Goal: Submit feedback/report problem

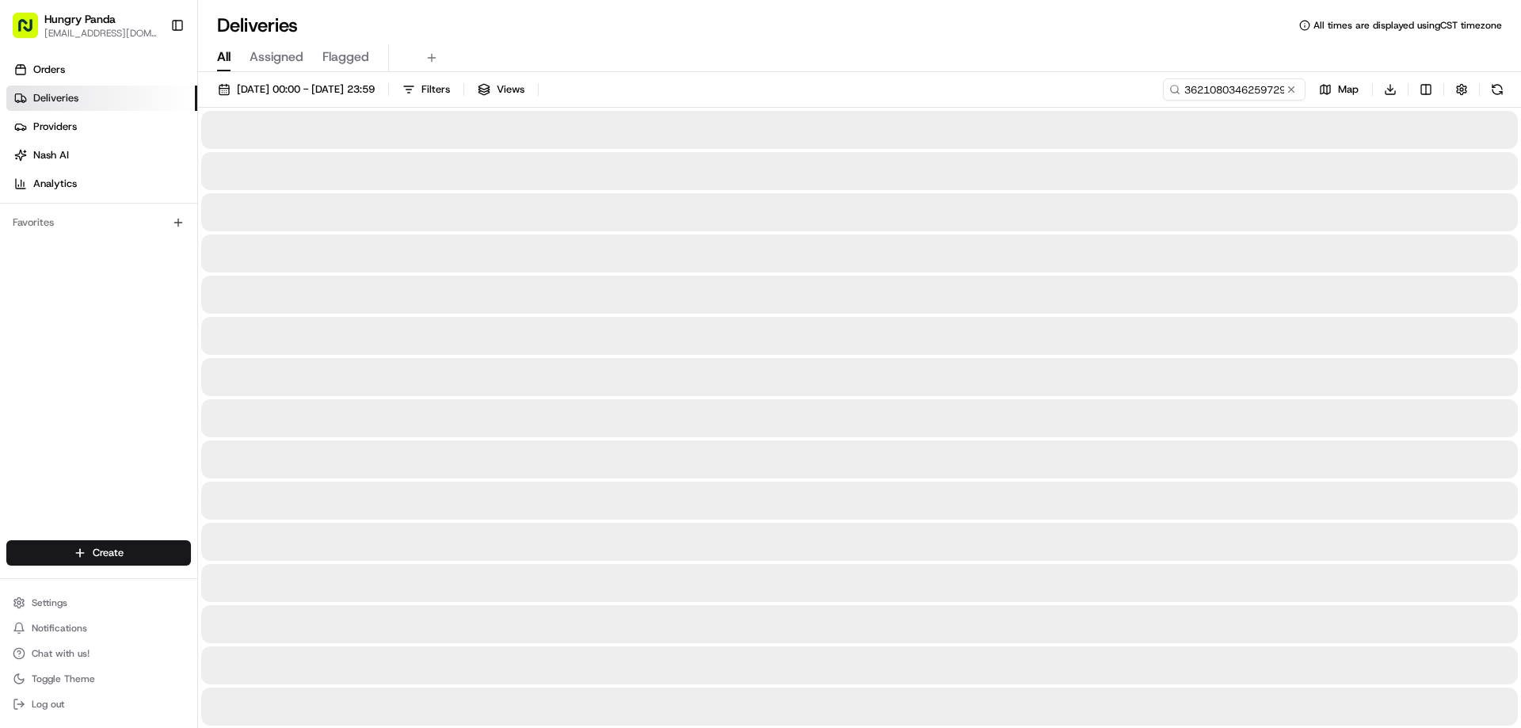
type input "3621080346259729841205"
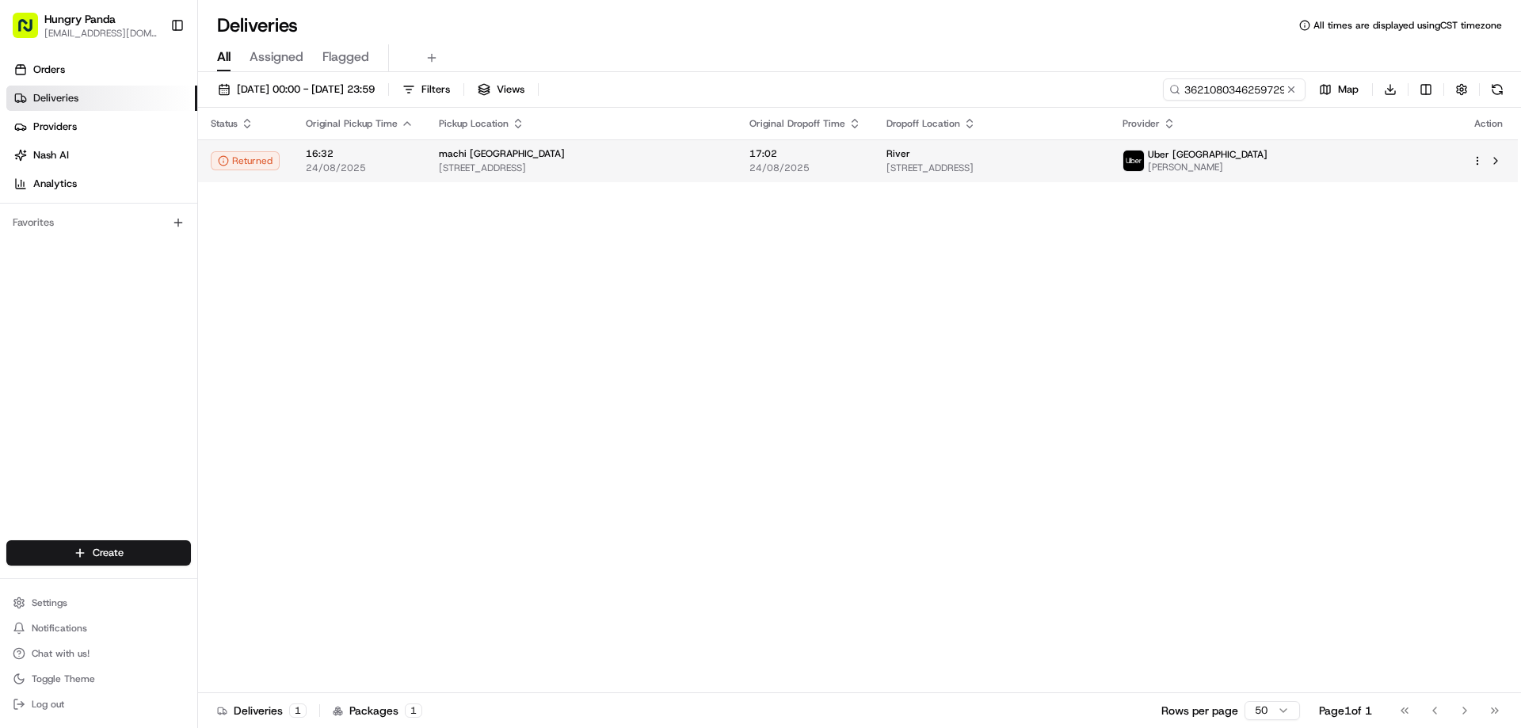
click at [874, 140] on td "17:02 24/08/2025" at bounding box center [805, 160] width 137 height 43
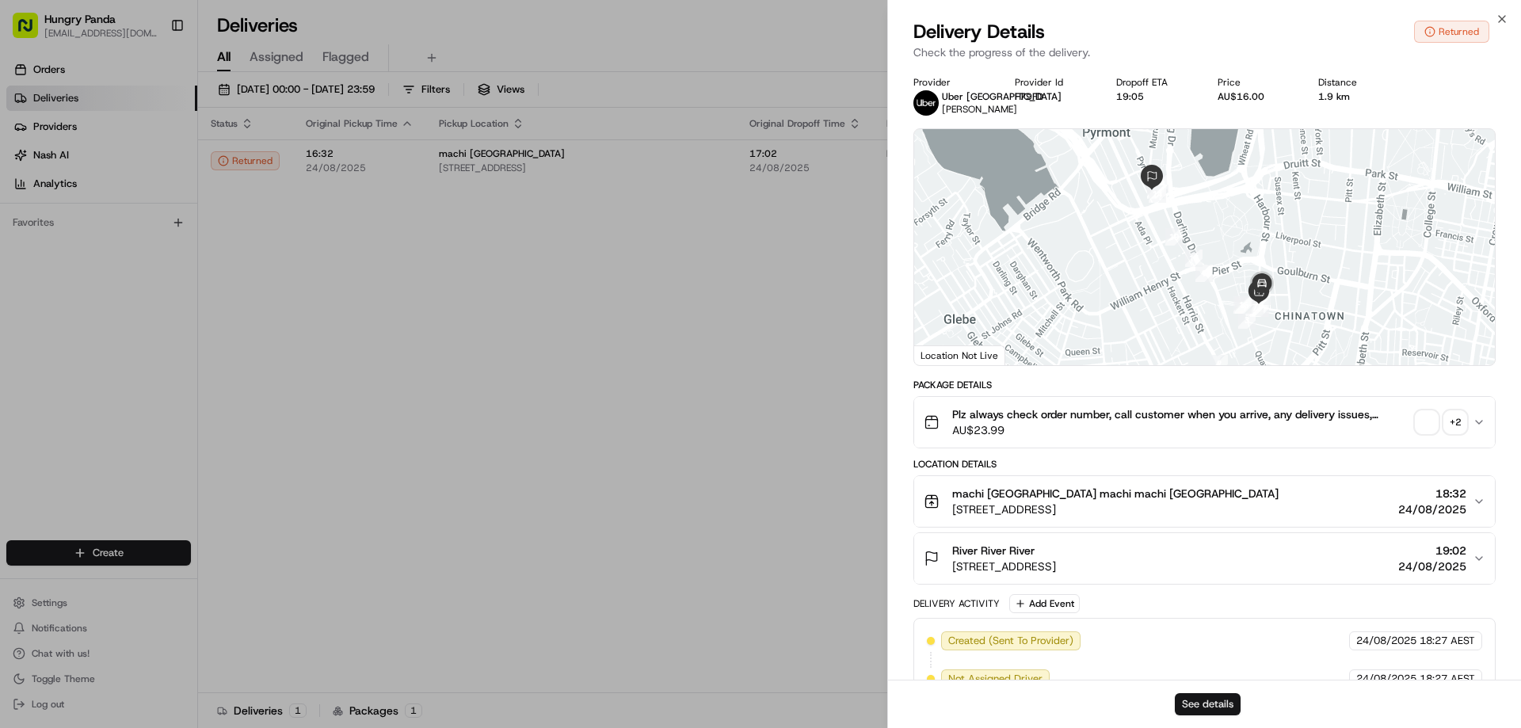
click at [1215, 701] on button "See details" at bounding box center [1207, 704] width 66 height 22
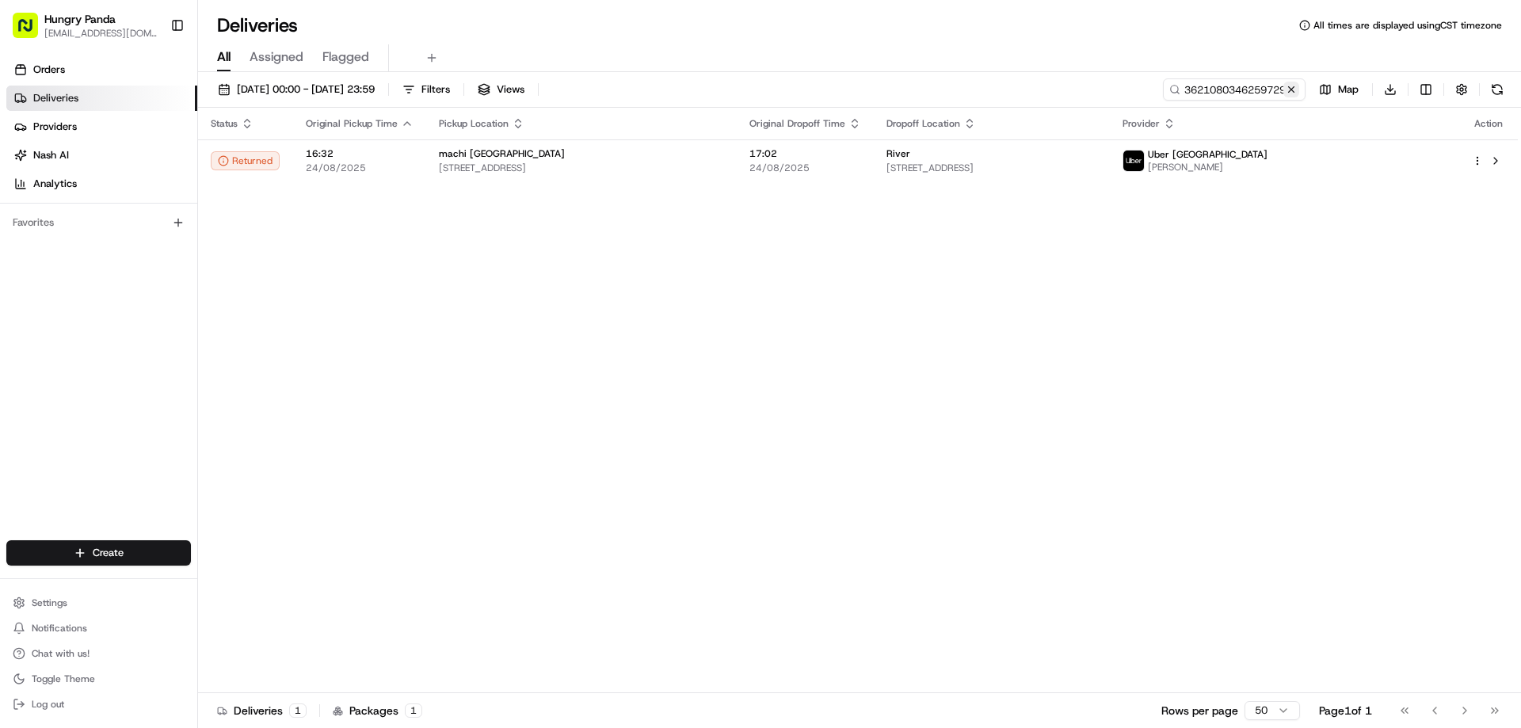
click at [1287, 87] on button at bounding box center [1291, 90] width 16 height 16
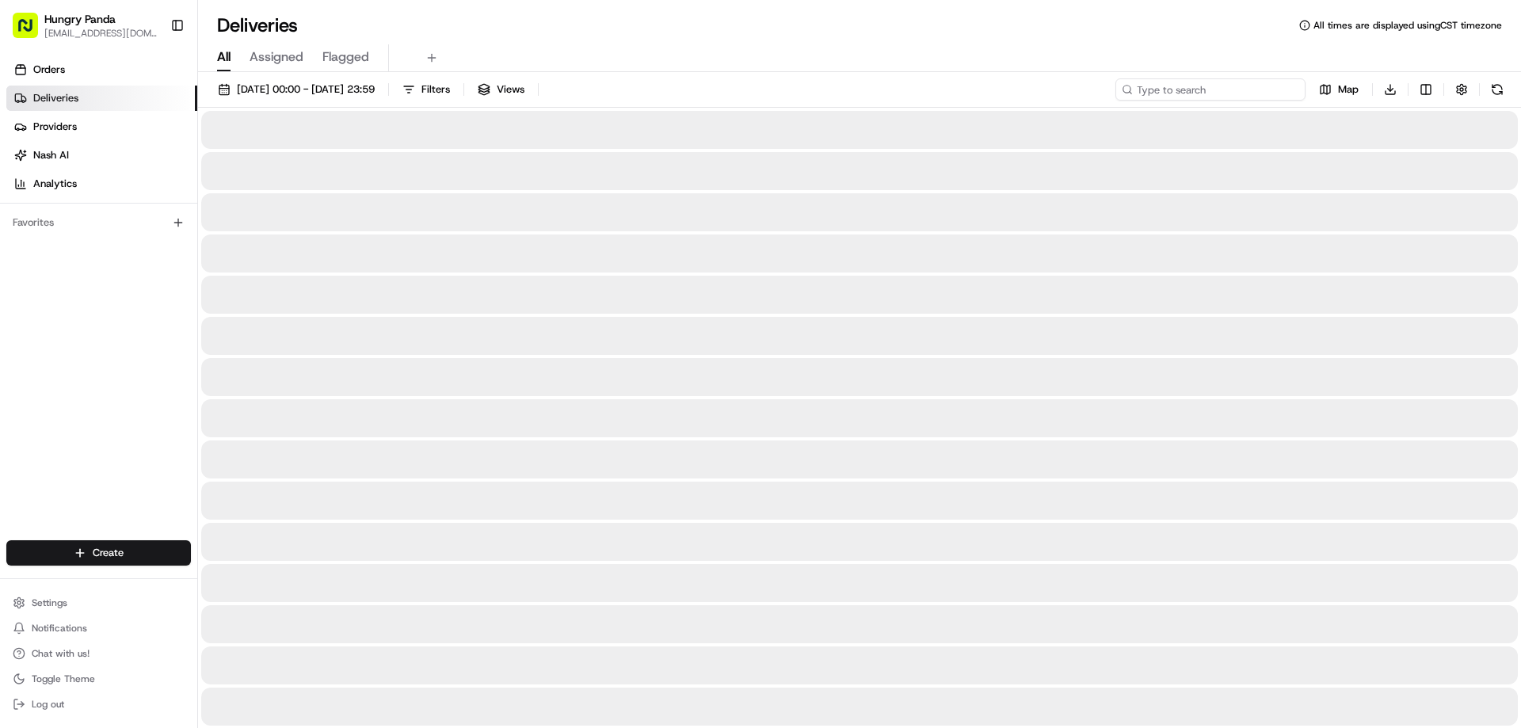
click at [1287, 85] on input at bounding box center [1210, 89] width 190 height 22
paste input "2691945515757734461265"
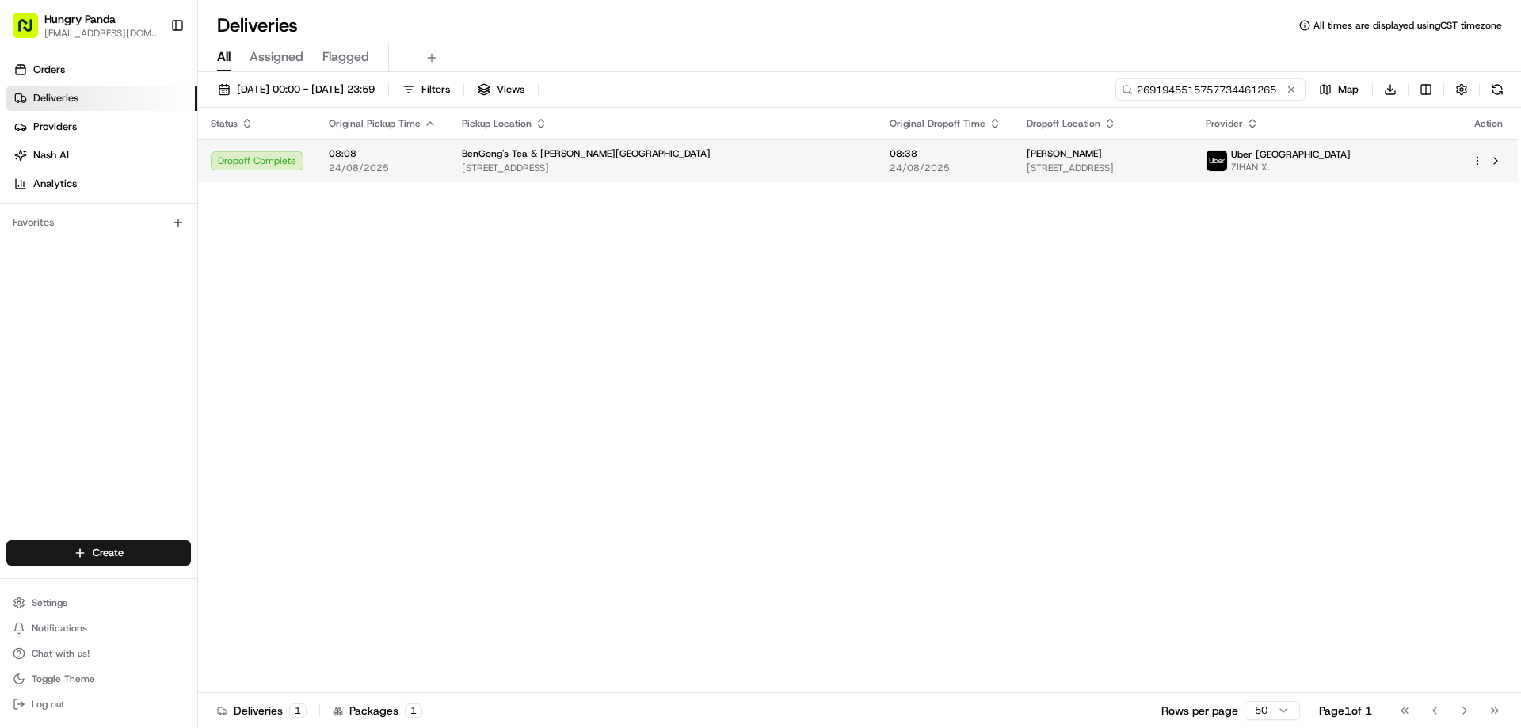
type input "2691945515757734461265"
click at [889, 158] on span "08:38" at bounding box center [945, 153] width 112 height 13
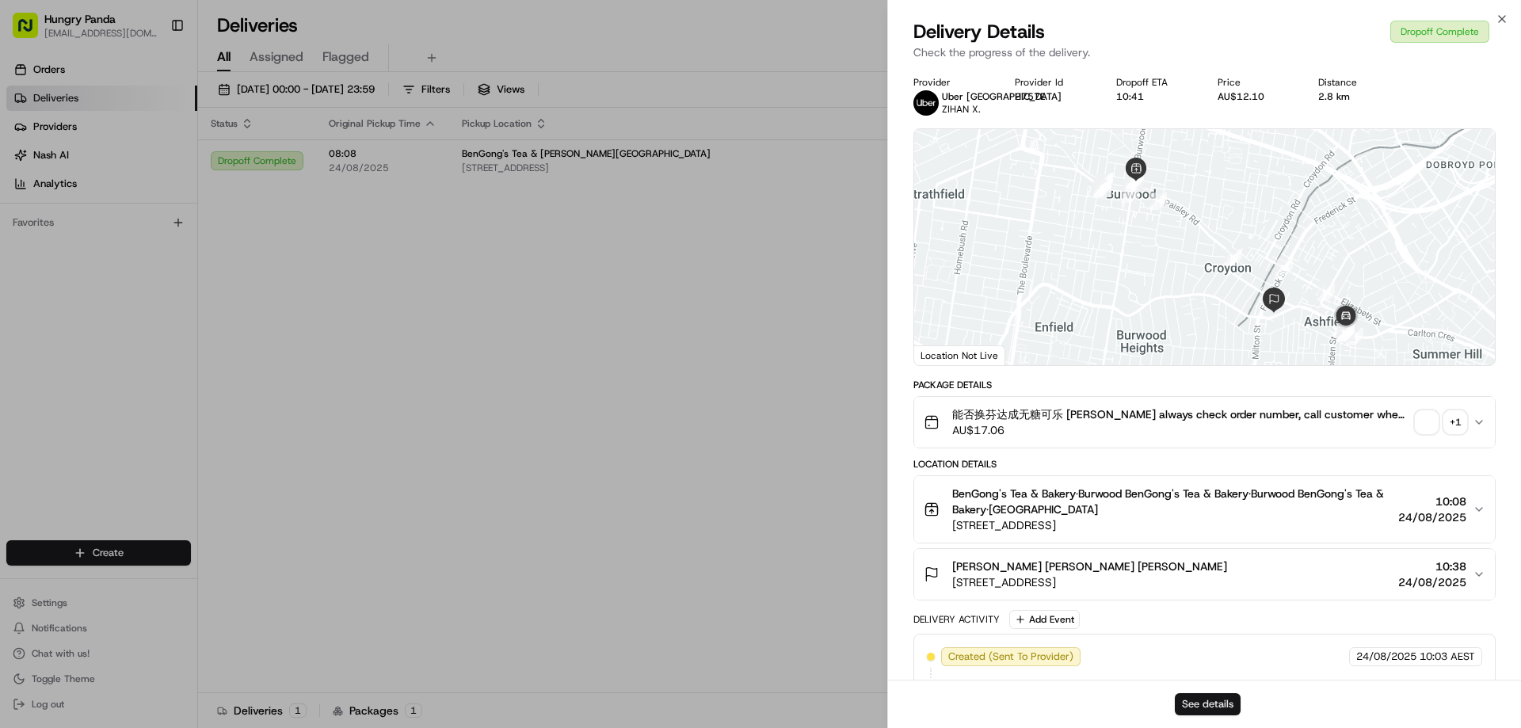
click at [1193, 694] on button "See details" at bounding box center [1207, 704] width 66 height 22
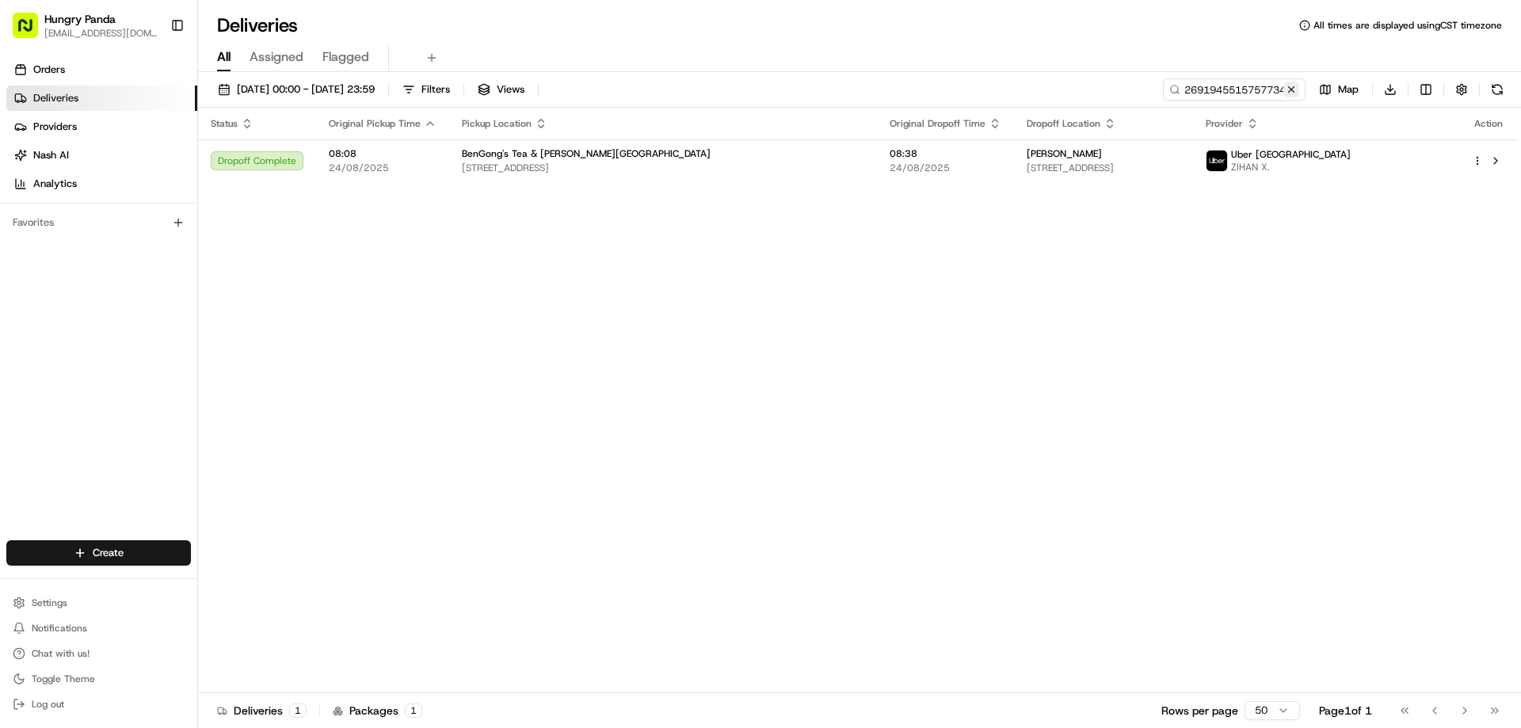
click at [1297, 88] on button at bounding box center [1291, 90] width 16 height 16
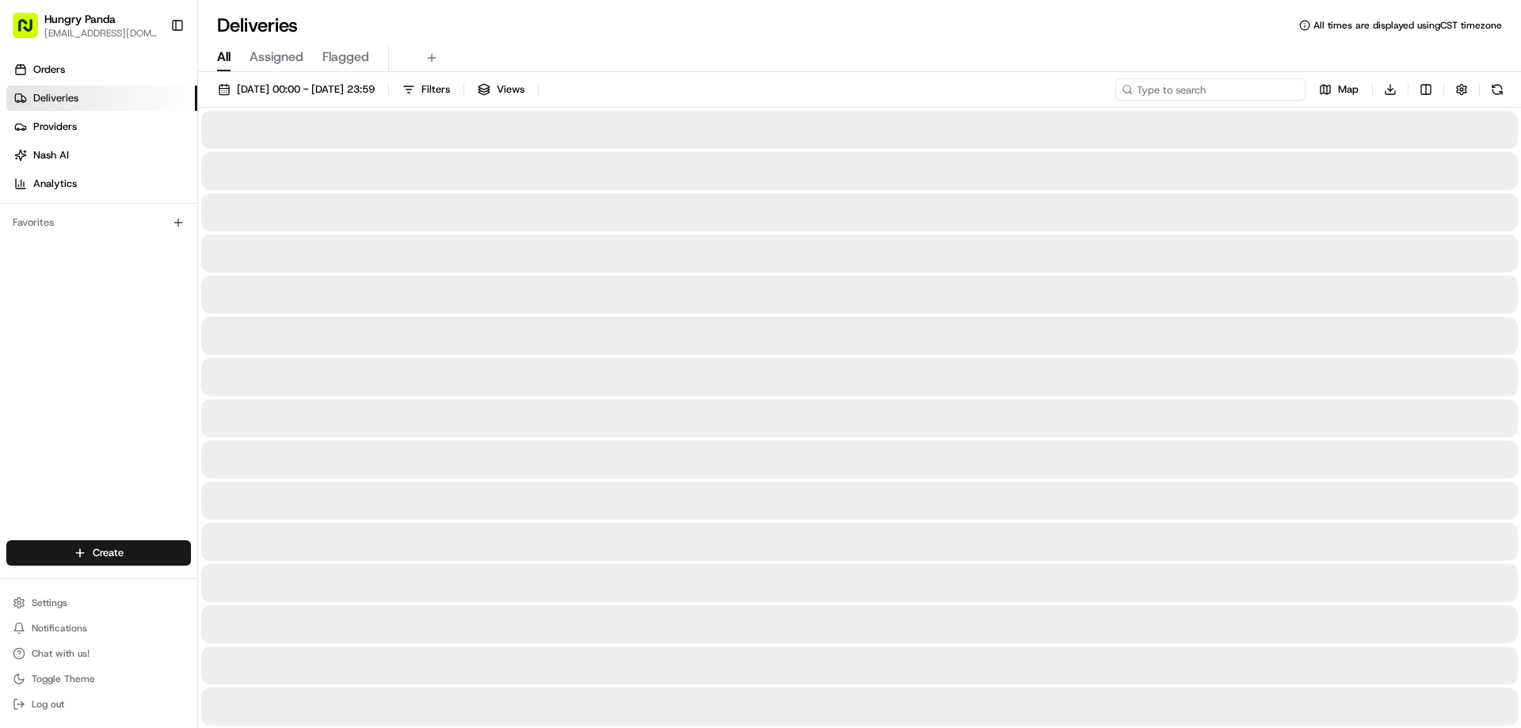
click at [1297, 88] on input at bounding box center [1210, 89] width 190 height 22
paste input "1182109513665570645511"
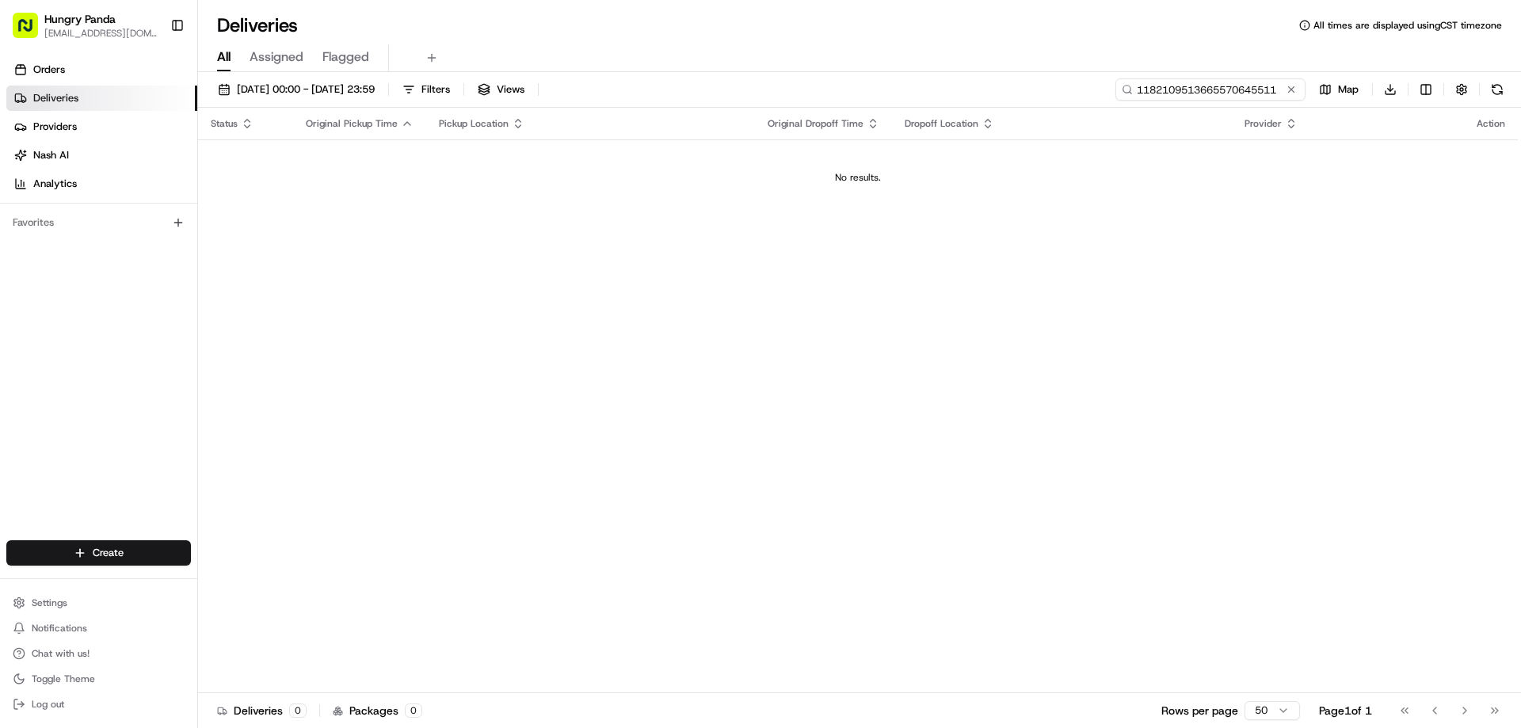
click at [1146, 99] on input "1182109513665570645511" at bounding box center [1210, 89] width 190 height 22
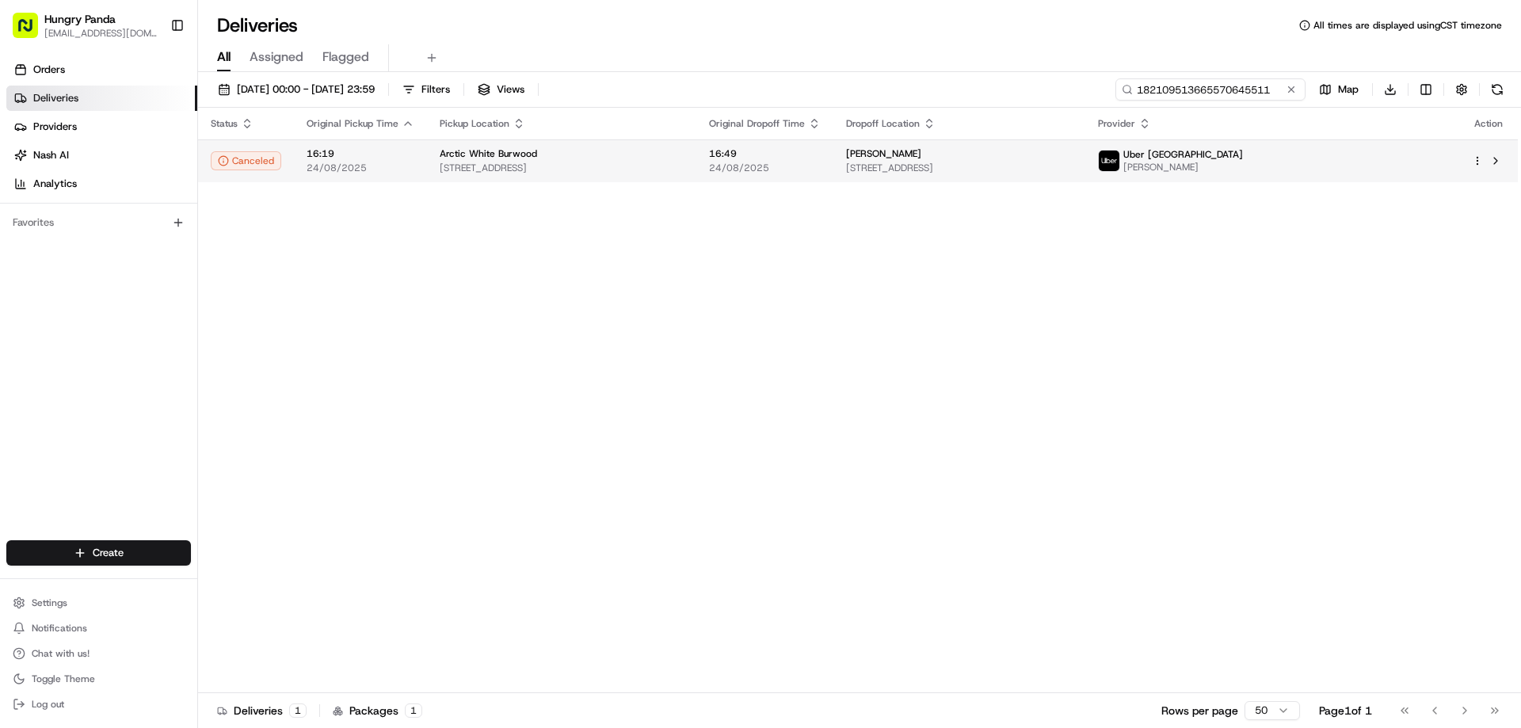
type input "182109513665570645511"
click at [820, 161] on div "16:49 24/08/2025" at bounding box center [765, 160] width 112 height 27
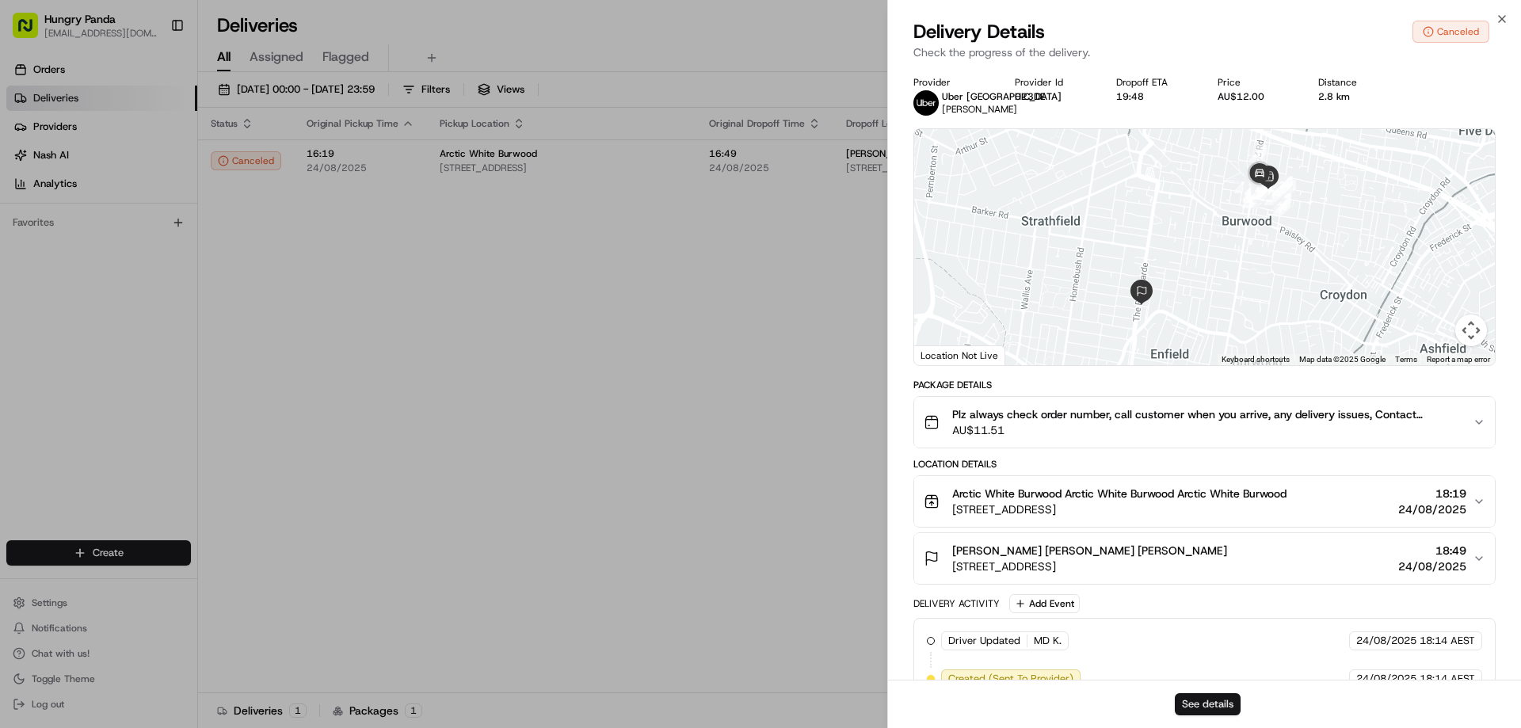
click at [1195, 708] on button "See details" at bounding box center [1207, 704] width 66 height 22
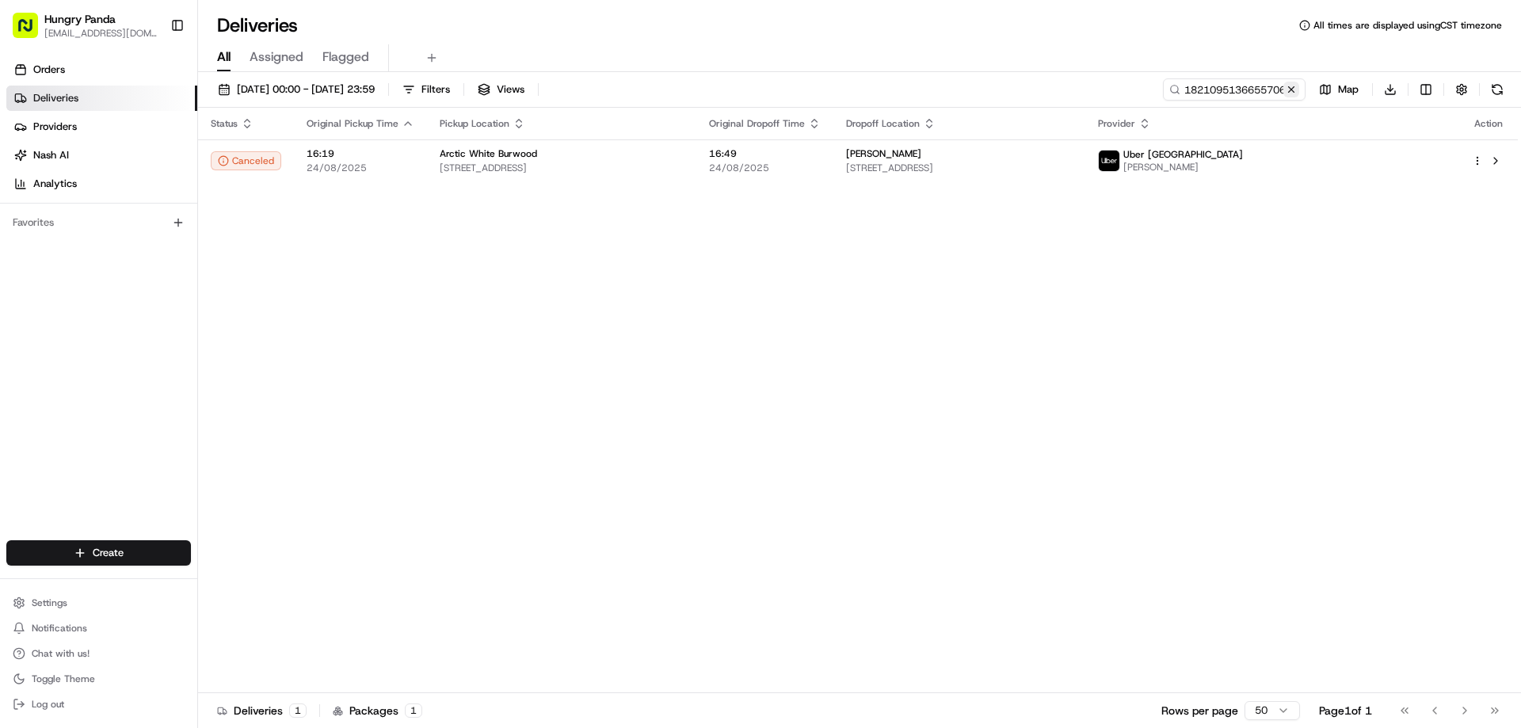
click at [1292, 89] on button at bounding box center [1291, 90] width 16 height 16
drag, startPoint x: 1292, startPoint y: 89, endPoint x: 1256, endPoint y: 99, distance: 36.9
click at [1292, 89] on input at bounding box center [1210, 89] width 190 height 22
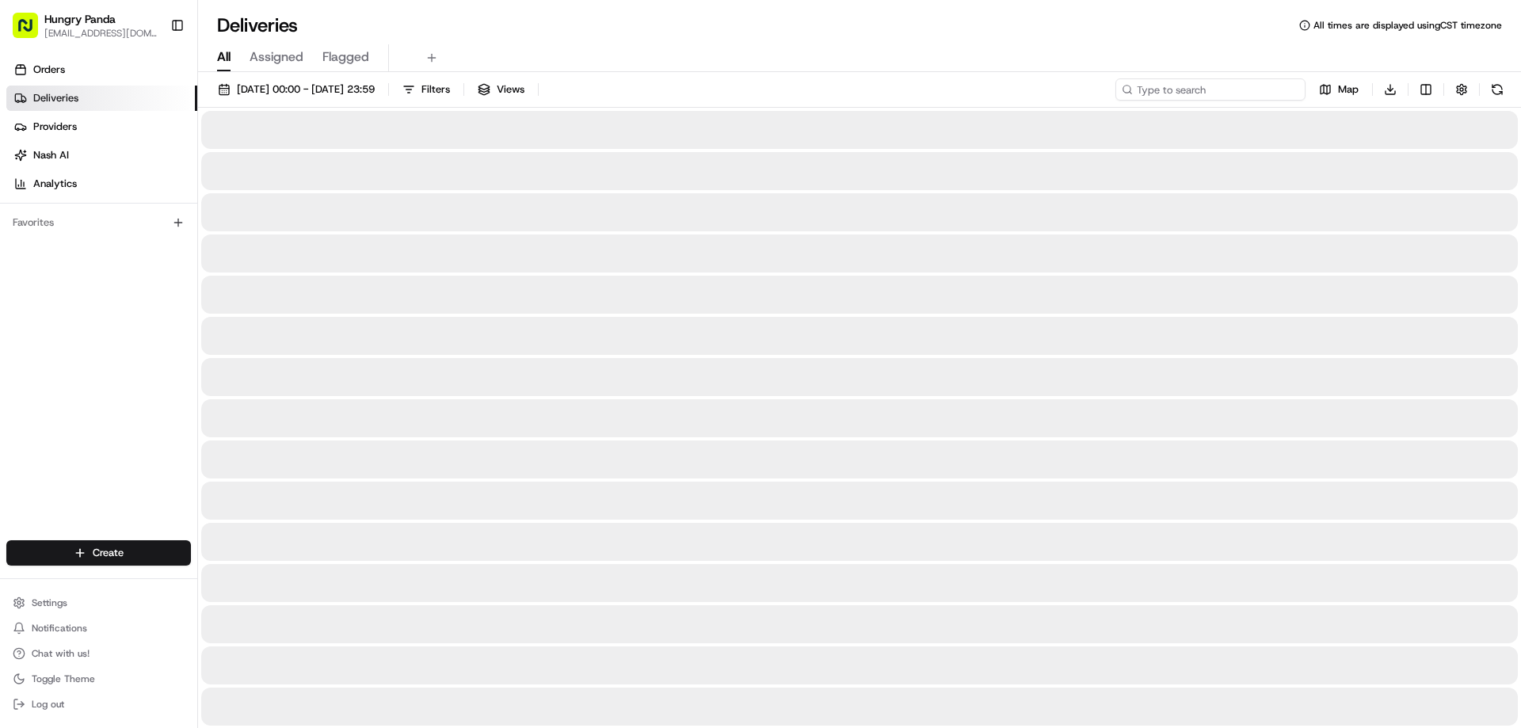
paste input "3529042496354742091247"
type input "3529042496354742091247"
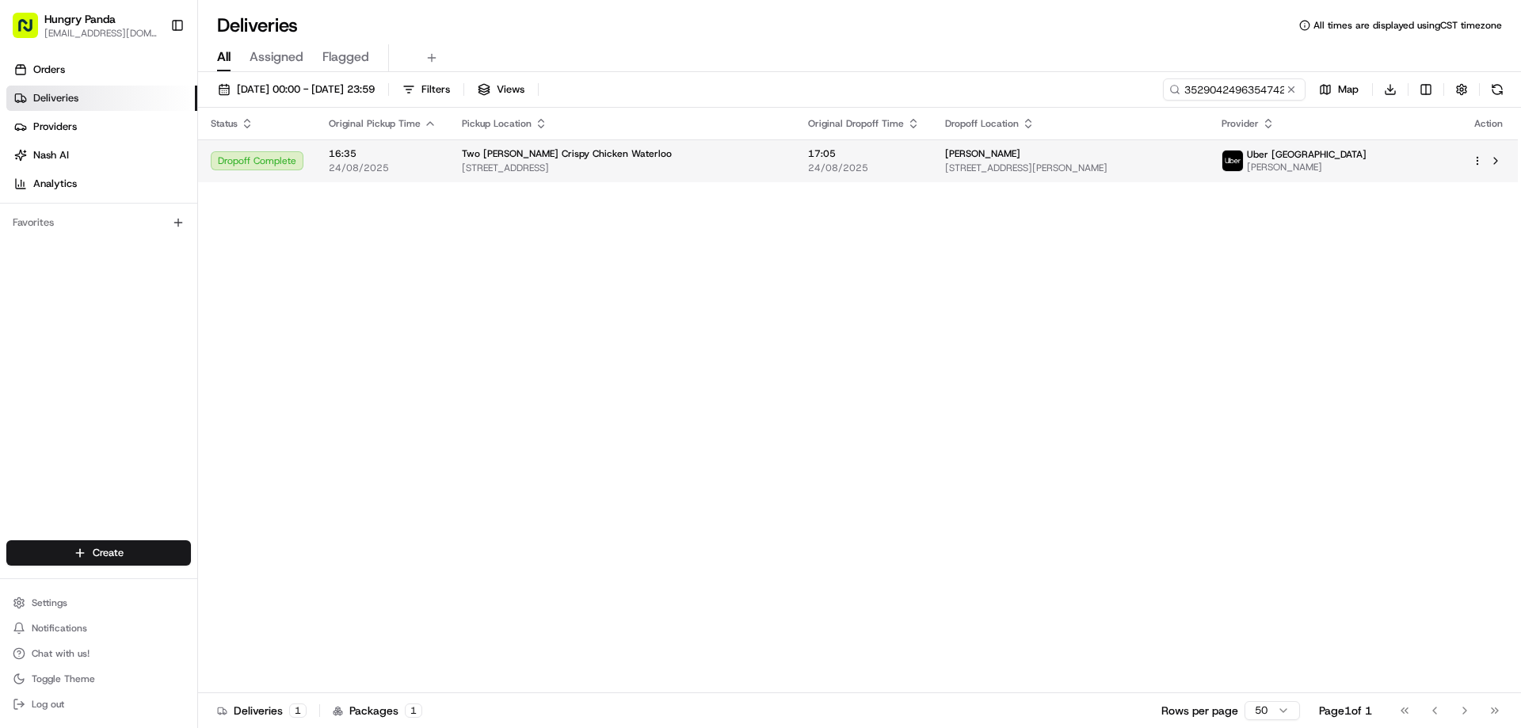
click at [841, 145] on td "17:05 24/08/2025" at bounding box center [863, 160] width 137 height 43
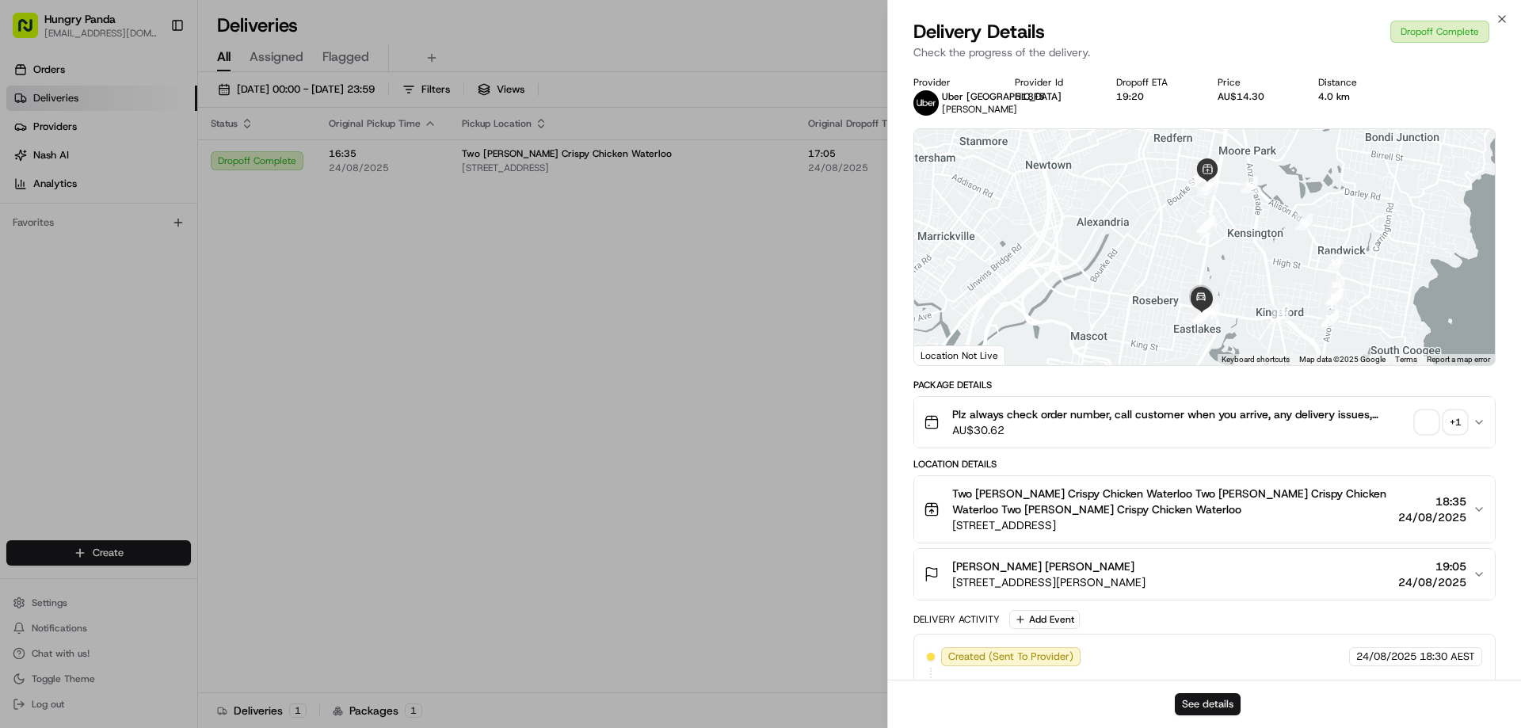
click at [1211, 695] on button "See details" at bounding box center [1207, 704] width 66 height 22
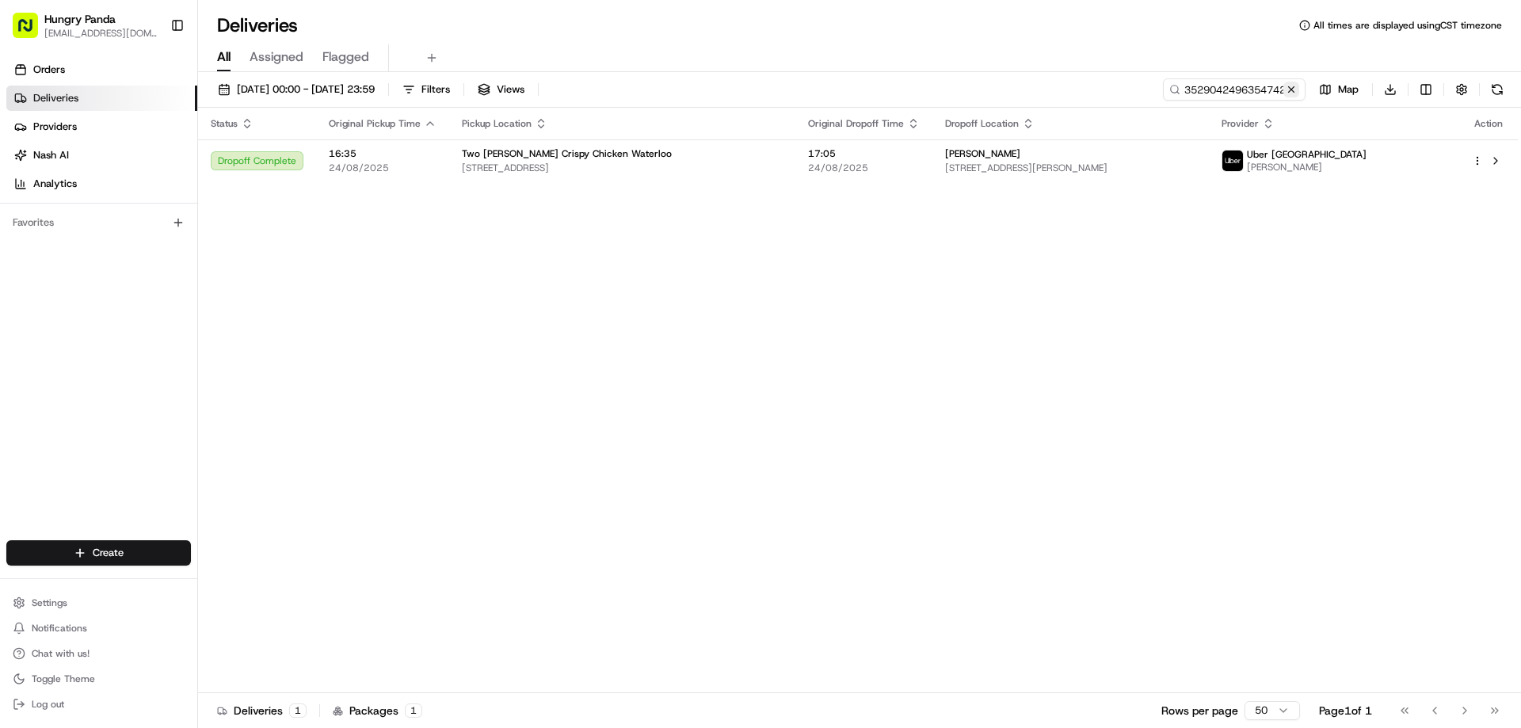
click at [1294, 88] on button at bounding box center [1291, 90] width 16 height 16
drag, startPoint x: 1294, startPoint y: 88, endPoint x: 1278, endPoint y: 89, distance: 15.9
click at [1294, 88] on input at bounding box center [1210, 89] width 190 height 22
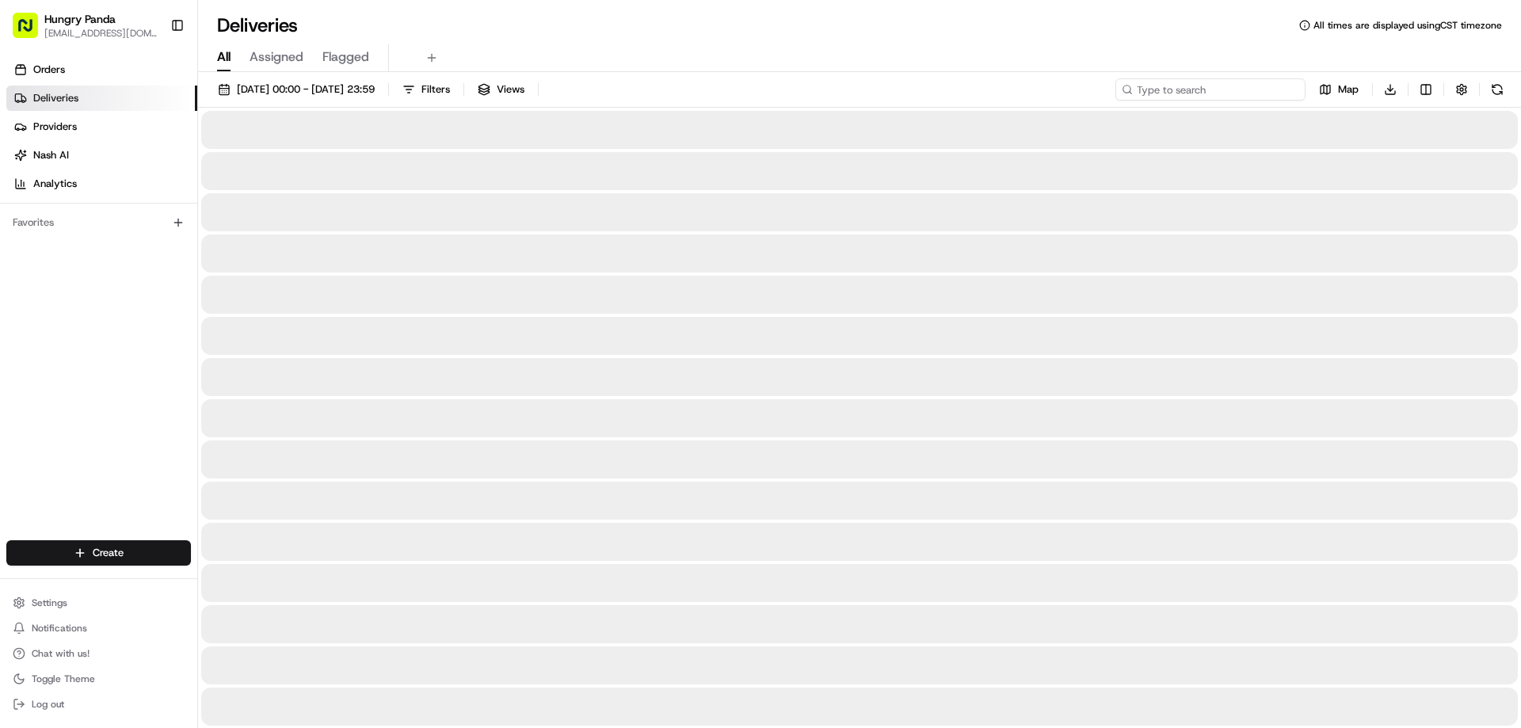
paste input "8024041996257793011948"
type input "8024041996257793011948"
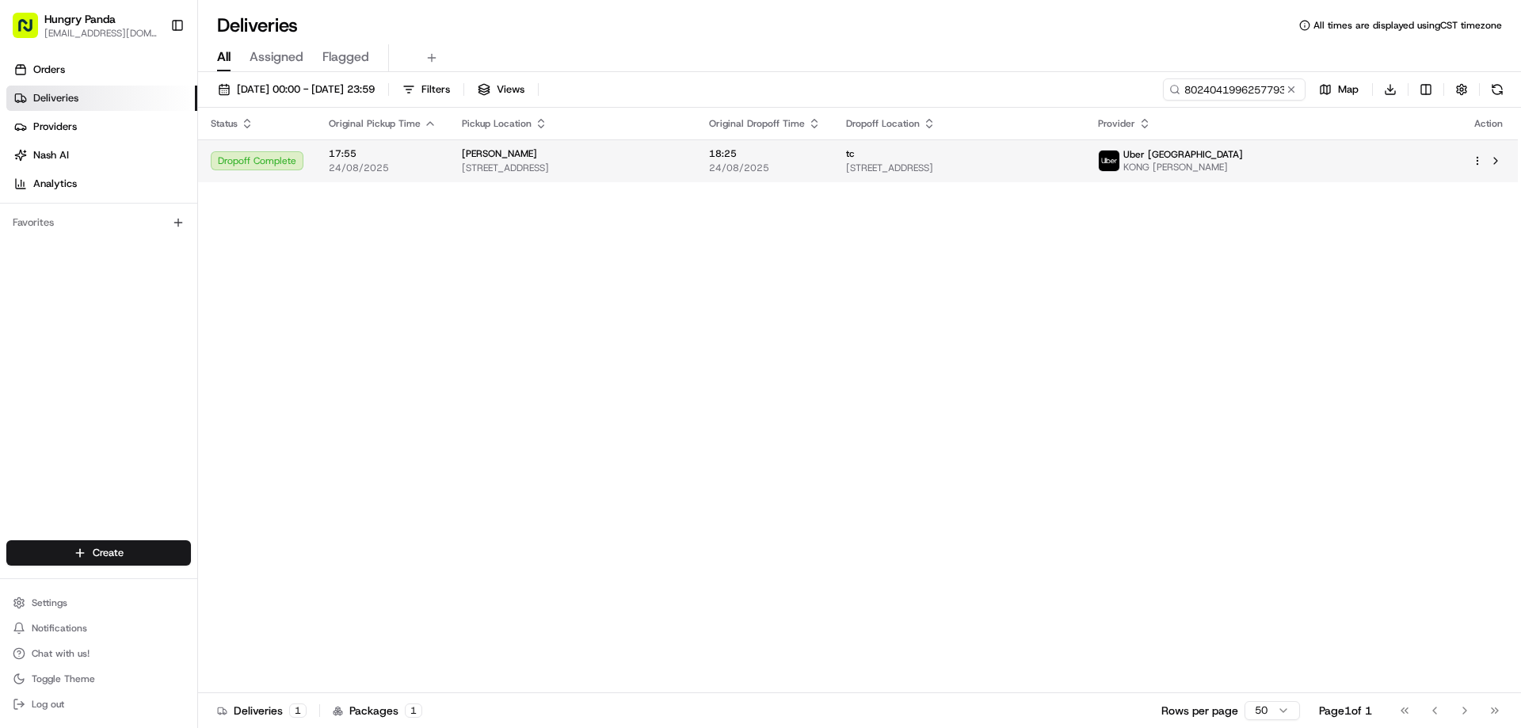
click at [820, 163] on span "24/08/2025" at bounding box center [765, 168] width 112 height 13
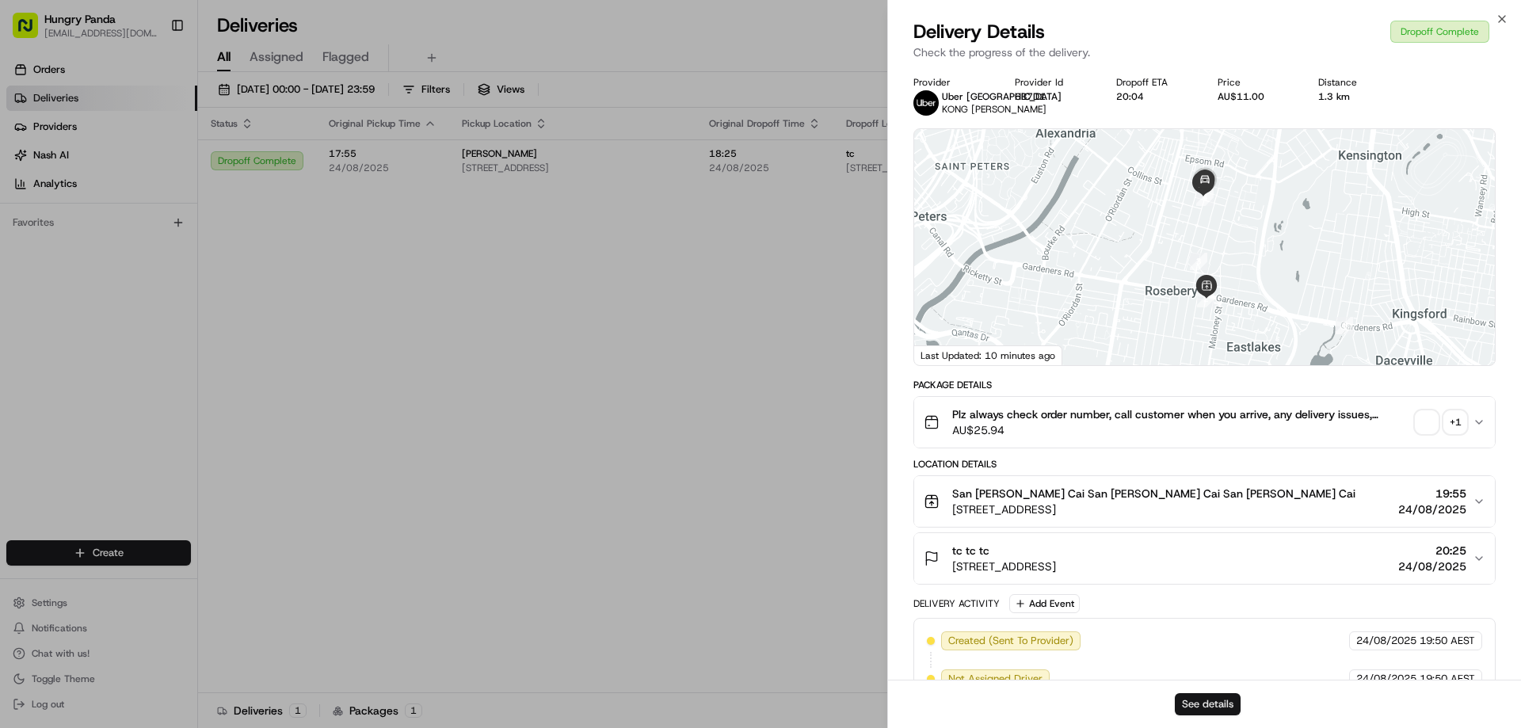
click at [1228, 702] on button "See details" at bounding box center [1207, 704] width 66 height 22
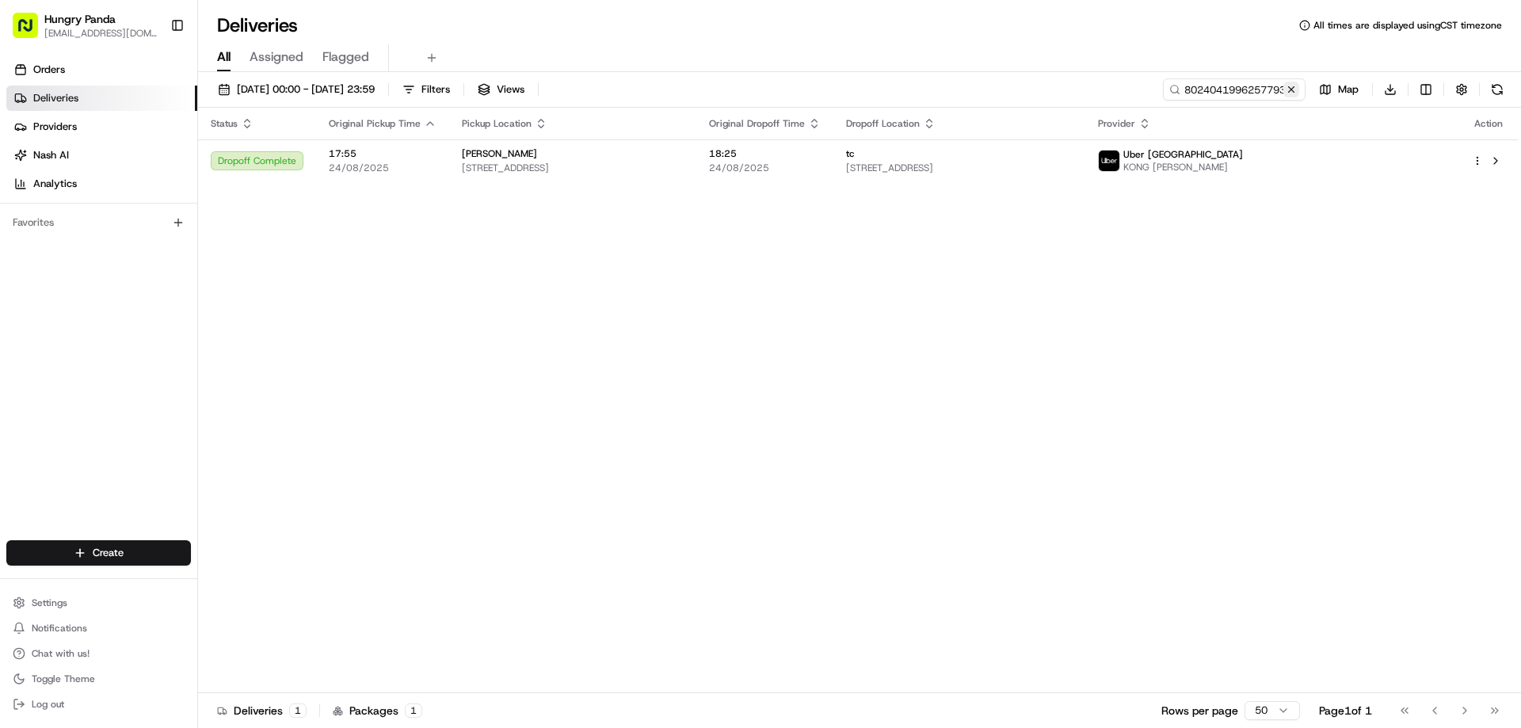
click at [1285, 91] on button at bounding box center [1291, 90] width 16 height 16
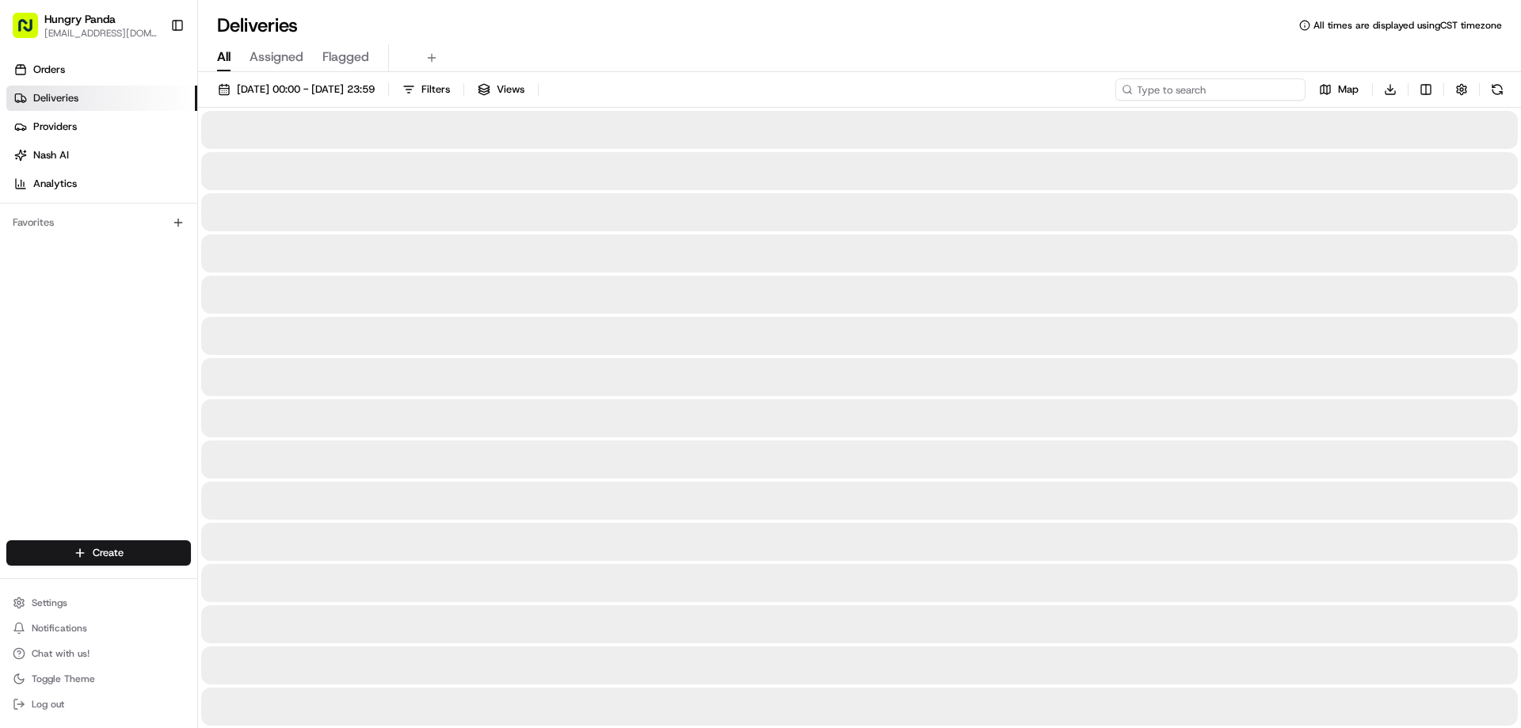
click at [1285, 91] on input at bounding box center [1210, 89] width 190 height 22
paste input "0729002136153737681343"
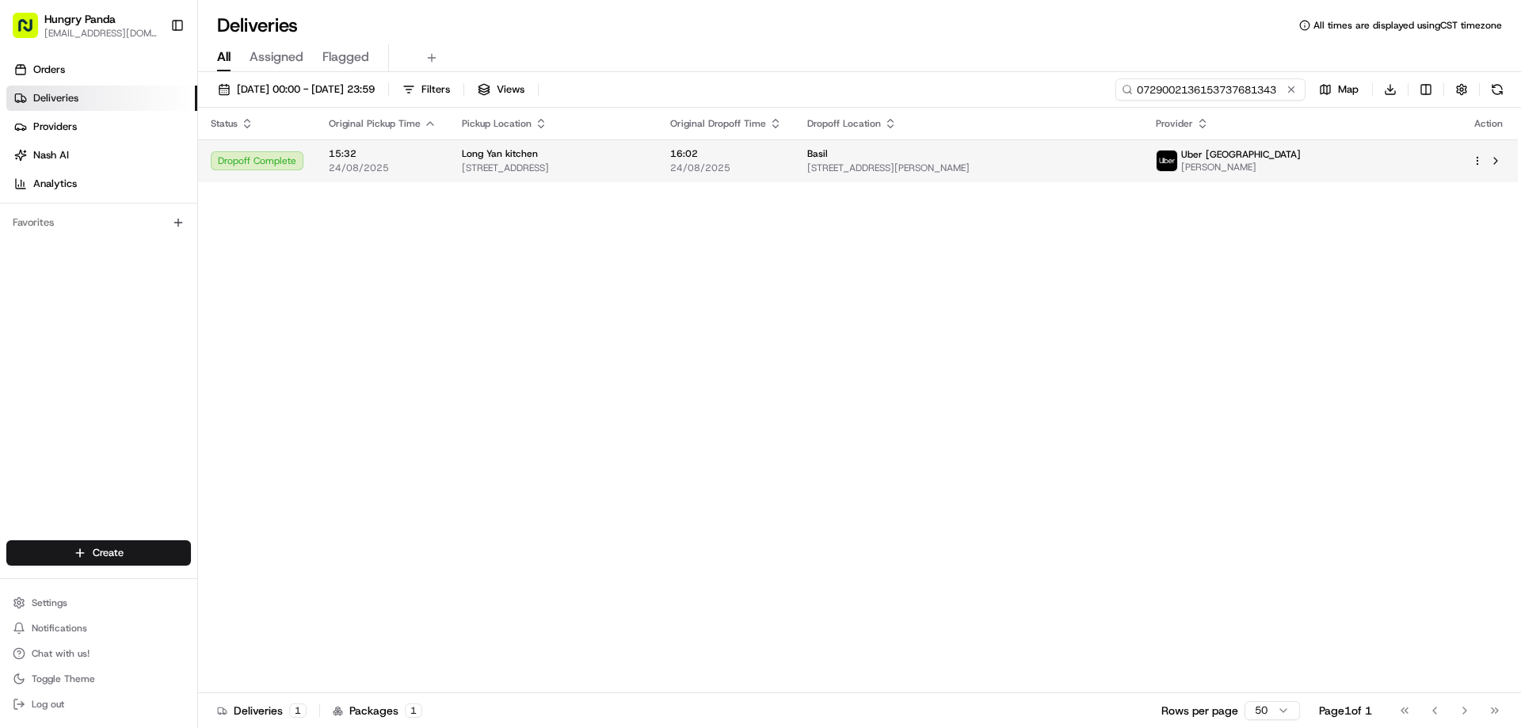
type input "0729002136153737681343"
click at [782, 162] on span "24/08/2025" at bounding box center [726, 168] width 112 height 13
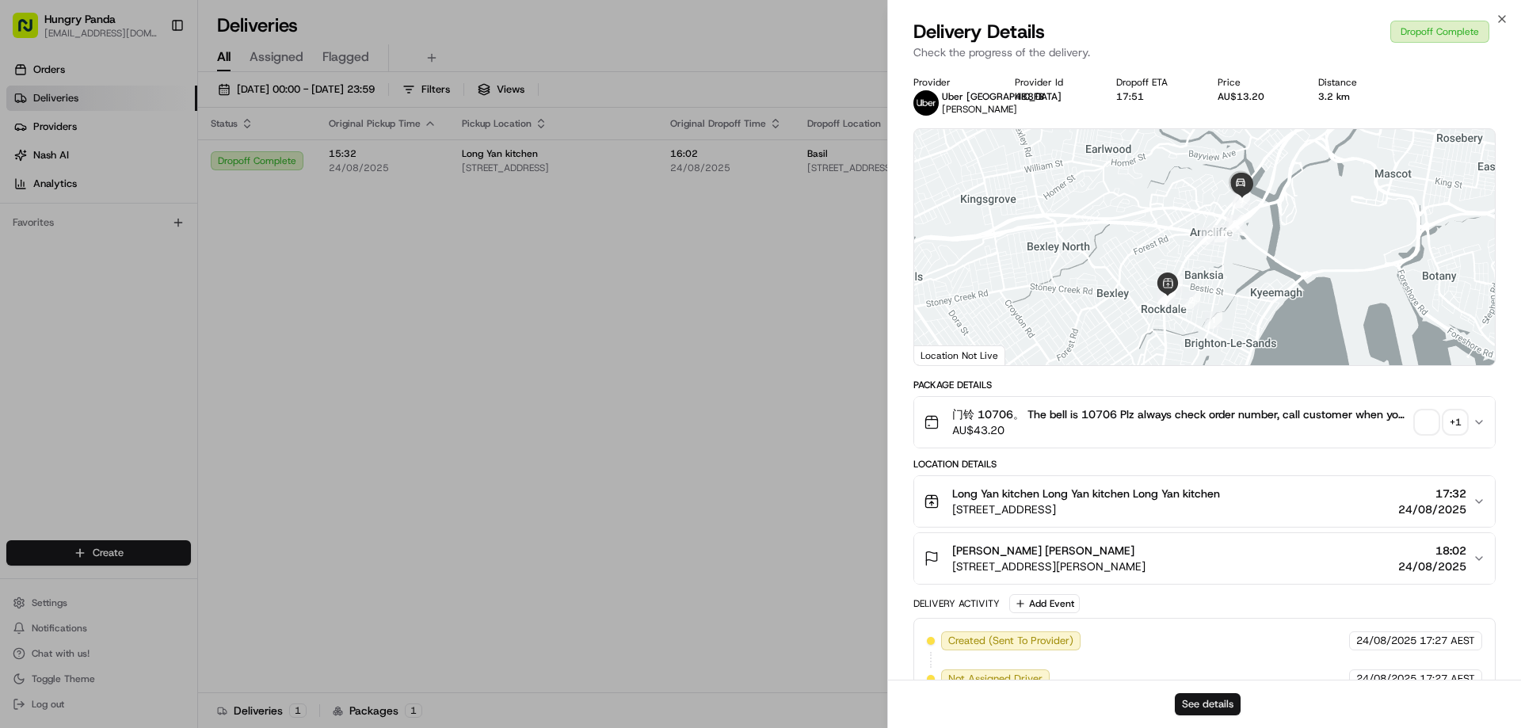
click at [1215, 703] on button "See details" at bounding box center [1207, 704] width 66 height 22
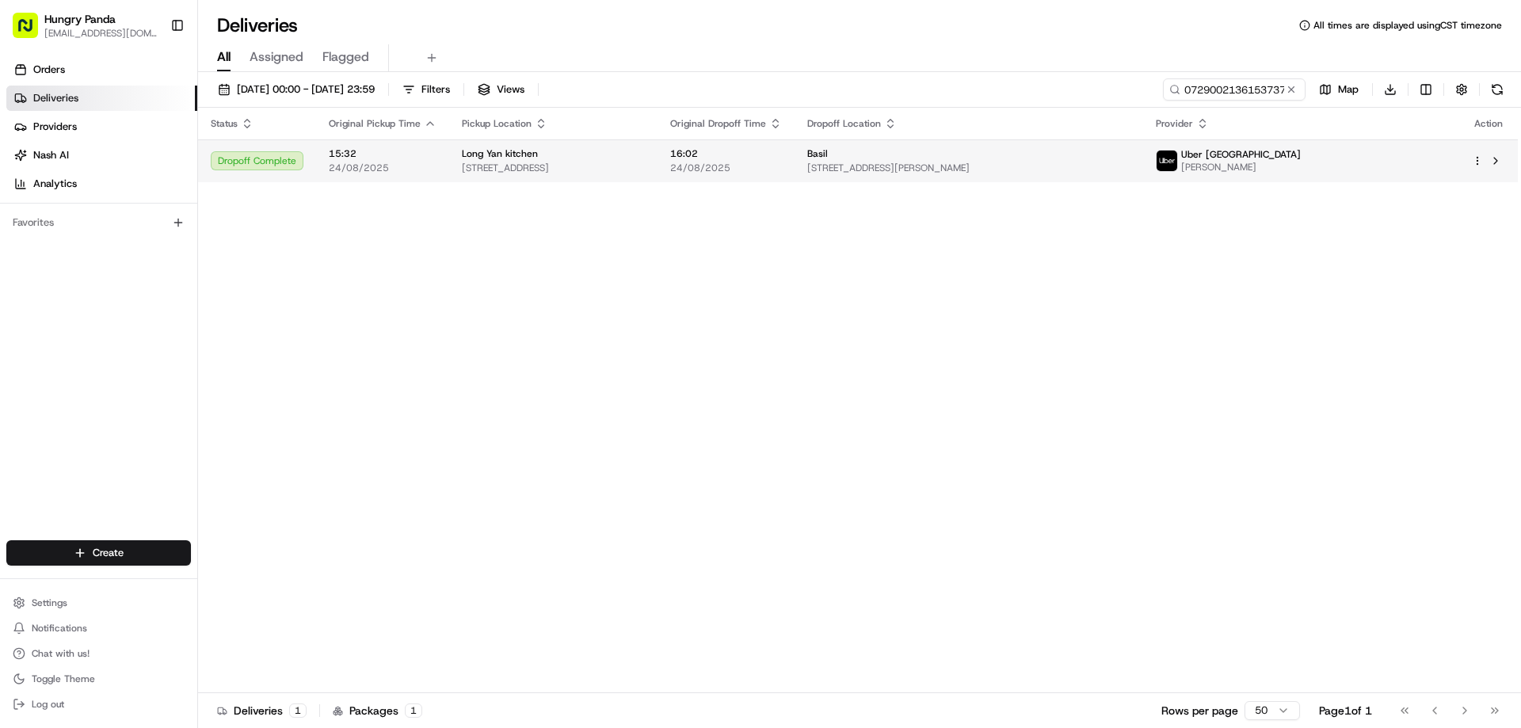
click at [973, 161] on div "Basil 10 Gertrude St, Wolli Creek NSW 2205, Australia" at bounding box center [968, 160] width 323 height 27
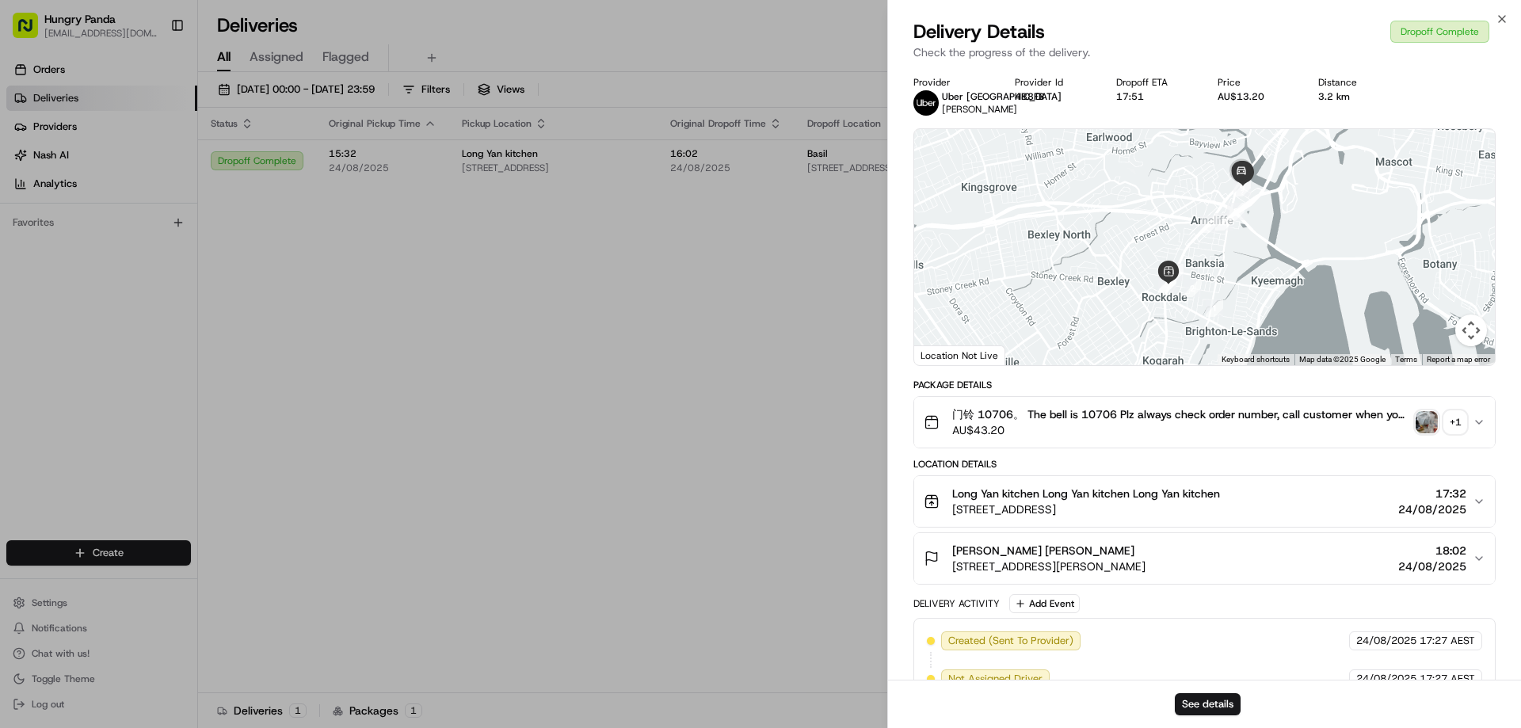
click at [1250, 701] on div "See details" at bounding box center [1204, 703] width 633 height 48
click at [1230, 705] on button "See details" at bounding box center [1207, 704] width 66 height 22
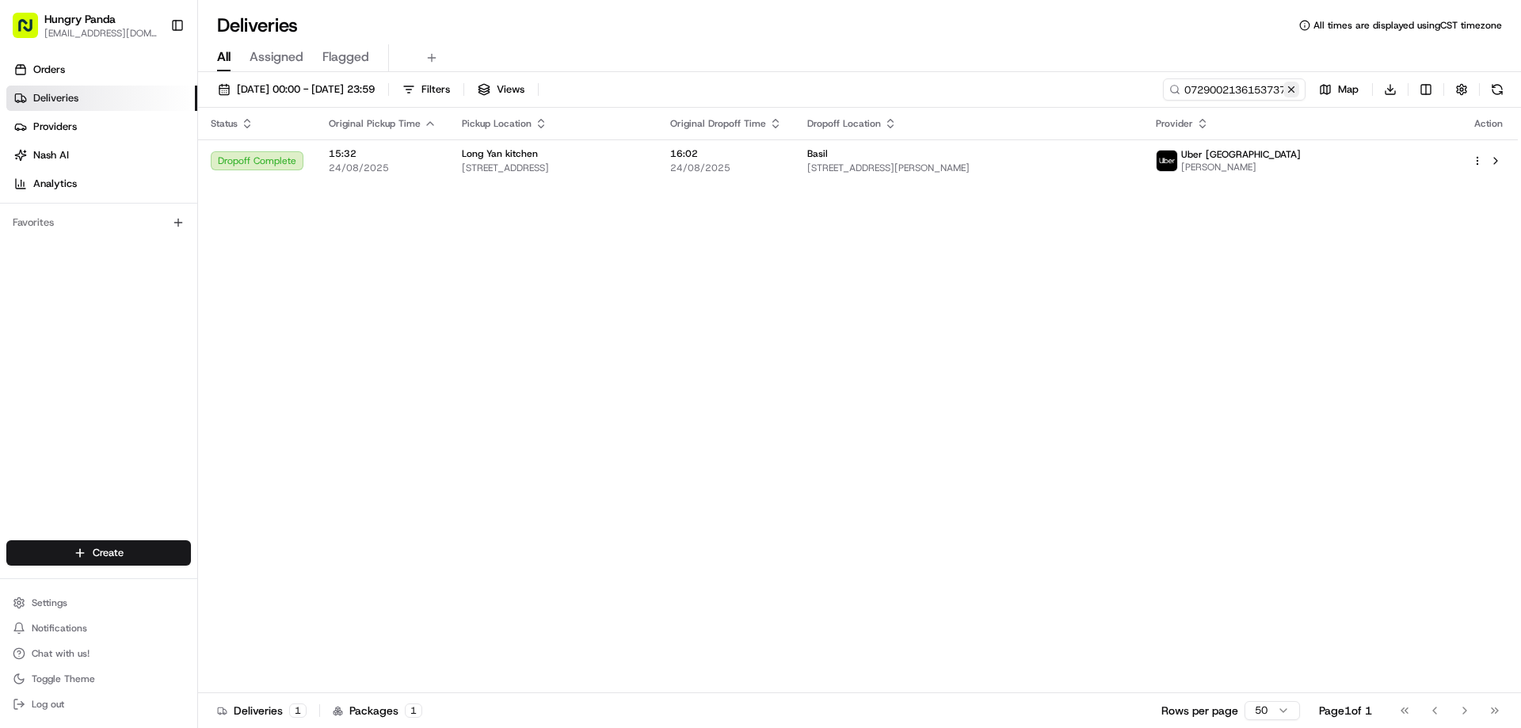
click at [1291, 86] on button at bounding box center [1291, 90] width 16 height 16
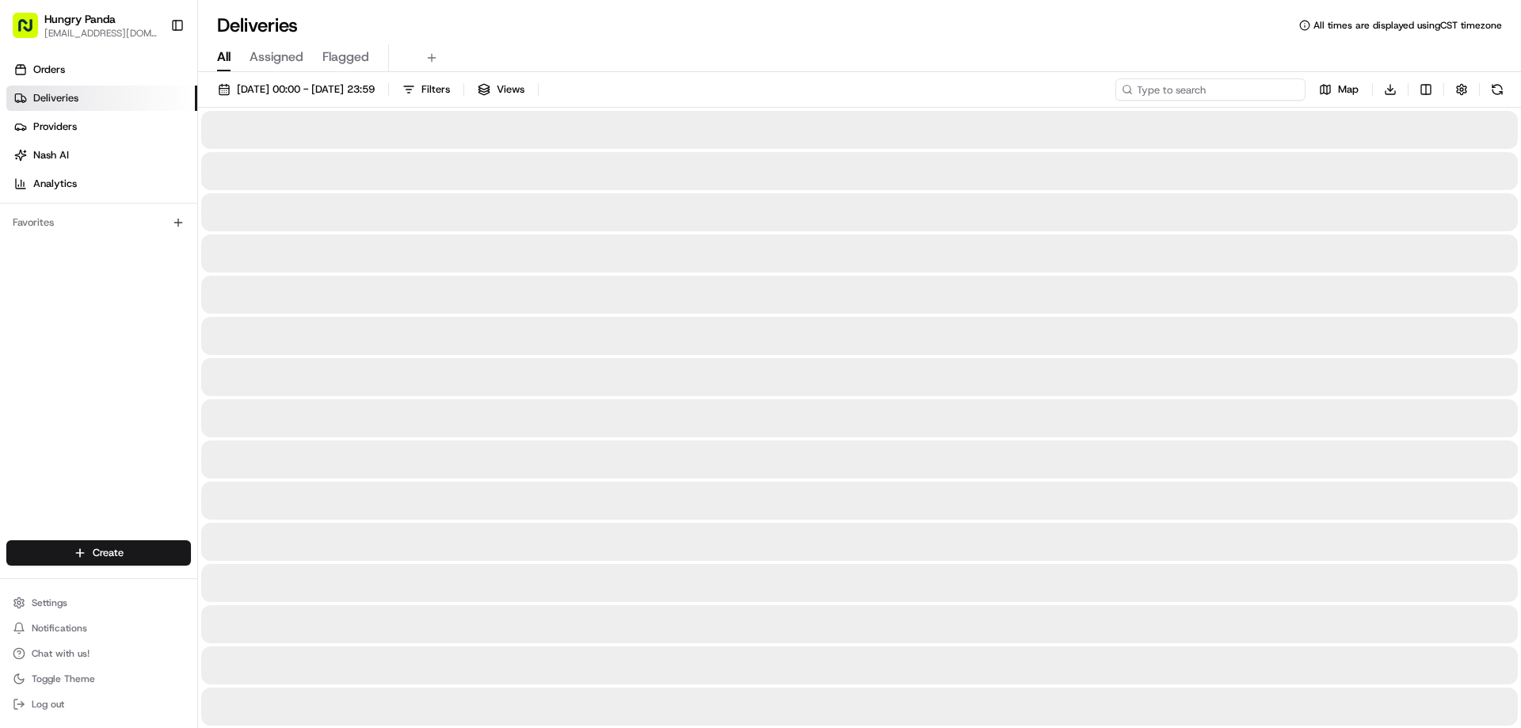
click at [1291, 86] on input at bounding box center [1210, 89] width 190 height 22
paste input "382202389655677705228"
type input "382202389655677705228"
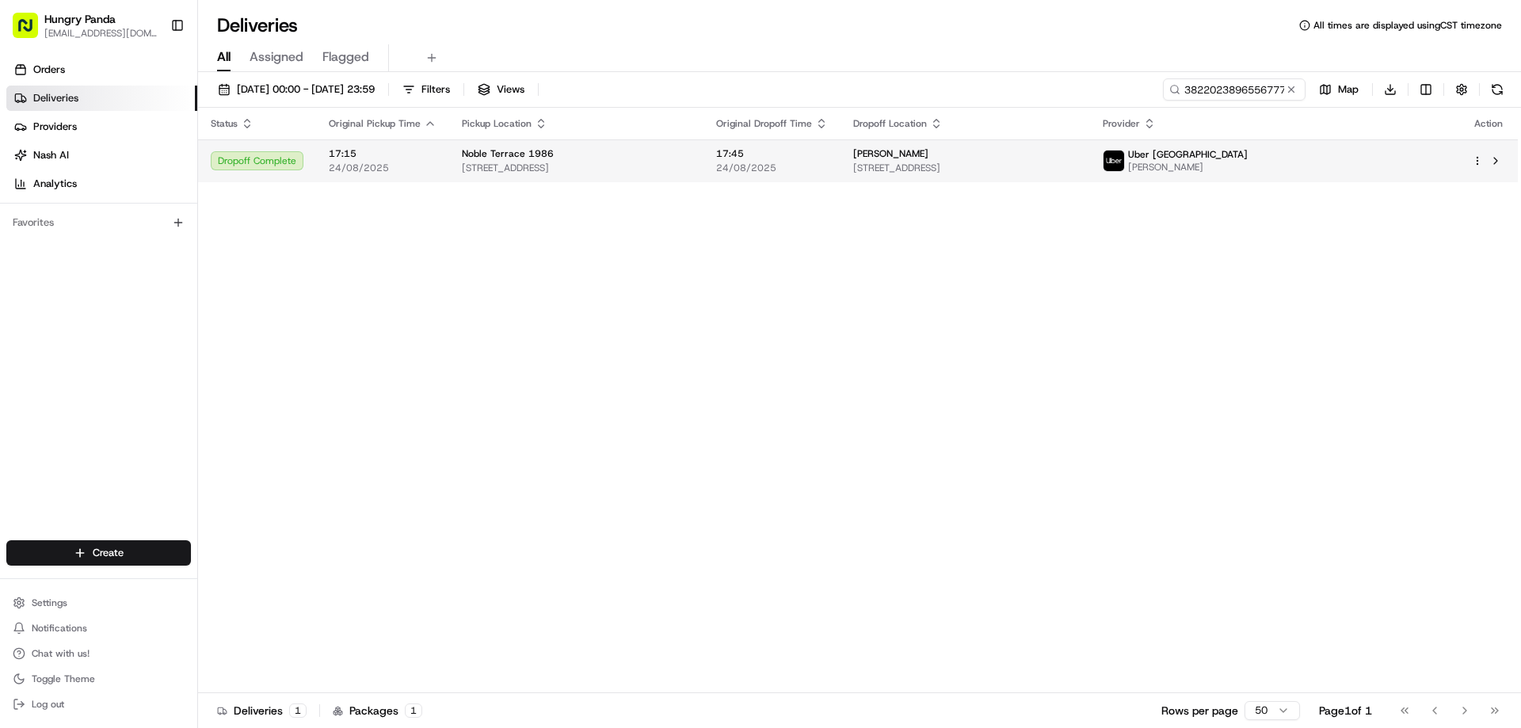
click at [828, 162] on span "24/08/2025" at bounding box center [772, 168] width 112 height 13
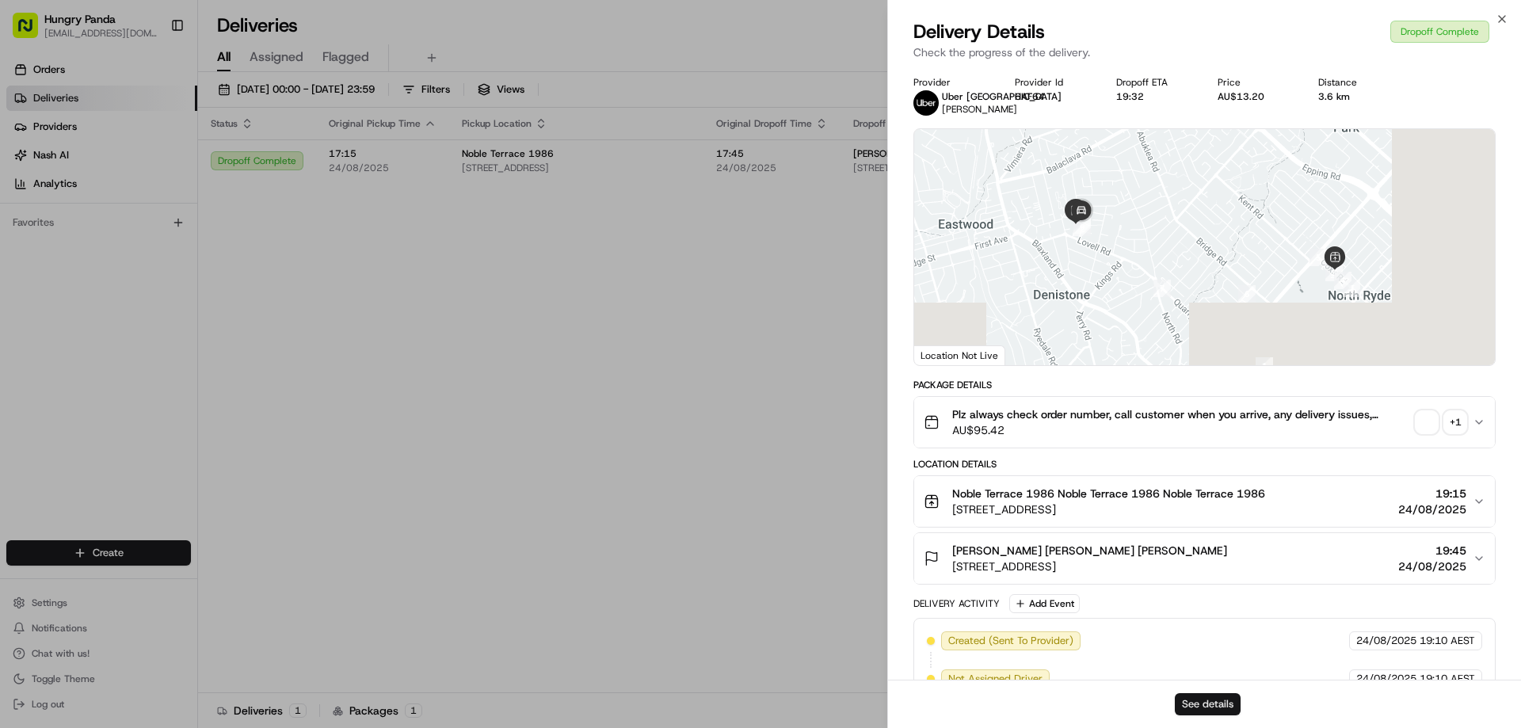
click at [1219, 707] on button "See details" at bounding box center [1207, 704] width 66 height 22
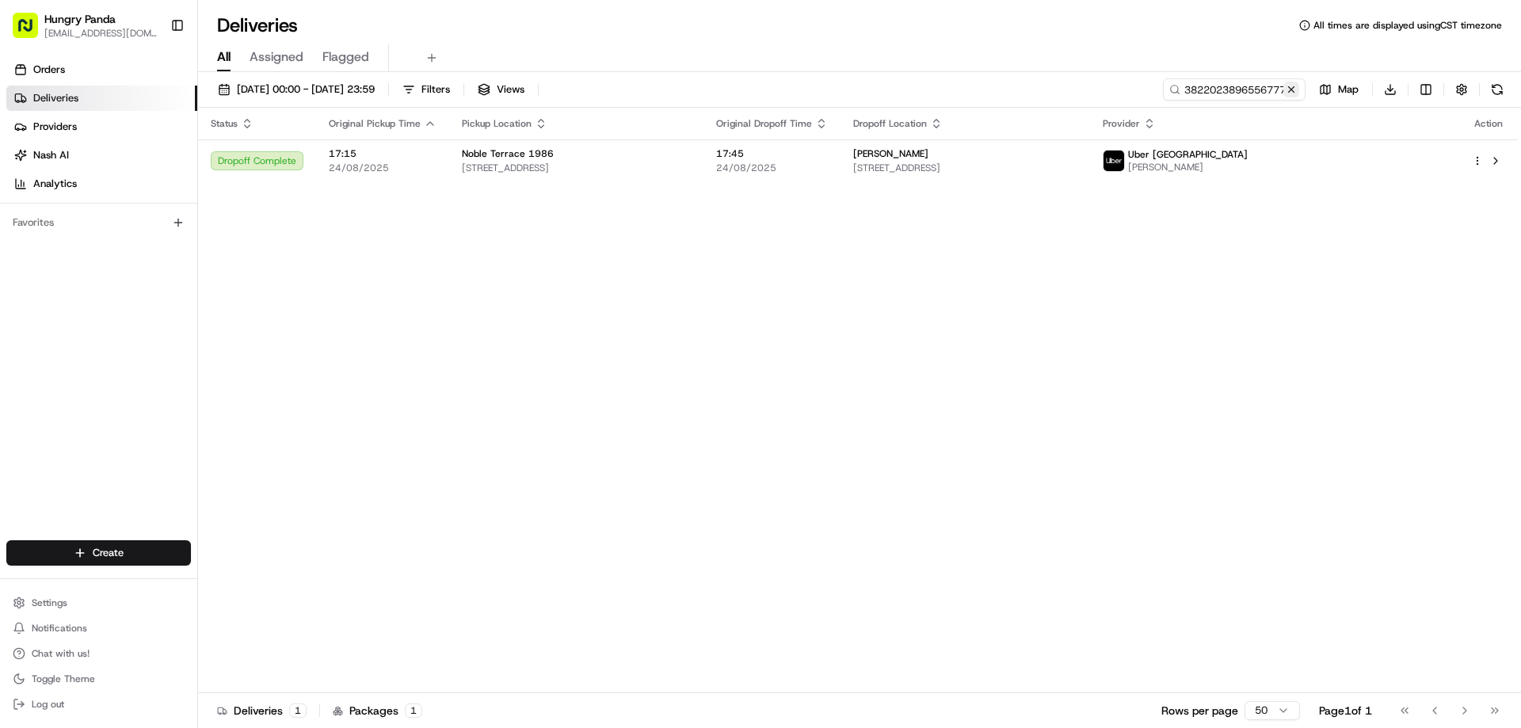
click at [1292, 91] on button at bounding box center [1291, 90] width 16 height 16
click at [1292, 90] on input at bounding box center [1210, 89] width 190 height 22
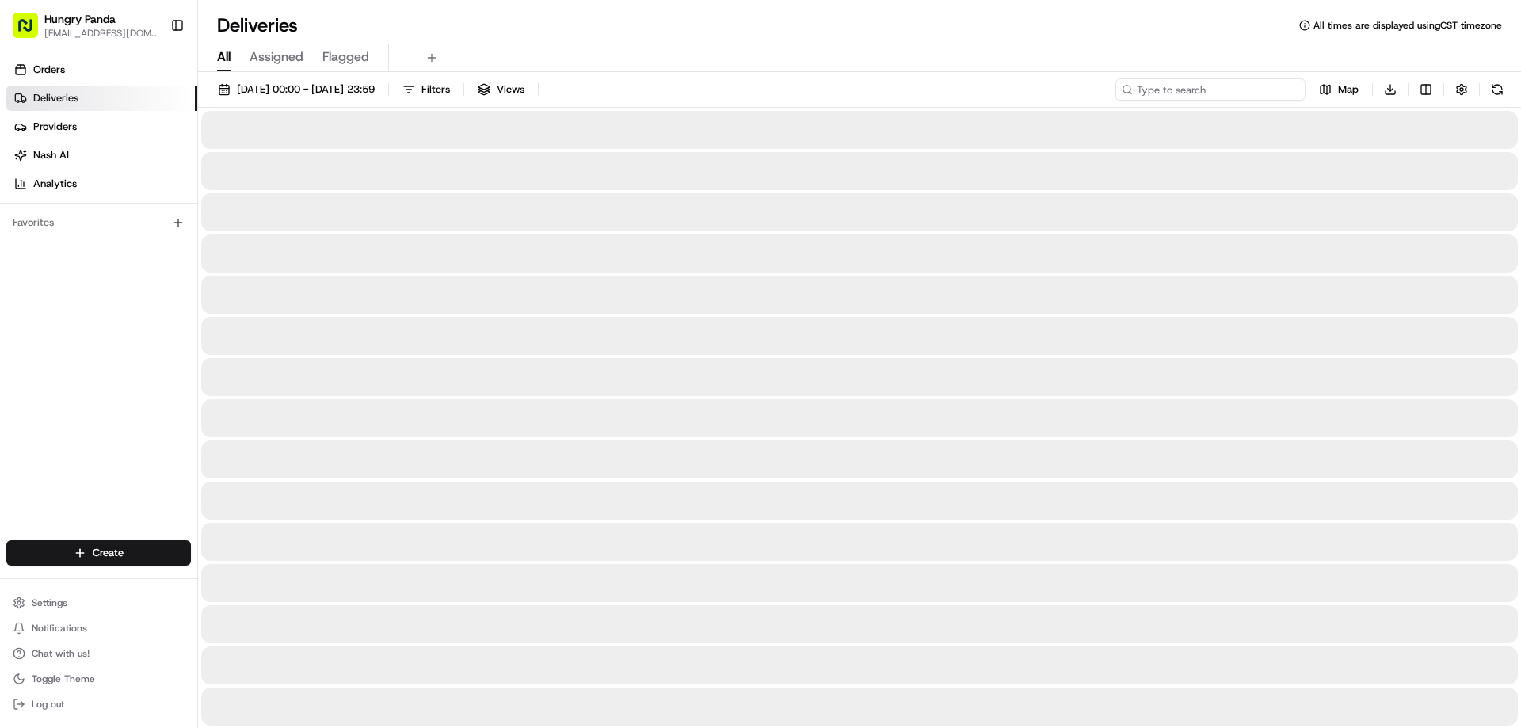
paste input "6624065406159781051176"
type input "6624065406159781051176"
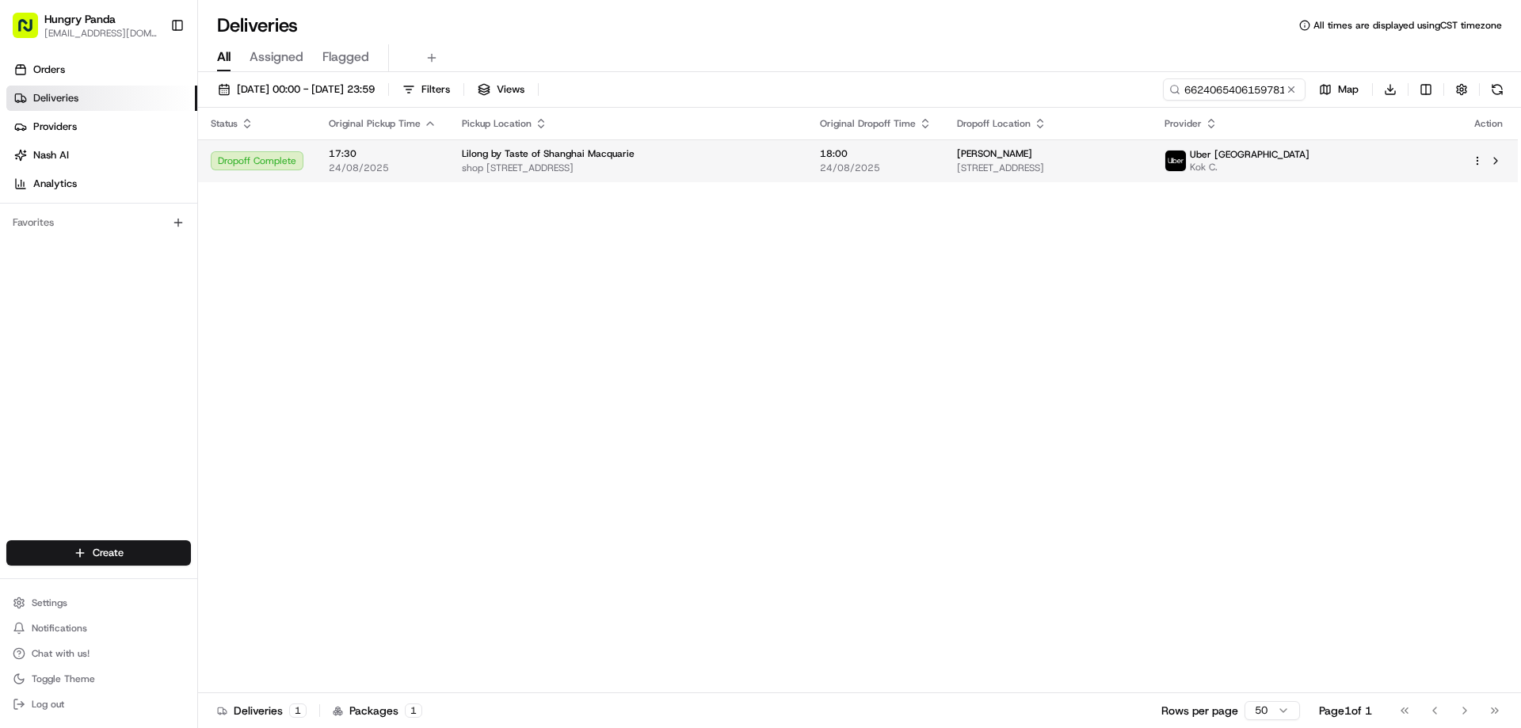
click at [855, 162] on span "24/08/2025" at bounding box center [876, 168] width 112 height 13
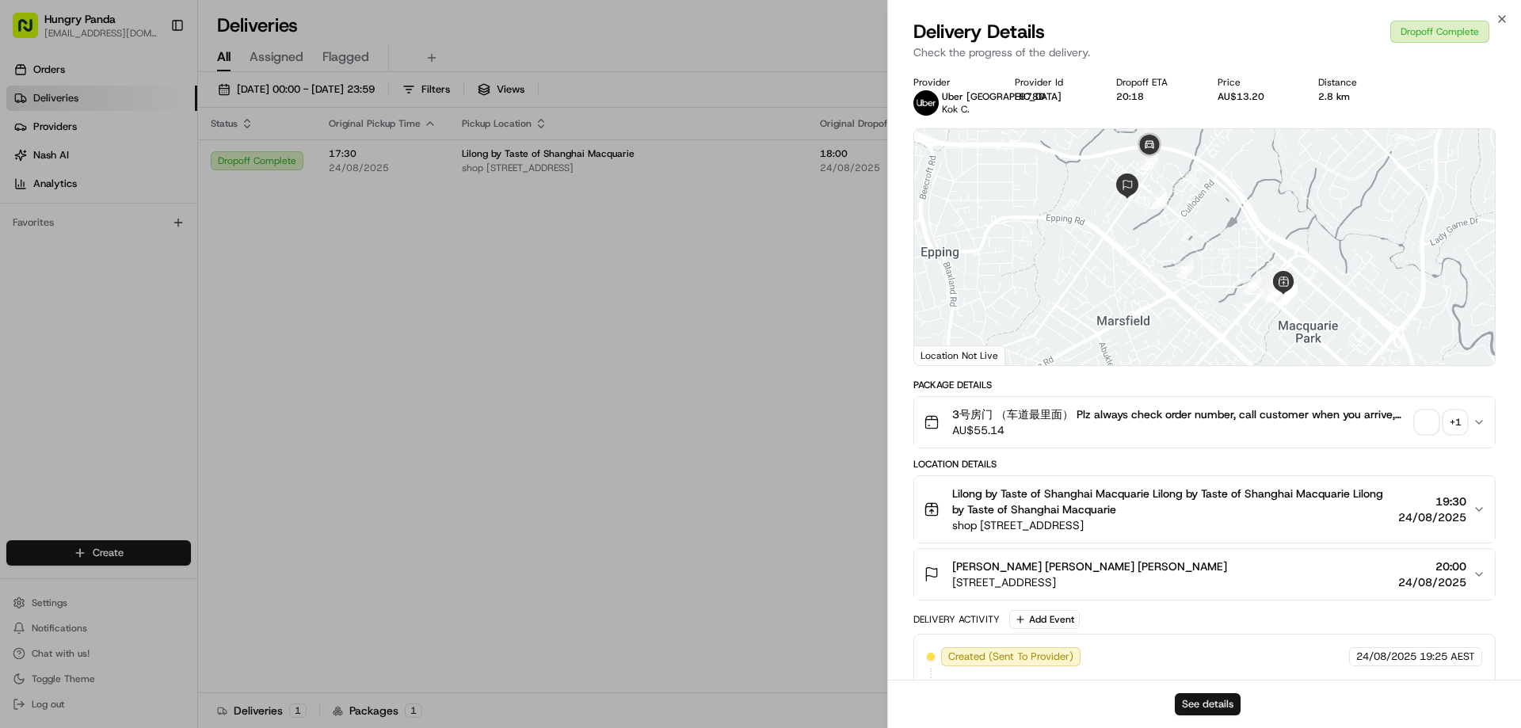
click at [1204, 706] on button "See details" at bounding box center [1207, 704] width 66 height 22
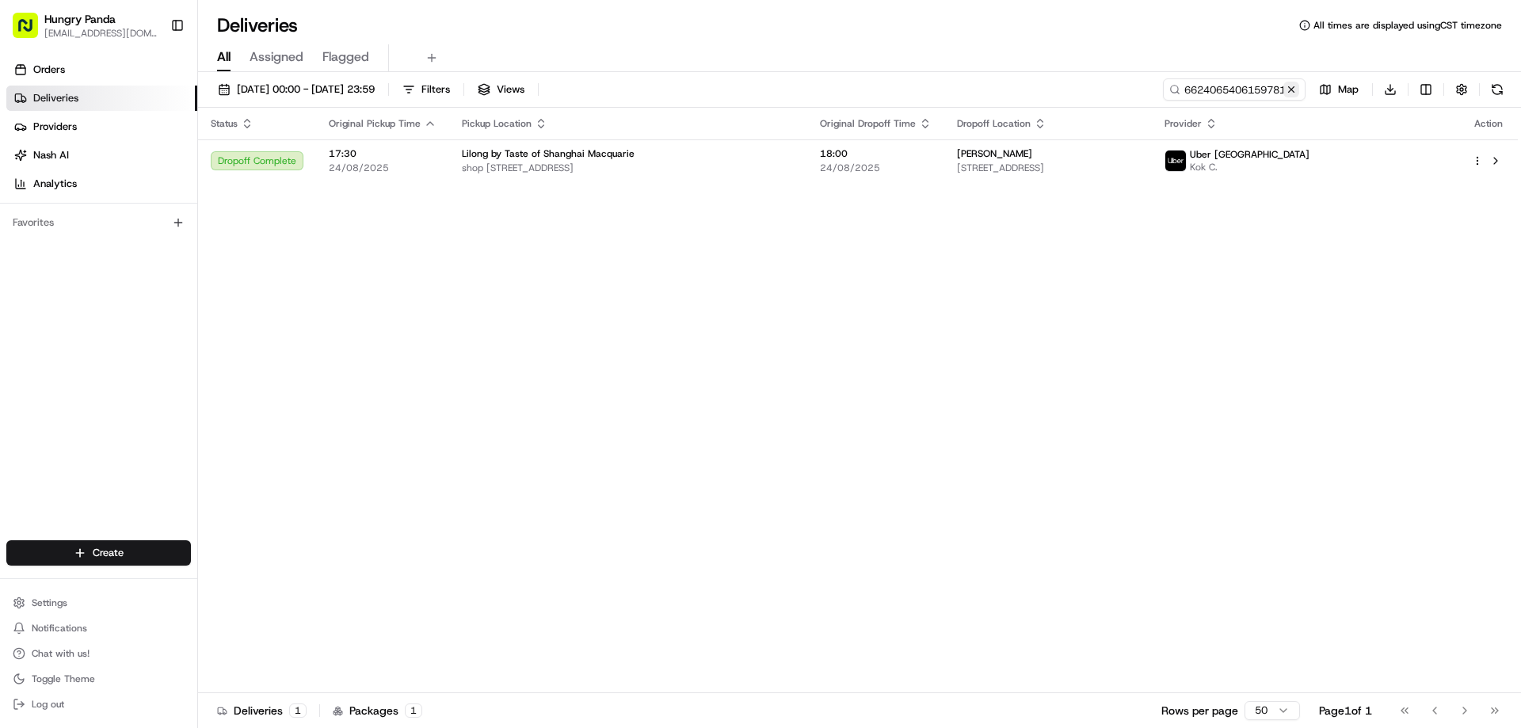
click at [1295, 89] on button at bounding box center [1291, 90] width 16 height 16
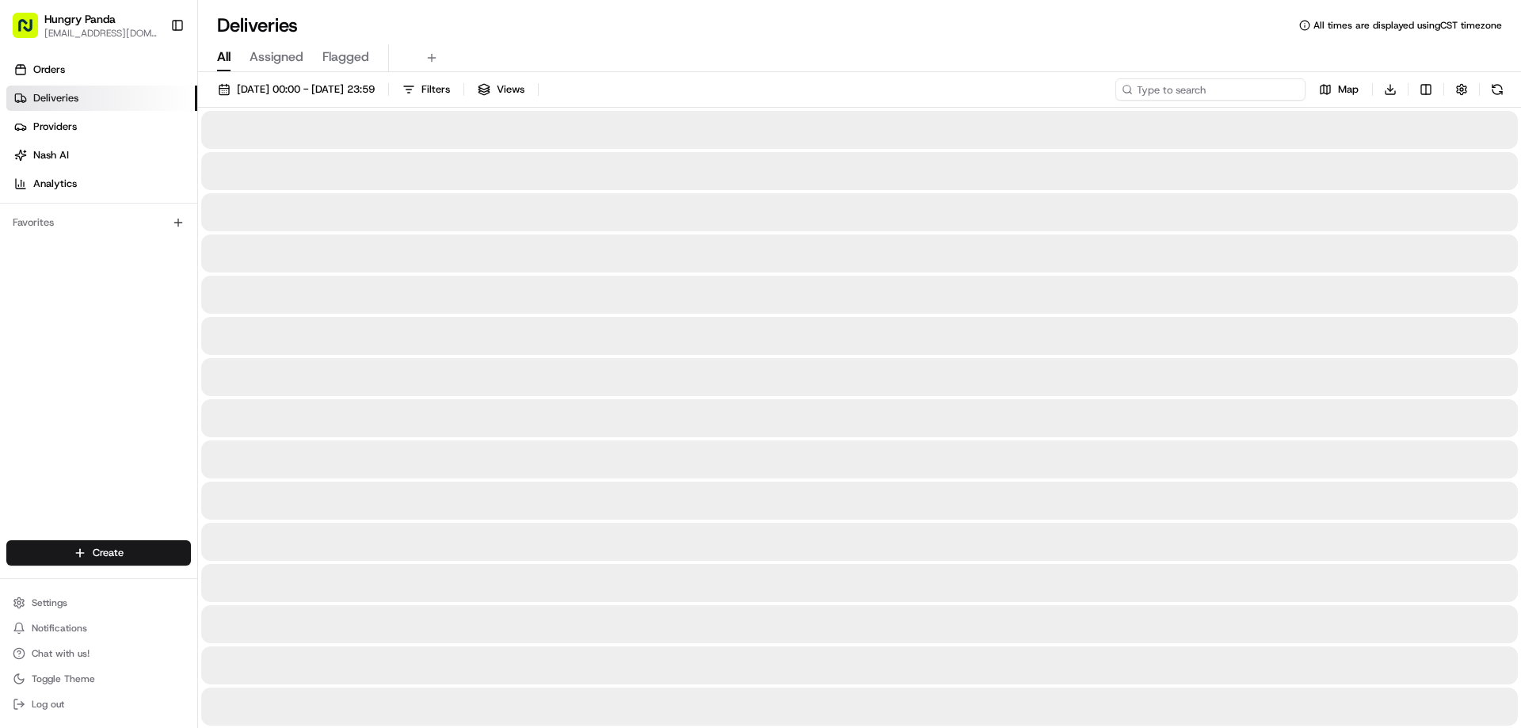
drag, startPoint x: 1295, startPoint y: 89, endPoint x: 1285, endPoint y: 93, distance: 10.3
click at [1295, 89] on input at bounding box center [1210, 89] width 190 height 22
paste input "971408008605270839579"
type input "971408008605270839579"
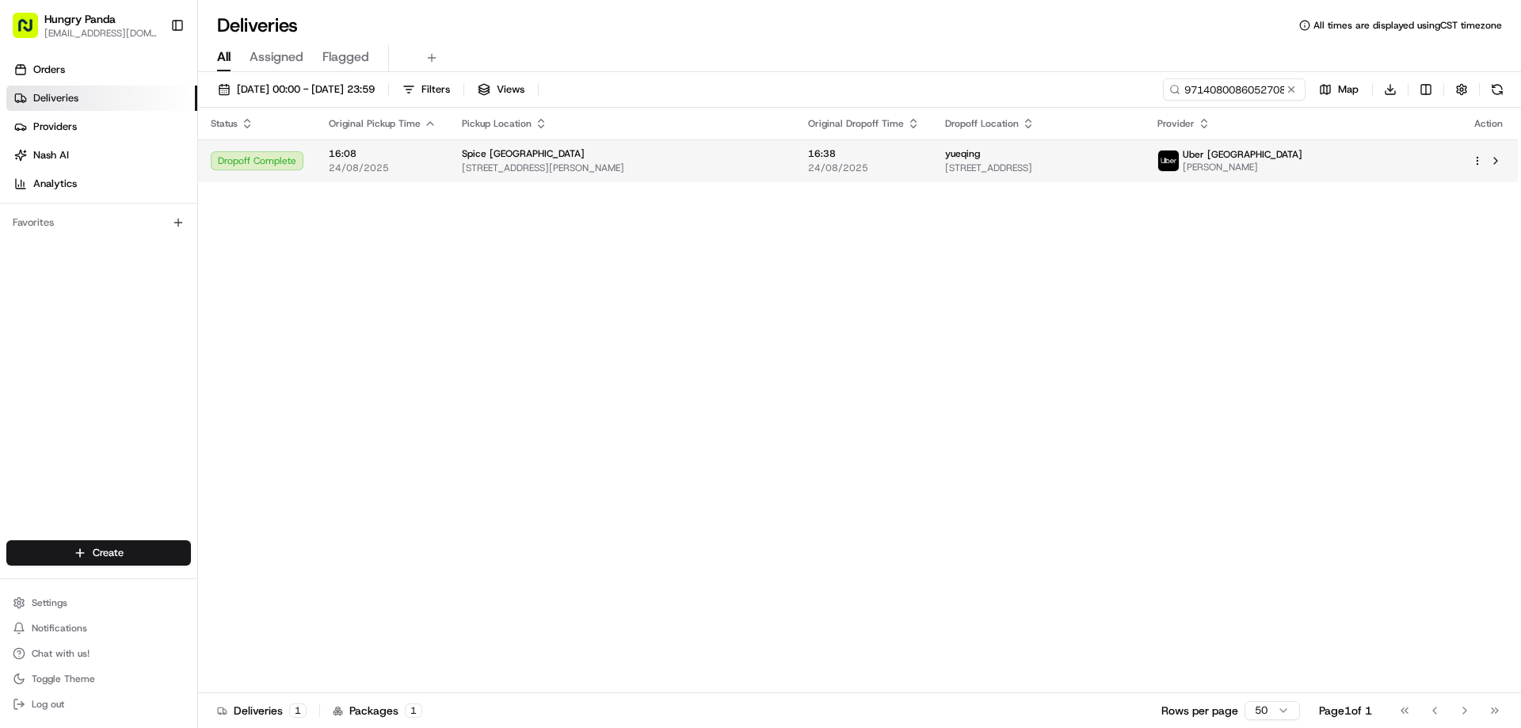
click at [809, 161] on td "16:38 24/08/2025" at bounding box center [863, 160] width 137 height 43
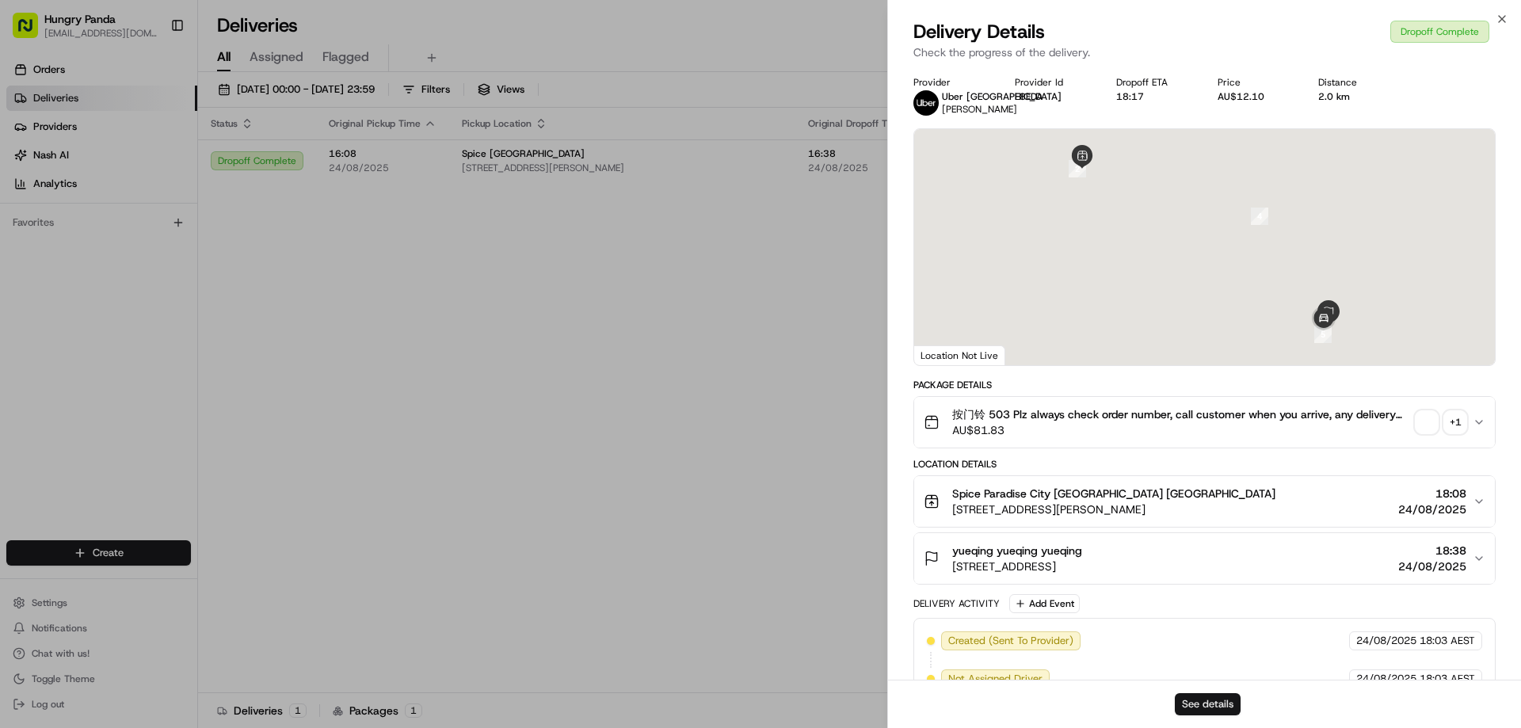
click at [1194, 696] on button "See details" at bounding box center [1207, 704] width 66 height 22
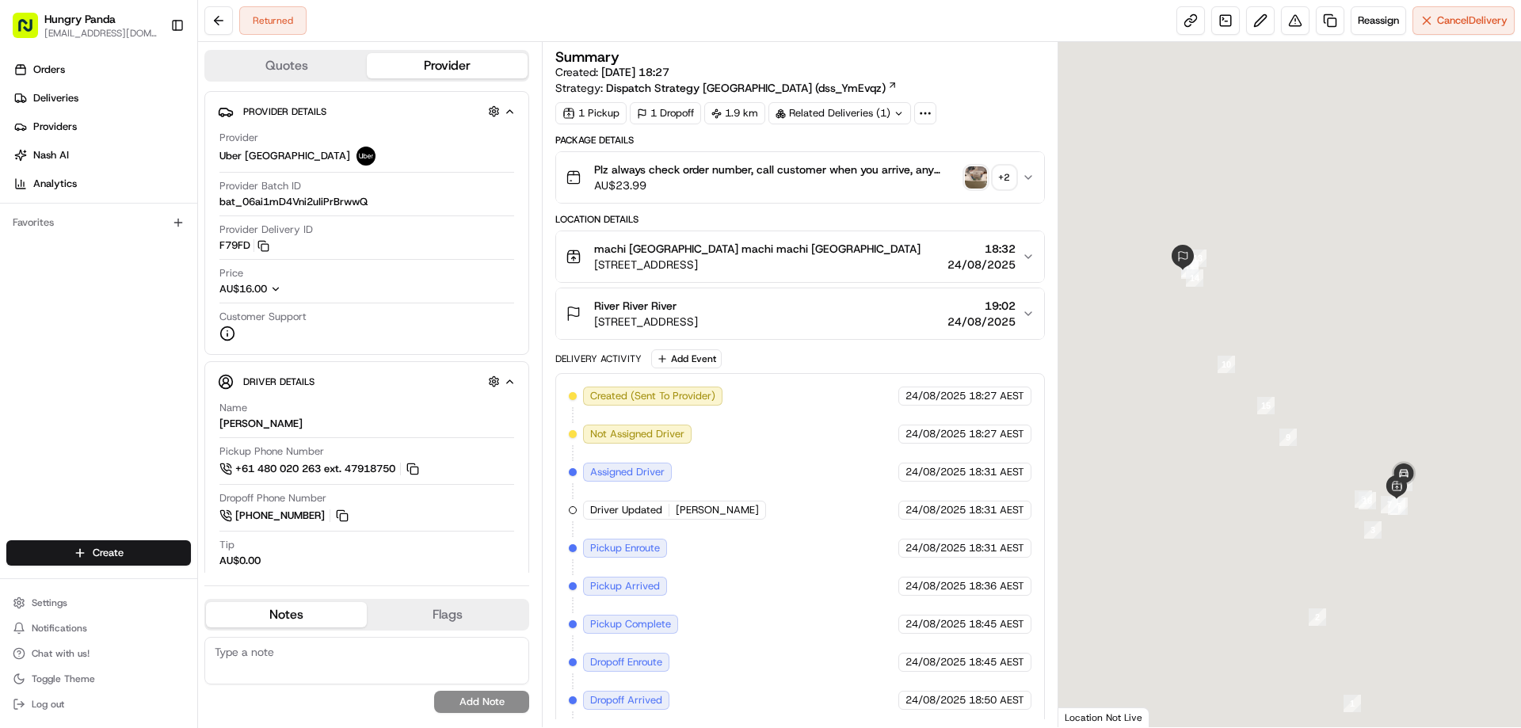
click at [975, 183] on img "button" at bounding box center [976, 177] width 22 height 22
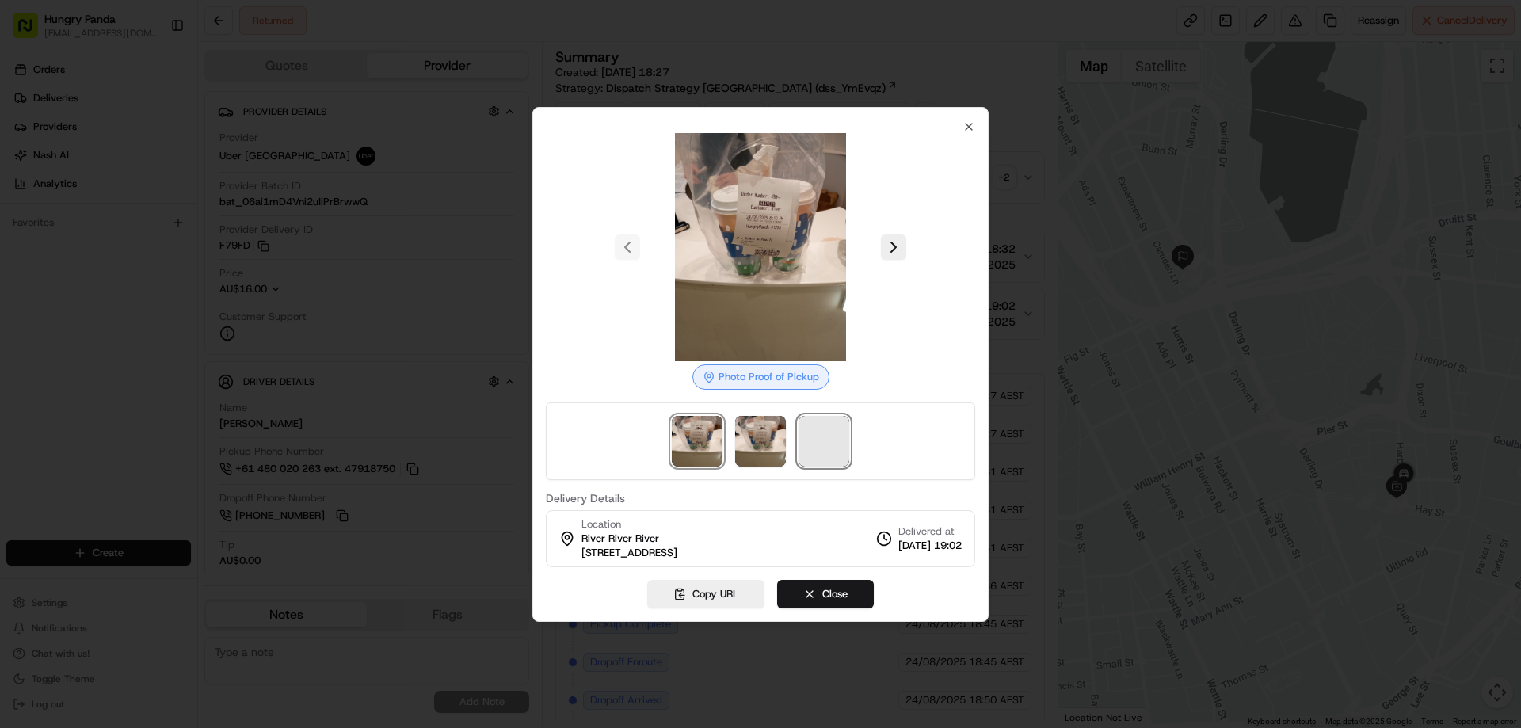
click at [822, 436] on span at bounding box center [823, 441] width 51 height 51
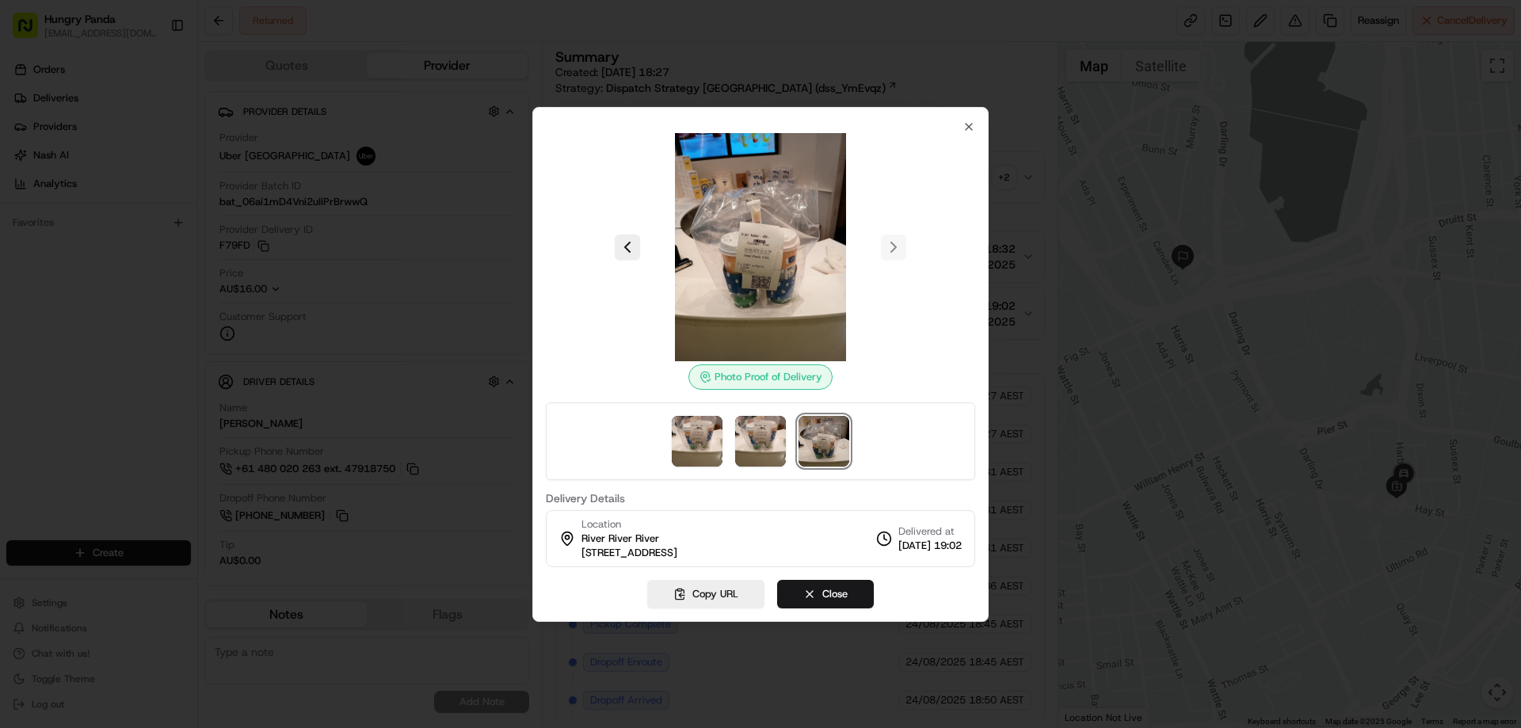
click at [961, 133] on div at bounding box center [760, 247] width 429 height 228
click at [969, 120] on icon "button" at bounding box center [968, 126] width 13 height 13
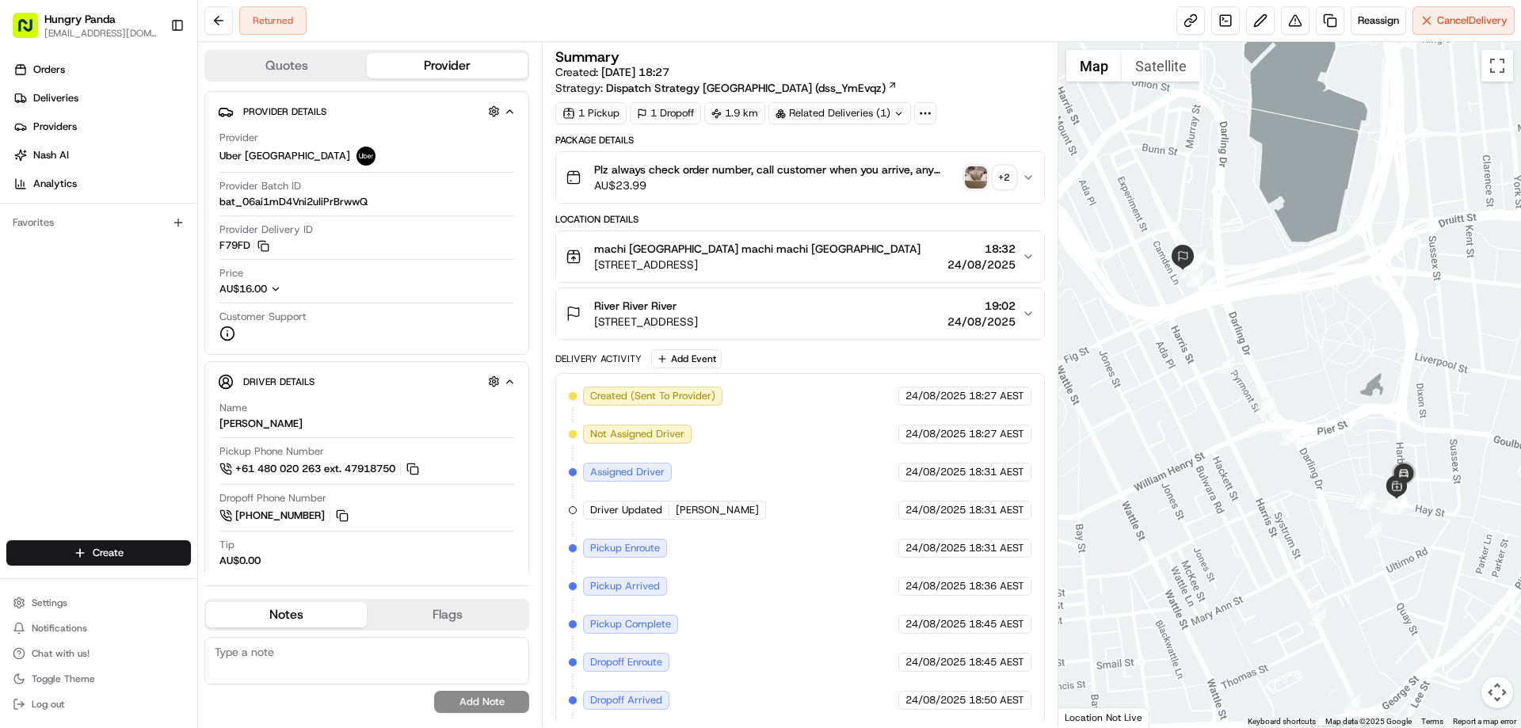
click at [1018, 185] on div "Plz always check order number, call customer when you arrive, any delivery issu…" at bounding box center [792, 178] width 455 height 32
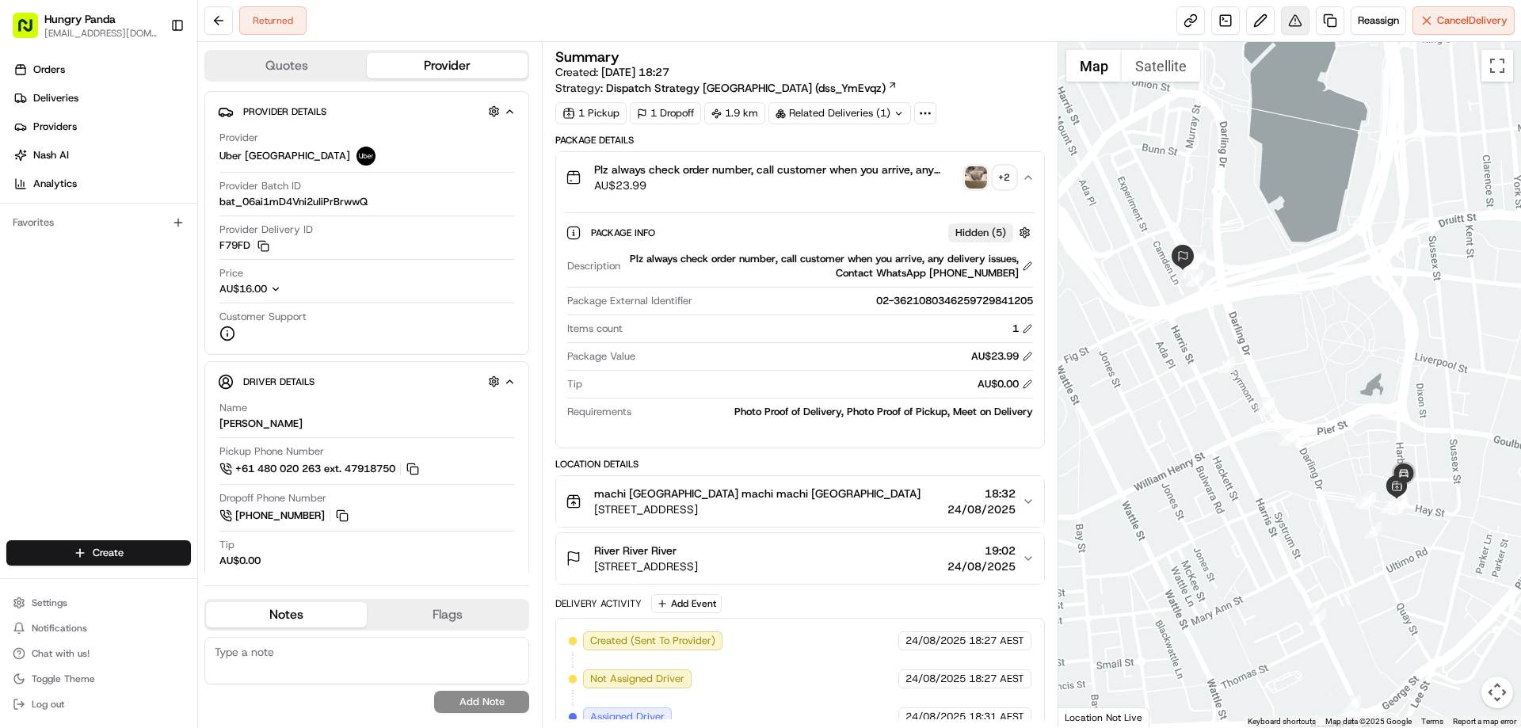
click at [1300, 22] on button at bounding box center [1295, 20] width 29 height 29
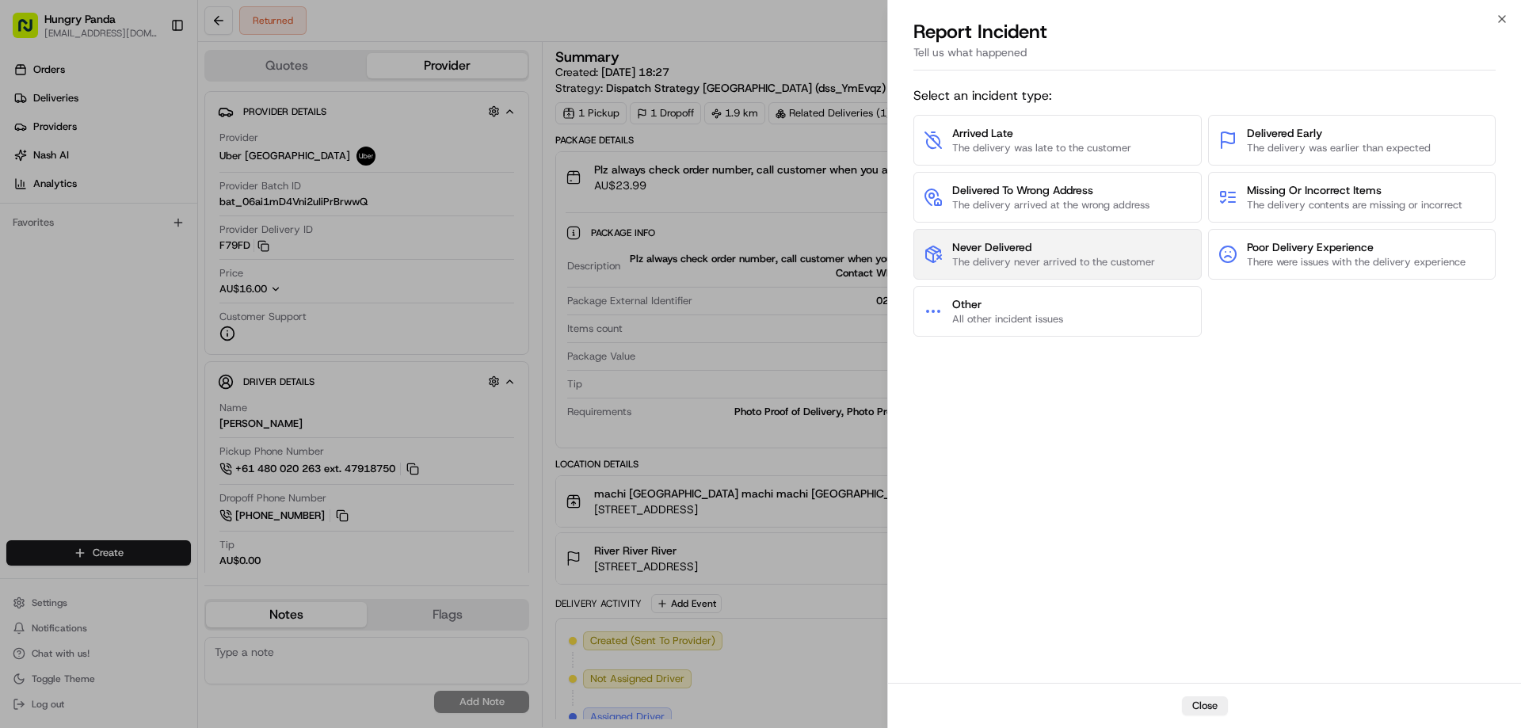
click at [1079, 257] on span "The delivery never arrived to the customer" at bounding box center [1053, 262] width 203 height 14
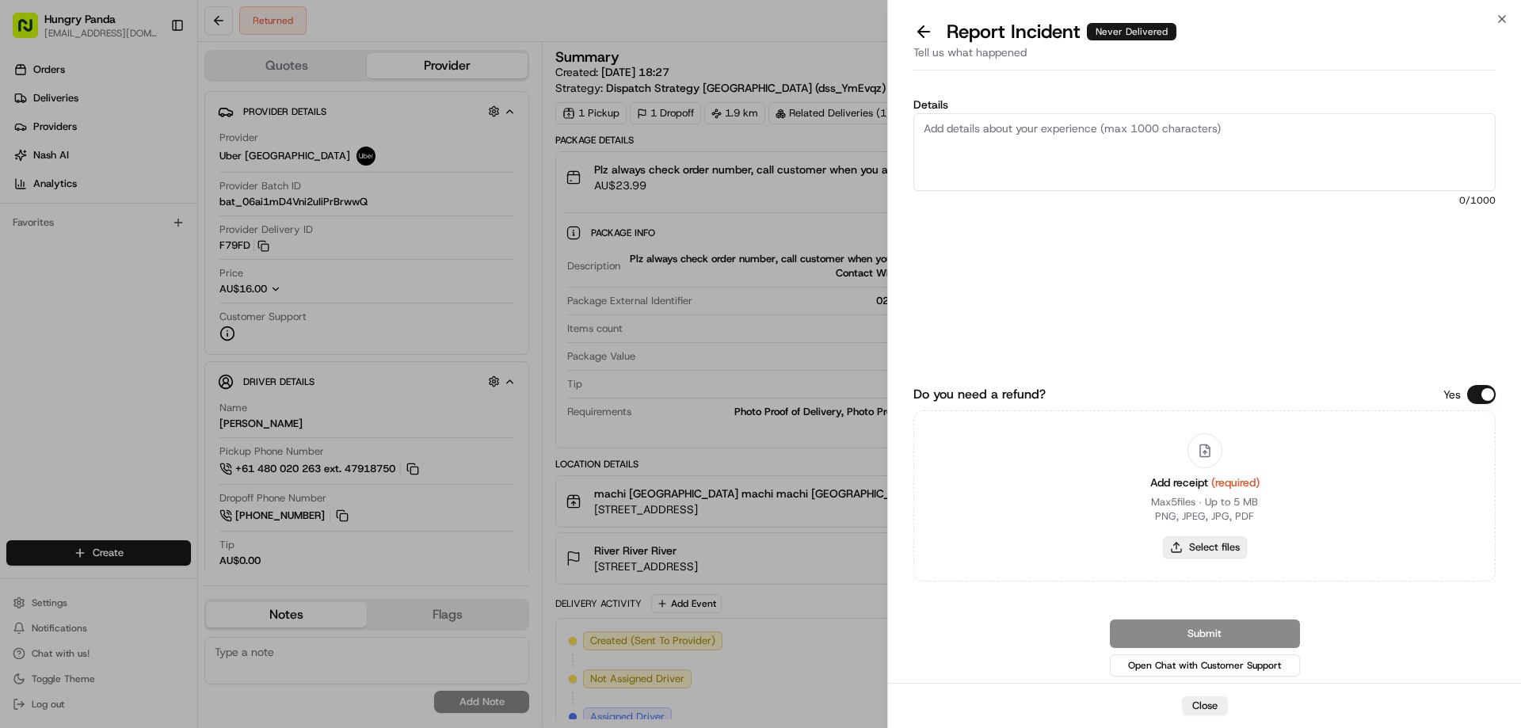
click at [1203, 549] on button "Select files" at bounding box center [1205, 547] width 84 height 22
type input "C:\fakepath\screenshot_2025-08-24_19-40-37.png"
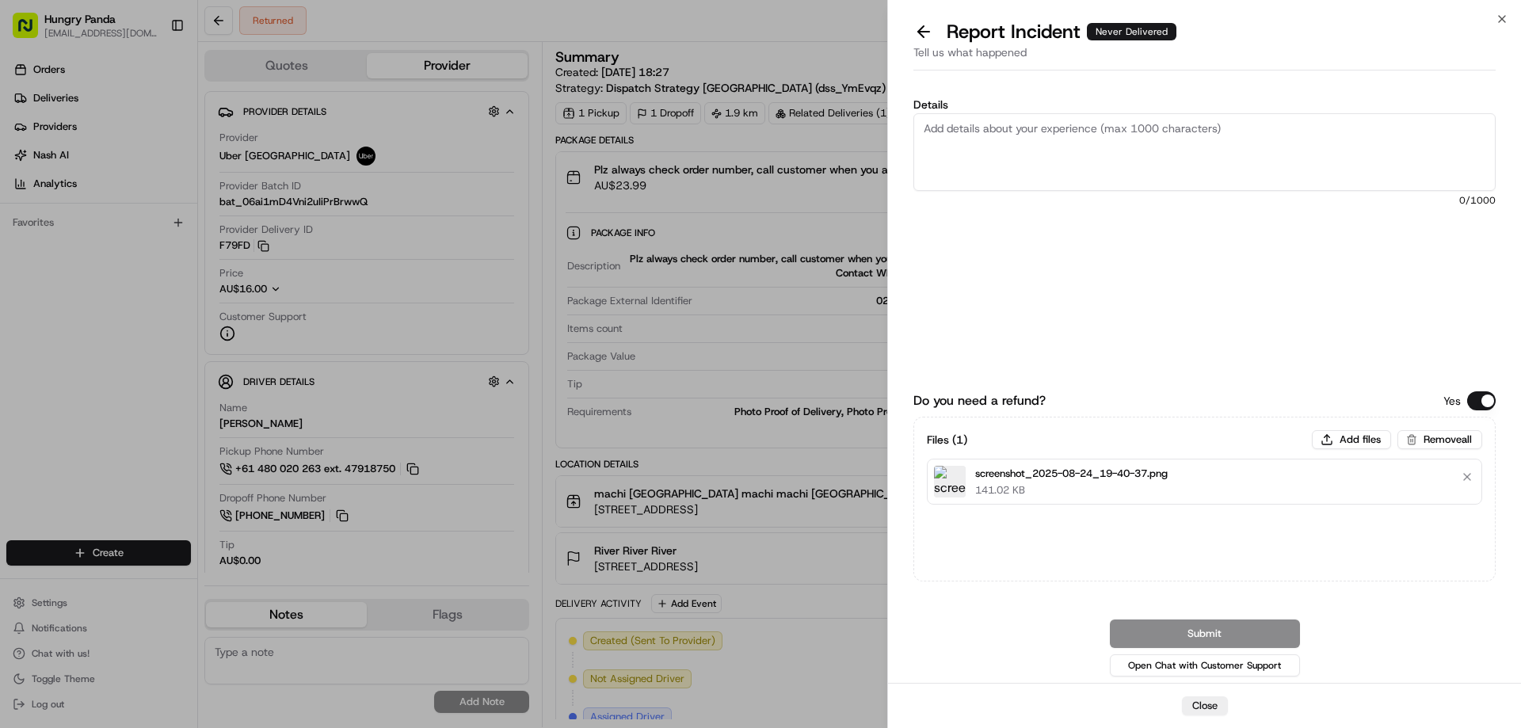
click at [1093, 141] on textarea "Details" at bounding box center [1204, 152] width 582 height 78
paste textarea "The customer reported that he did not receive the meal. The order log showed th…"
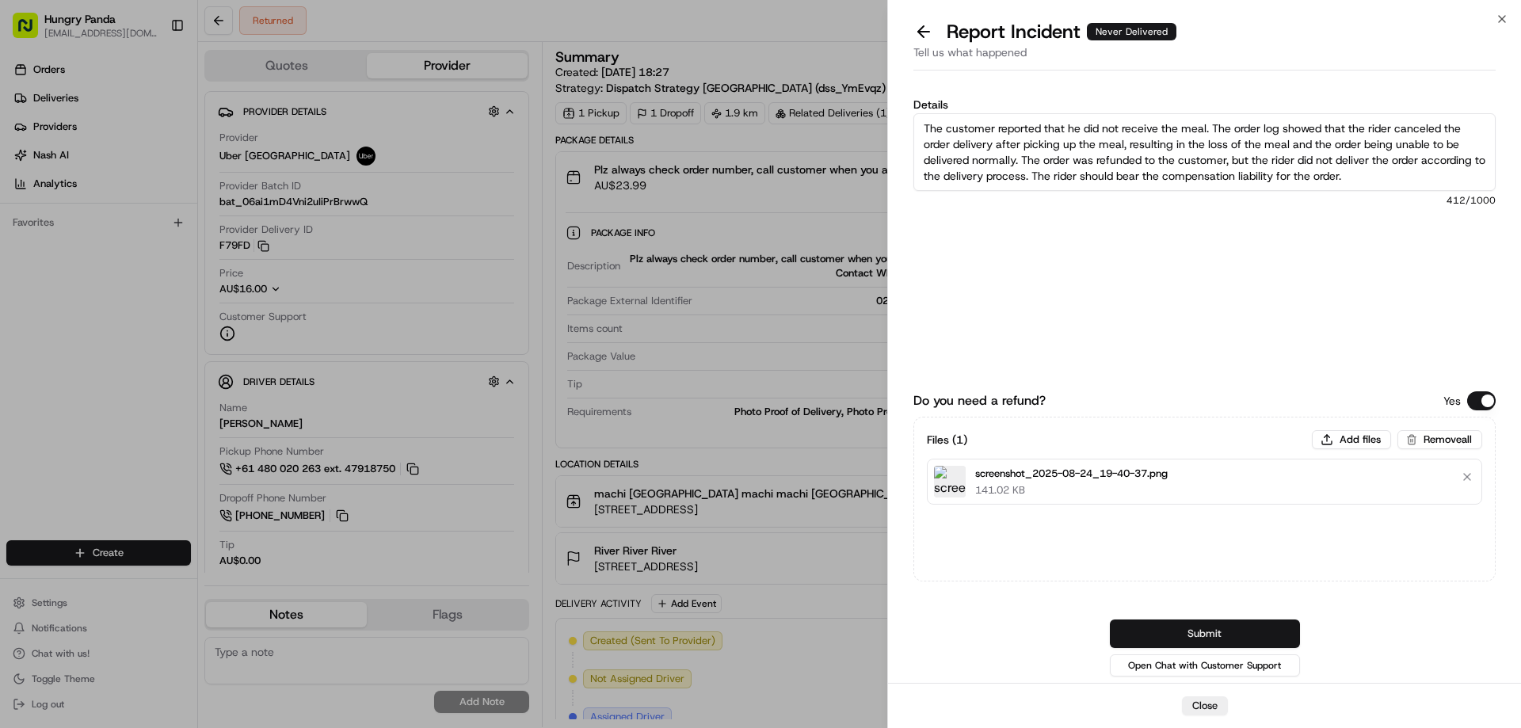
type textarea "The customer reported that he did not receive the meal. The order log showed th…"
drag, startPoint x: 1212, startPoint y: 634, endPoint x: 1190, endPoint y: 526, distance: 109.8
click at [1212, 634] on button "Submit" at bounding box center [1205, 633] width 190 height 29
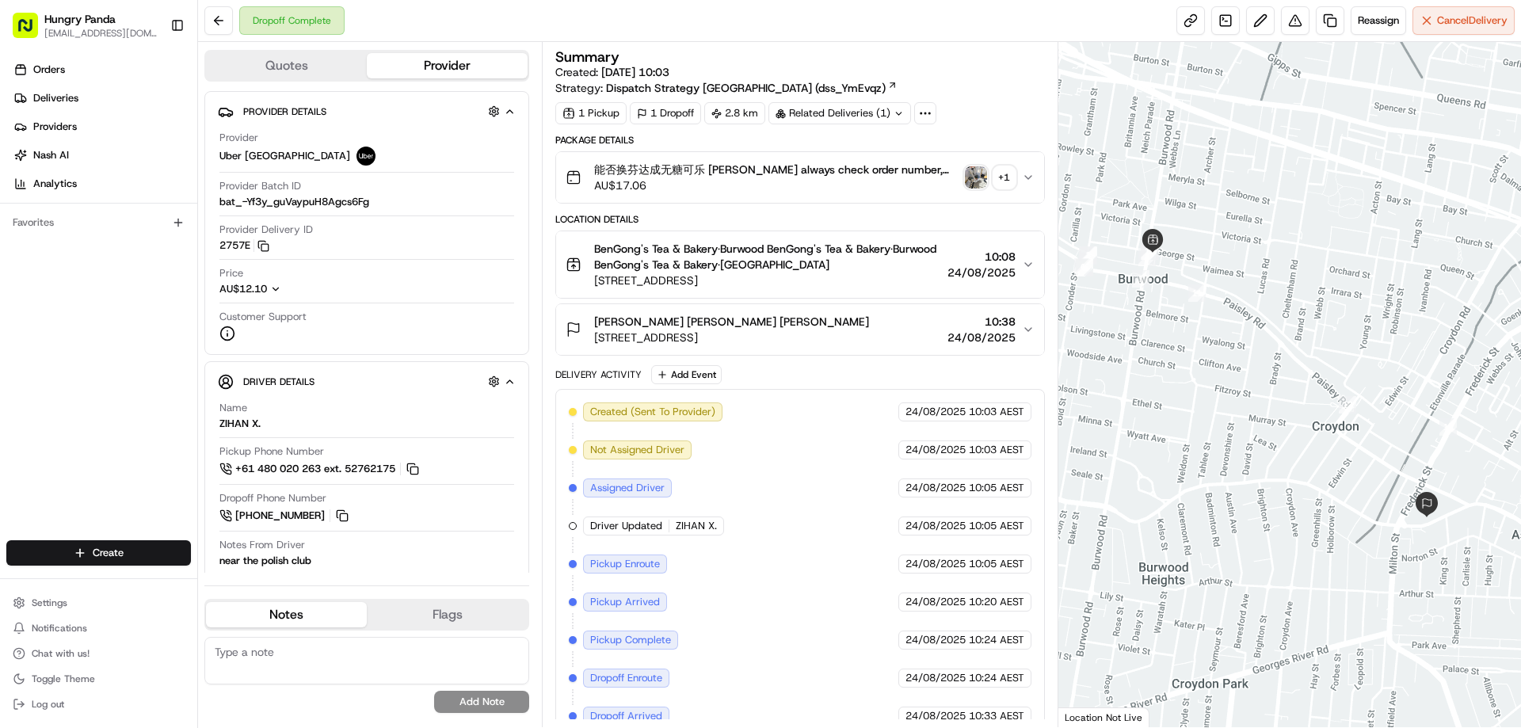
click at [968, 177] on img "button" at bounding box center [976, 177] width 22 height 22
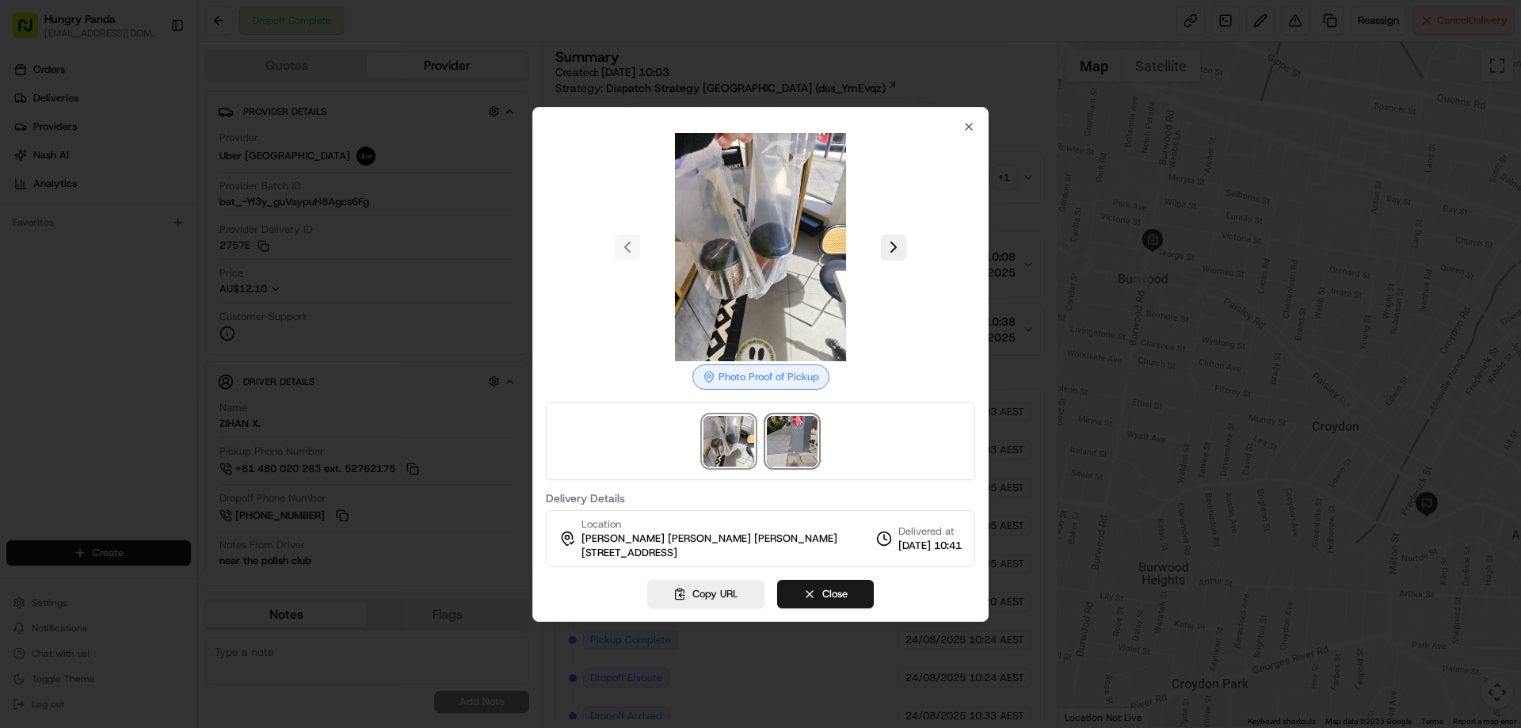
click at [798, 443] on img at bounding box center [792, 441] width 51 height 51
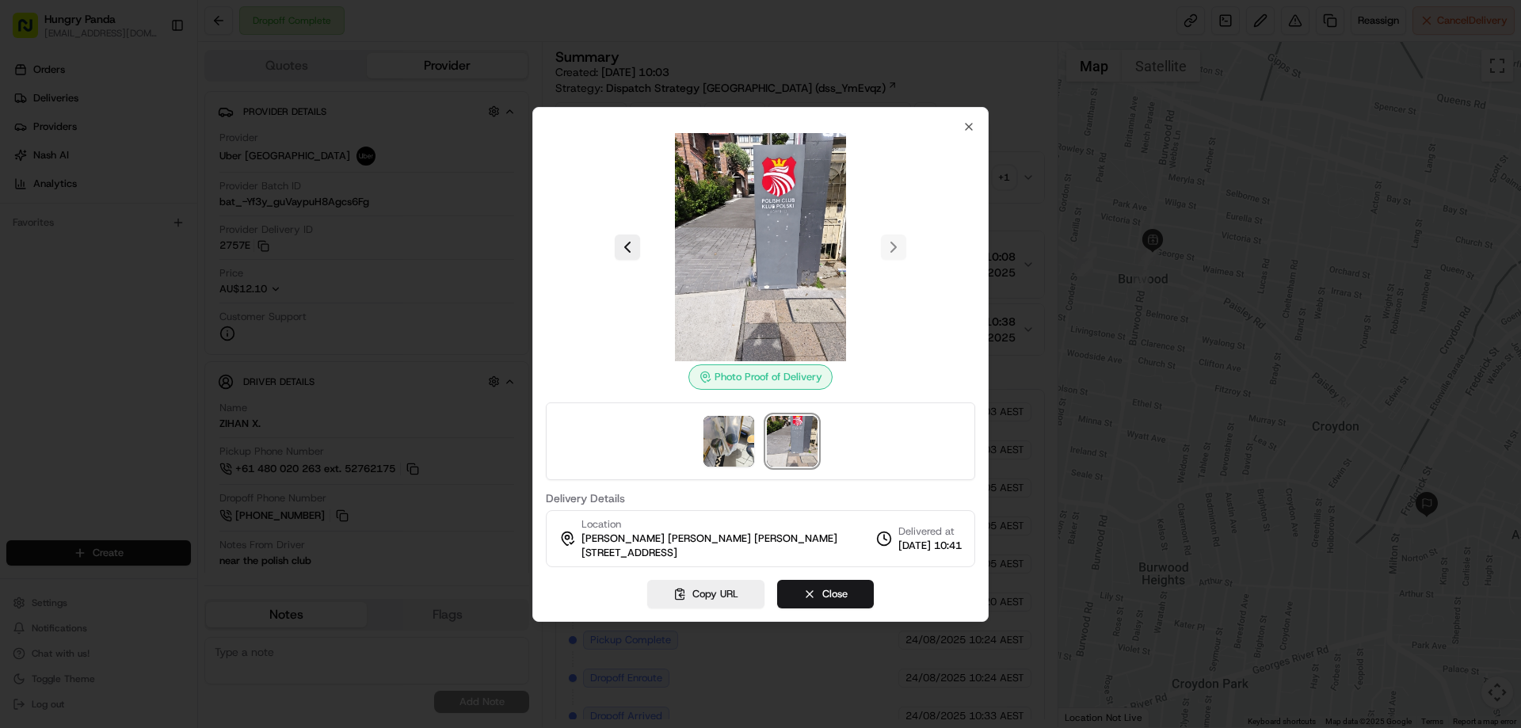
click at [977, 129] on div "Photo Proof of Delivery Delivery Details Location vicky vicky vicky 403-409 Liv…" at bounding box center [760, 364] width 456 height 515
click at [971, 127] on icon "button" at bounding box center [968, 126] width 13 height 13
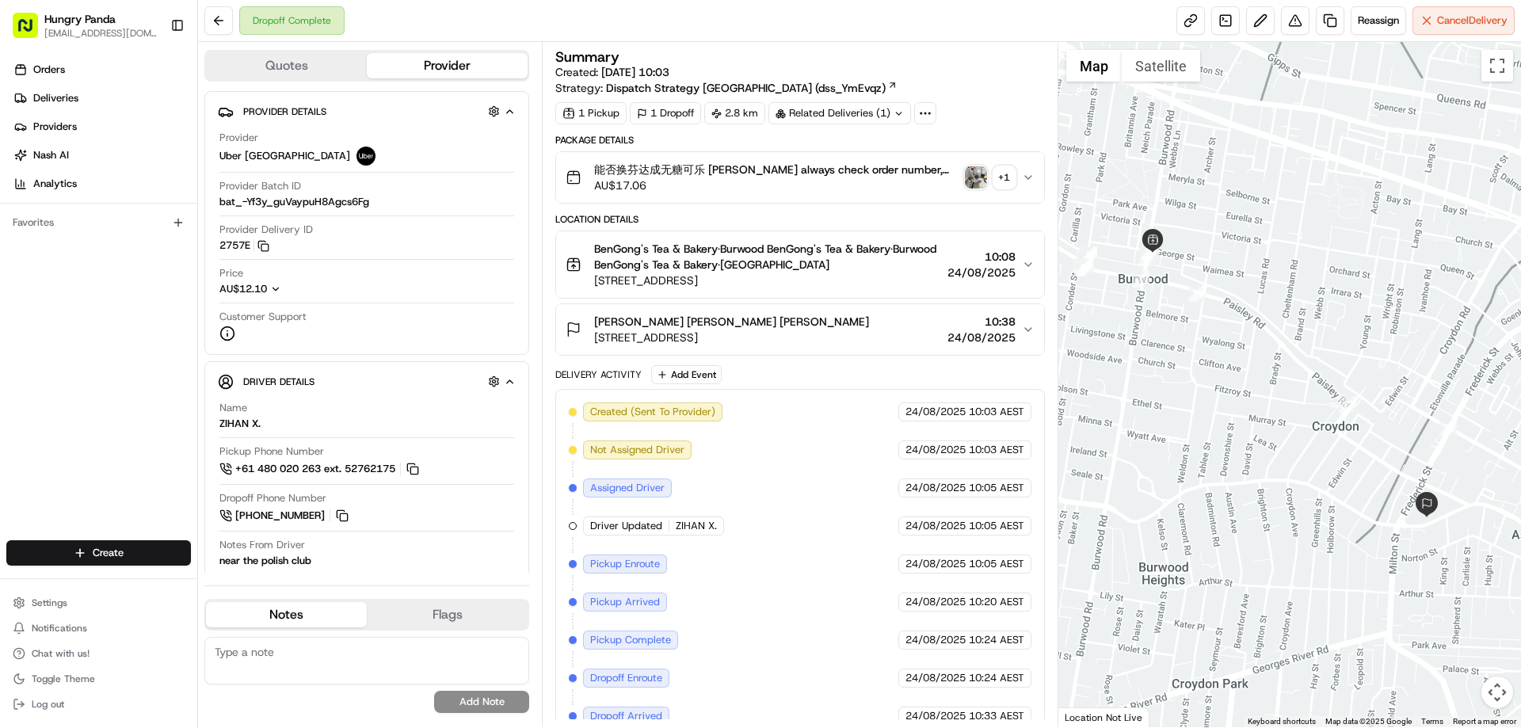
drag, startPoint x: 1024, startPoint y: 170, endPoint x: 1016, endPoint y: 175, distance: 9.2
click at [1025, 170] on button "能否换芬达成无糖可乐 谢谢 Plz always check order number, call customer when you arrive, any…" at bounding box center [799, 177] width 487 height 51
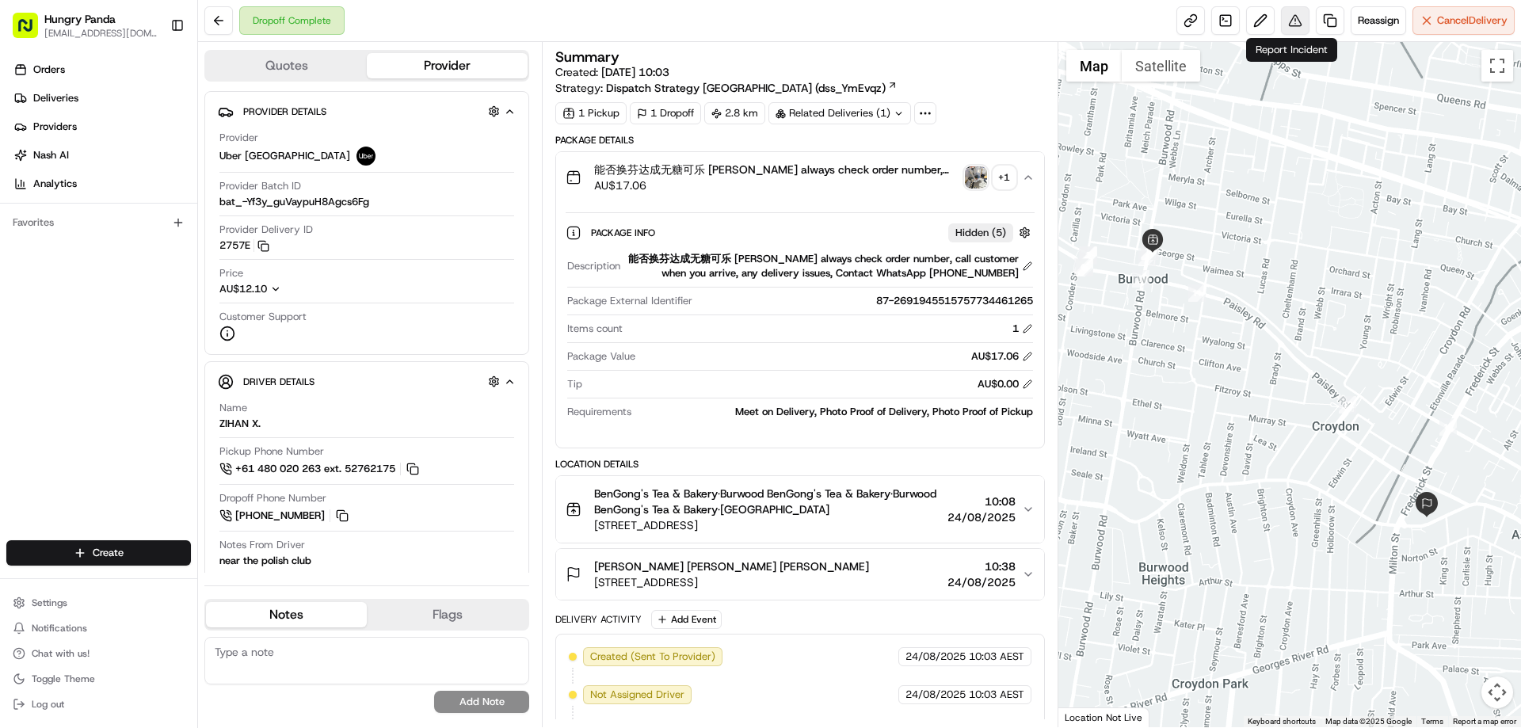
click at [1292, 29] on button at bounding box center [1295, 20] width 29 height 29
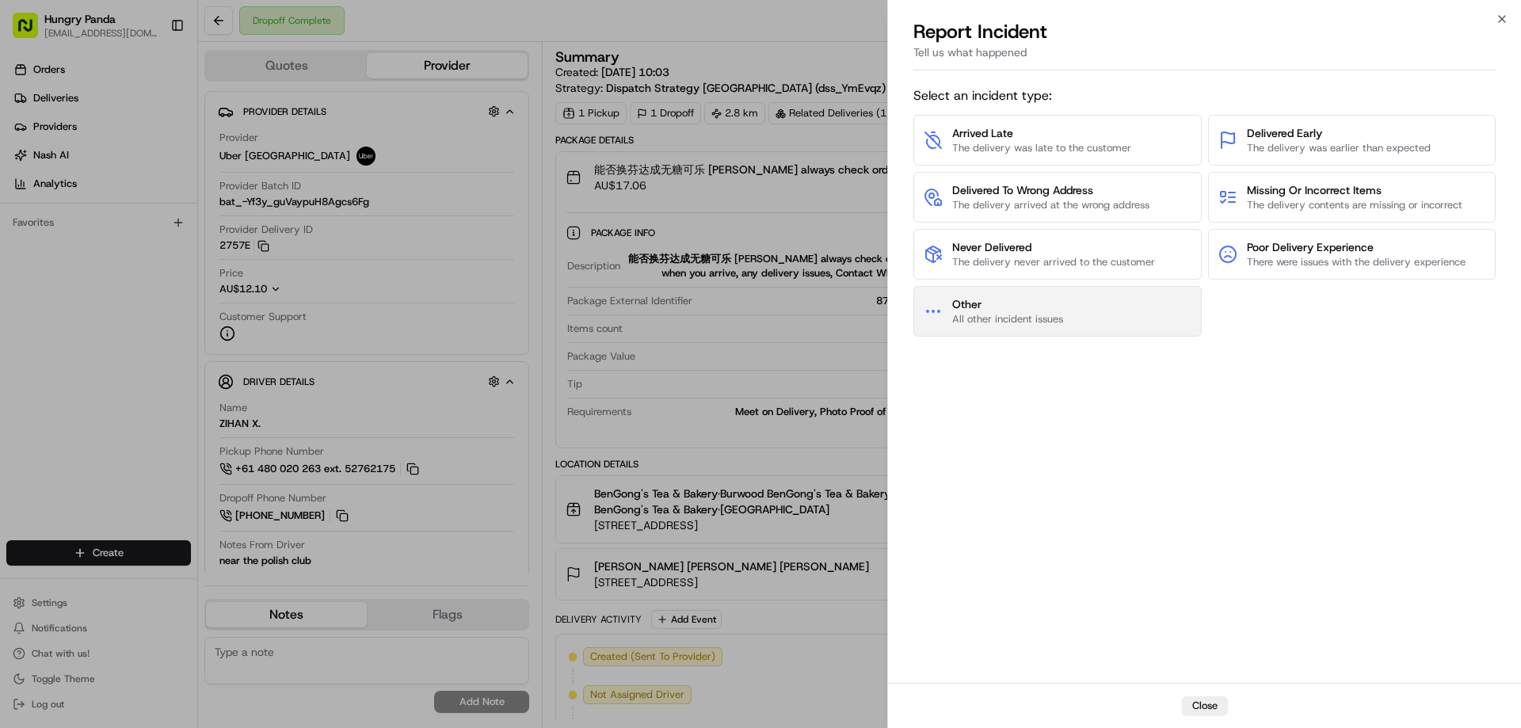
click at [1054, 314] on span "All other incident issues" at bounding box center [1007, 319] width 111 height 14
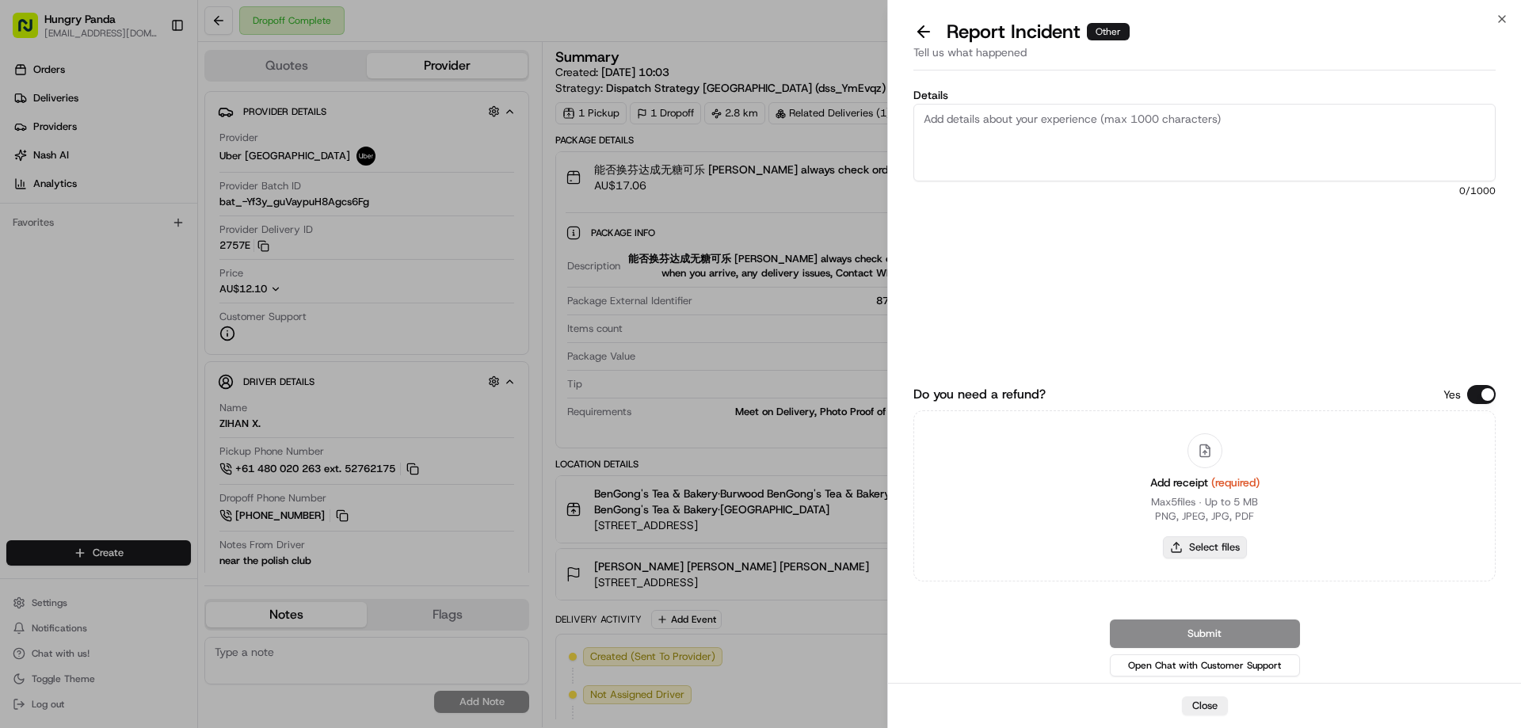
click at [1196, 543] on button "Select files" at bounding box center [1205, 547] width 84 height 22
type input "C:\fakepath\screenshot_2025-08-24_19-41-53.png"
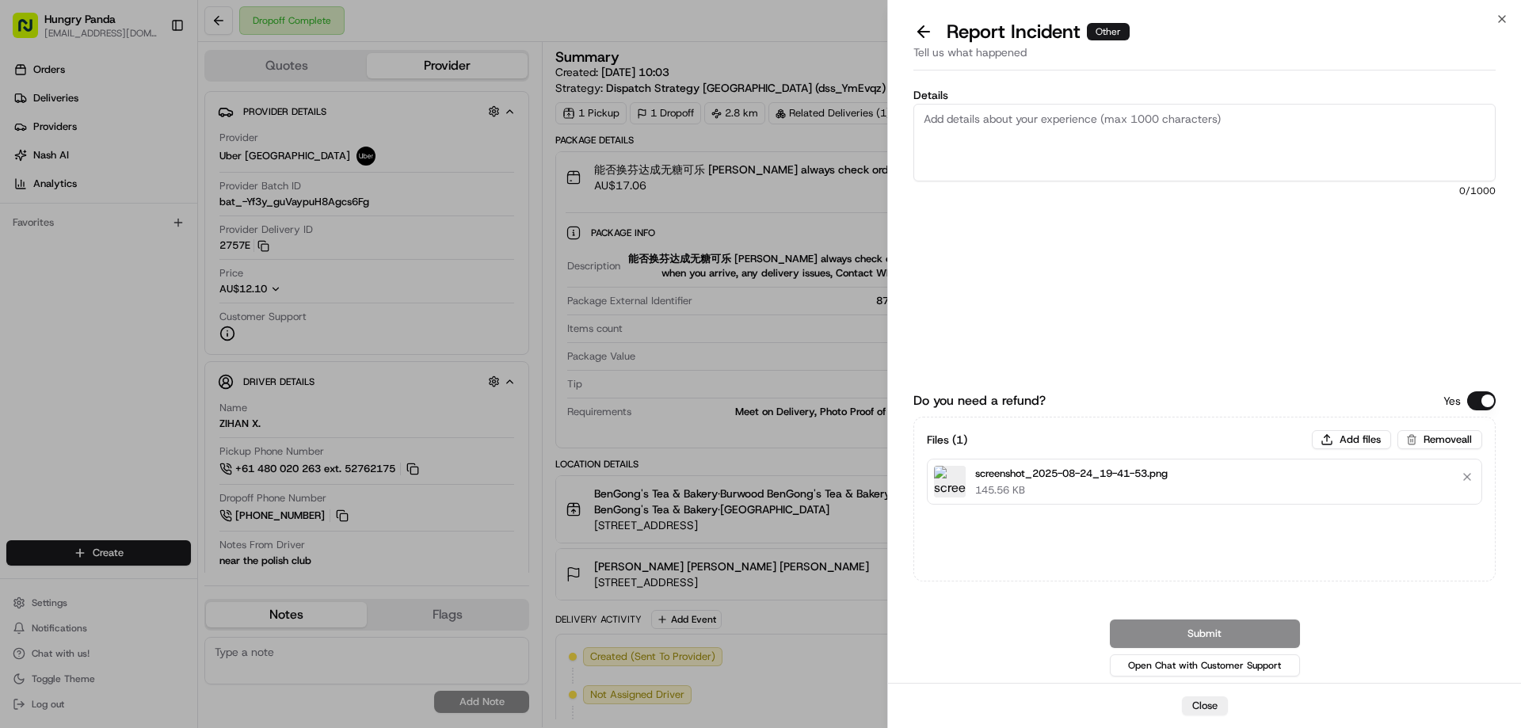
click at [1095, 142] on textarea "Details" at bounding box center [1204, 143] width 582 height 78
paste textarea "The customer reported that he did not receive the meal, the delivery photo take…"
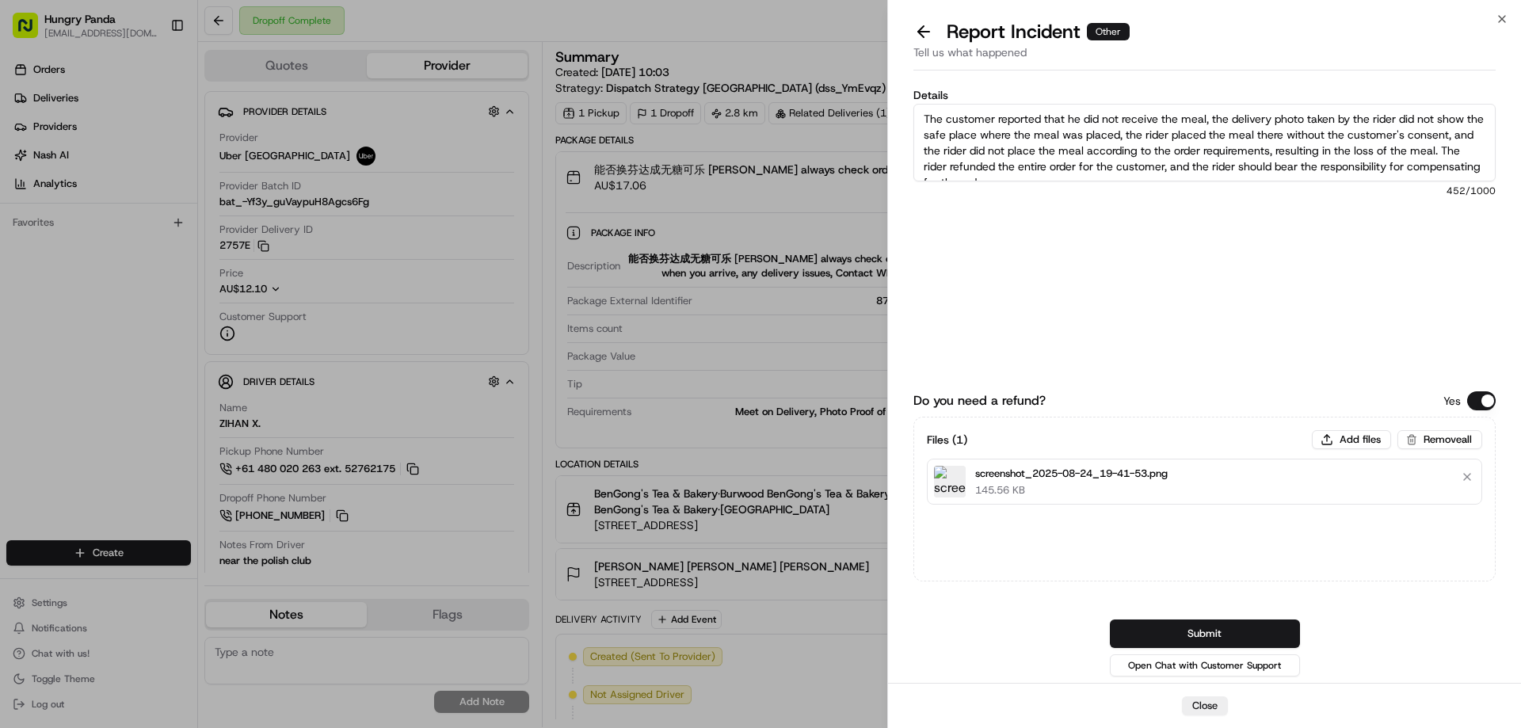
scroll to position [9, 0]
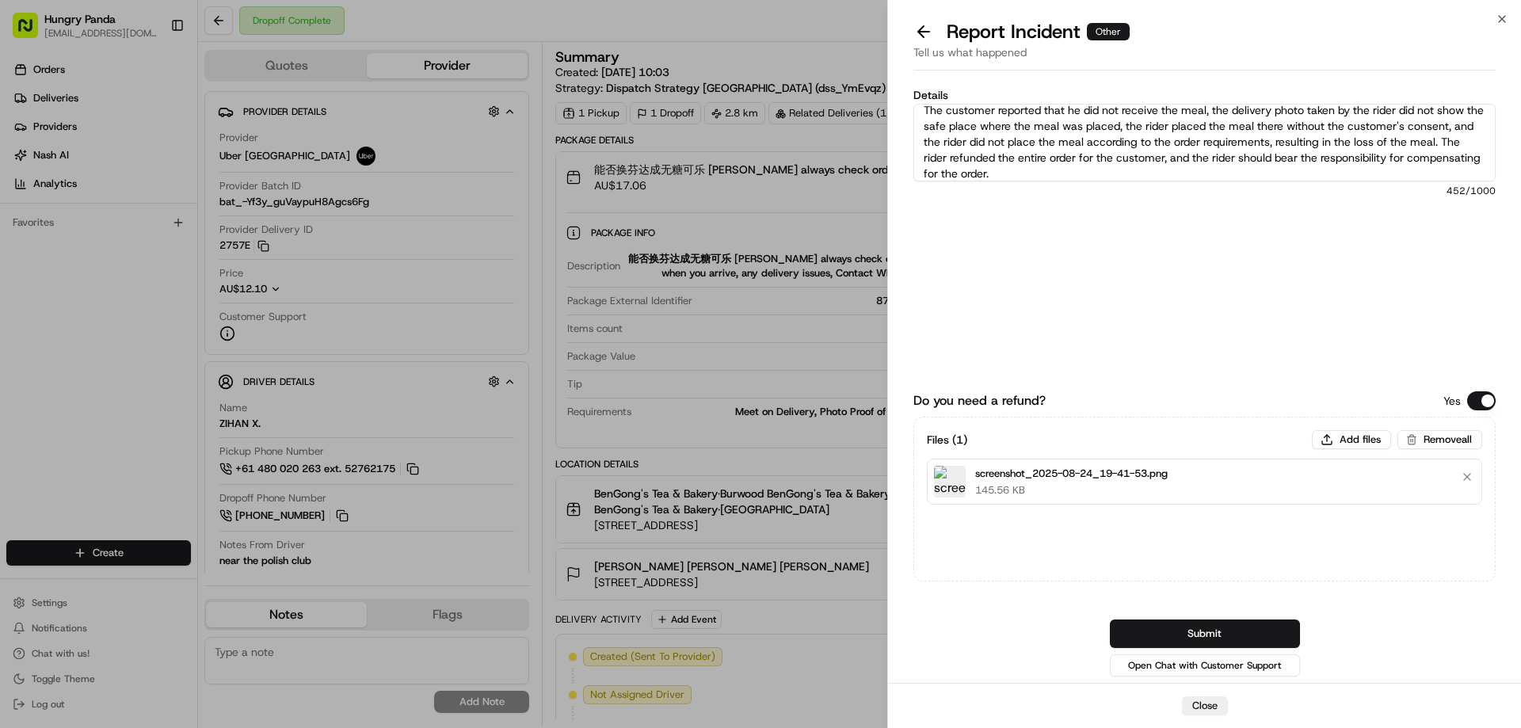
type textarea "The customer reported that he did not receive the meal, the delivery photo take…"
click at [1159, 648] on div "Submit Open Chat with Customer Support" at bounding box center [1204, 649] width 582 height 60
click at [1182, 624] on button "Submit" at bounding box center [1205, 633] width 190 height 29
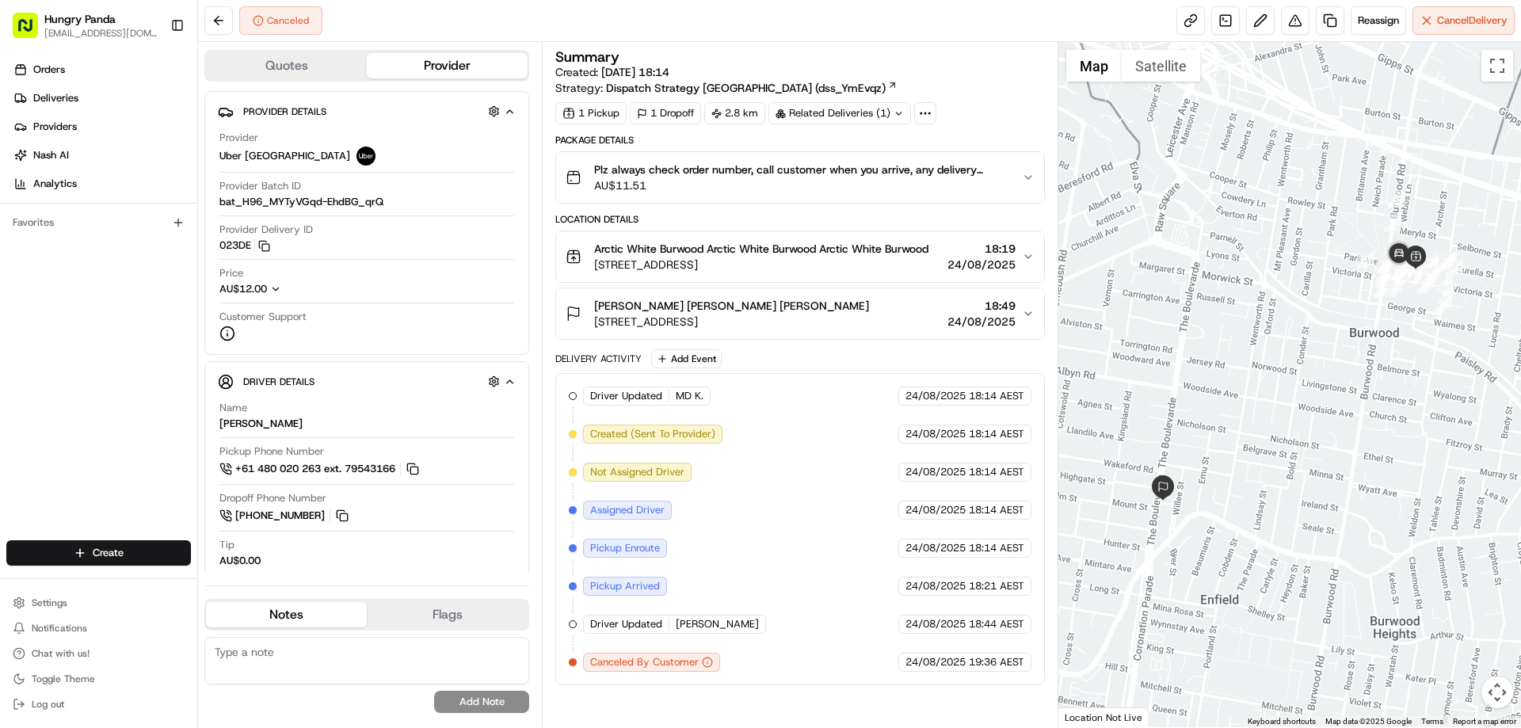
click at [1019, 177] on div "Plz always check order number, call customer when you arrive, any delivery issu…" at bounding box center [792, 178] width 455 height 32
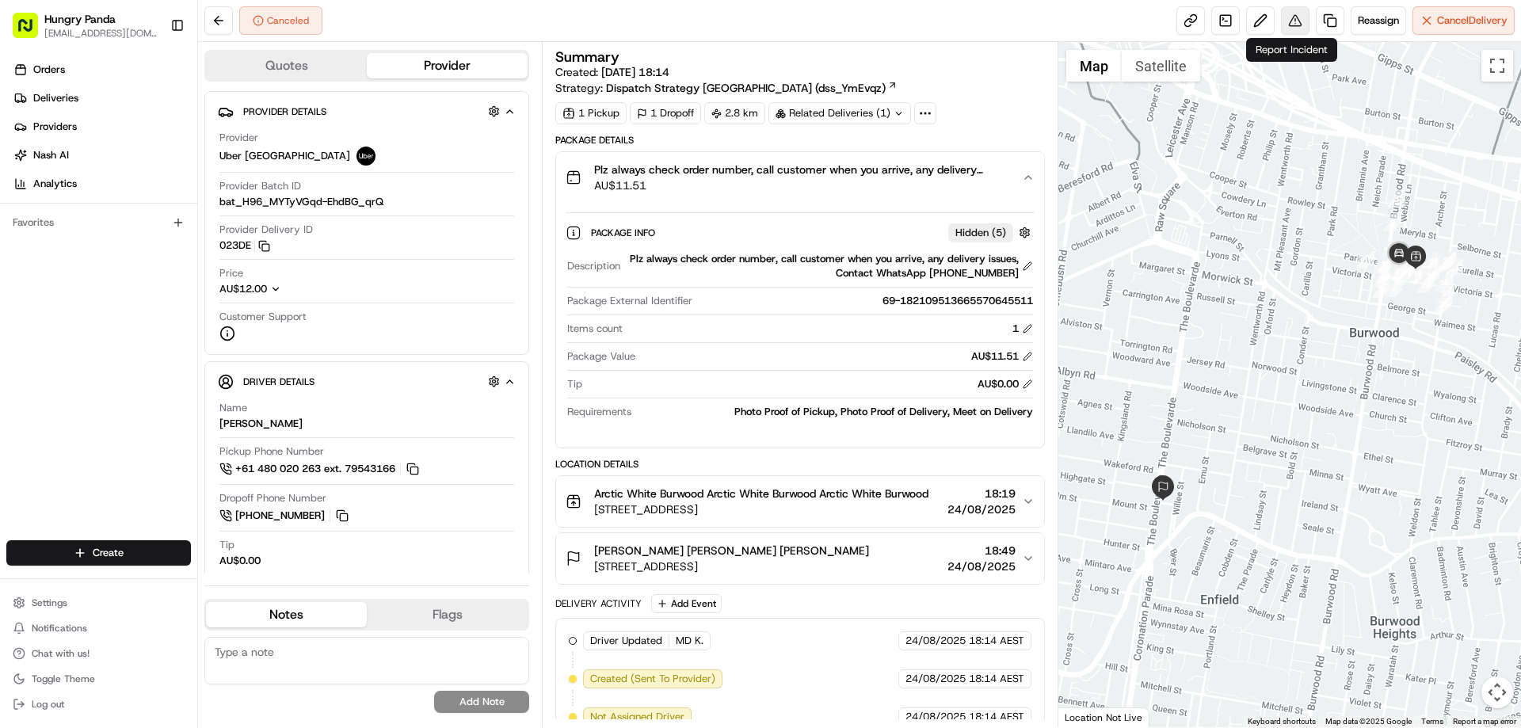
click at [1292, 14] on button at bounding box center [1295, 20] width 29 height 29
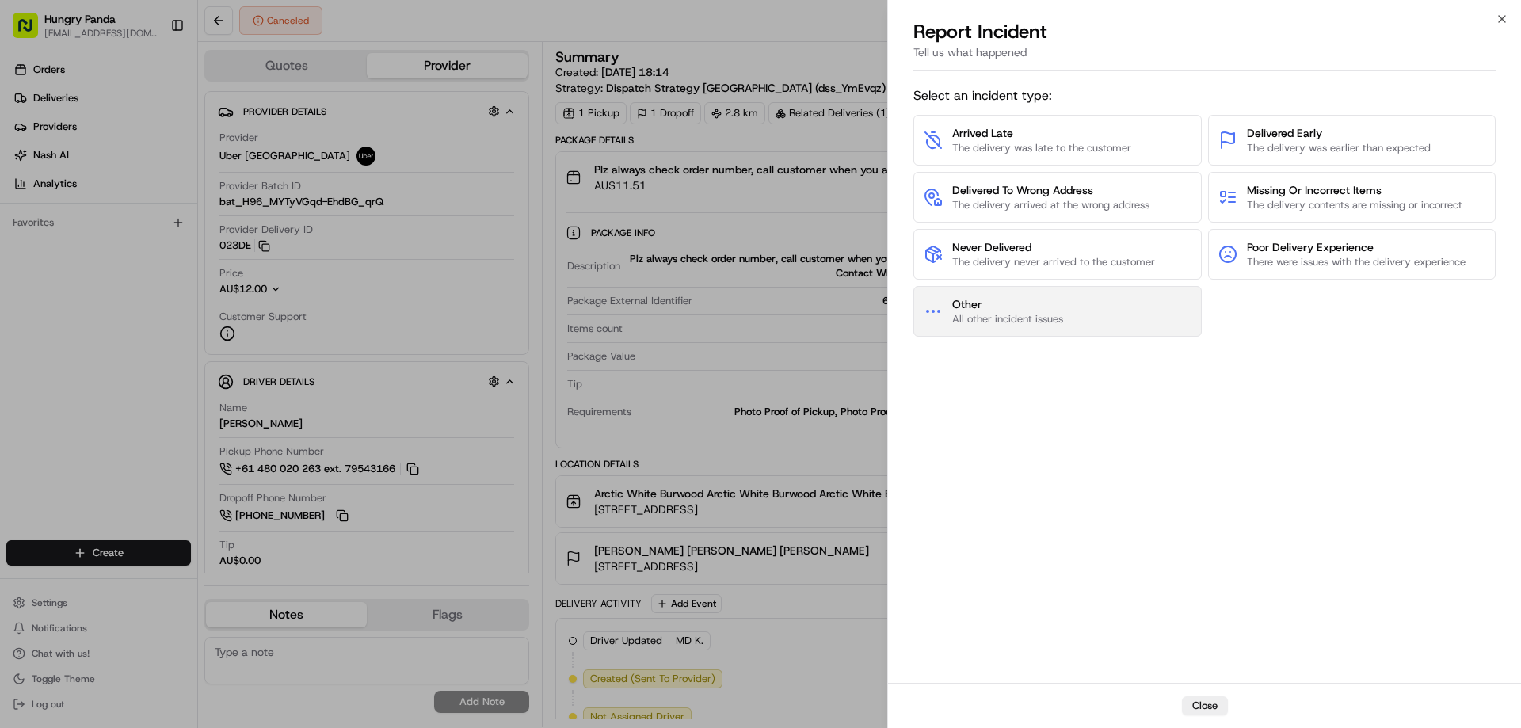
click at [1041, 318] on span "All other incident issues" at bounding box center [1007, 319] width 111 height 14
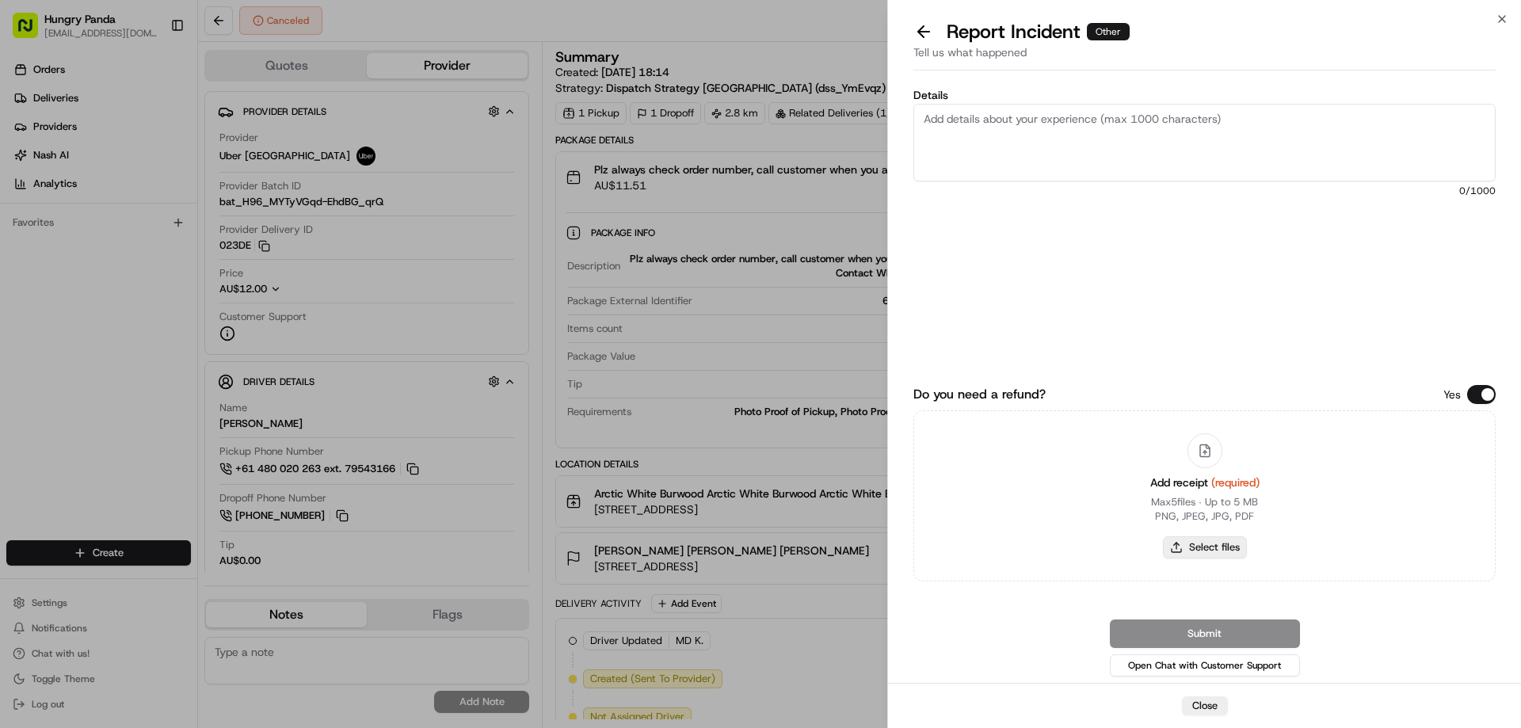
click at [1228, 545] on button "Select files" at bounding box center [1205, 547] width 84 height 22
type input "C:\fakepath\screenshot_2025-08-24_19-54-52.png"
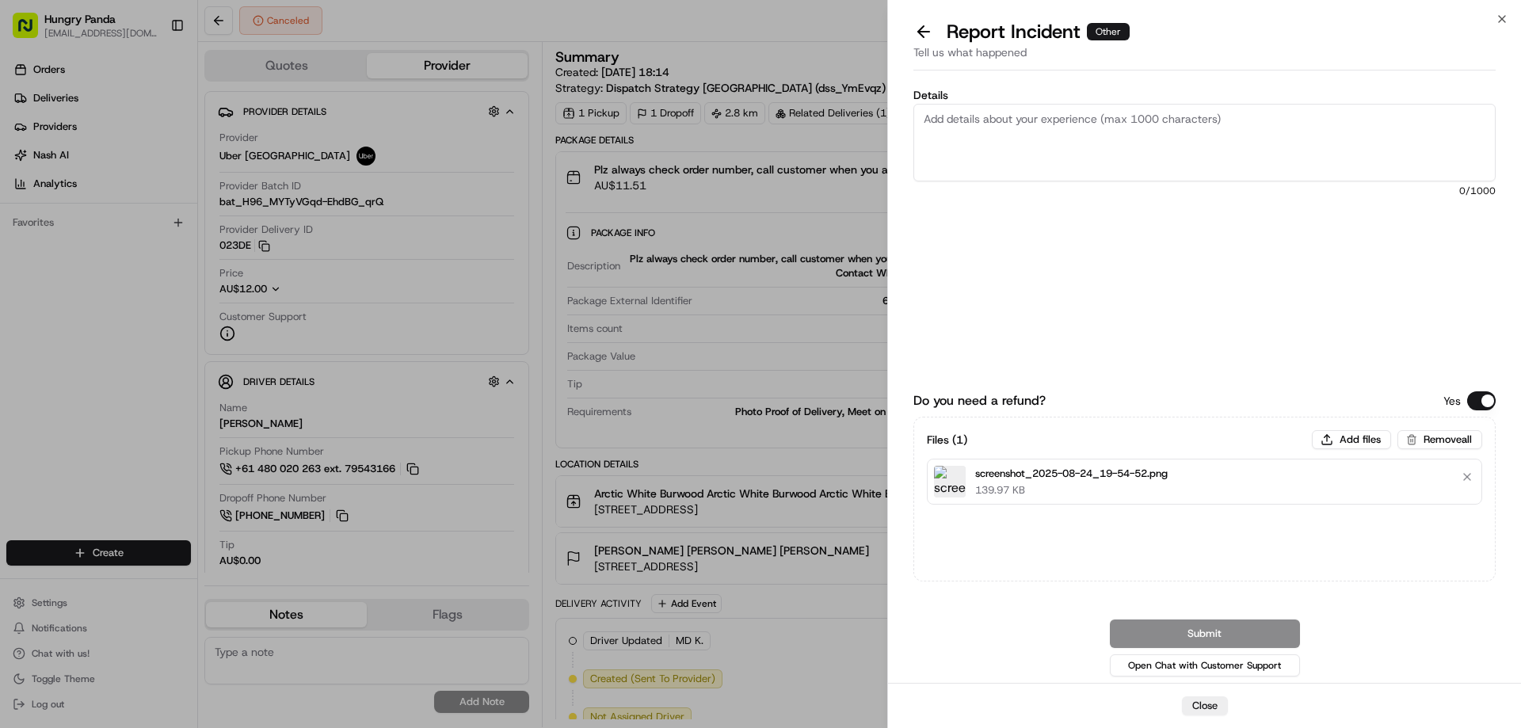
click at [1085, 108] on textarea "Details" at bounding box center [1204, 143] width 582 height 78
paste textarea "The order pickup was seriously overdue. The order log showed that the rider rec…"
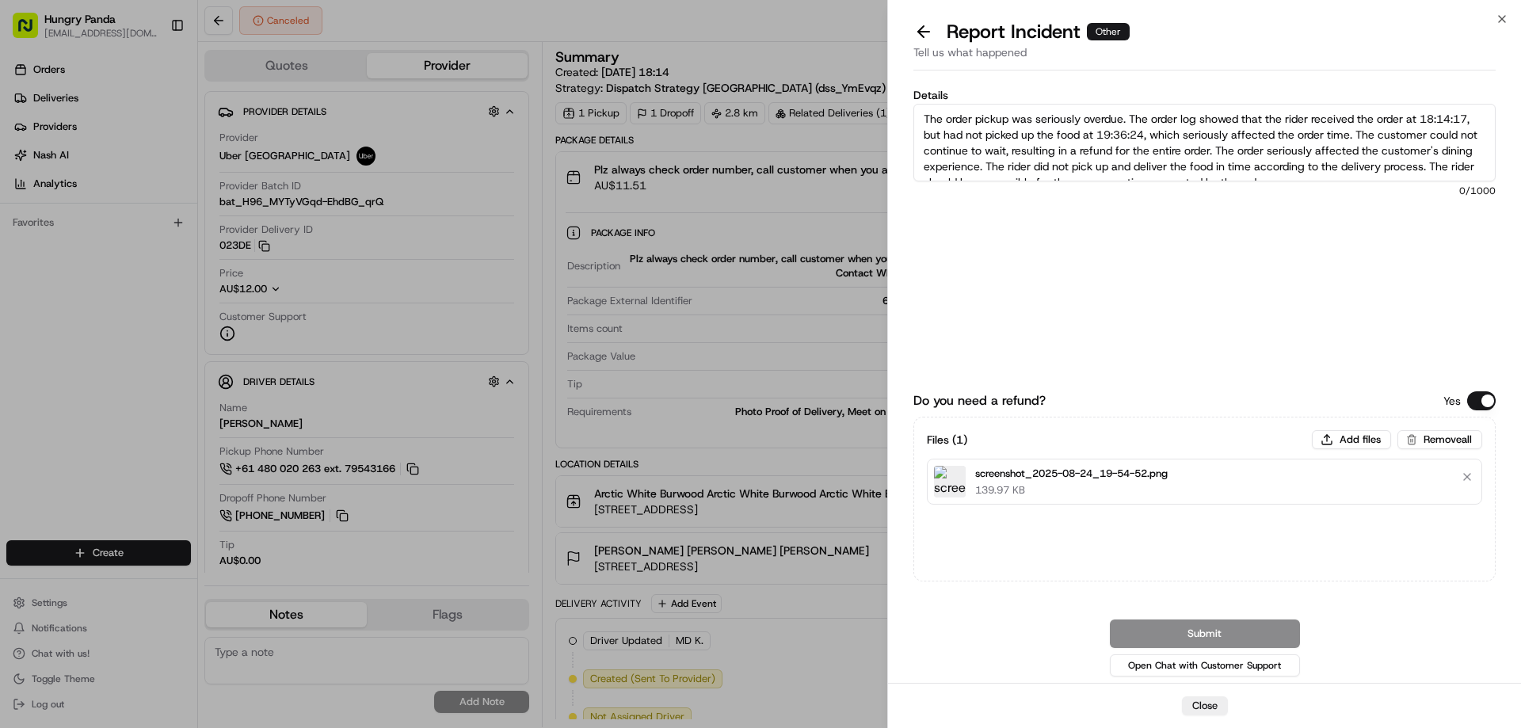
scroll to position [9, 0]
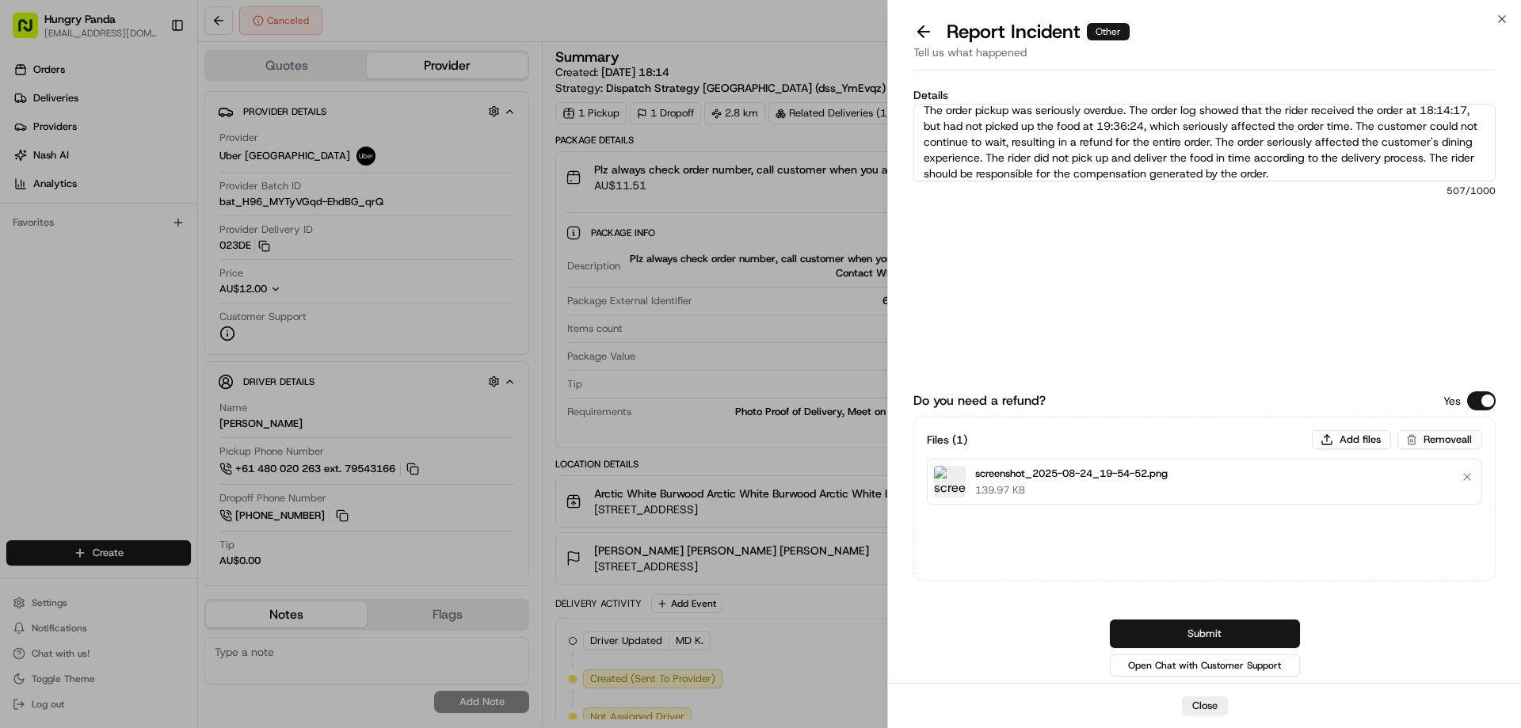
type textarea "The order pickup was seriously overdue. The order log showed that the rider rec…"
click at [1223, 627] on button "Submit" at bounding box center [1205, 633] width 190 height 29
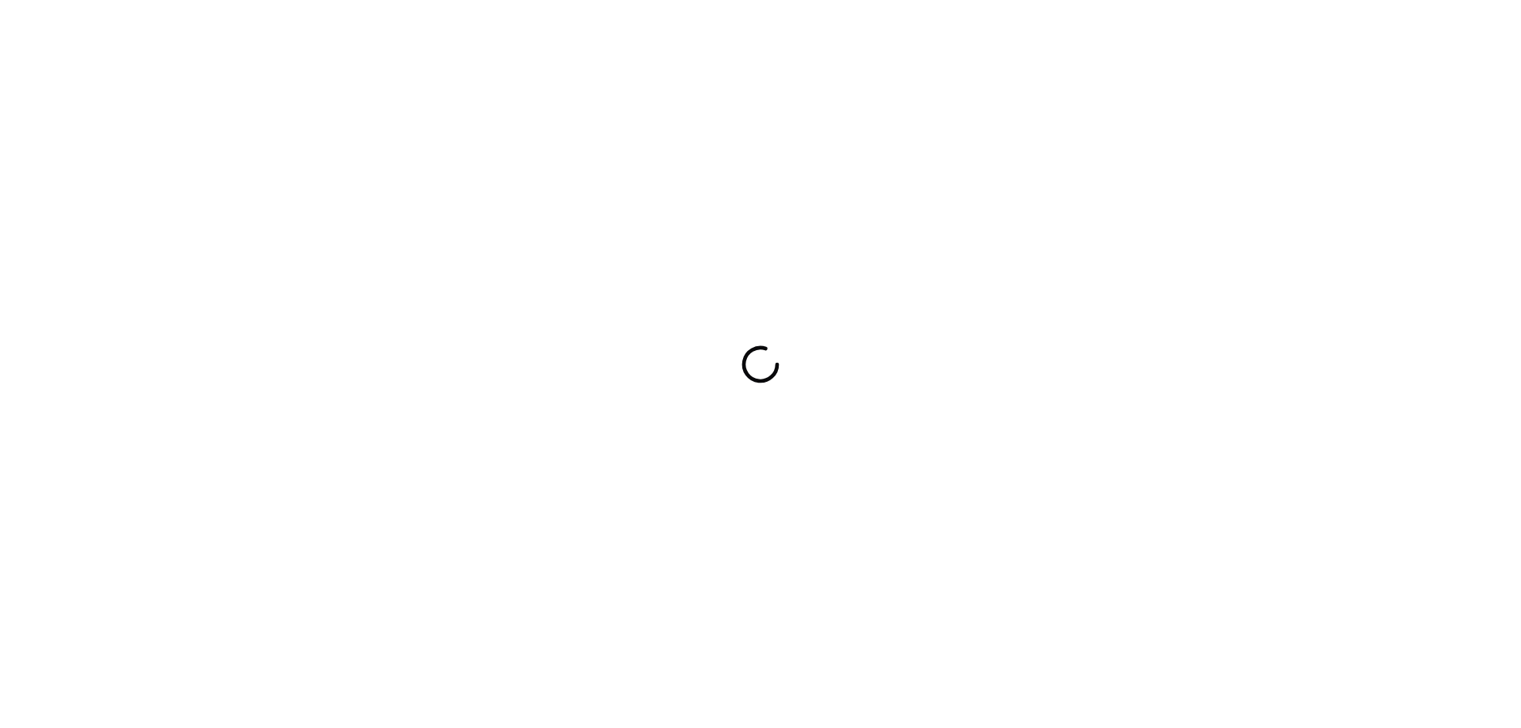
click at [873, 303] on div at bounding box center [760, 364] width 1521 height 728
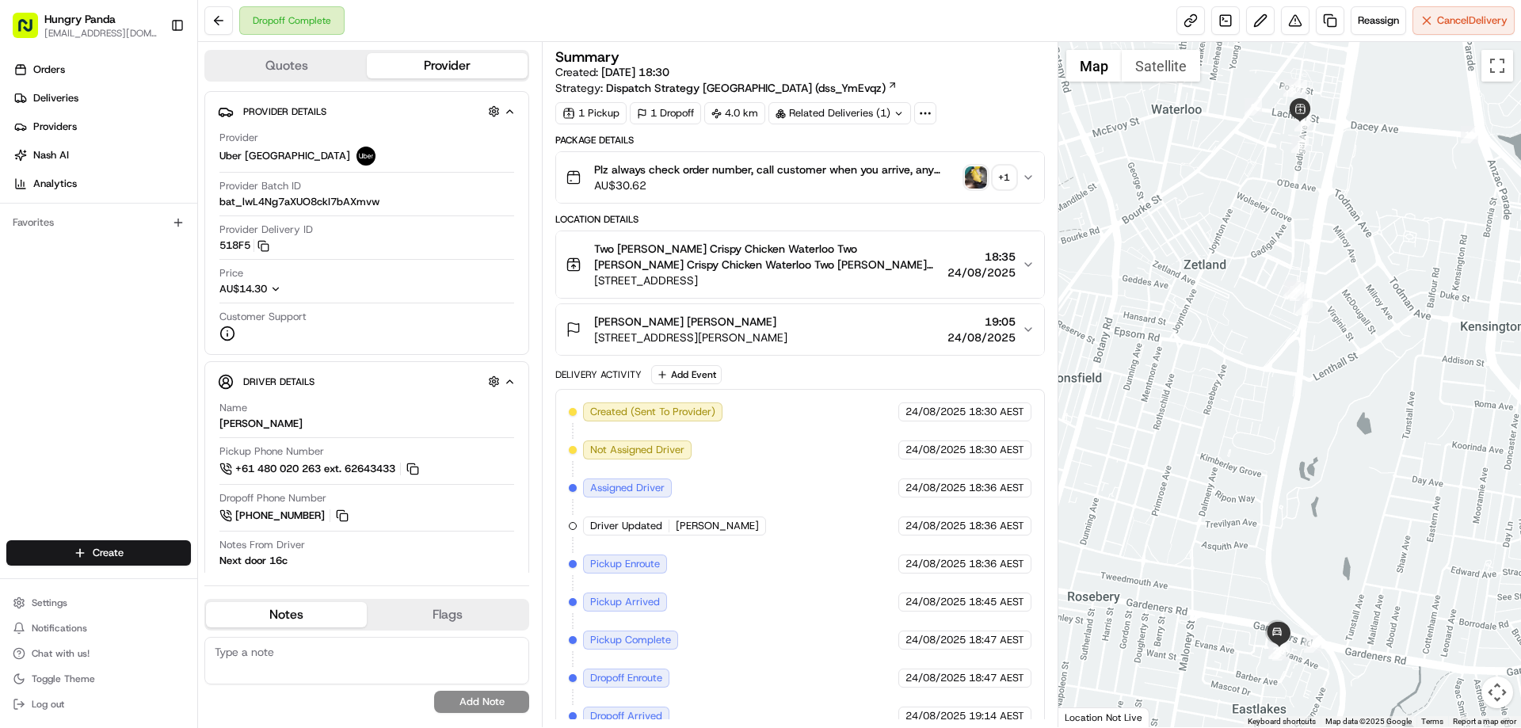
click at [960, 175] on div "Plz always check order number, call customer when you arrive, any delivery issu…" at bounding box center [792, 178] width 455 height 32
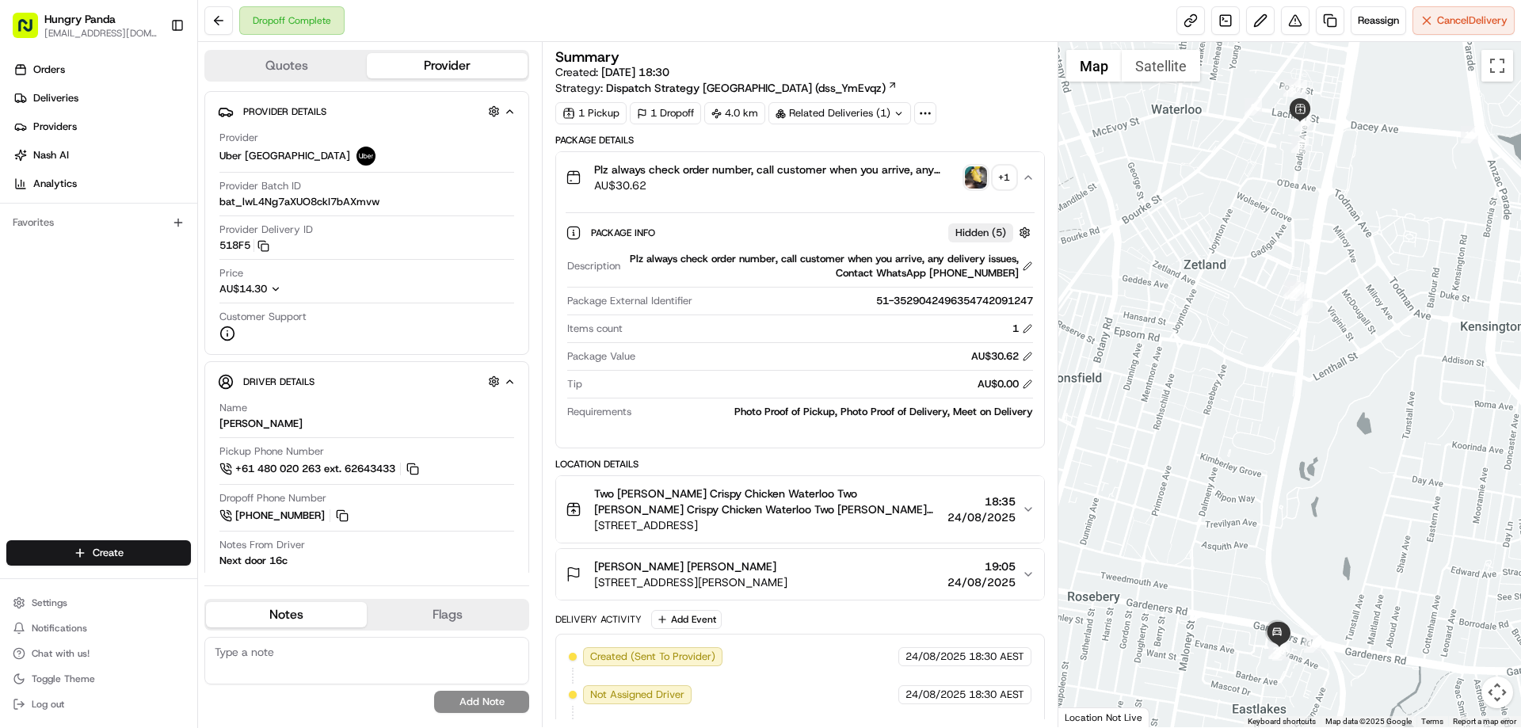
click at [973, 179] on img "button" at bounding box center [976, 177] width 22 height 22
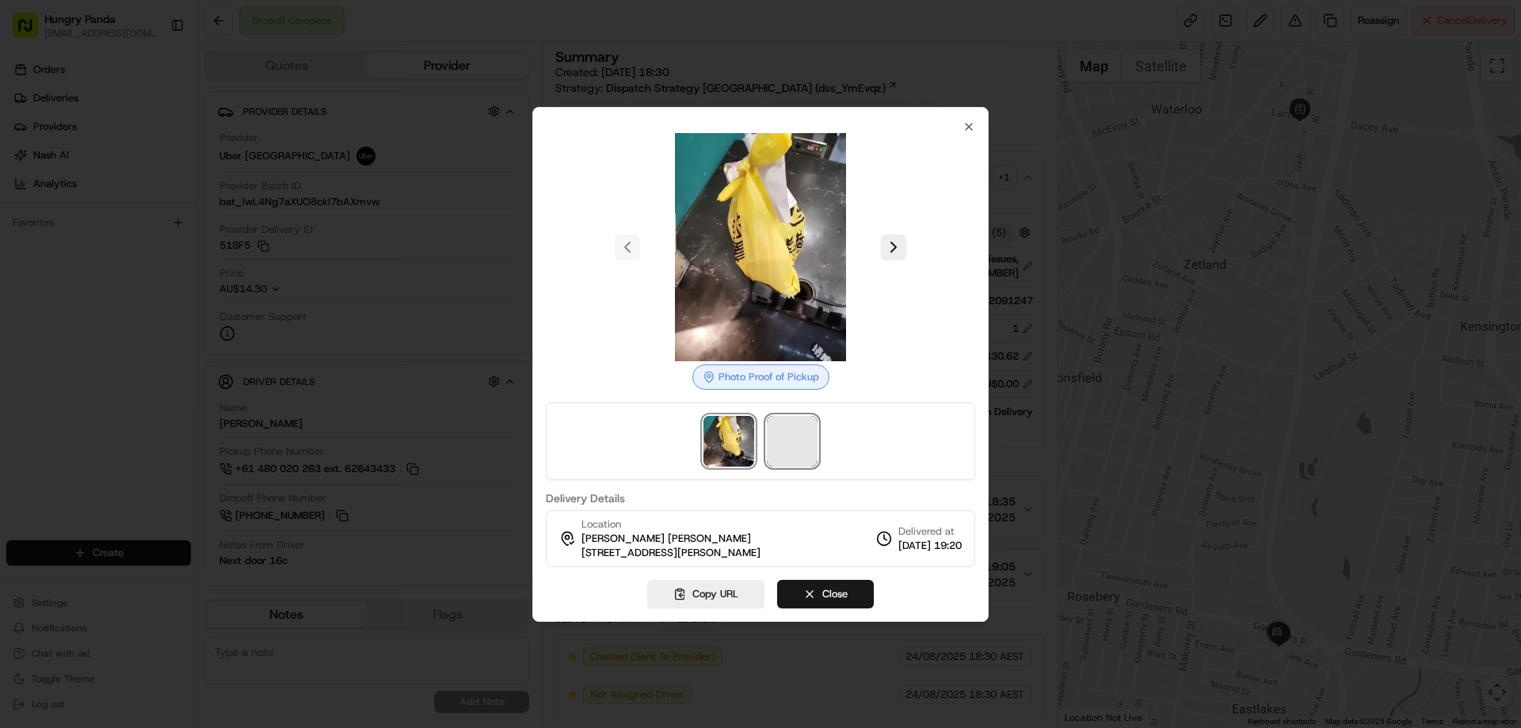
click at [786, 431] on span at bounding box center [792, 441] width 51 height 51
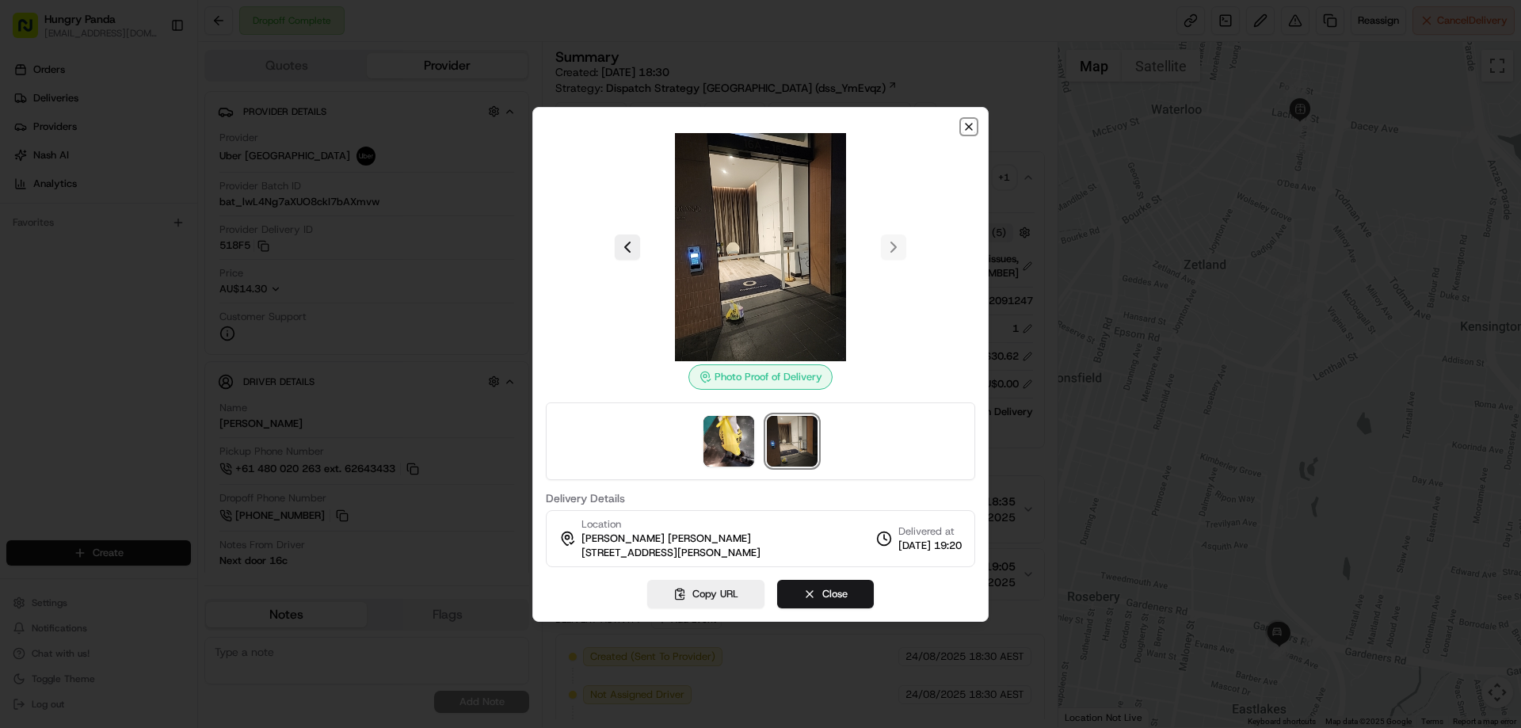
click at [968, 127] on icon "button" at bounding box center [968, 127] width 6 height 6
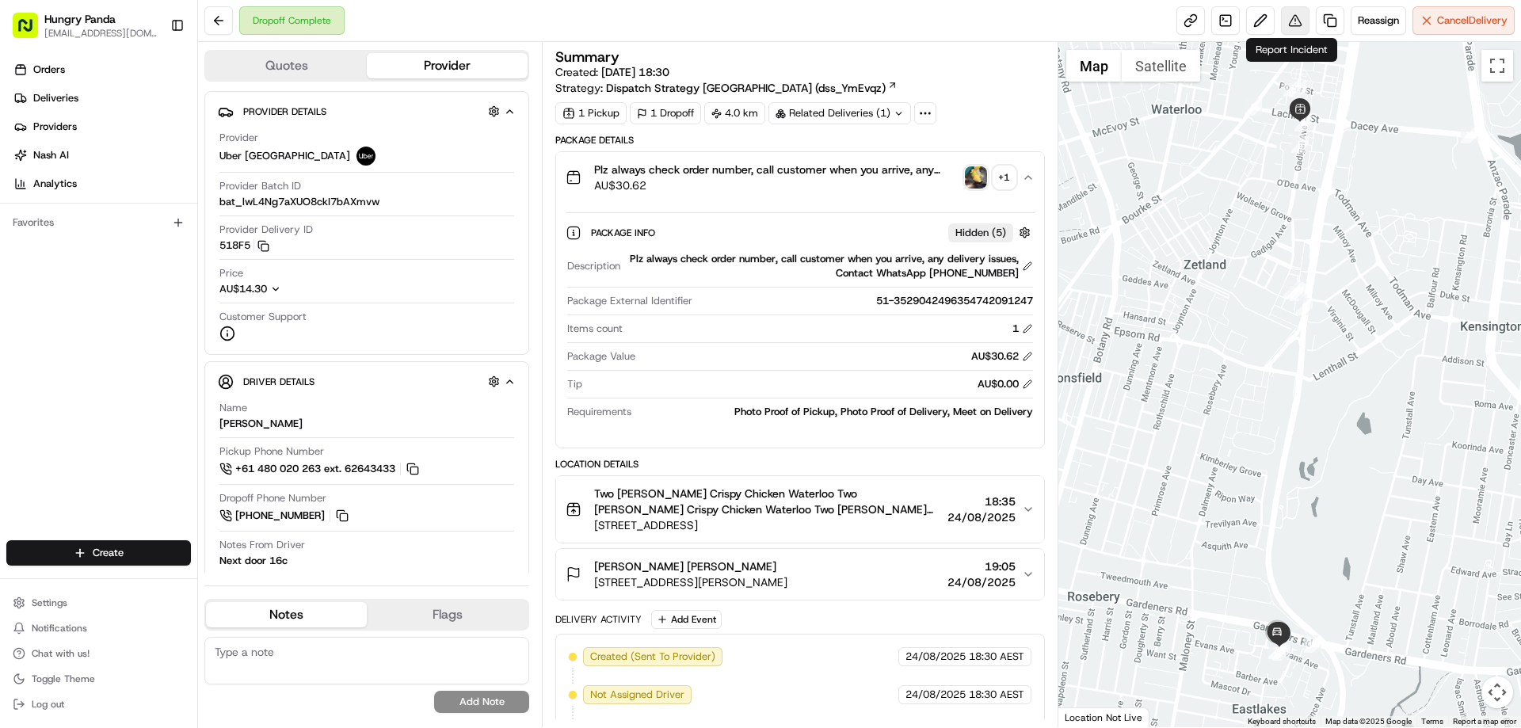
click at [1284, 17] on button at bounding box center [1295, 20] width 29 height 29
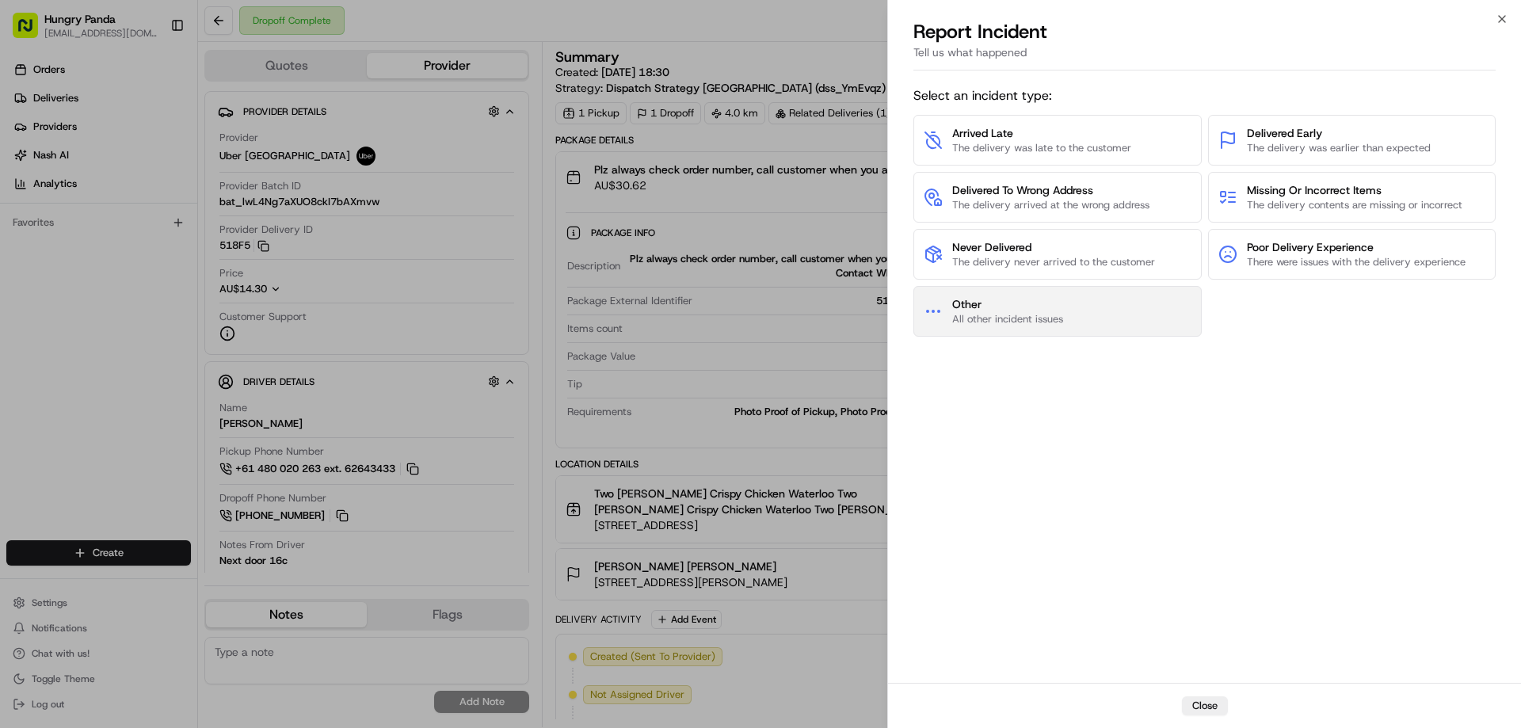
click at [1066, 299] on button "Other All other incident issues" at bounding box center [1057, 311] width 288 height 51
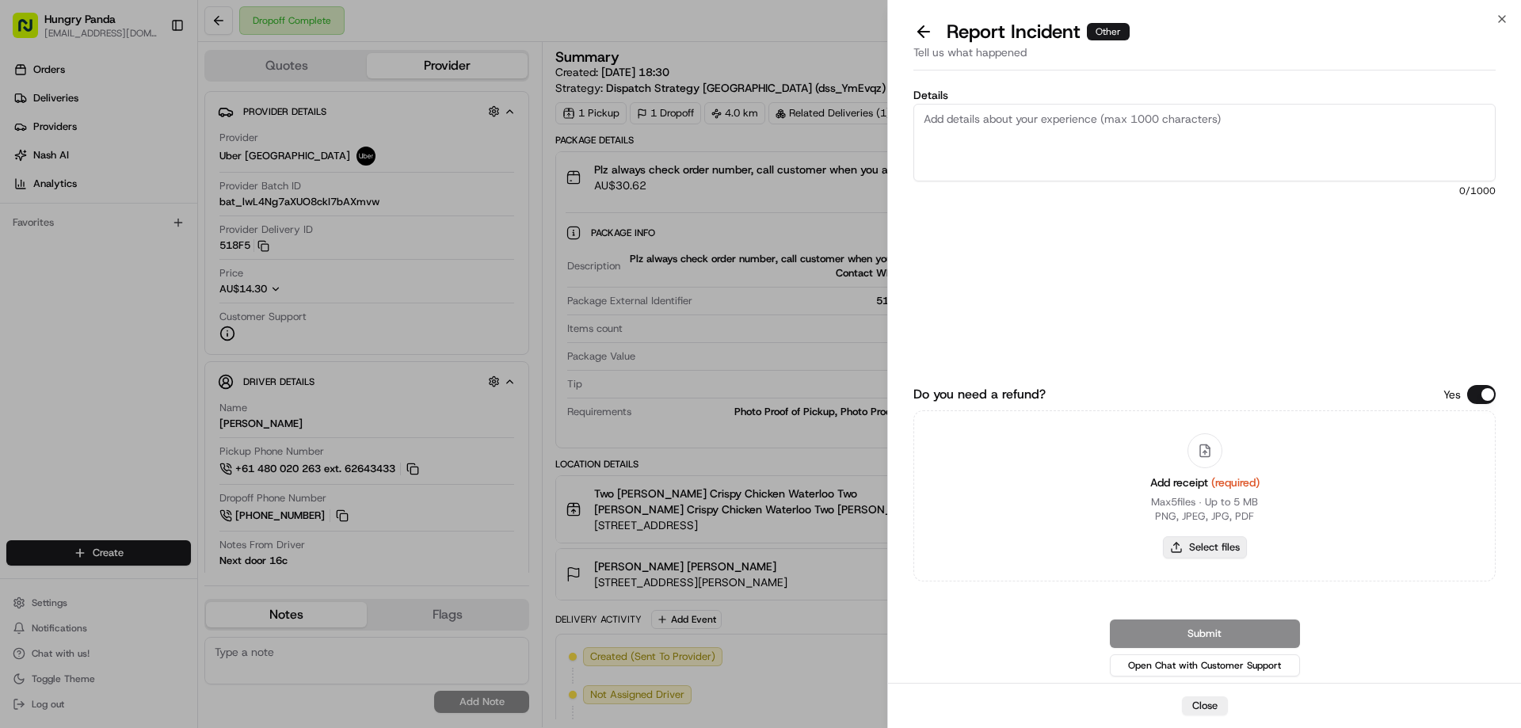
click at [1211, 552] on button "Select files" at bounding box center [1205, 547] width 84 height 22
type input "C:\fakepath\screenshot_2025-08-24_20-02-59.png"
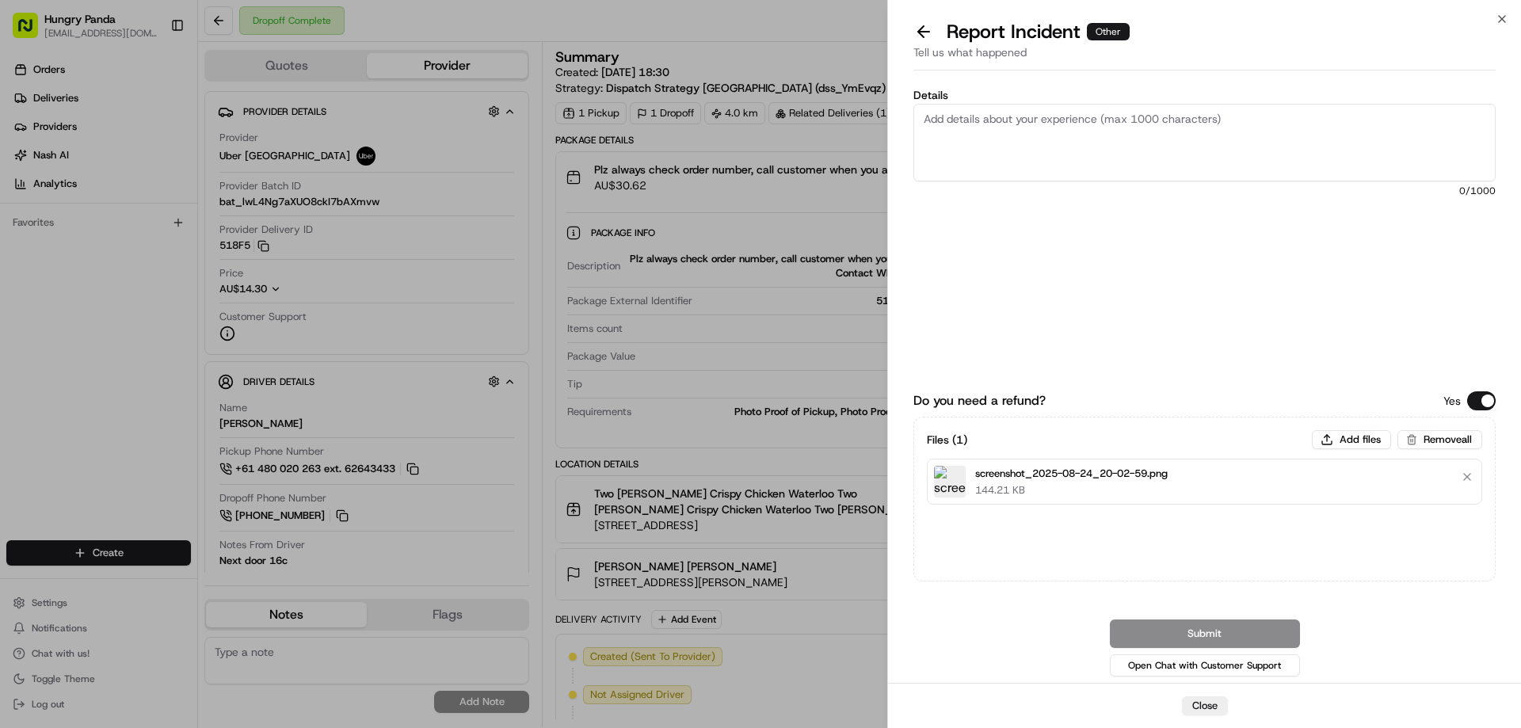
click at [1093, 150] on textarea "Details" at bounding box center [1204, 143] width 582 height 78
paste textarea "The customer reported that he did not receive the meal, and the delivery photo …"
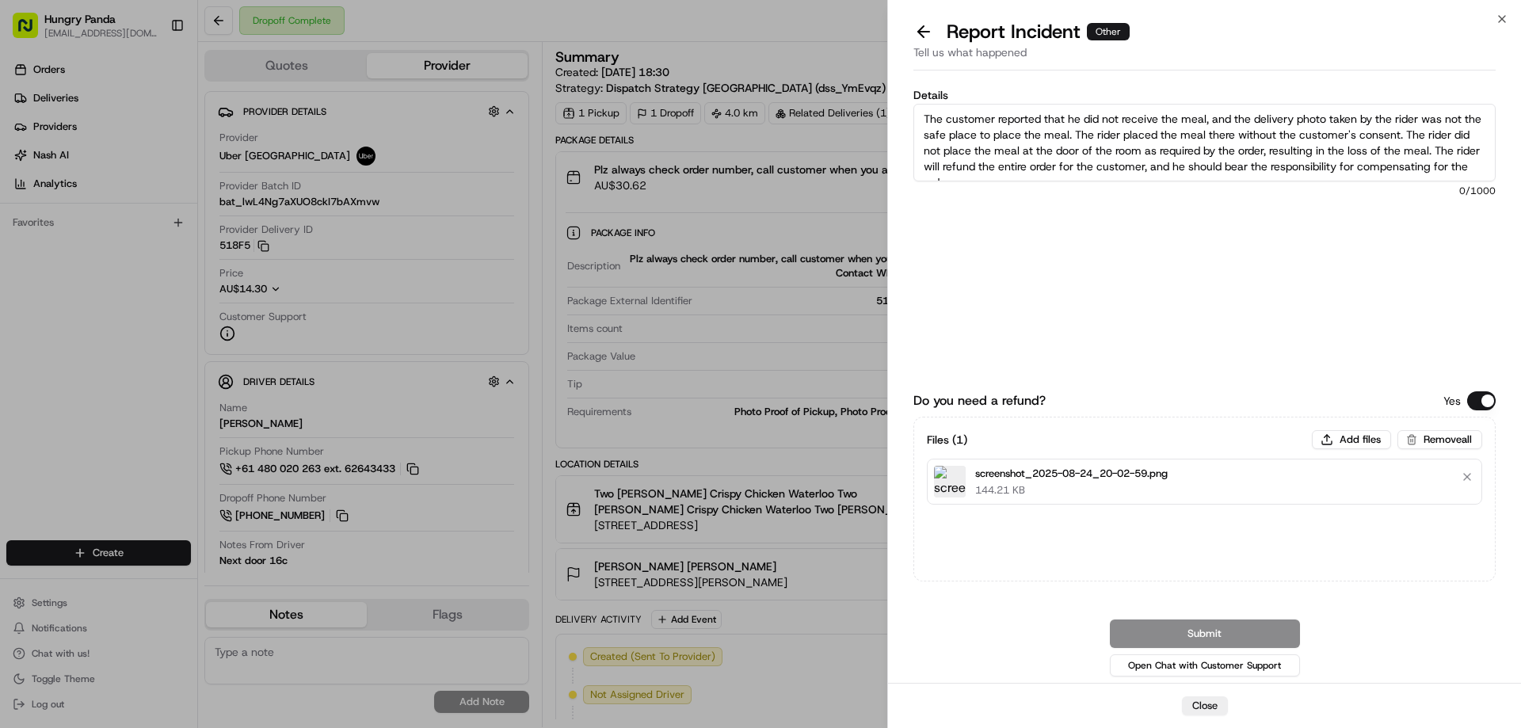
scroll to position [9, 0]
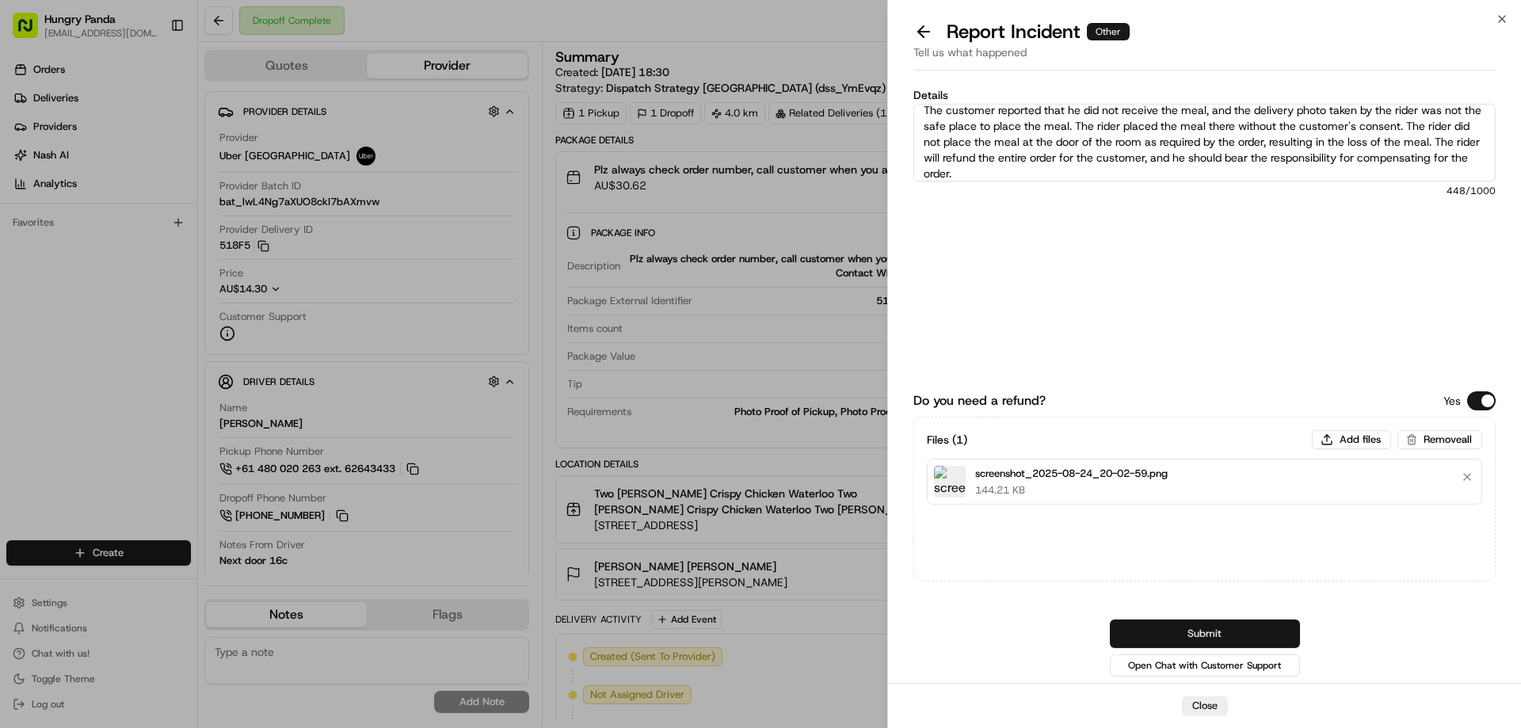
type textarea "The customer reported that he did not receive the meal, and the delivery photo …"
drag, startPoint x: 1188, startPoint y: 623, endPoint x: 1062, endPoint y: 561, distance: 140.3
click at [1188, 623] on button "Submit" at bounding box center [1205, 633] width 190 height 29
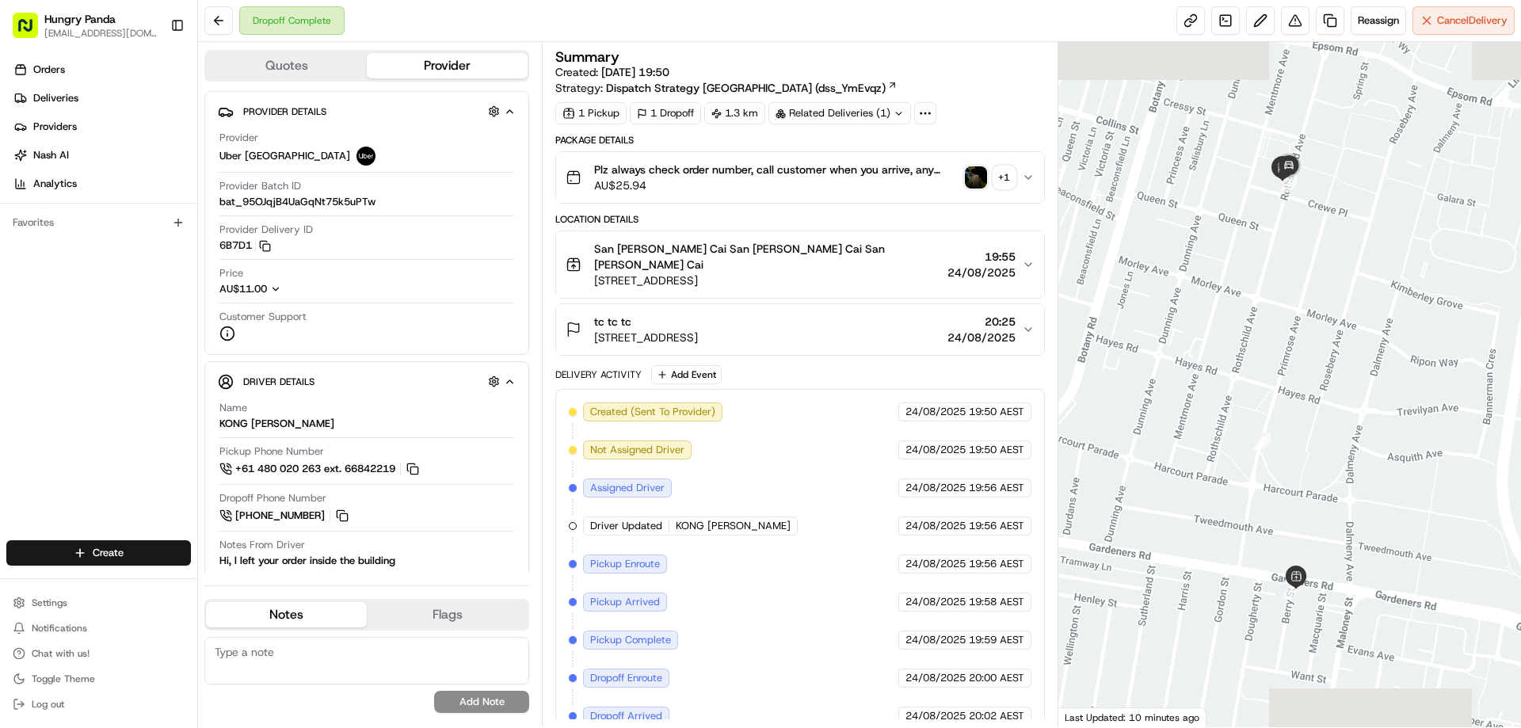
click at [984, 181] on img "button" at bounding box center [976, 177] width 22 height 22
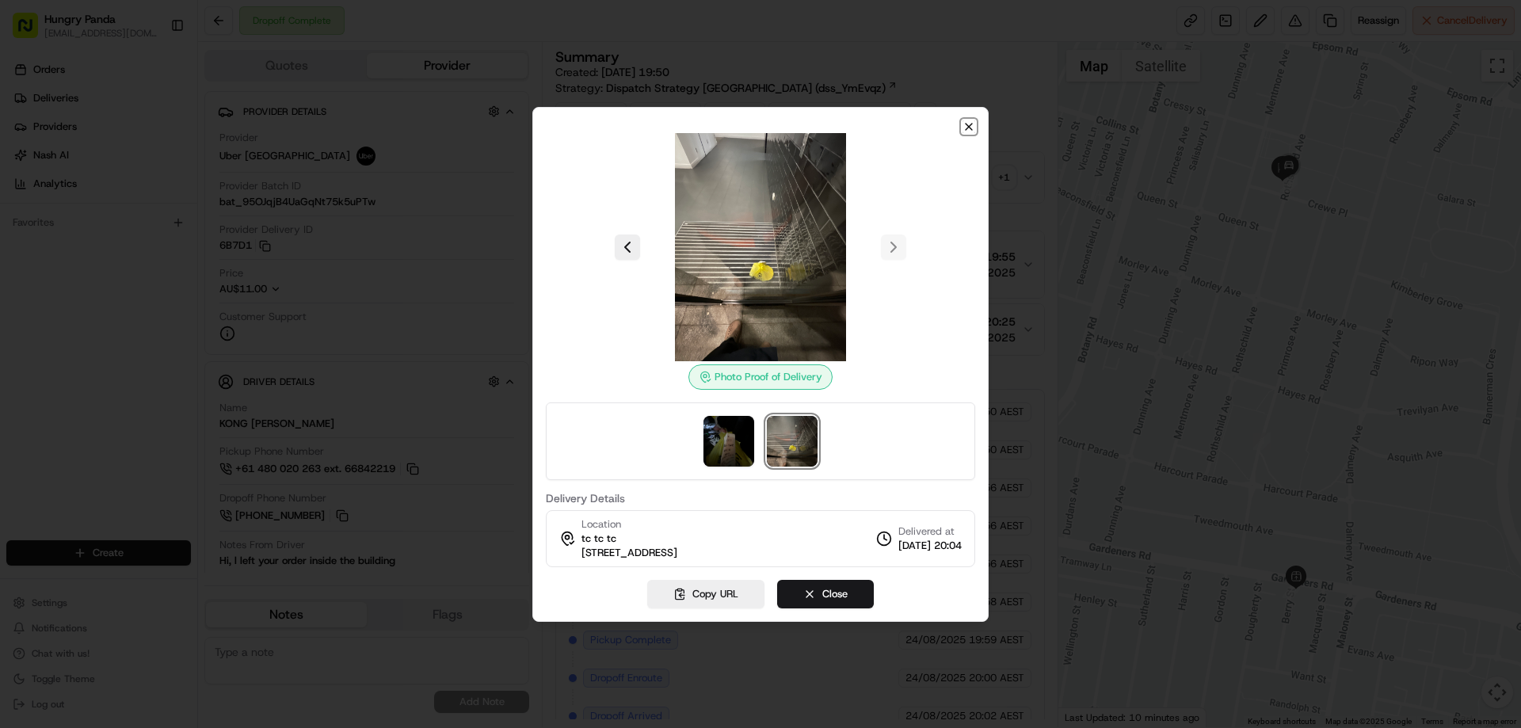
click at [965, 124] on icon "button" at bounding box center [968, 126] width 13 height 13
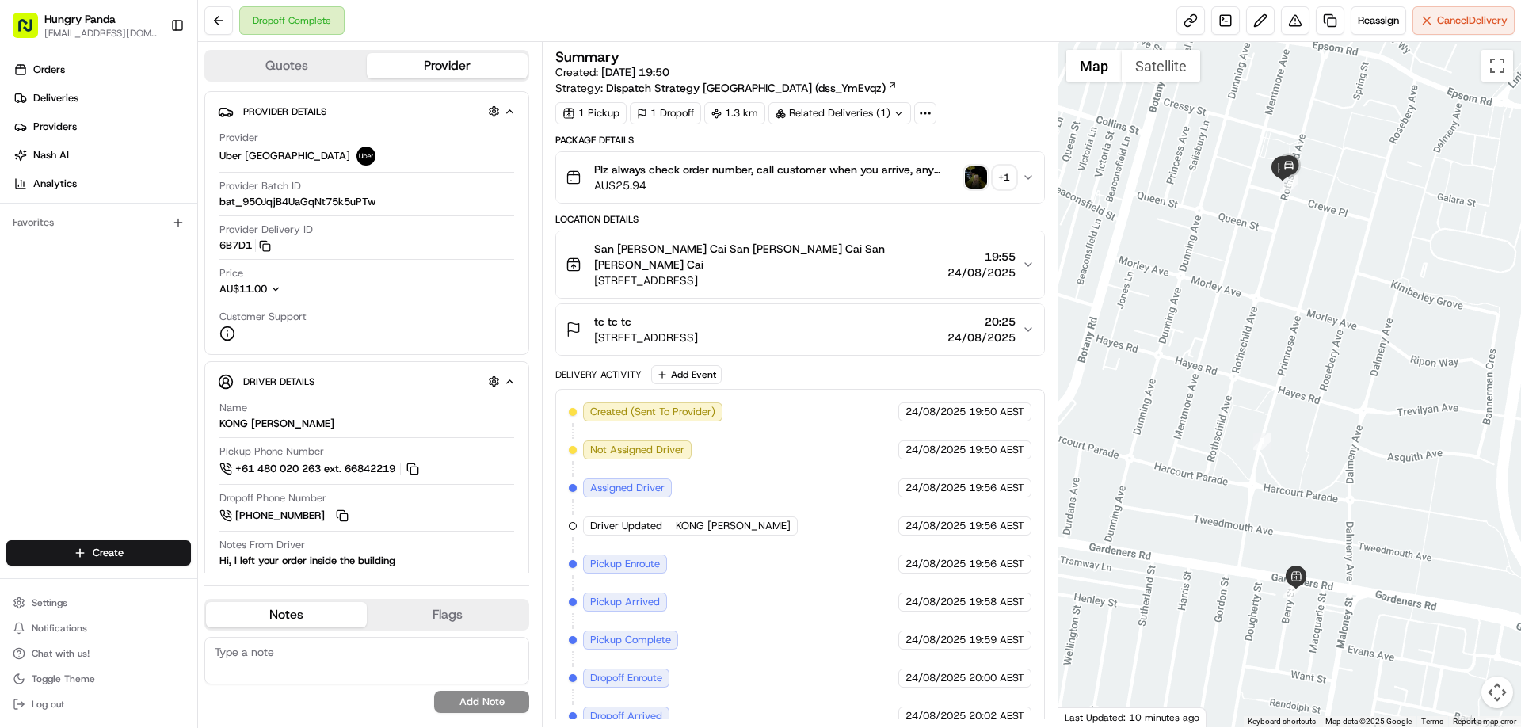
click at [1035, 177] on button "Plz always check order number, call customer when you arrive, any delivery issu…" at bounding box center [799, 177] width 487 height 51
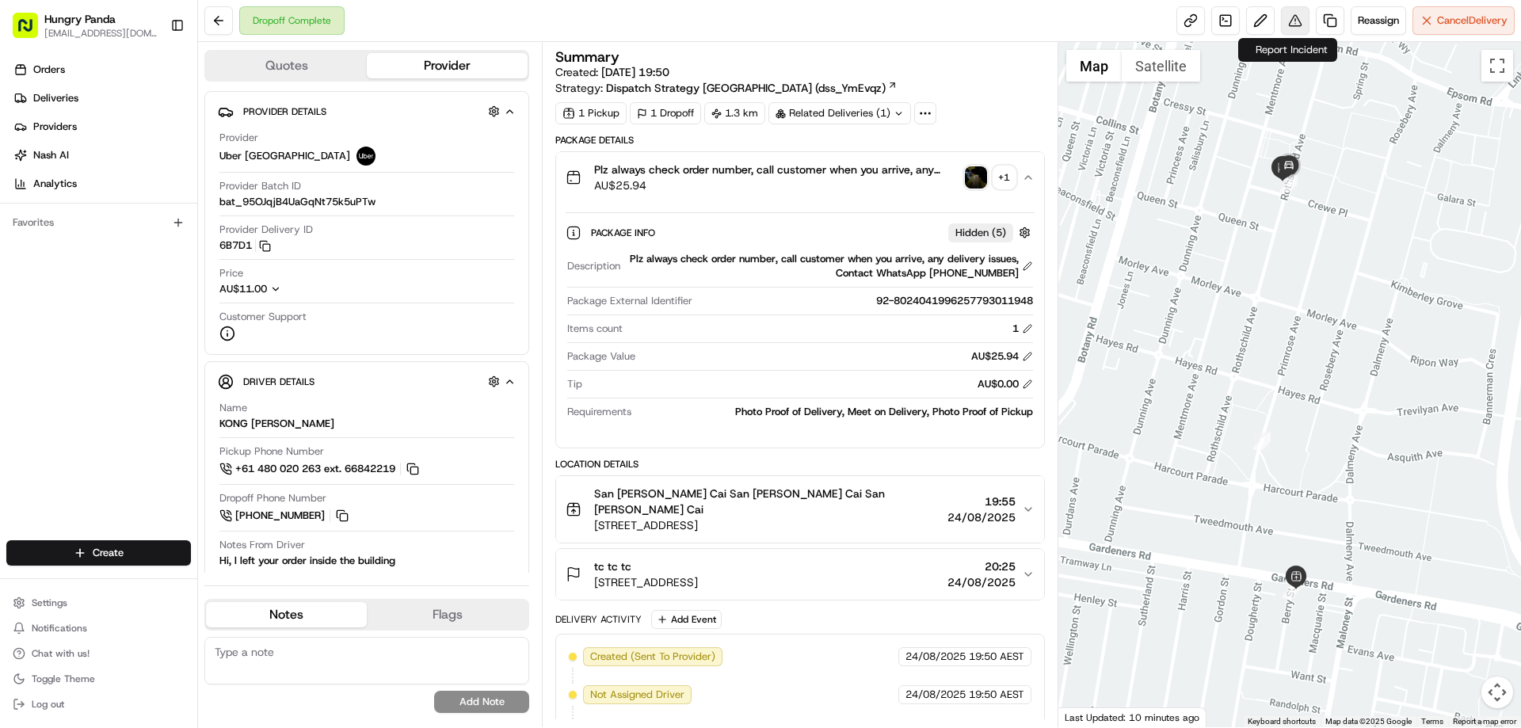
click at [1297, 18] on button at bounding box center [1295, 20] width 29 height 29
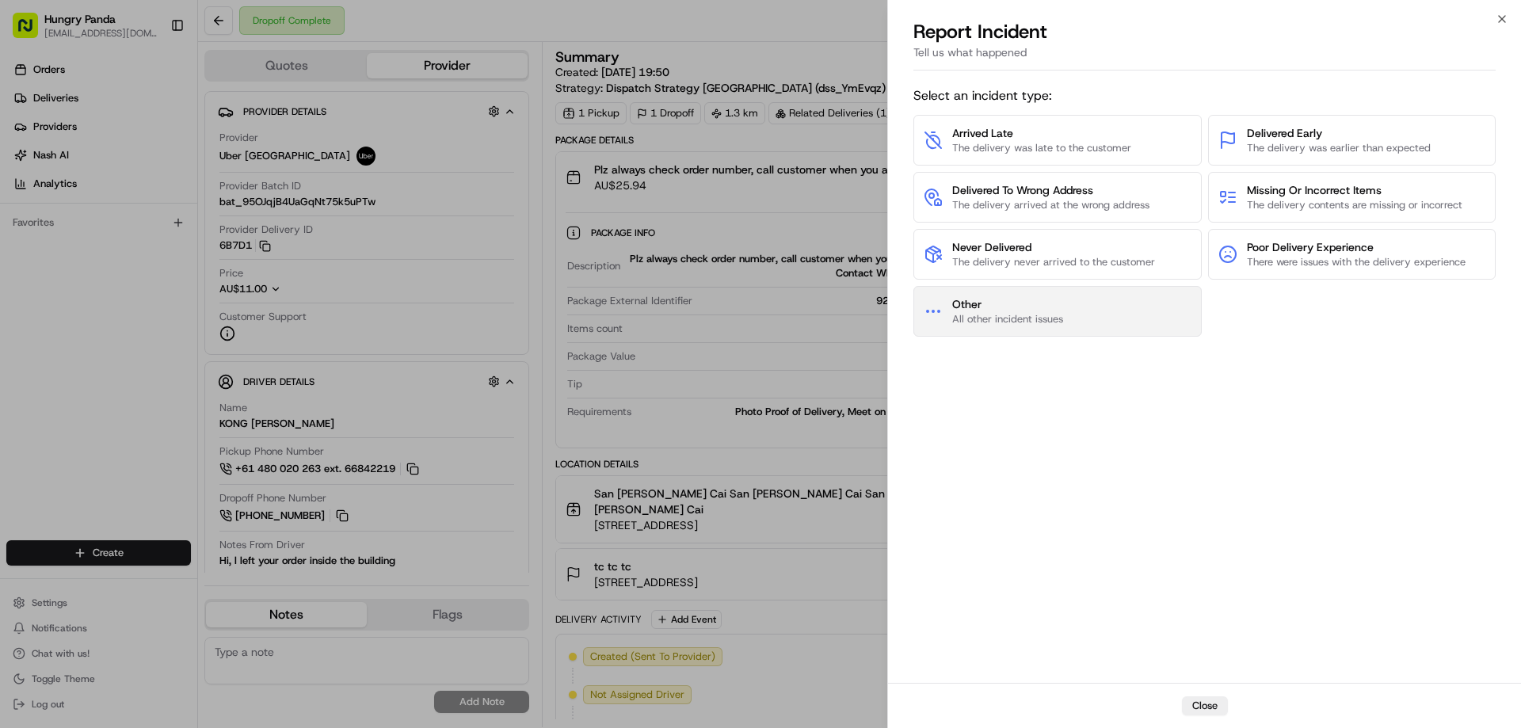
click at [1024, 320] on span "All other incident issues" at bounding box center [1007, 319] width 111 height 14
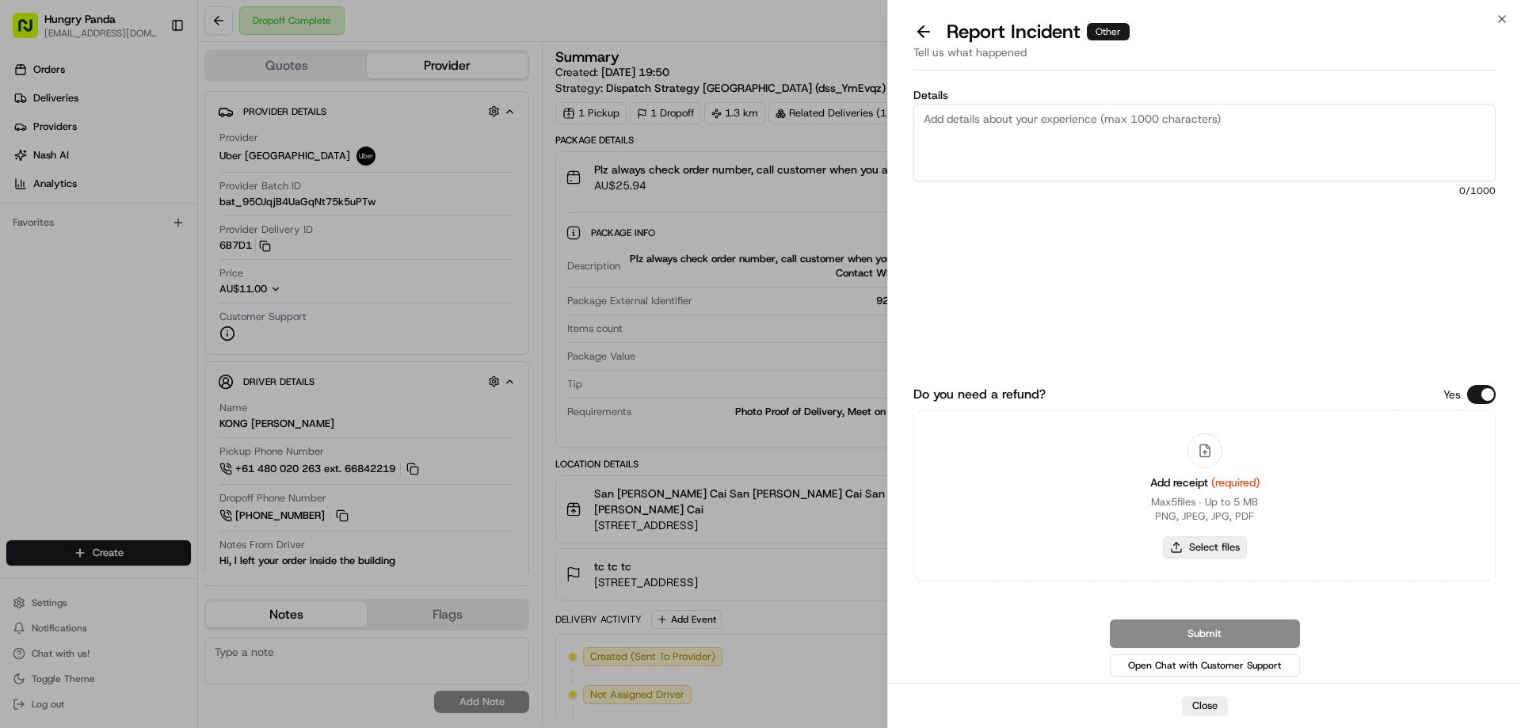
click at [1193, 539] on button "Select files" at bounding box center [1205, 547] width 84 height 22
type input "C:\fakepath\screenshot_2025-08-24_20-14-56.png"
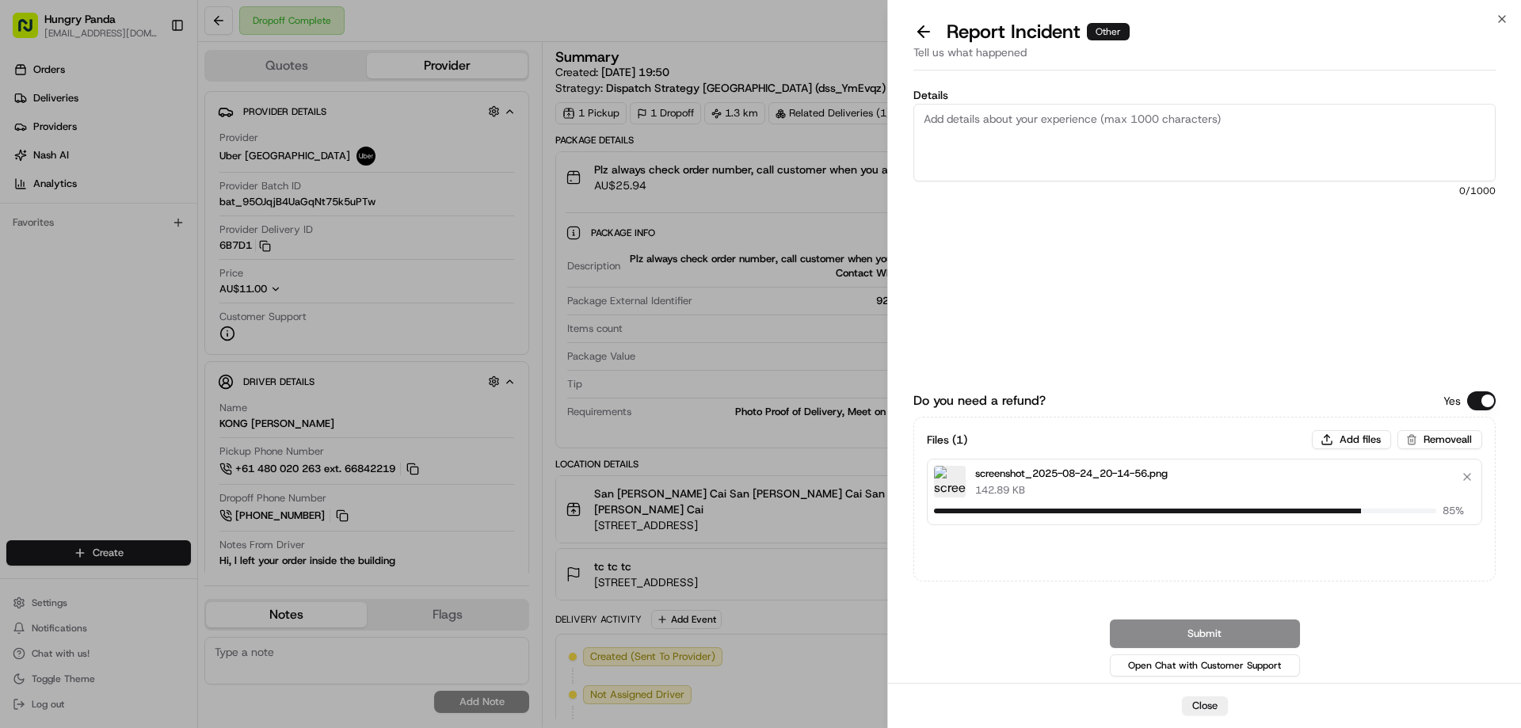
click at [992, 120] on textarea "Details" at bounding box center [1204, 143] width 582 height 78
click at [1134, 117] on textarea "Details" at bounding box center [1204, 143] width 582 height 78
paste textarea "The customer reported that he did not receive the meal, and the delivery photo …"
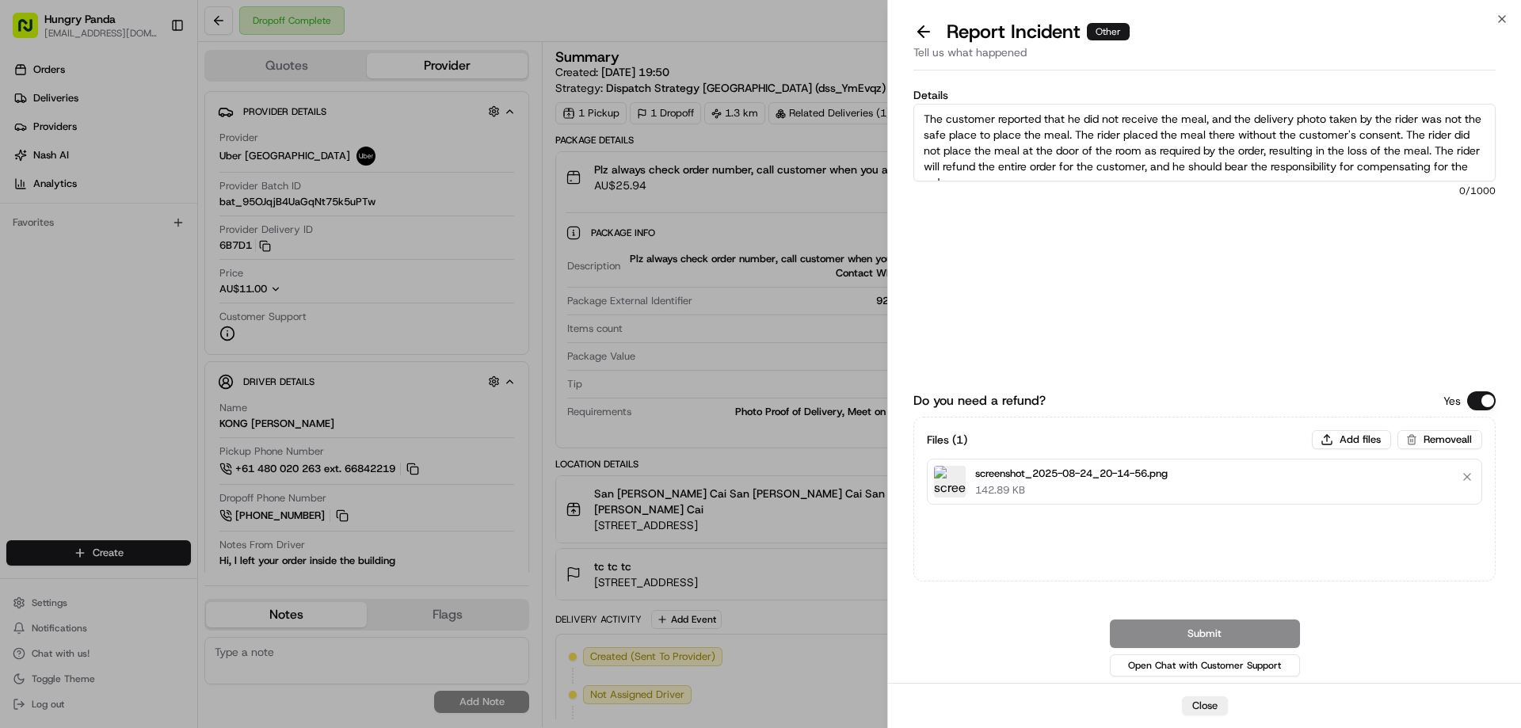
scroll to position [9, 0]
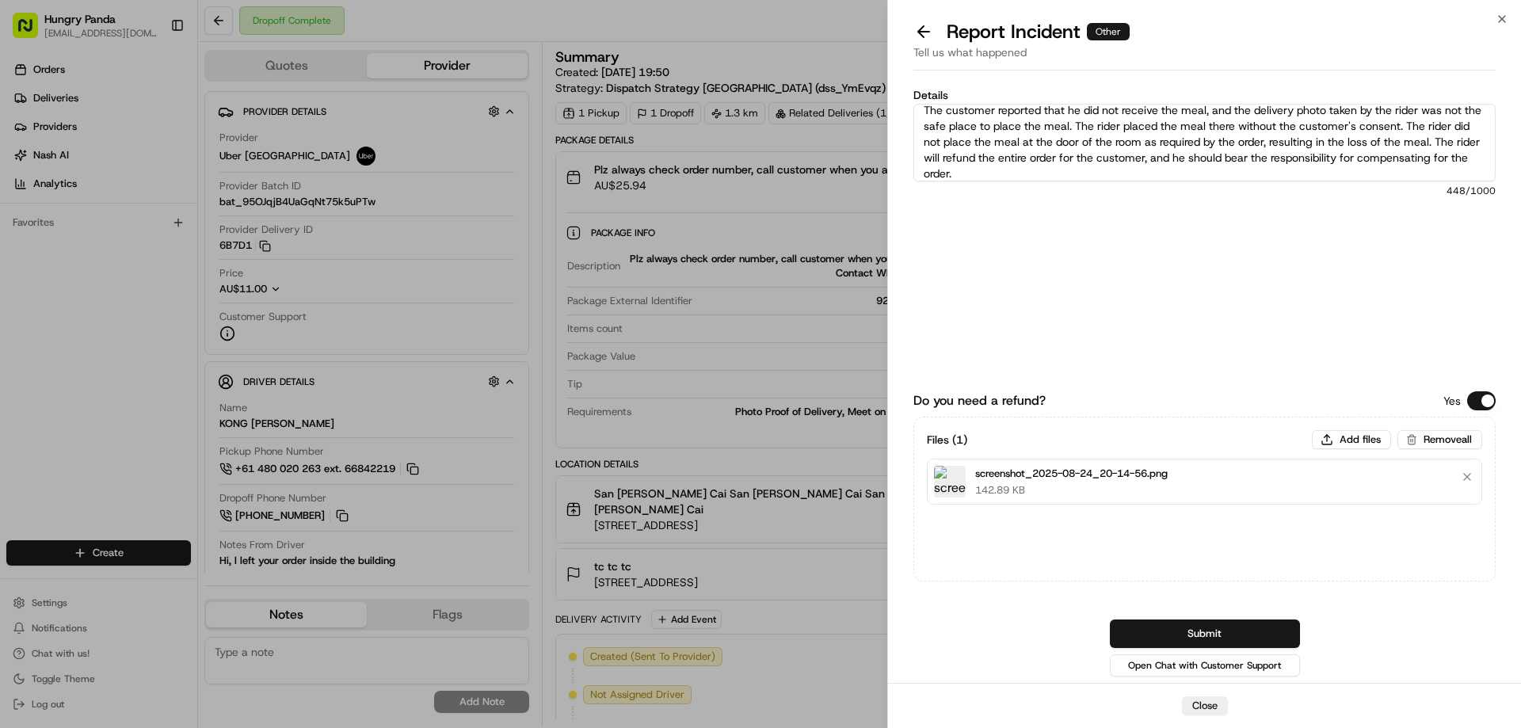
type textarea "The customer reported that he did not receive the meal, and the delivery photo …"
click at [1240, 619] on div "Do you need a refund? Yes Files ( 1 ) Add files Remove all screenshot_2025-08-2…" at bounding box center [1204, 510] width 582 height 338
click at [1180, 628] on button "Submit" at bounding box center [1205, 633] width 190 height 29
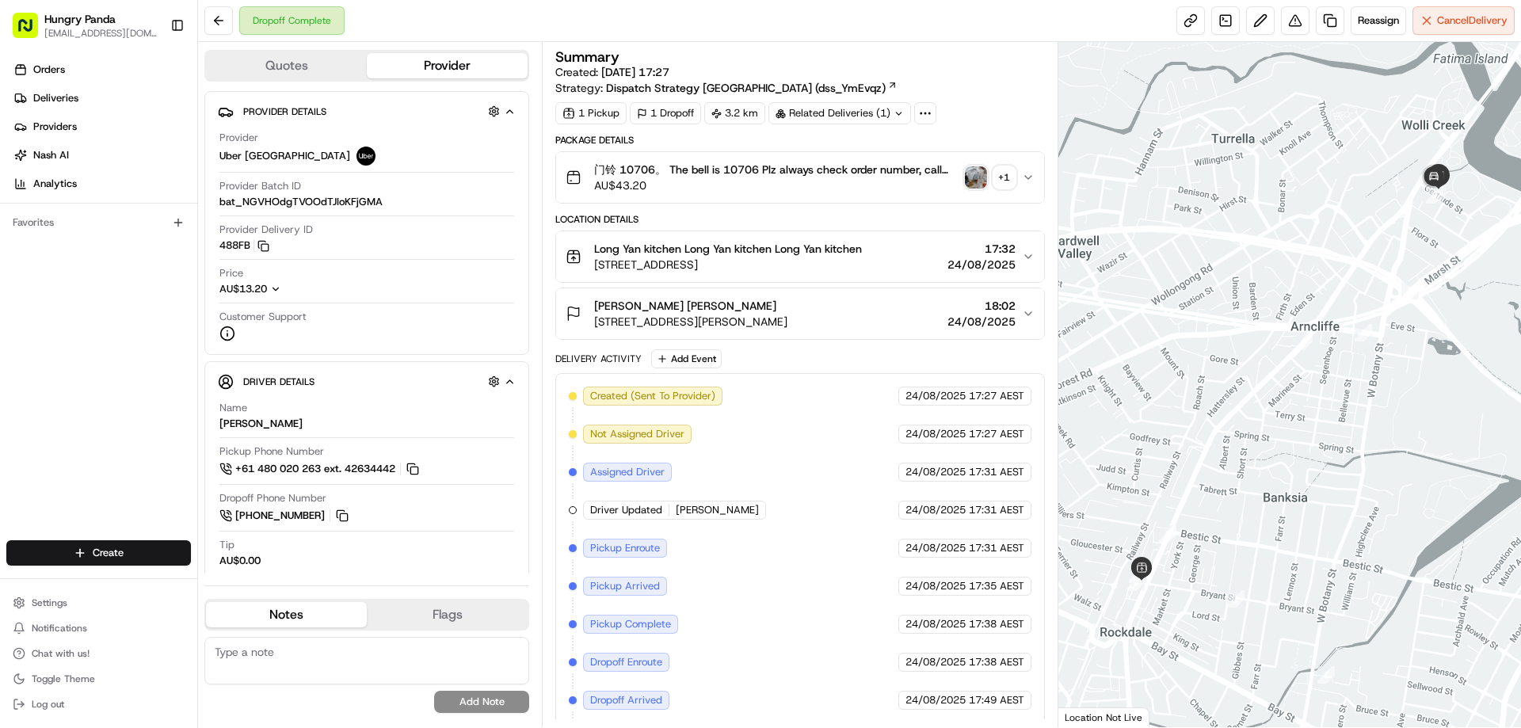
click at [978, 171] on img "button" at bounding box center [976, 177] width 22 height 22
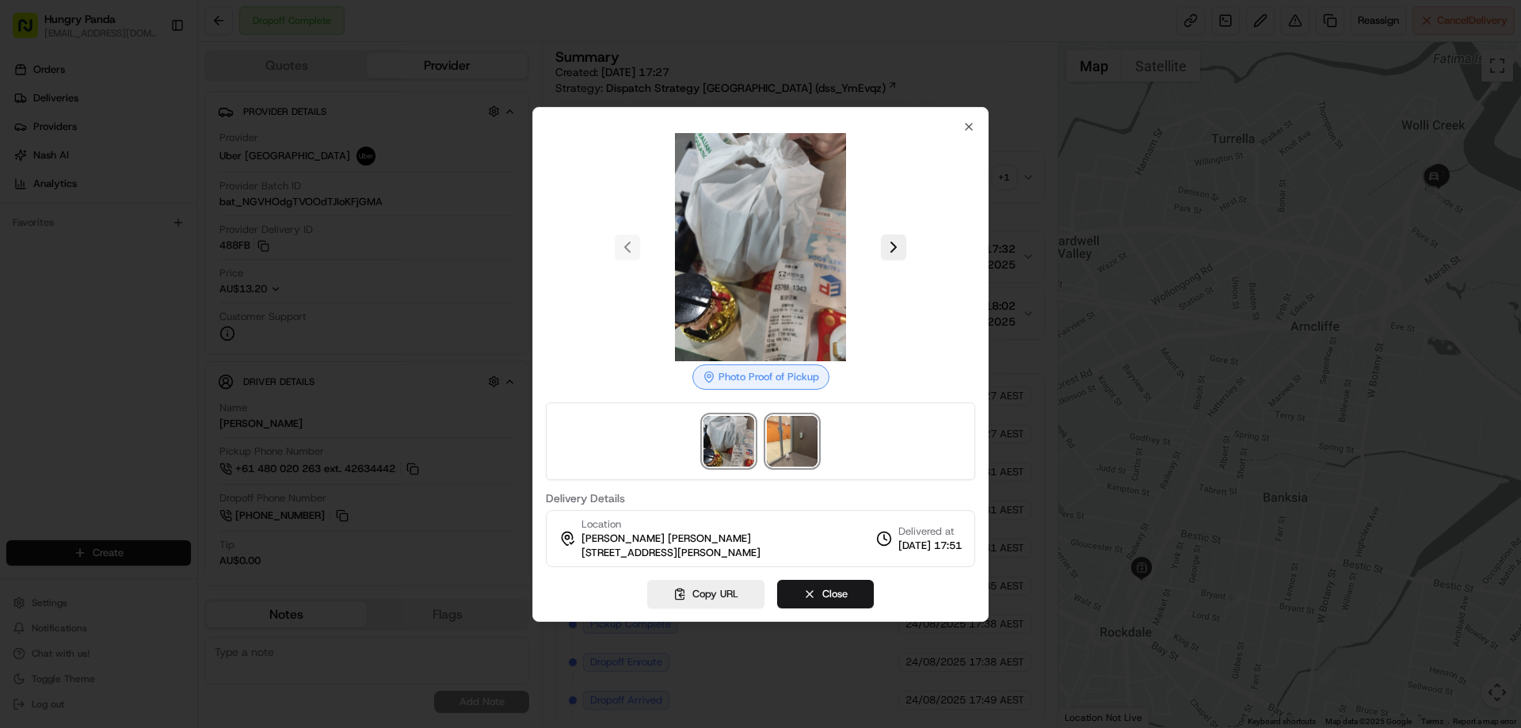
drag, startPoint x: 787, startPoint y: 443, endPoint x: 879, endPoint y: 324, distance: 150.8
click at [786, 443] on img at bounding box center [792, 441] width 51 height 51
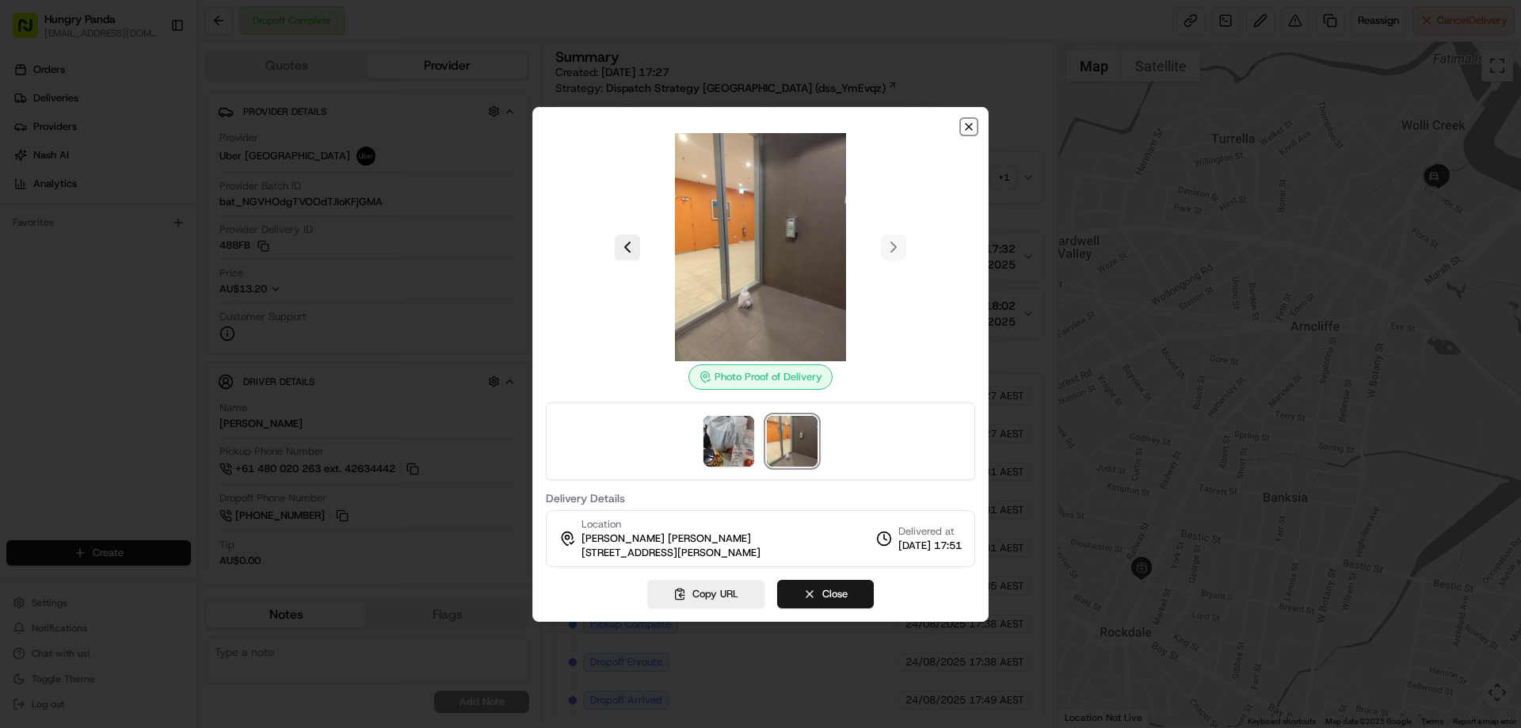
click at [971, 128] on icon "button" at bounding box center [968, 127] width 6 height 6
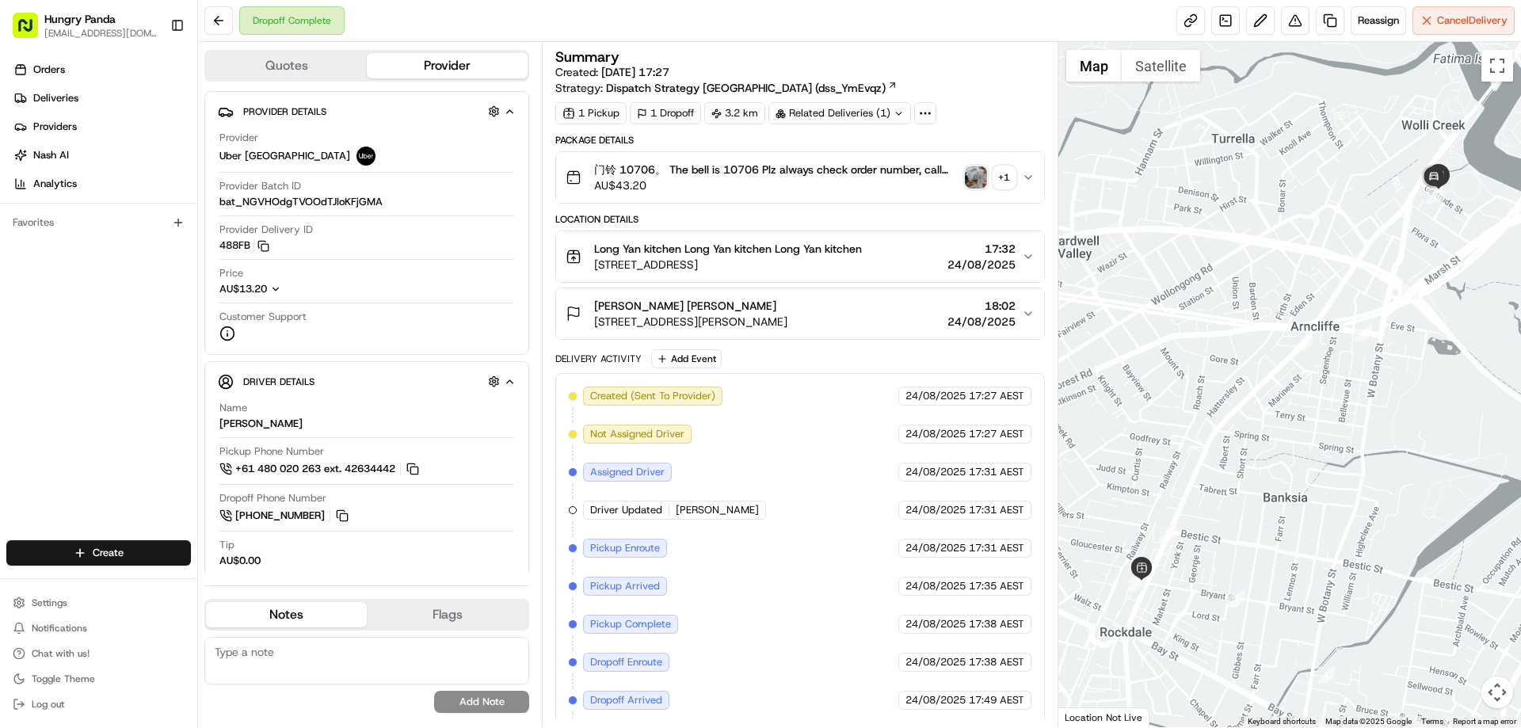
click at [1037, 172] on button "门铃 10706。 The bell is 10706 Plz always check order number, call customer when y…" at bounding box center [799, 177] width 487 height 51
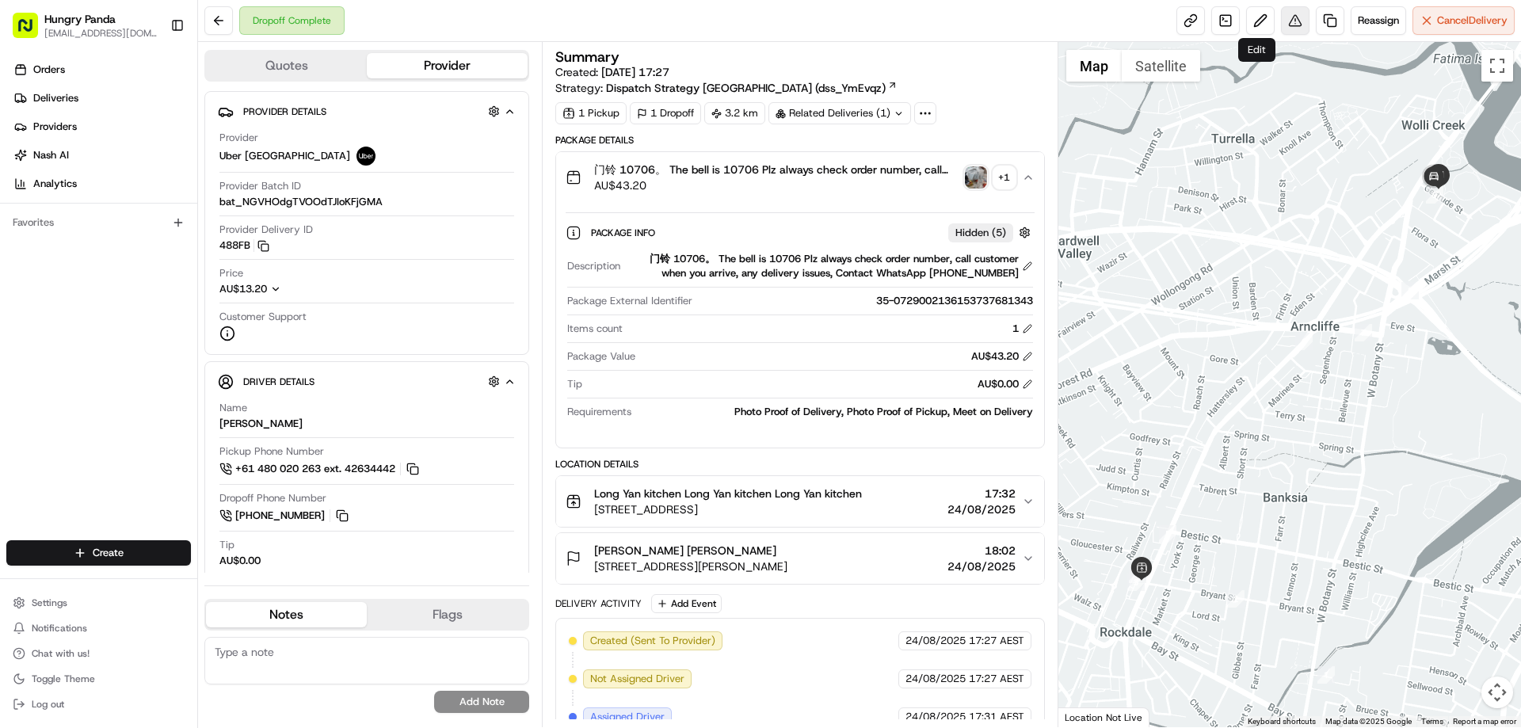
click at [1277, 23] on div "Reassign Cancel Delivery" at bounding box center [1345, 20] width 338 height 29
click at [1281, 25] on button at bounding box center [1295, 20] width 29 height 29
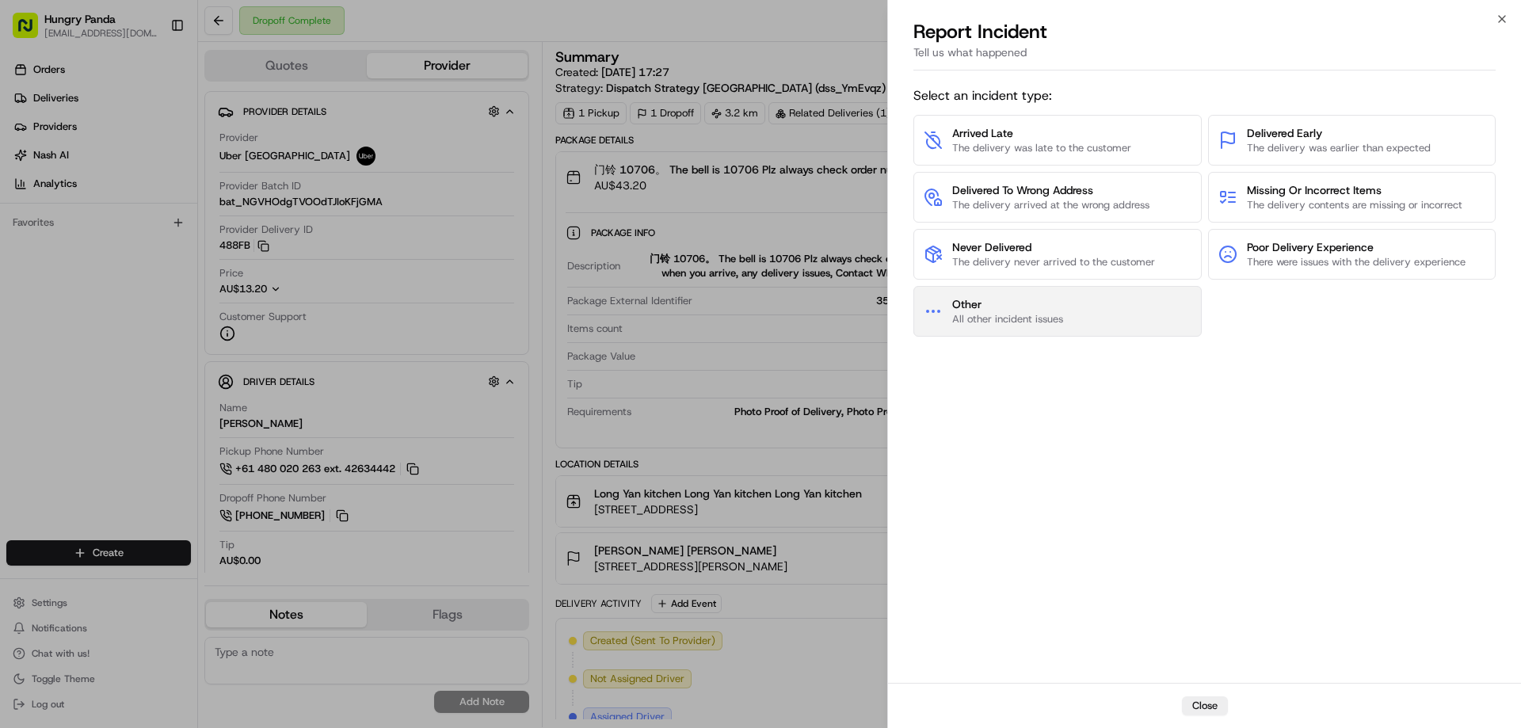
click at [1024, 308] on span "Other" at bounding box center [1007, 304] width 111 height 16
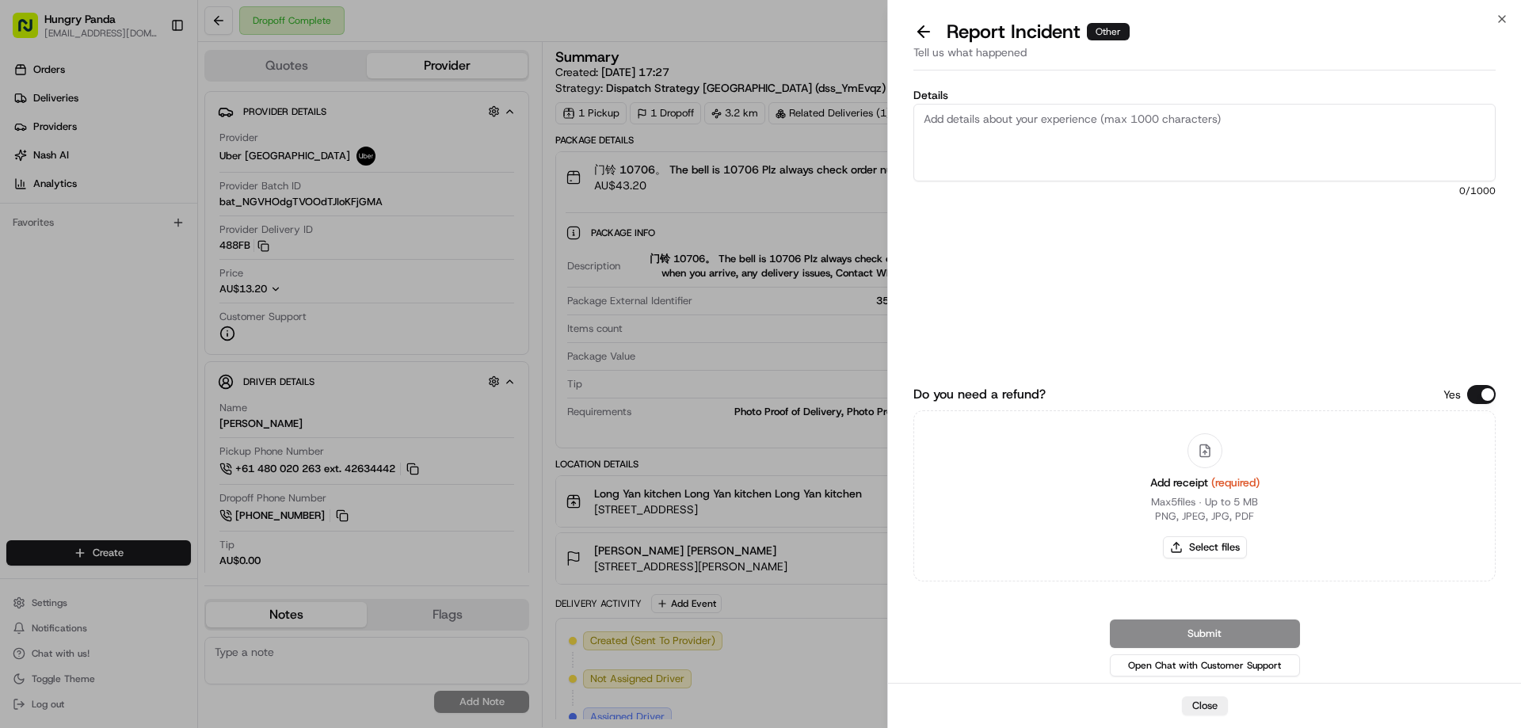
click at [1207, 565] on div "Add receipt (required) Max 5 files ∙ Up to 5 MB PNG, JPEG, JPG, PDF Select files" at bounding box center [1204, 496] width 135 height 144
click at [1209, 551] on button "Select files" at bounding box center [1205, 547] width 84 height 22
type input "C:\fakepath\screenshot_2025-08-24_20-33-30.png"
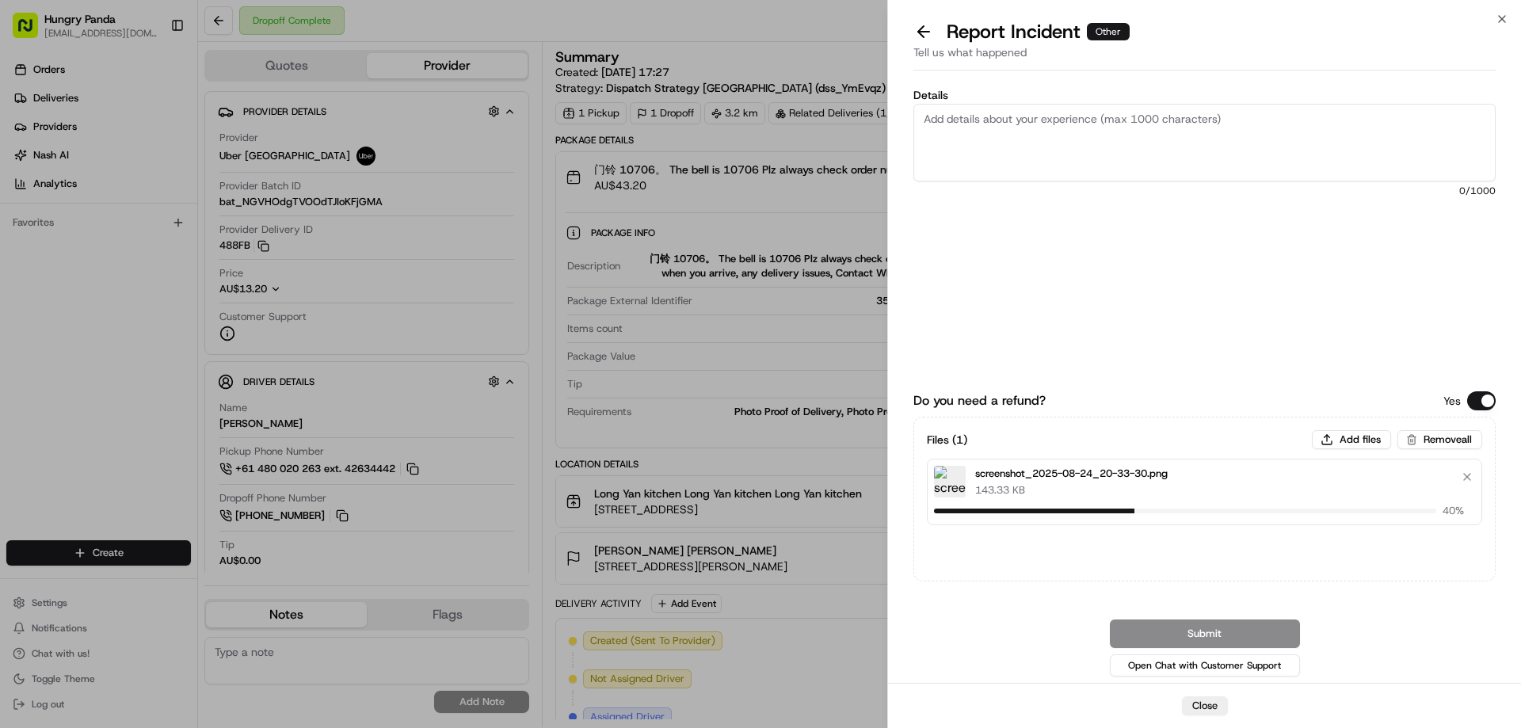
click at [1063, 140] on textarea "Details" at bounding box center [1204, 143] width 582 height 78
click at [1091, 143] on textarea "Details" at bounding box center [1204, 143] width 582 height 78
paste textarea "The customer reported that he did not receive the meal, the delivery photo take…"
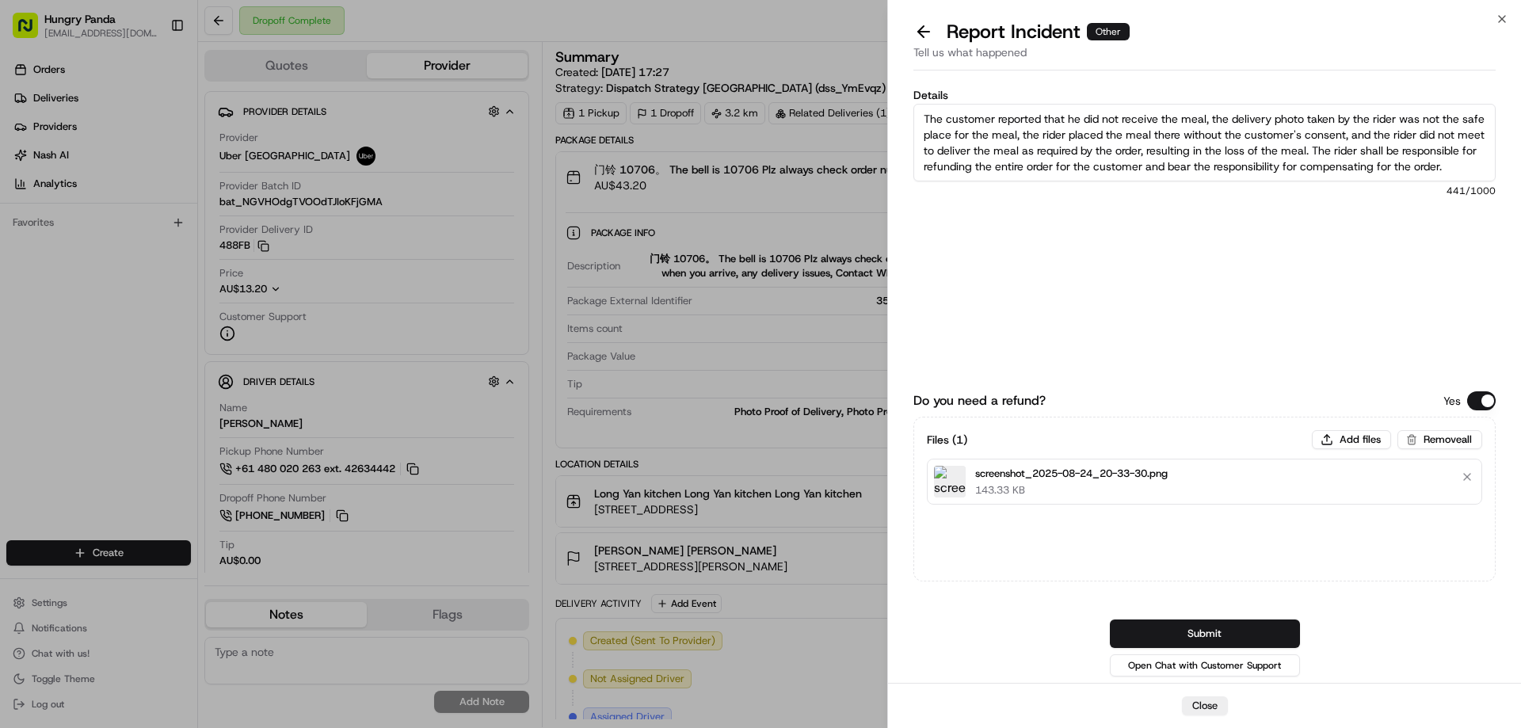
scroll to position [9, 0]
type textarea "The customer reported that he did not receive the meal, the delivery photo take…"
drag, startPoint x: 1154, startPoint y: 645, endPoint x: 1154, endPoint y: 624, distance: 21.4
click at [1154, 645] on button "Submit" at bounding box center [1205, 633] width 190 height 29
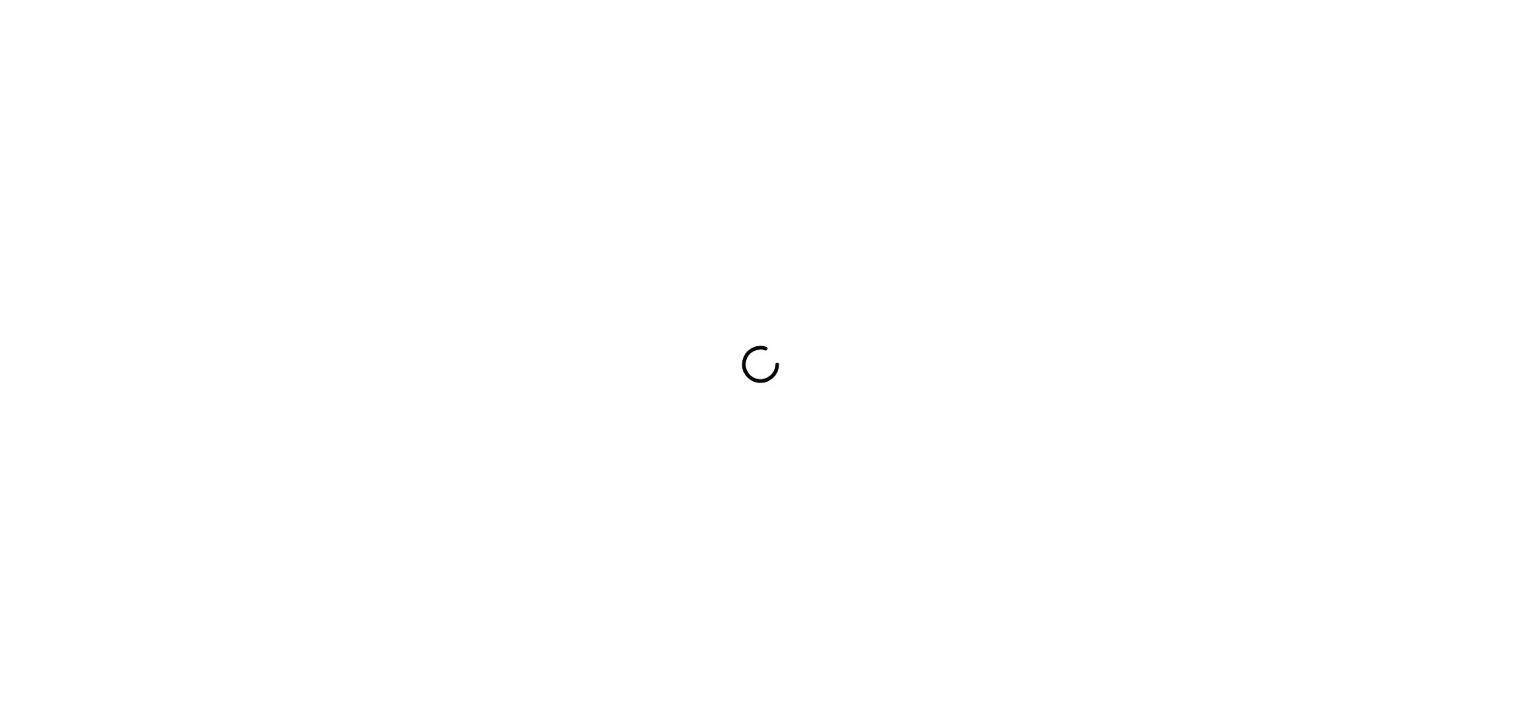
click at [1026, 183] on div at bounding box center [760, 364] width 1521 height 728
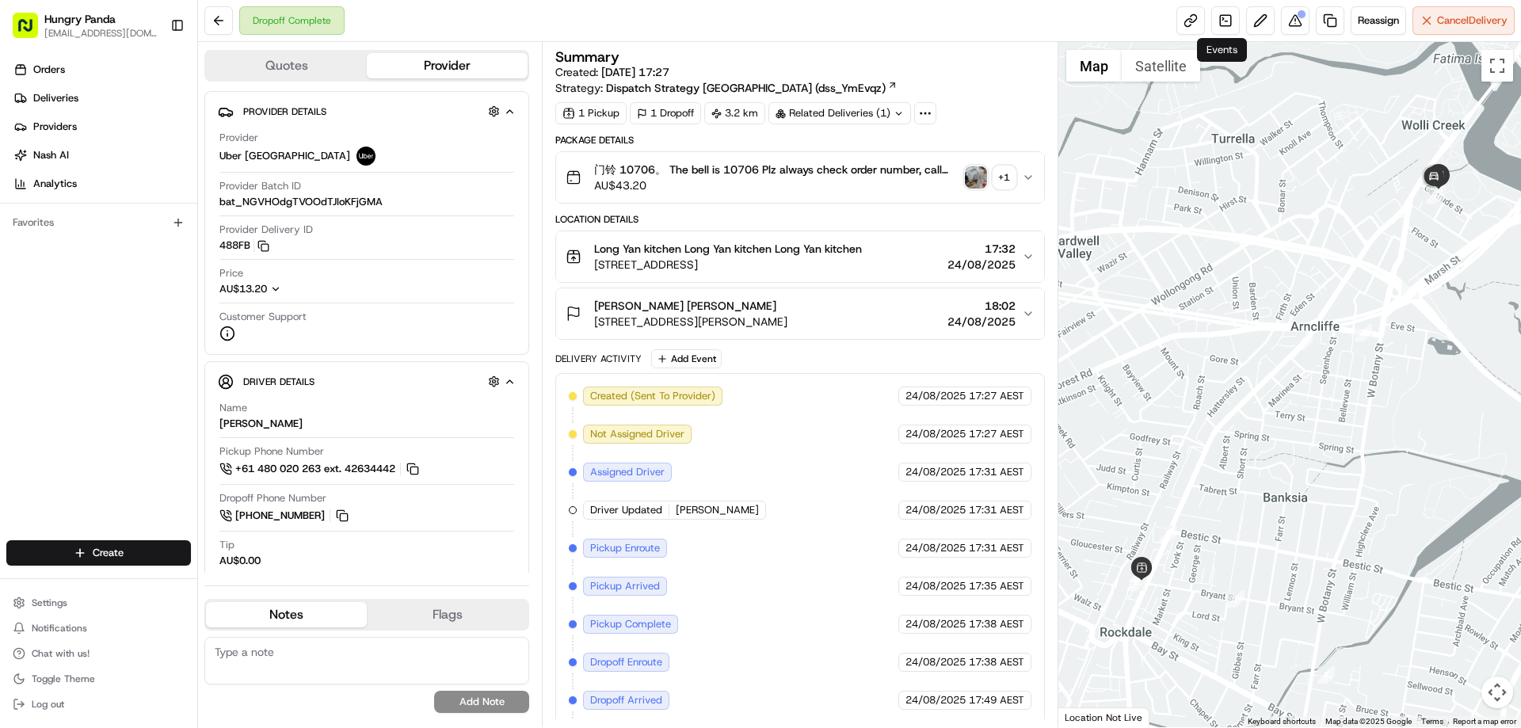
click at [1220, 176] on div at bounding box center [1289, 384] width 463 height 685
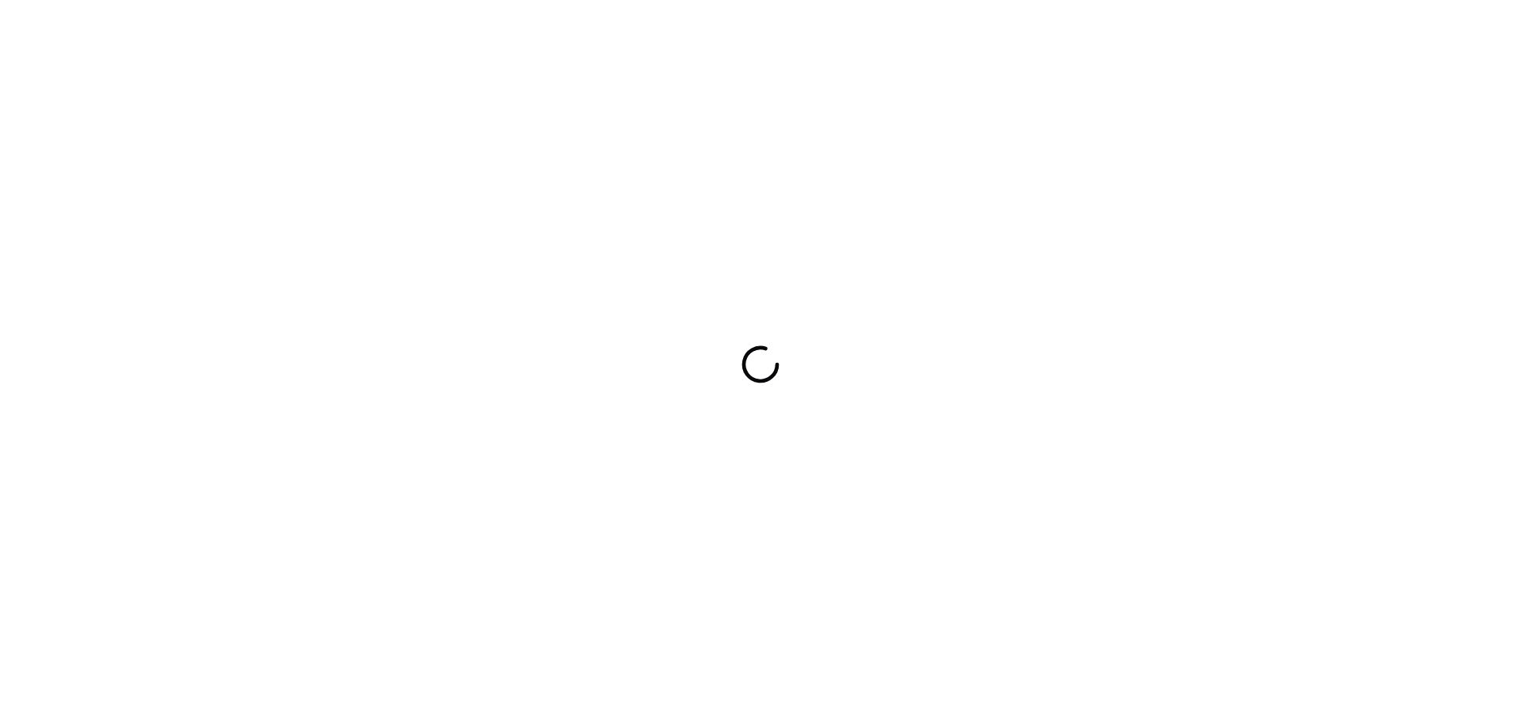
click at [908, 386] on div at bounding box center [760, 364] width 1521 height 728
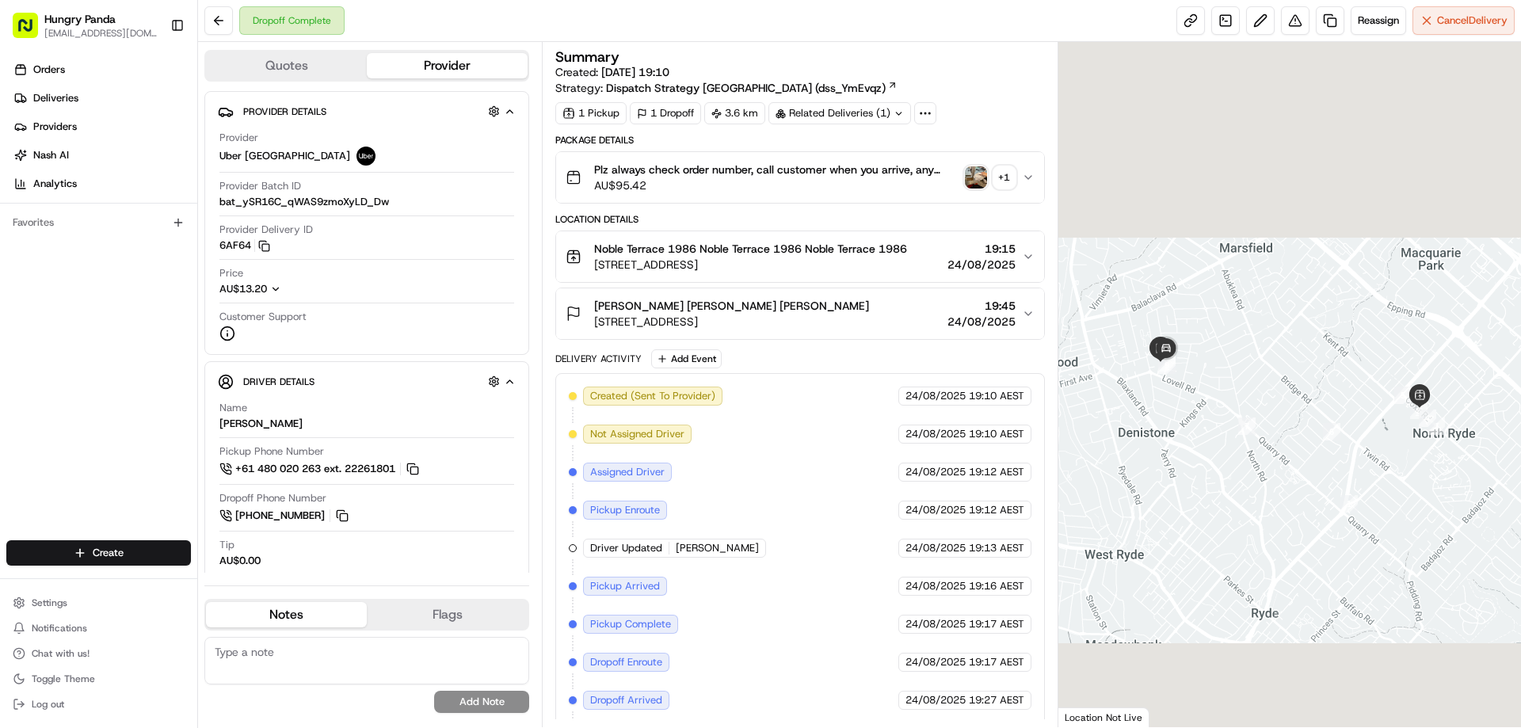
click at [976, 180] on img "button" at bounding box center [976, 177] width 22 height 22
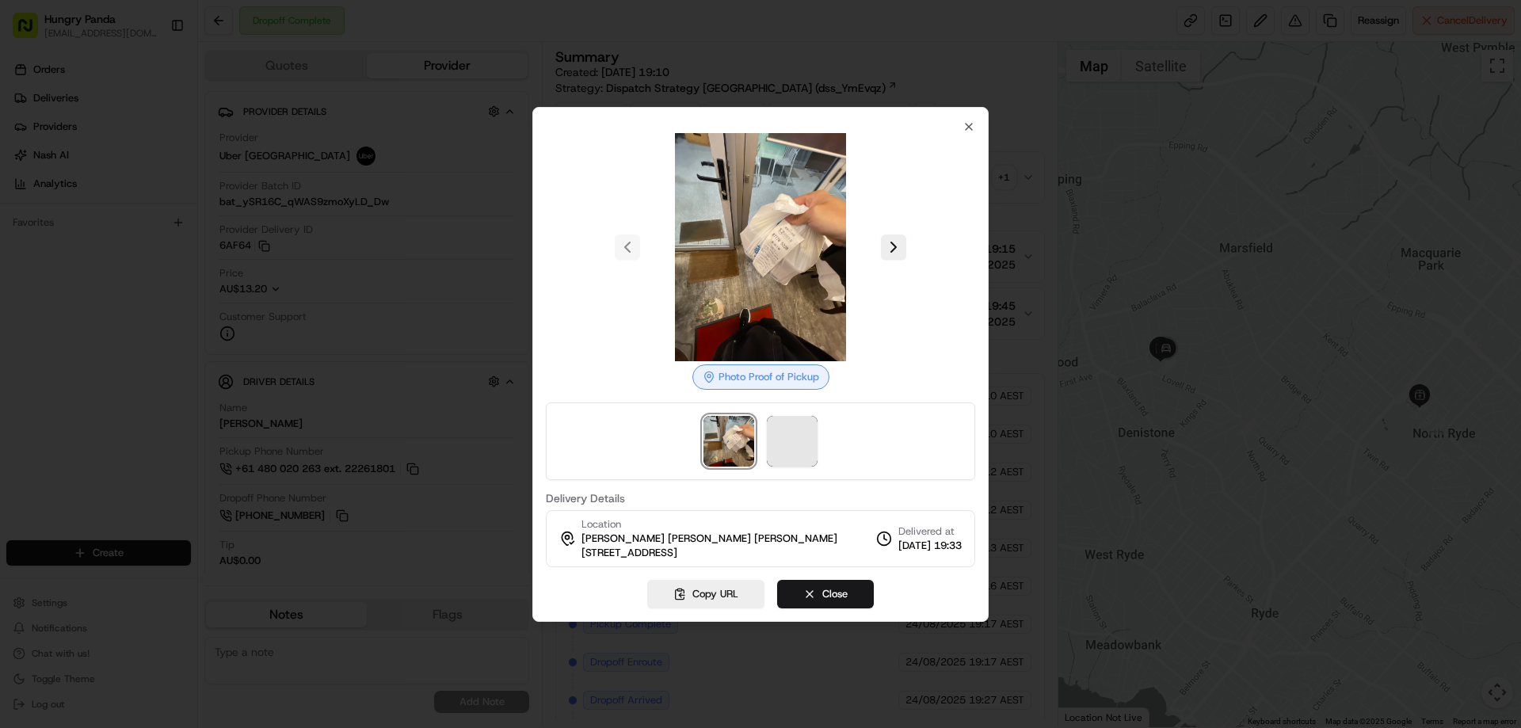
click at [805, 440] on span at bounding box center [792, 441] width 51 height 51
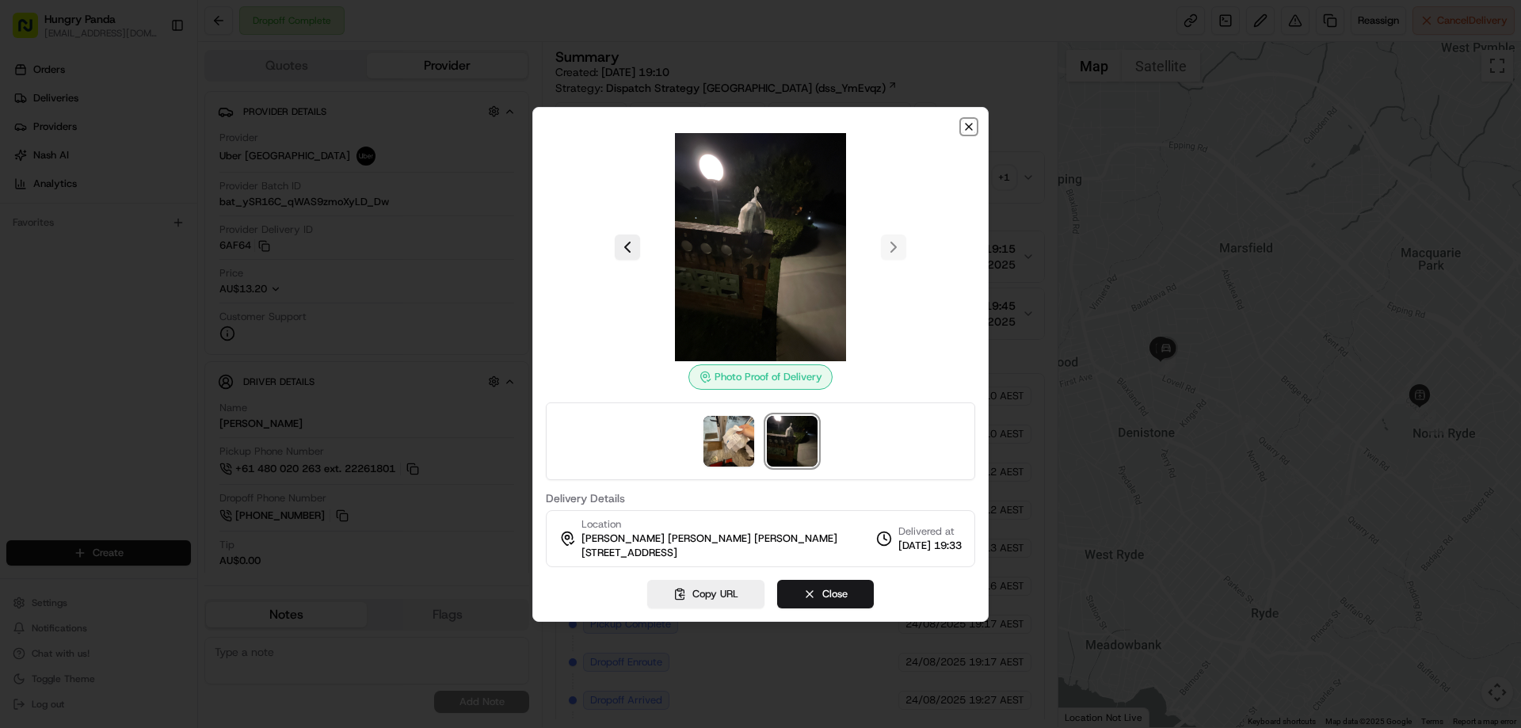
click at [969, 128] on icon "button" at bounding box center [968, 126] width 13 height 13
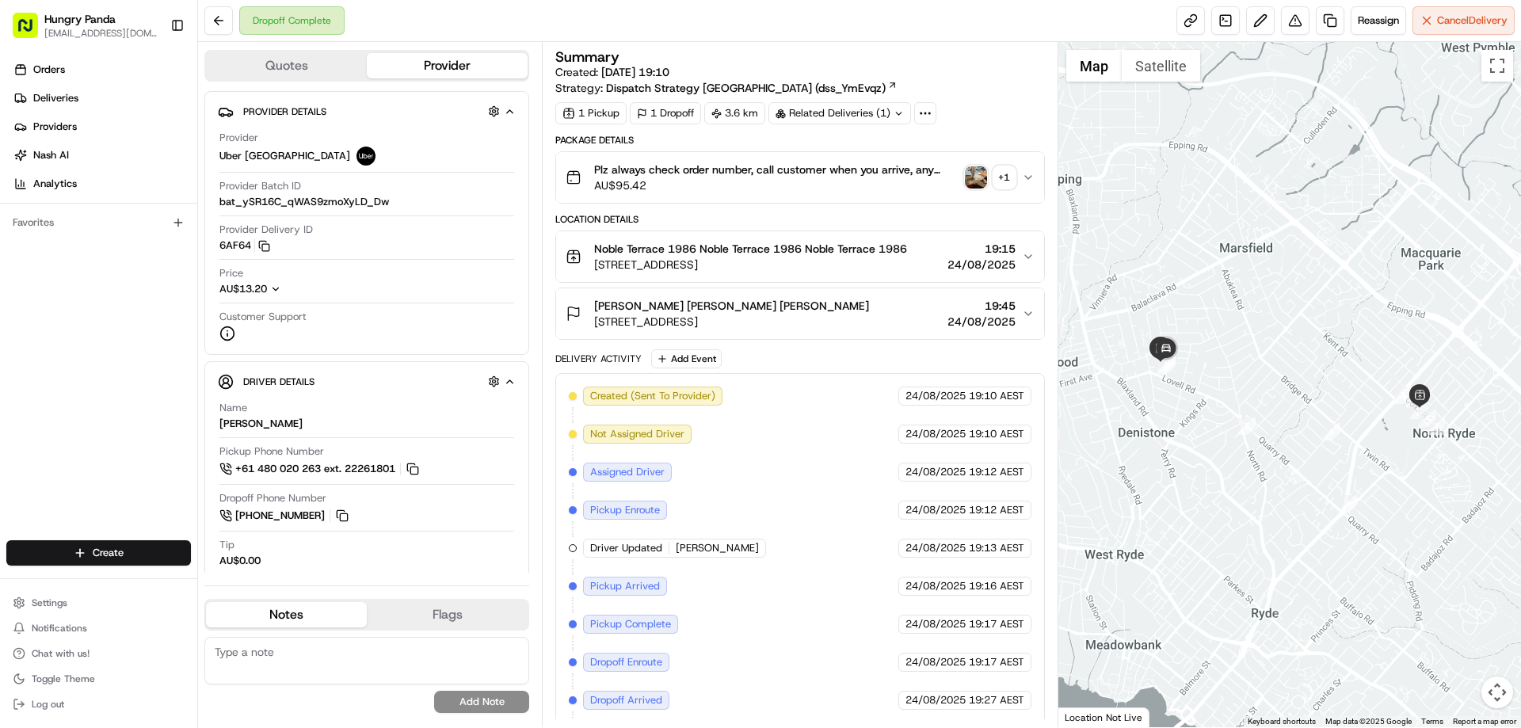
click at [1022, 180] on icon "button" at bounding box center [1028, 177] width 13 height 13
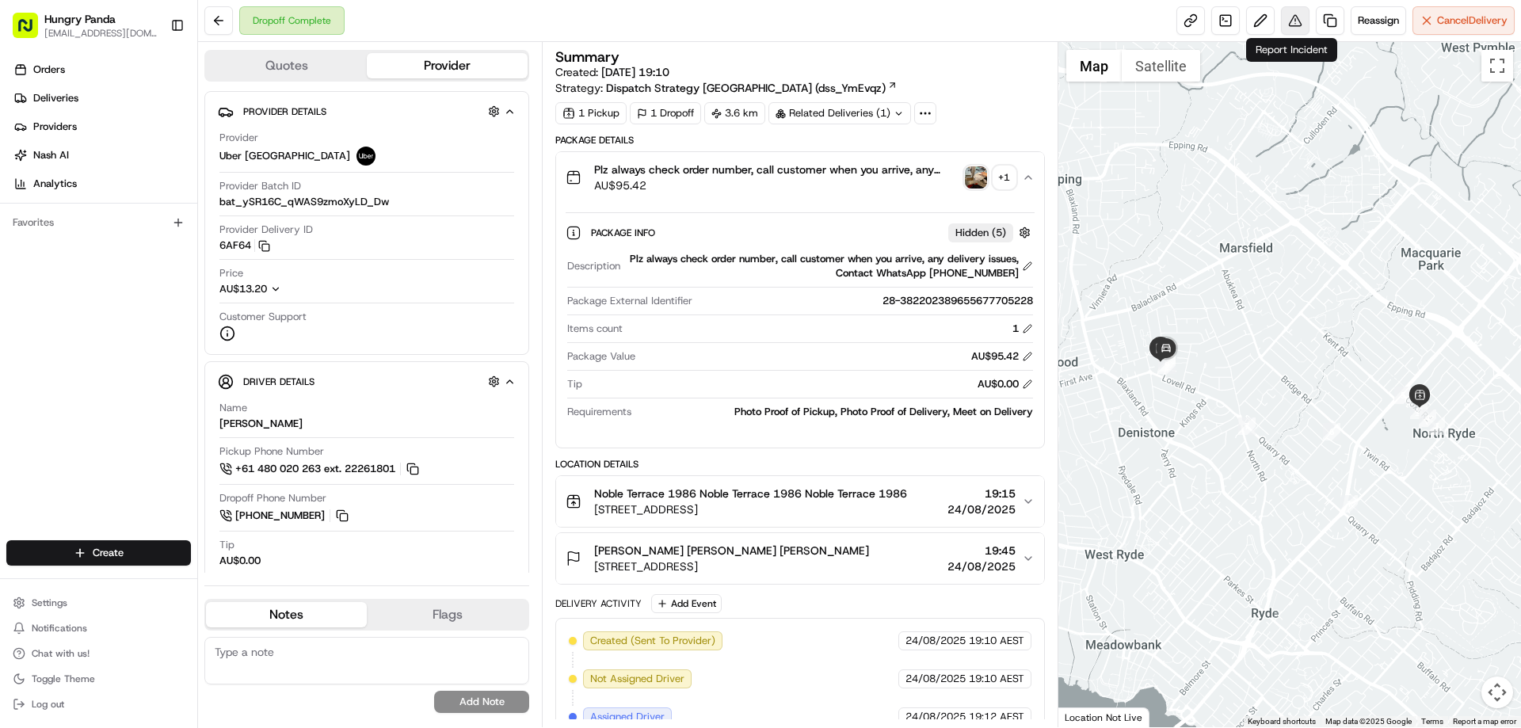
click at [1289, 33] on body "Hungry Panda [EMAIL_ADDRESS][DOMAIN_NAME] Toggle Sidebar Orders Deliveries Prov…" at bounding box center [760, 364] width 1521 height 728
click at [1283, 22] on button at bounding box center [1295, 20] width 29 height 29
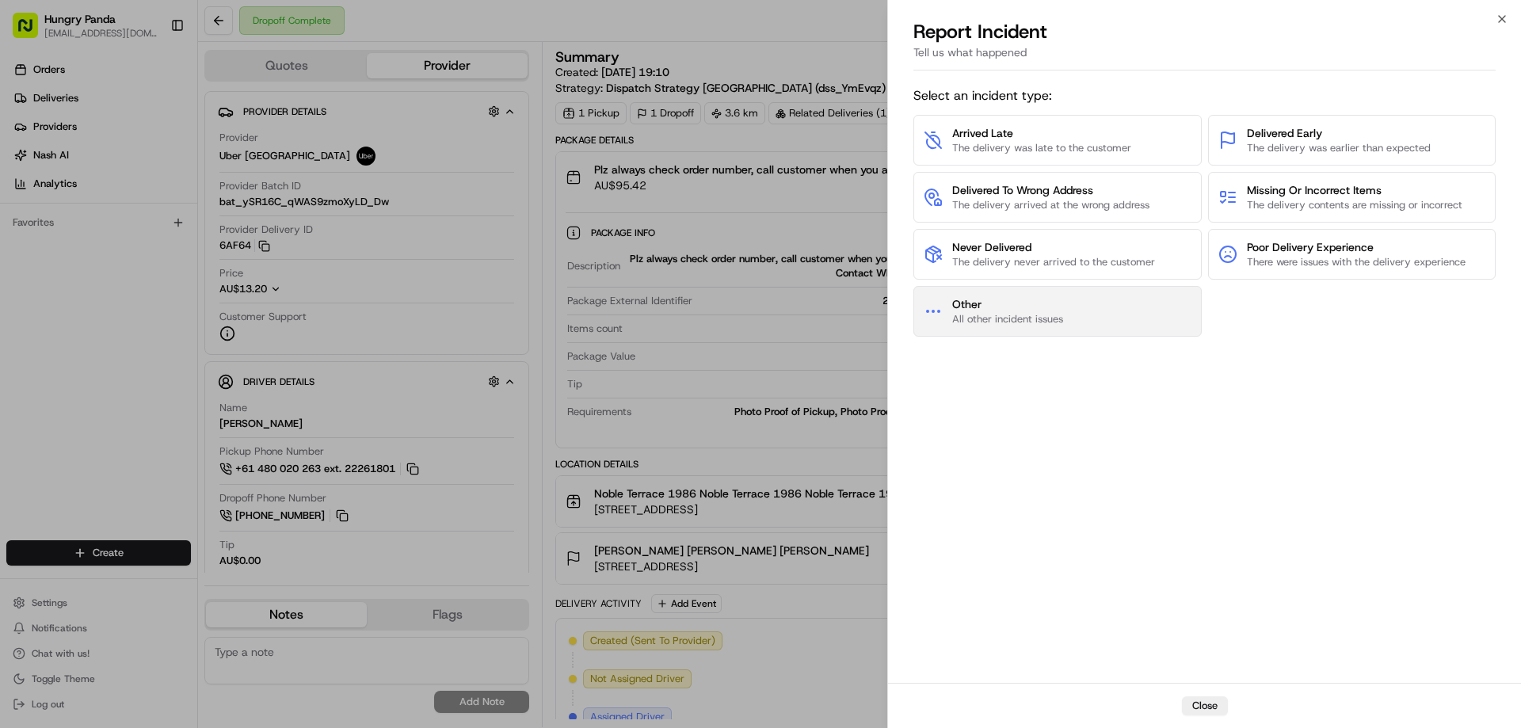
click at [992, 311] on span "Other" at bounding box center [1007, 304] width 111 height 16
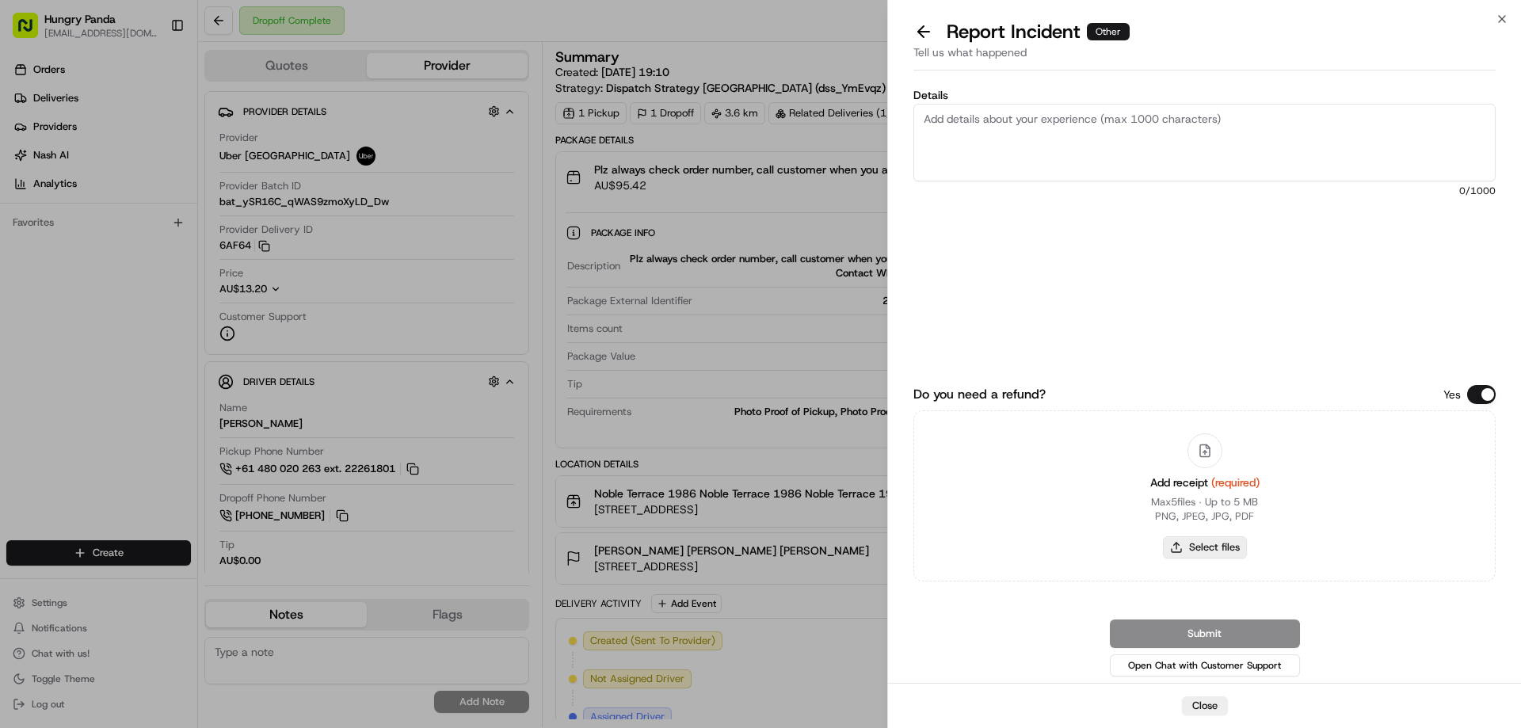
click at [1194, 546] on button "Select files" at bounding box center [1205, 547] width 84 height 22
type input "C:\fakepath\screenshot_2025-08-24_20-34-54.png"
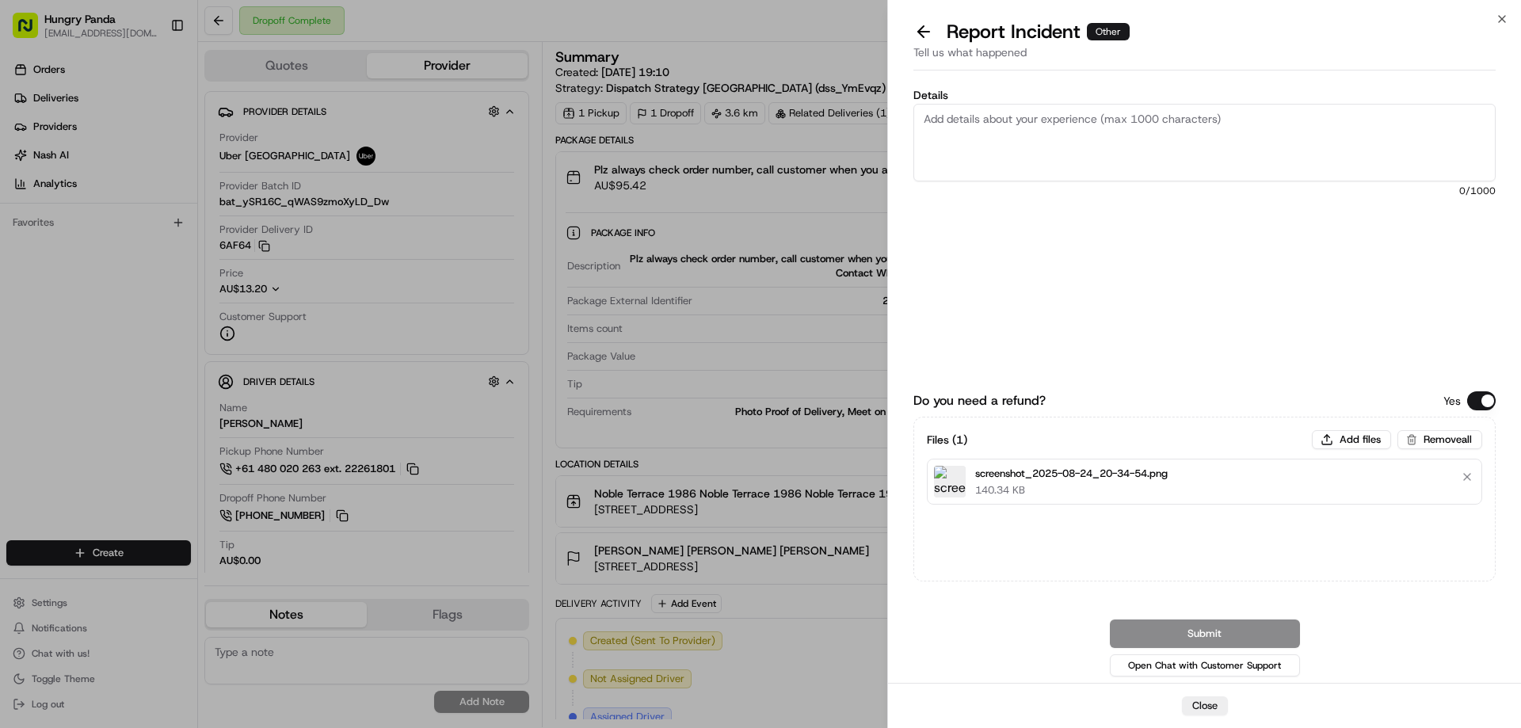
click at [926, 32] on button at bounding box center [923, 32] width 33 height 22
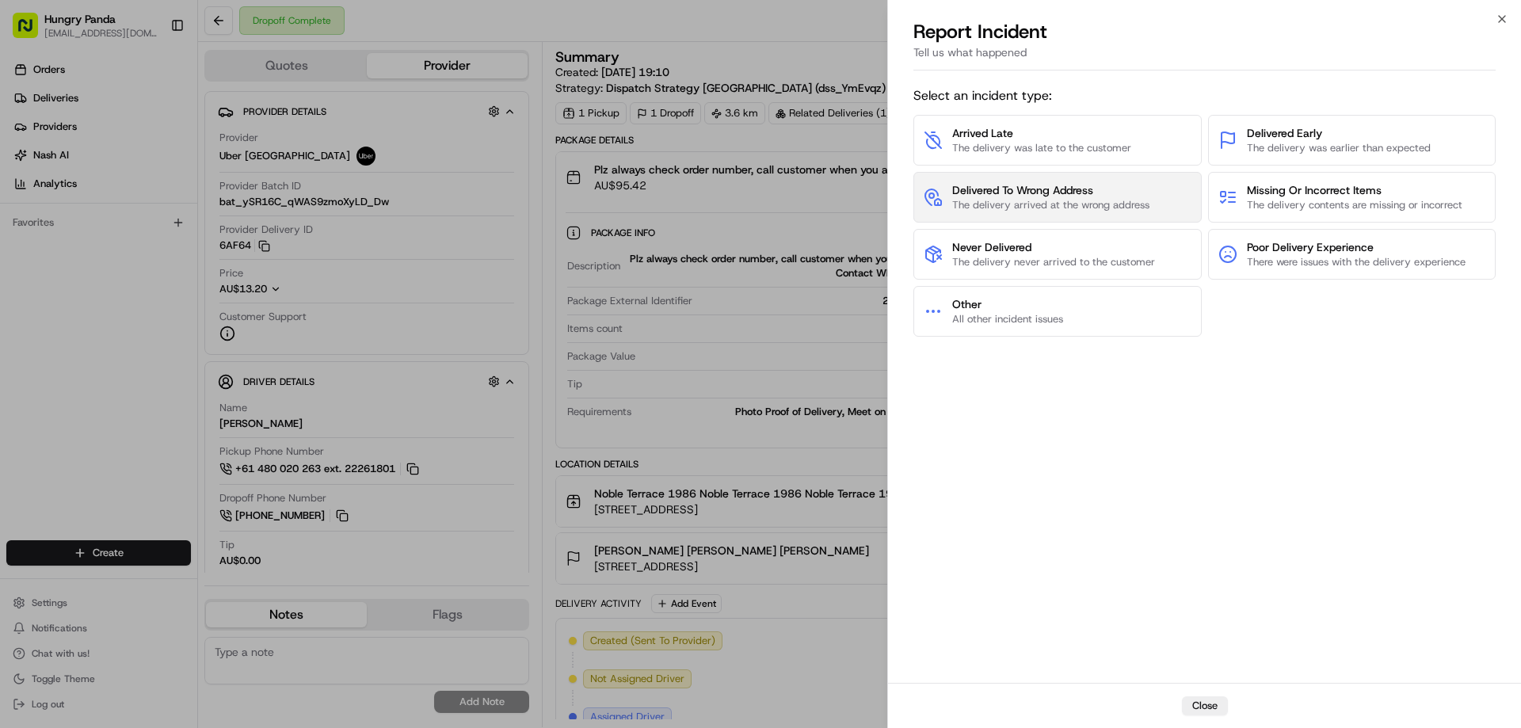
click at [1034, 190] on span "Delivered To Wrong Address" at bounding box center [1050, 190] width 197 height 16
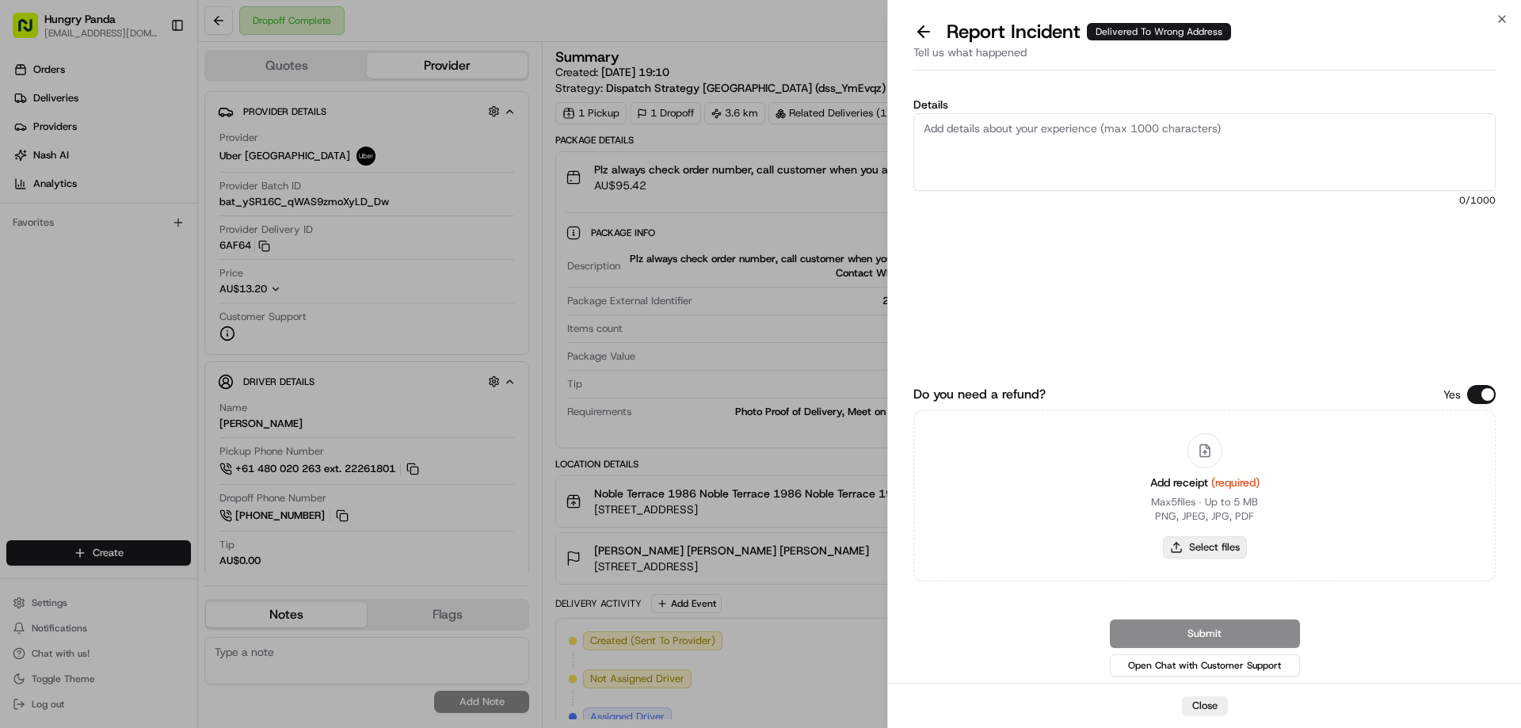
click at [1175, 541] on button "Select files" at bounding box center [1205, 547] width 84 height 22
type input "C:\fakepath\screenshot_2025-08-24_20-34-54.png"
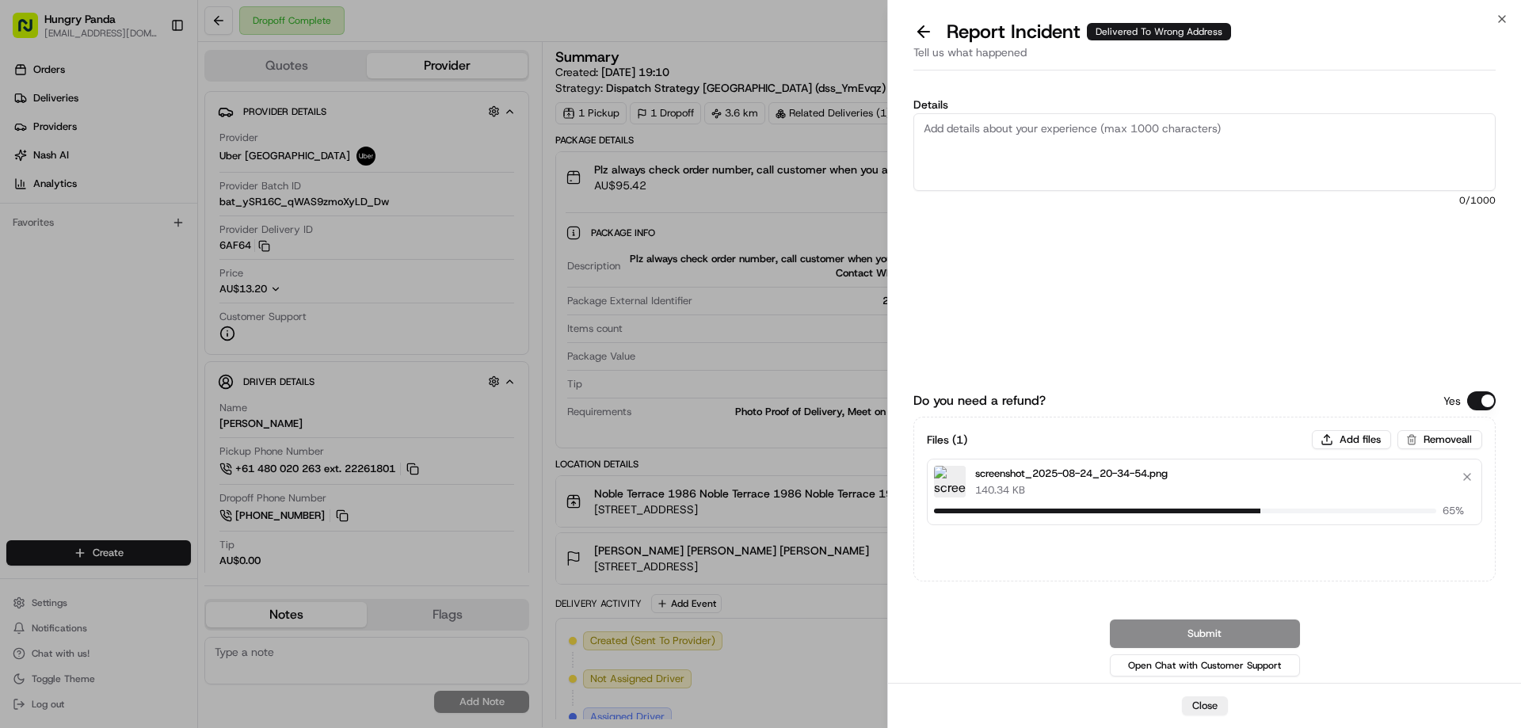
click at [1093, 150] on textarea "Details" at bounding box center [1204, 152] width 582 height 78
paste textarea "The customer reported that he did not receive the food. The photo taken by the …"
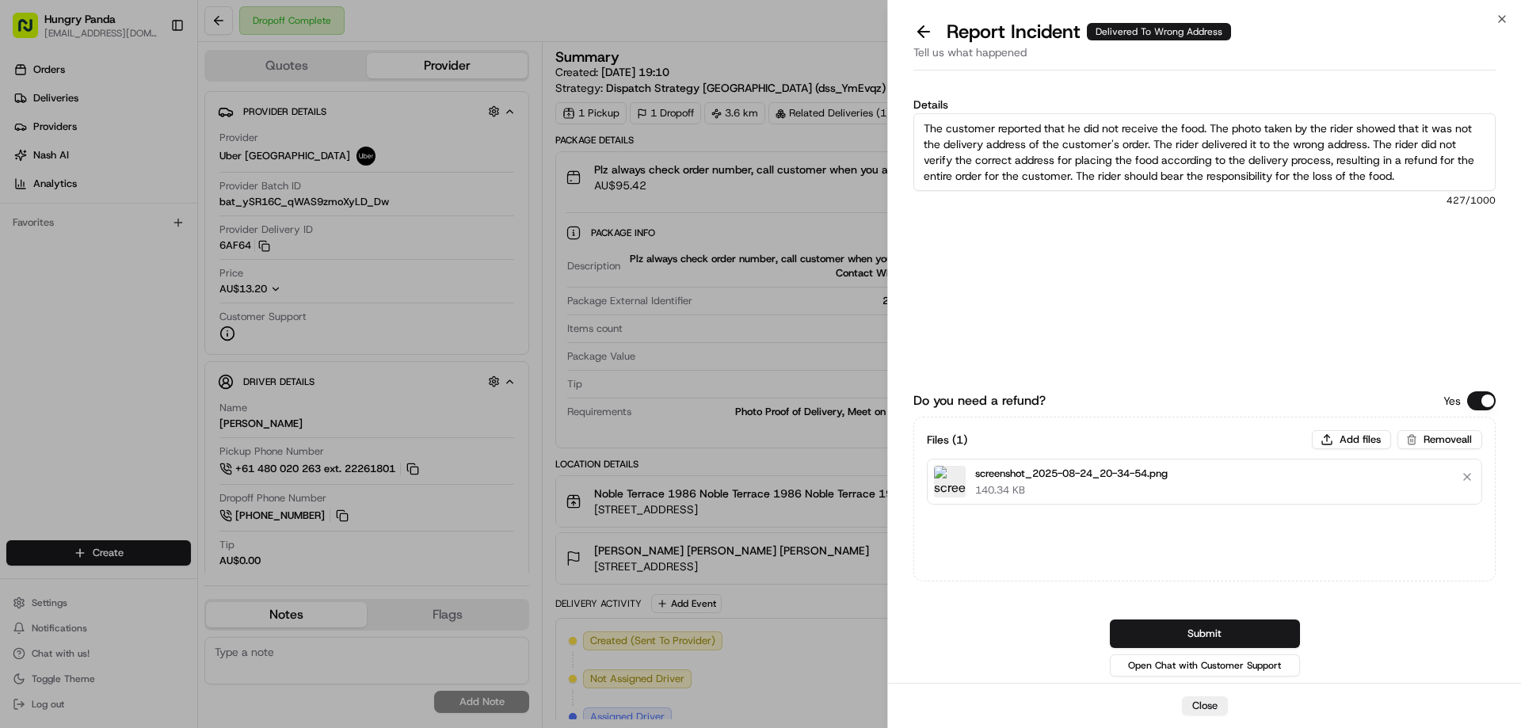
type textarea "The customer reported that he did not receive the food. The photo taken by the …"
drag, startPoint x: 1204, startPoint y: 633, endPoint x: 1197, endPoint y: 621, distance: 13.9
click at [1204, 633] on button "Submit" at bounding box center [1205, 633] width 190 height 29
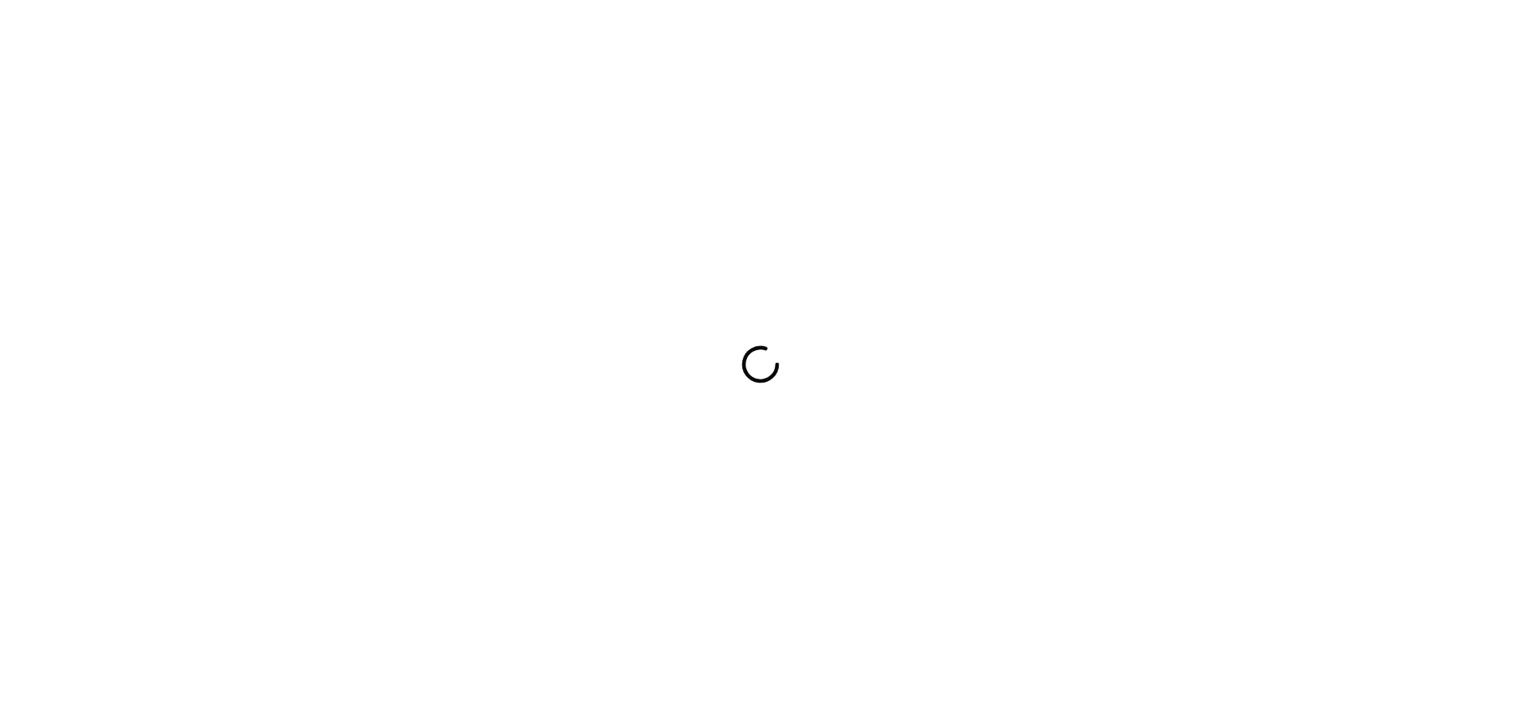
click at [1010, 327] on div at bounding box center [760, 364] width 1521 height 728
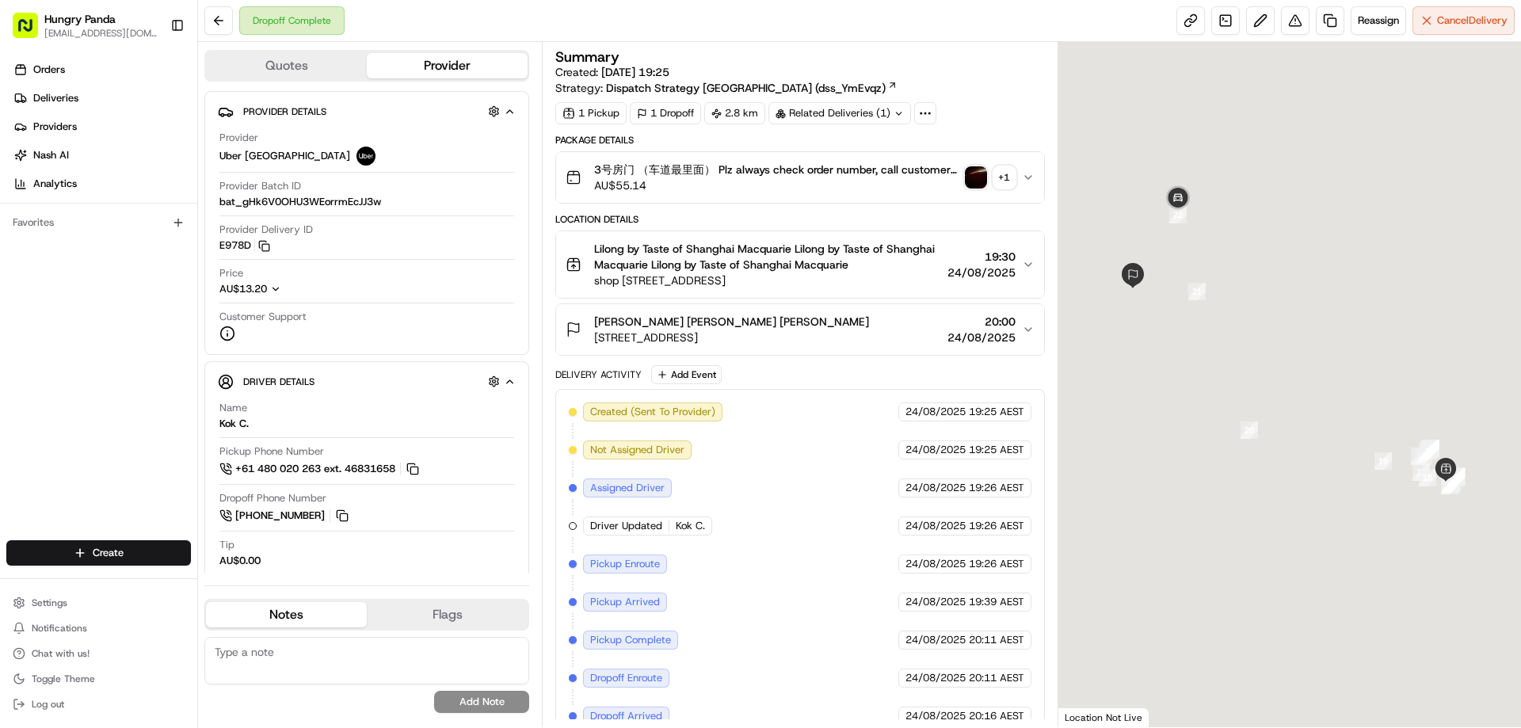
click at [1026, 179] on icon "button" at bounding box center [1028, 177] width 13 height 13
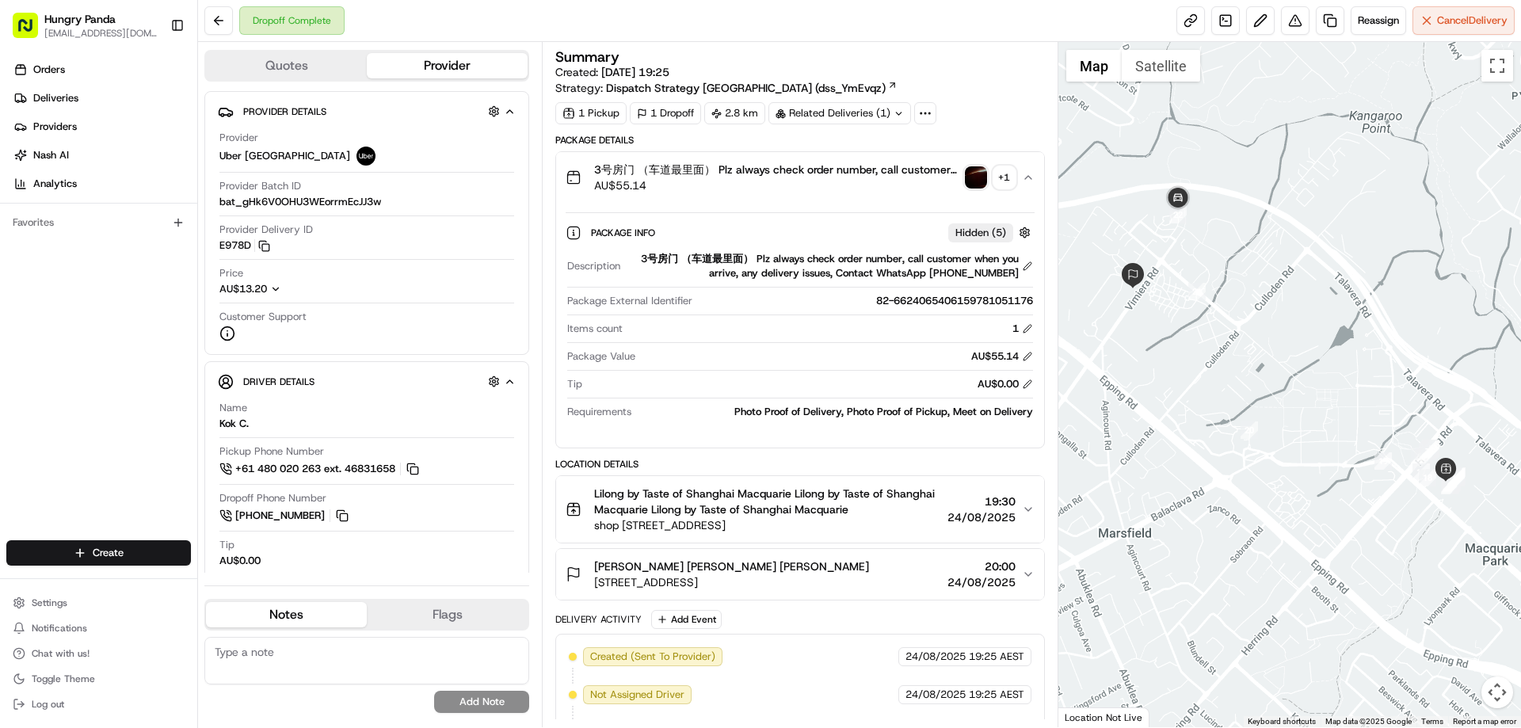
click at [971, 175] on img "button" at bounding box center [976, 177] width 22 height 22
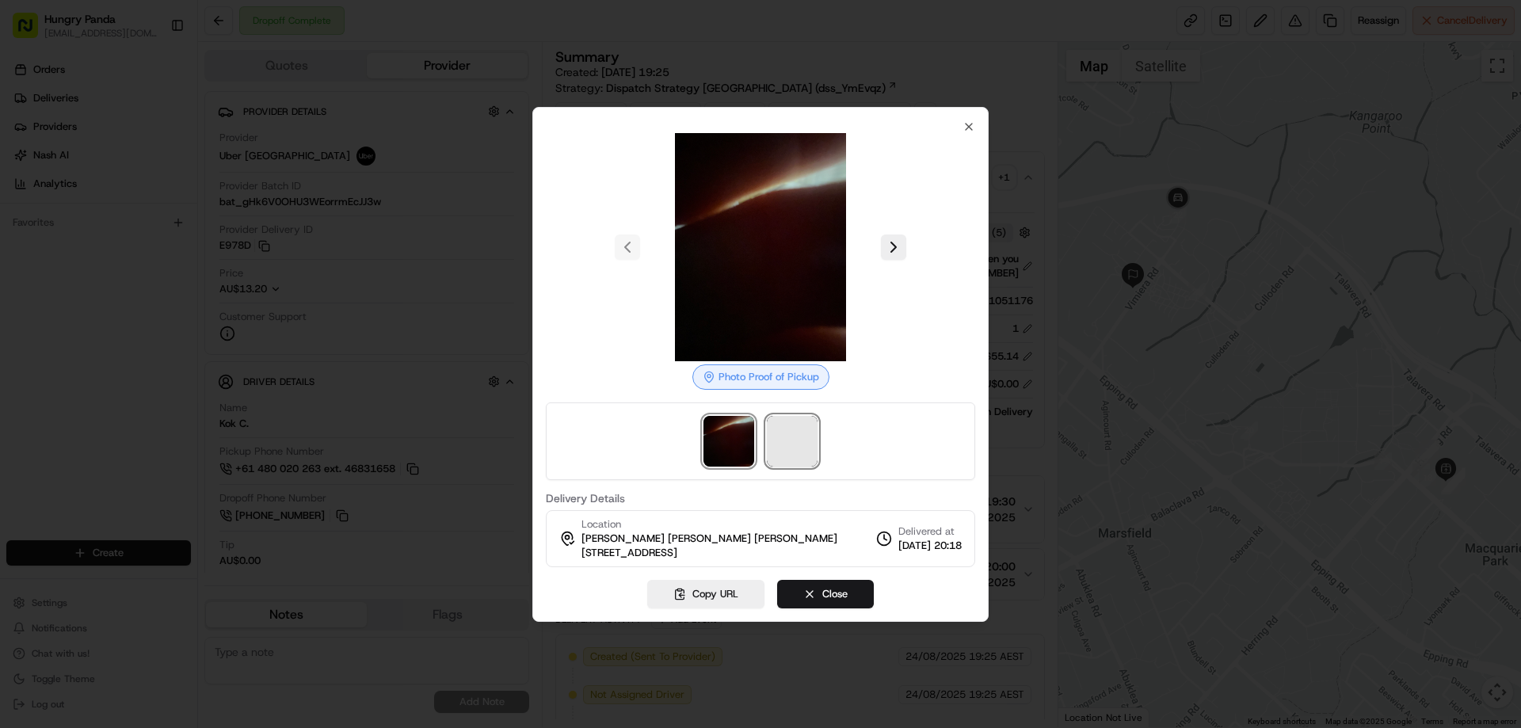
click at [784, 435] on span at bounding box center [792, 441] width 51 height 51
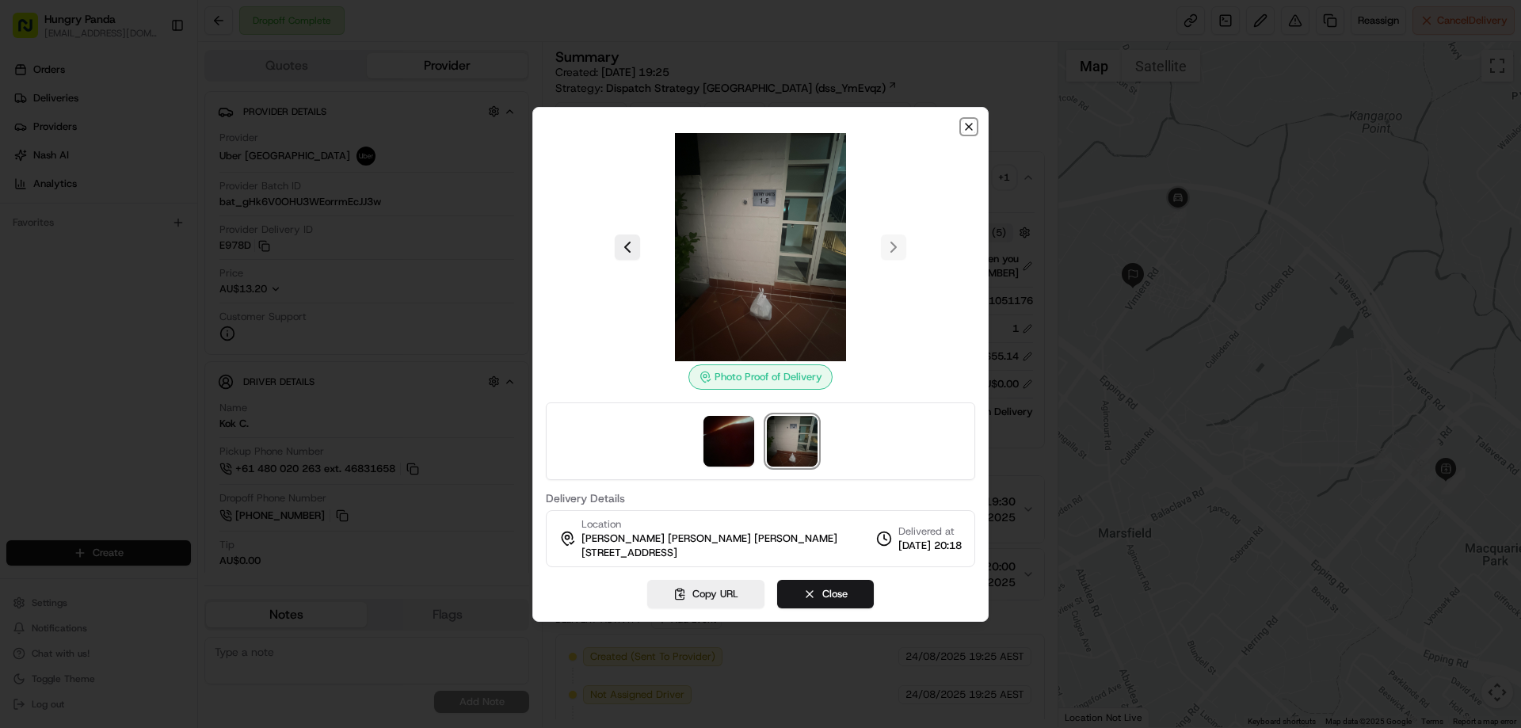
click at [965, 130] on icon "button" at bounding box center [968, 126] width 13 height 13
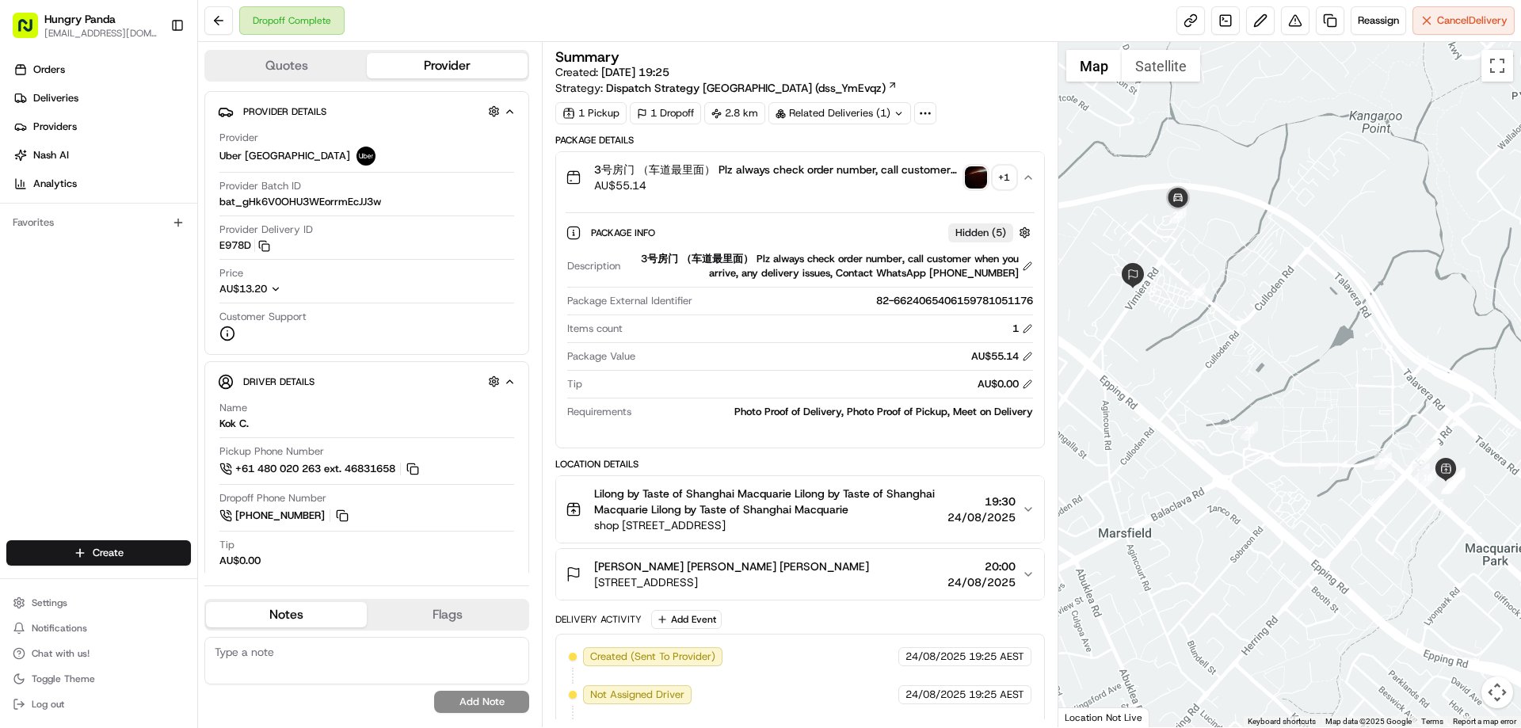
click at [976, 175] on img "button" at bounding box center [976, 177] width 22 height 22
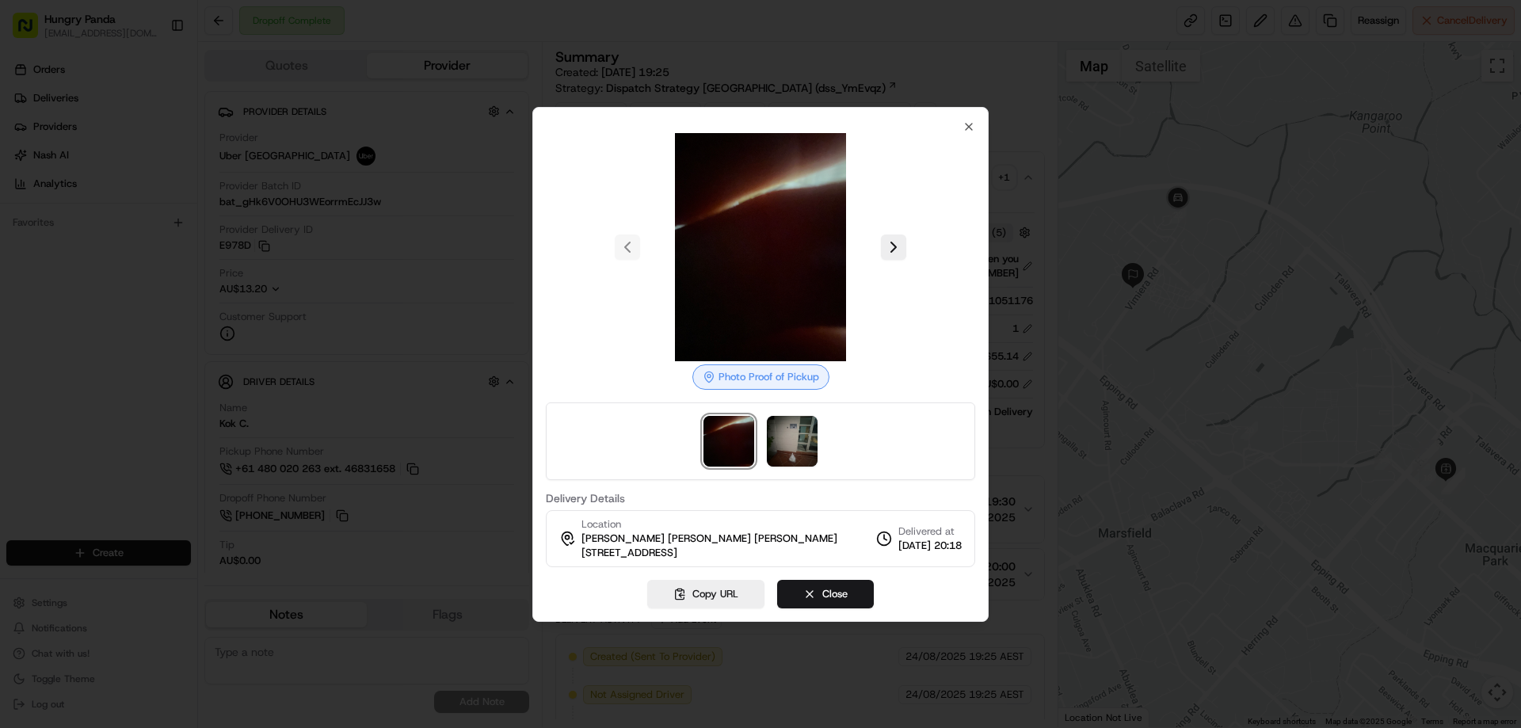
click at [803, 474] on div at bounding box center [760, 441] width 429 height 78
click at [796, 448] on img at bounding box center [792, 441] width 51 height 51
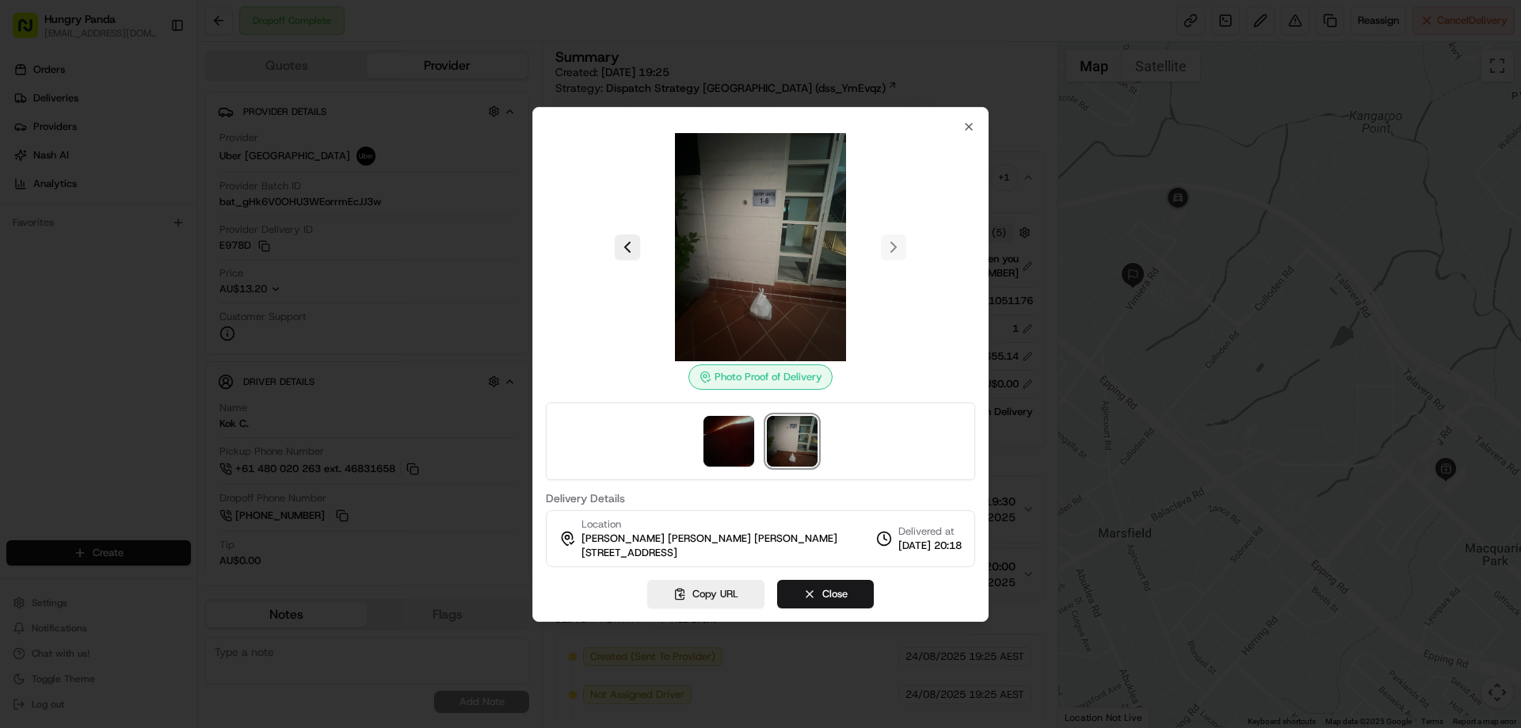
click at [958, 127] on div "Photo Proof of Delivery Delivery Details Location Robert Wu Robert Wu Robert Wu…" at bounding box center [760, 343] width 429 height 447
click at [972, 125] on icon "button" at bounding box center [968, 126] width 13 height 13
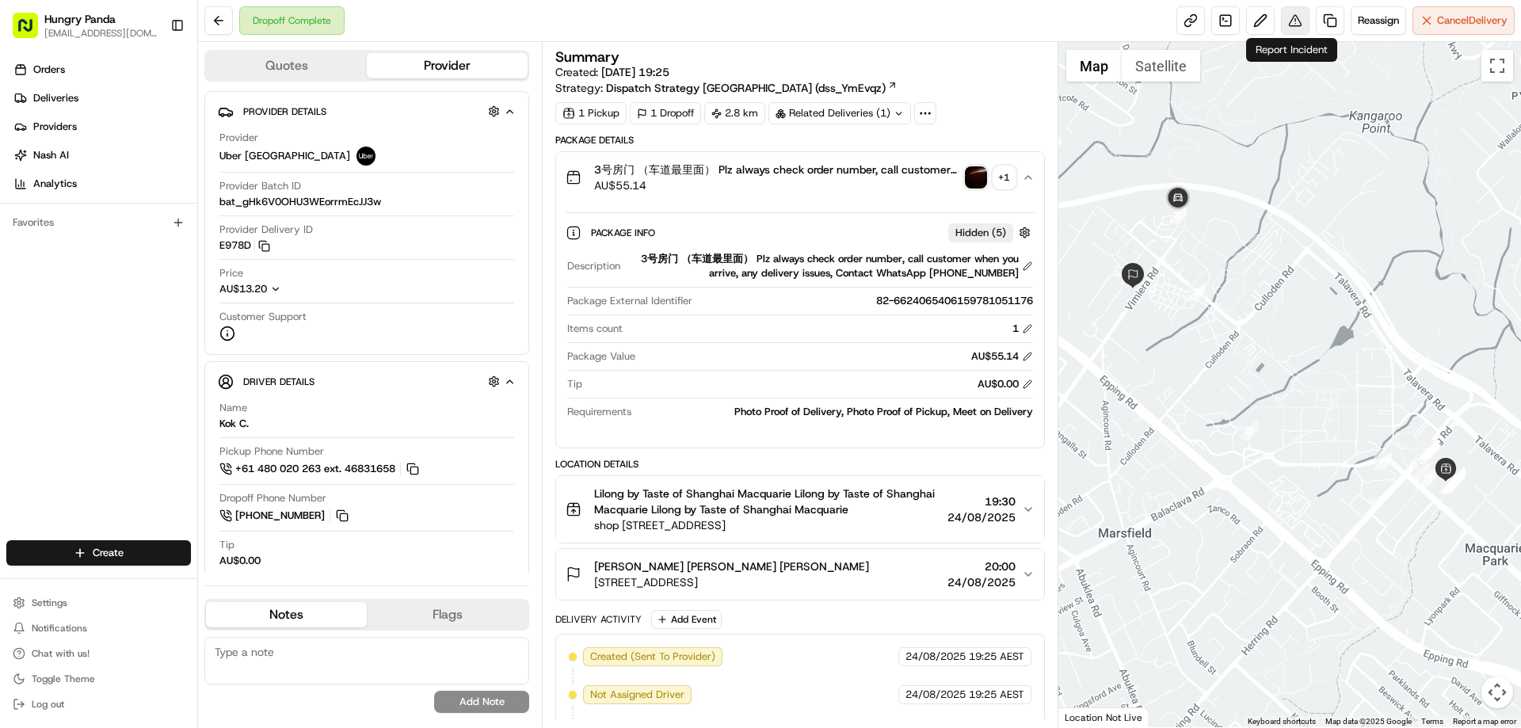
click at [1296, 29] on button at bounding box center [1295, 20] width 29 height 29
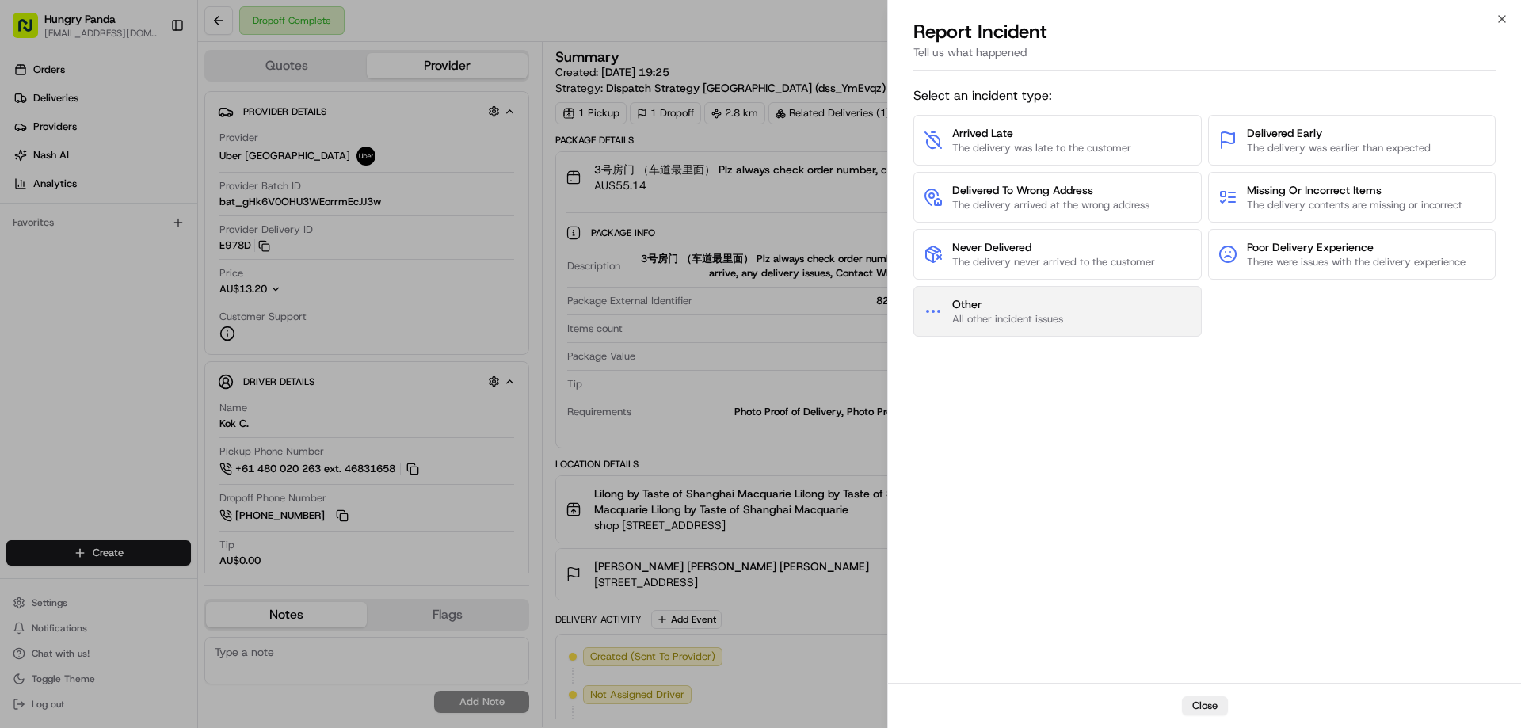
click at [1033, 321] on span "All other incident issues" at bounding box center [1007, 319] width 111 height 14
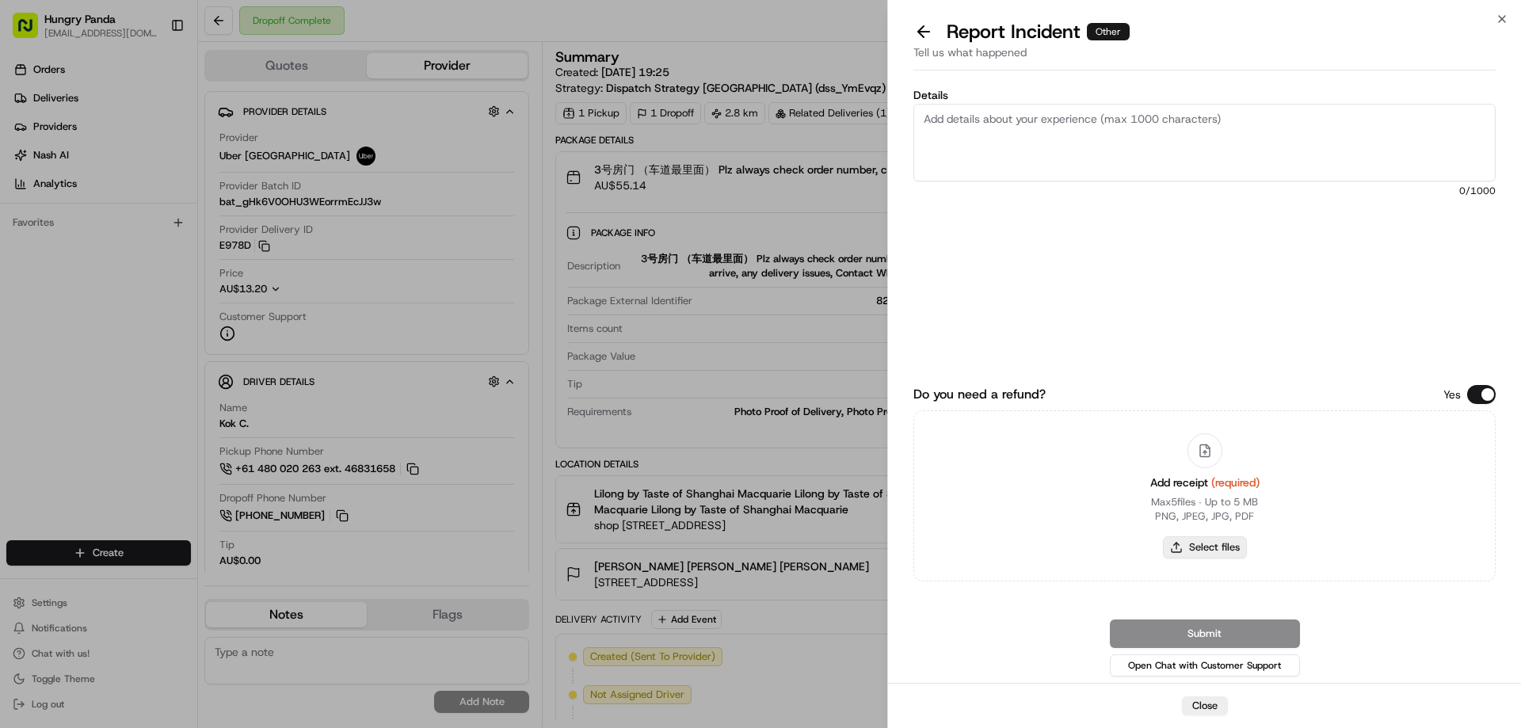
click at [1183, 546] on button "Select files" at bounding box center [1205, 547] width 84 height 22
type input "C:\fakepath\screenshot_2025-08-24_20-50-40.png"
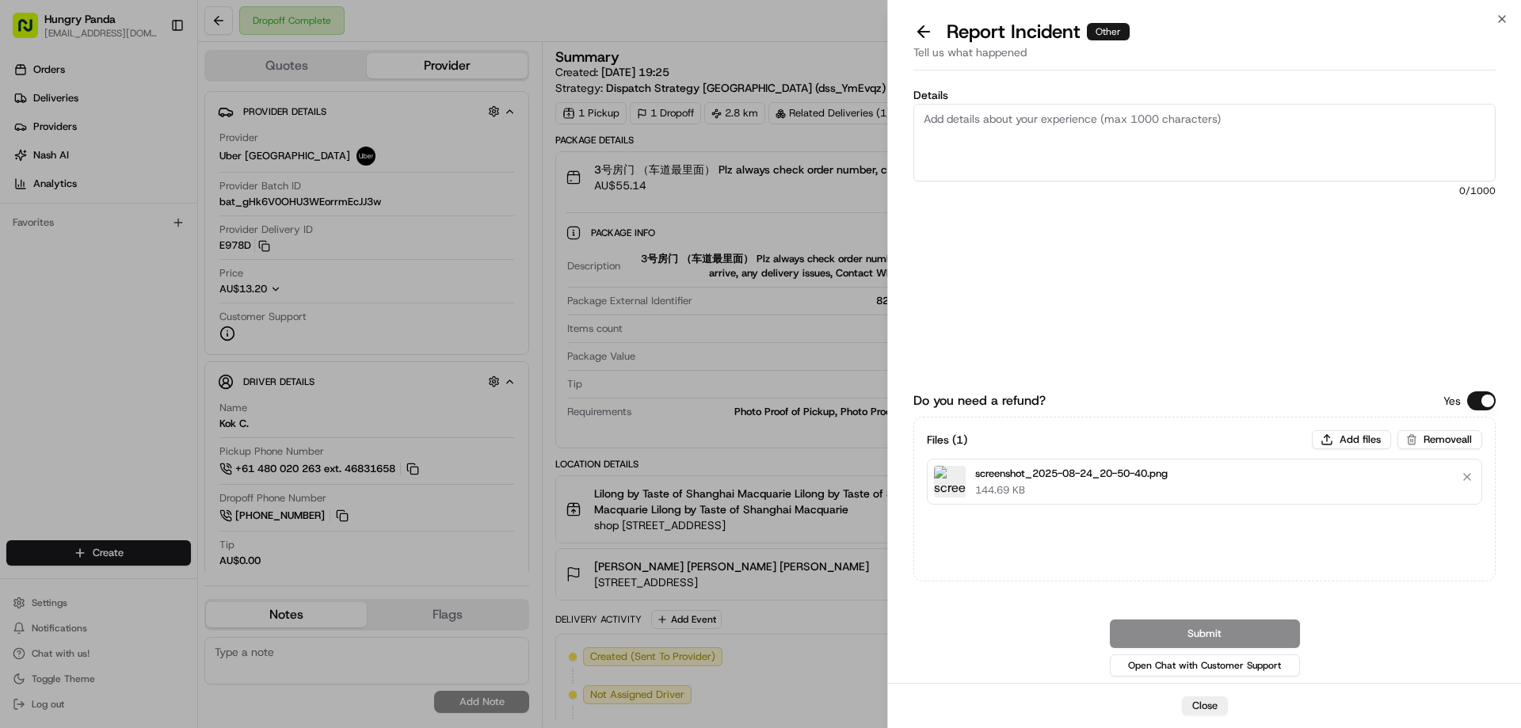
click at [1096, 131] on textarea "Details" at bounding box center [1204, 143] width 582 height 78
paste textarea "The customer reported that he did not receive the food. The photo taken by the …"
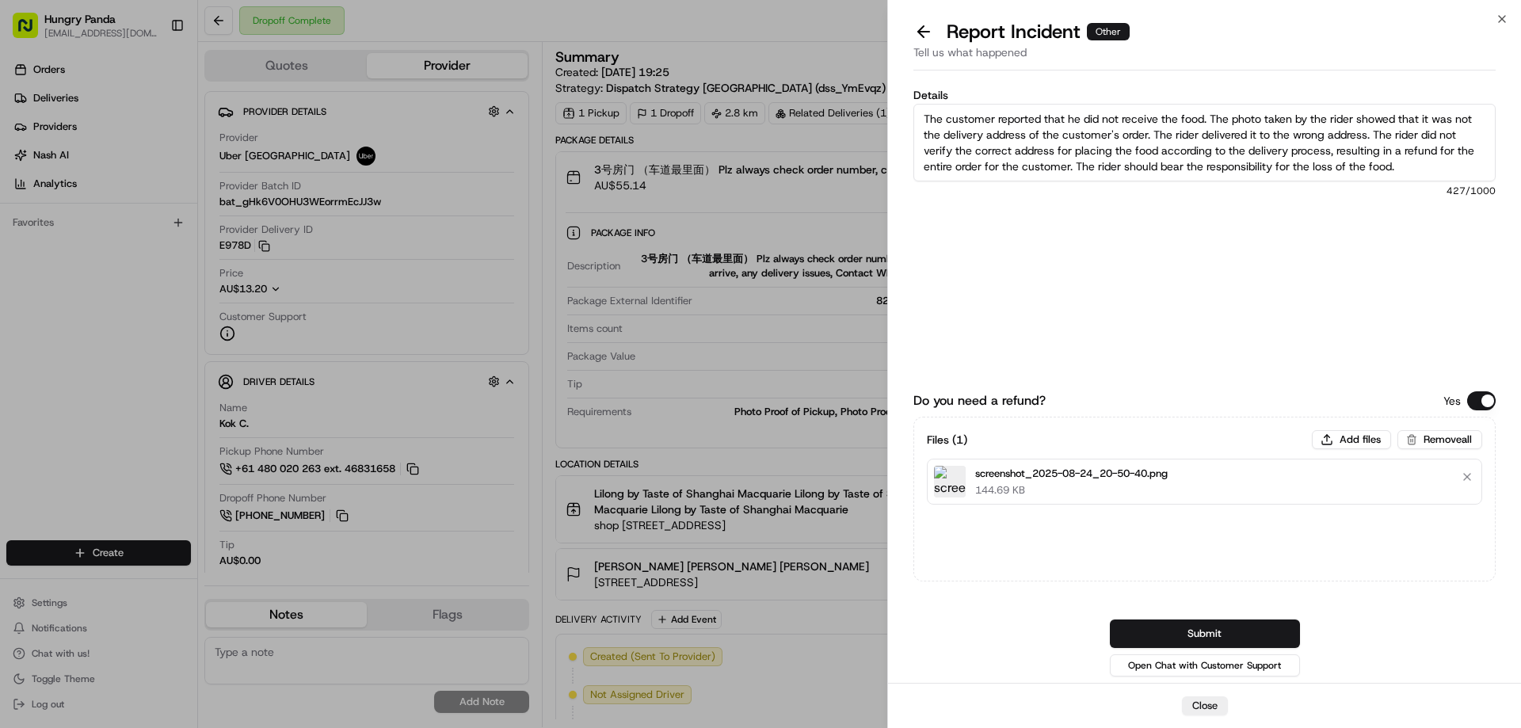
type textarea "The customer reported that he did not receive the food. The photo taken by the …"
click at [922, 45] on div "Tell us what happened" at bounding box center [1204, 57] width 582 height 26
drag, startPoint x: 918, startPoint y: 30, endPoint x: 936, endPoint y: 62, distance: 36.5
click at [919, 30] on button at bounding box center [923, 32] width 33 height 22
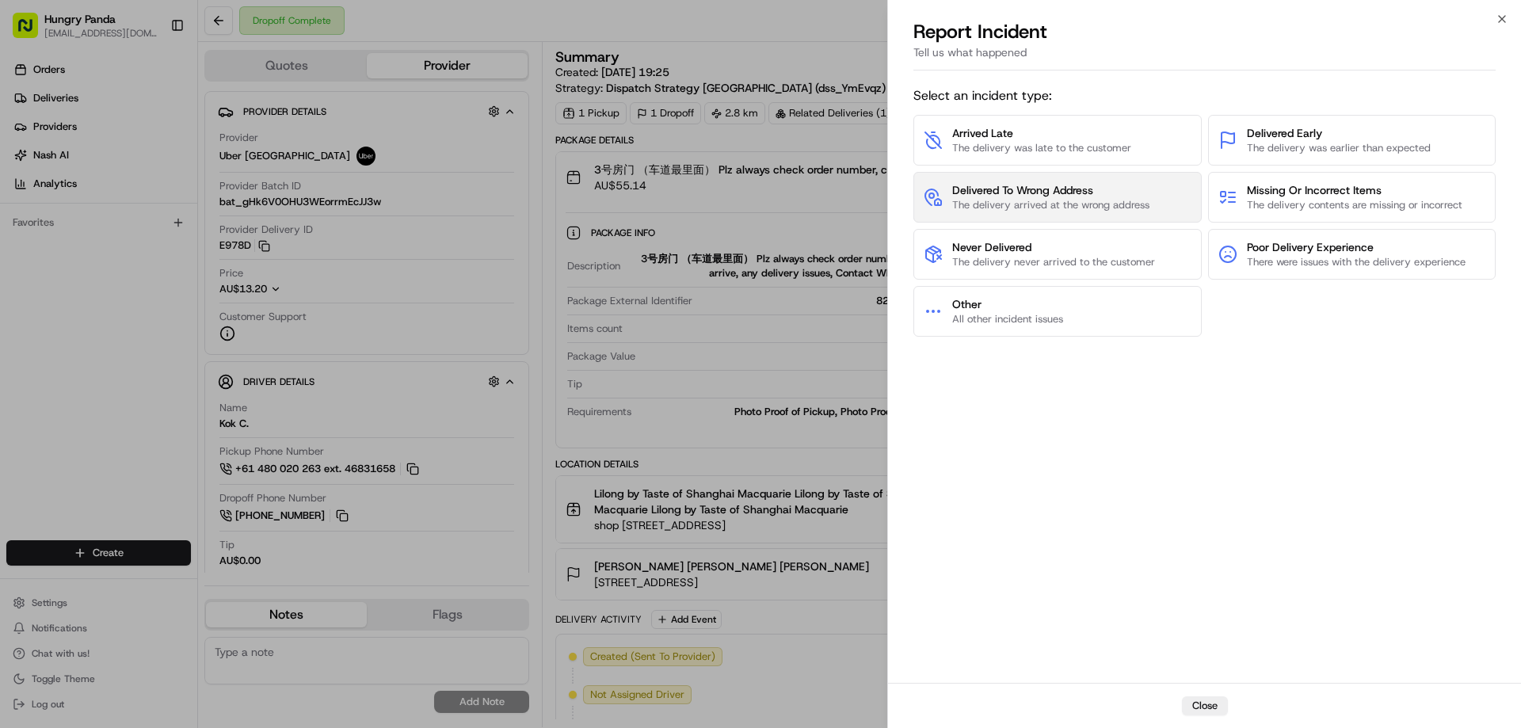
click at [999, 189] on span "Delivered To Wrong Address" at bounding box center [1050, 190] width 197 height 16
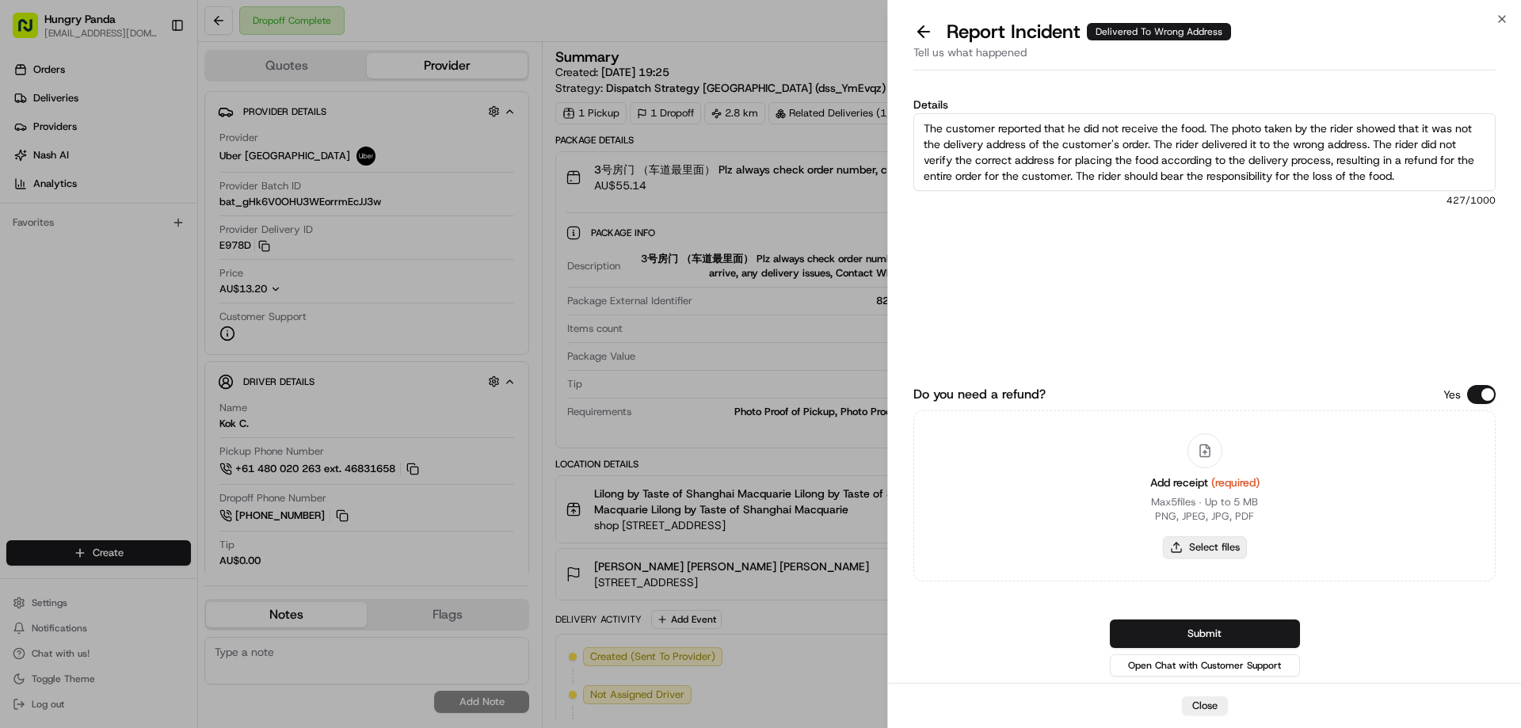
click at [1209, 546] on button "Select files" at bounding box center [1205, 547] width 84 height 22
type input "C:\fakepath\screenshot_2025-08-24_20-50-40.png"
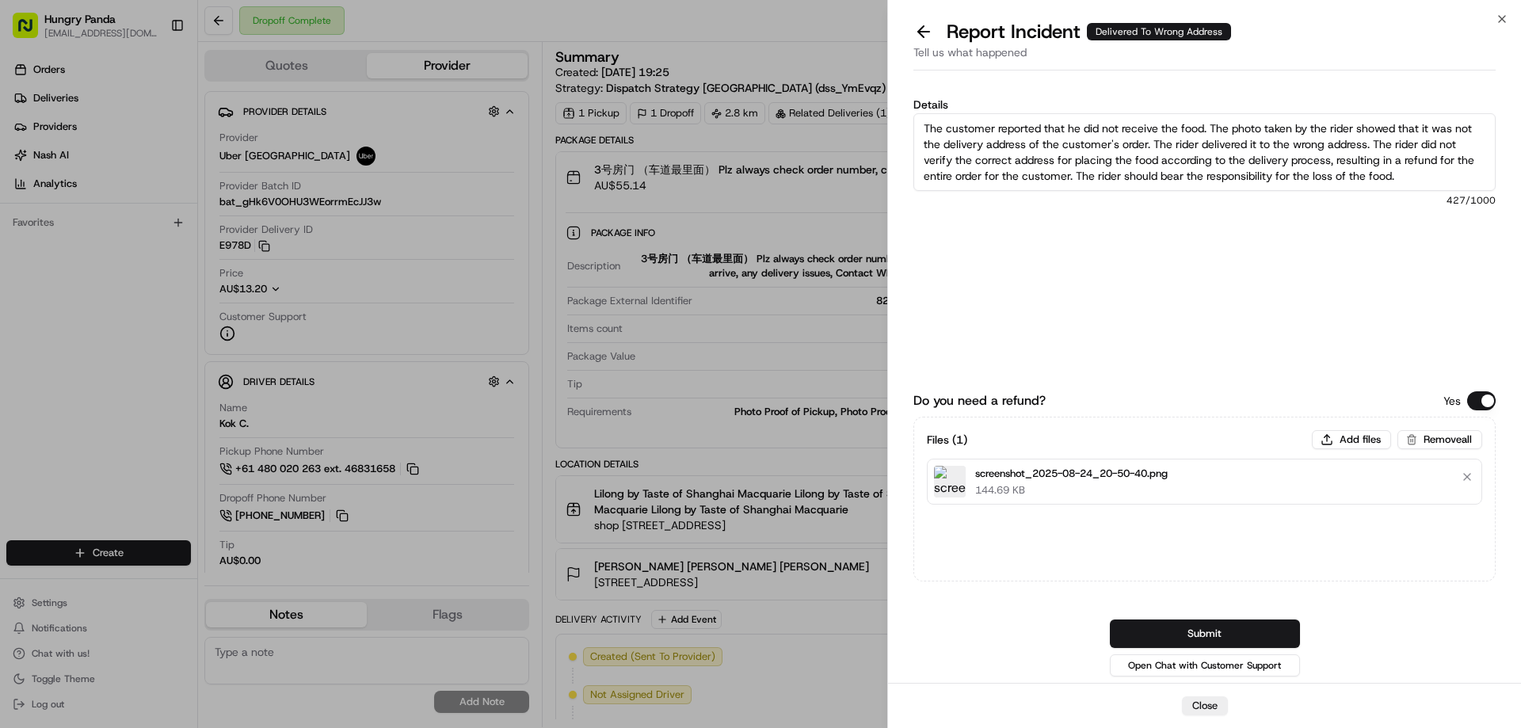
click at [1216, 625] on button "Submit" at bounding box center [1205, 633] width 190 height 29
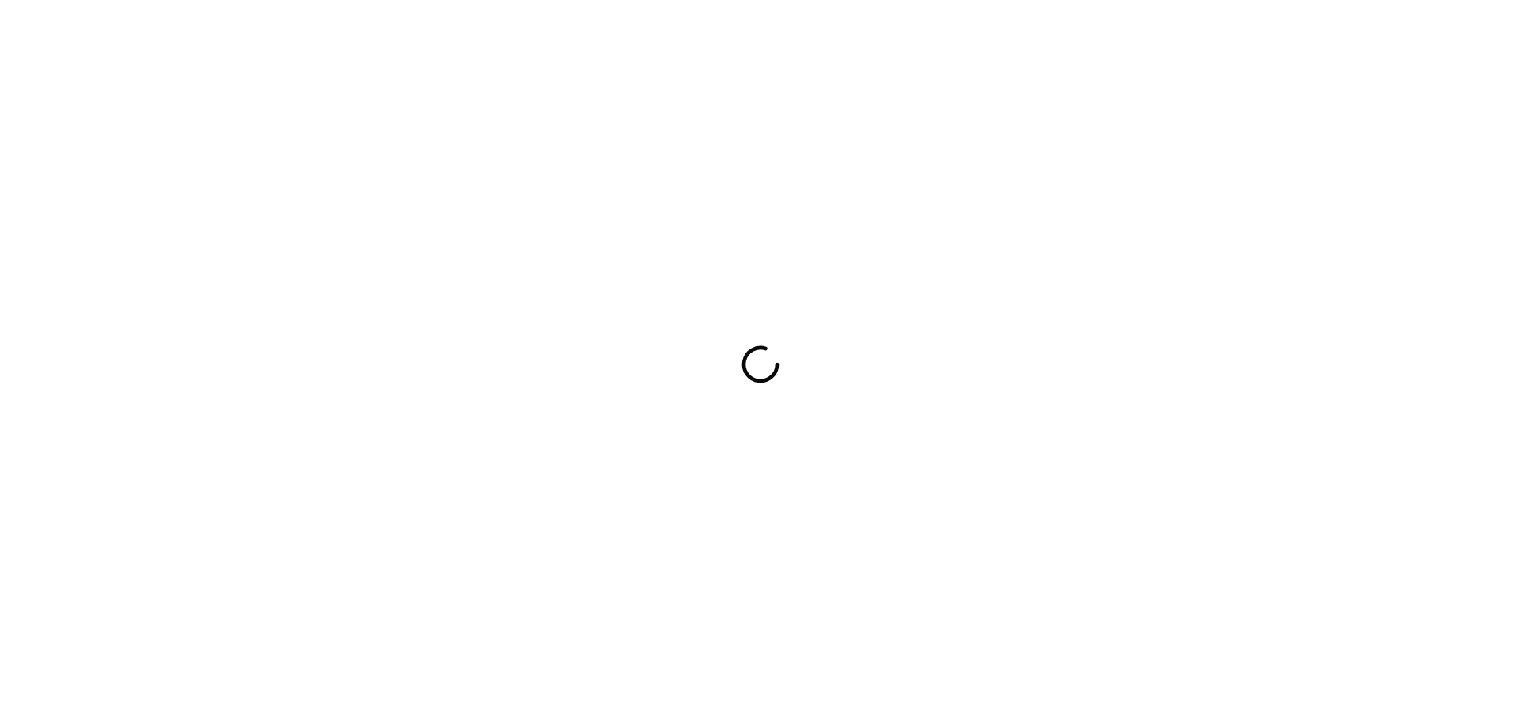
click at [1043, 254] on div at bounding box center [760, 364] width 1521 height 728
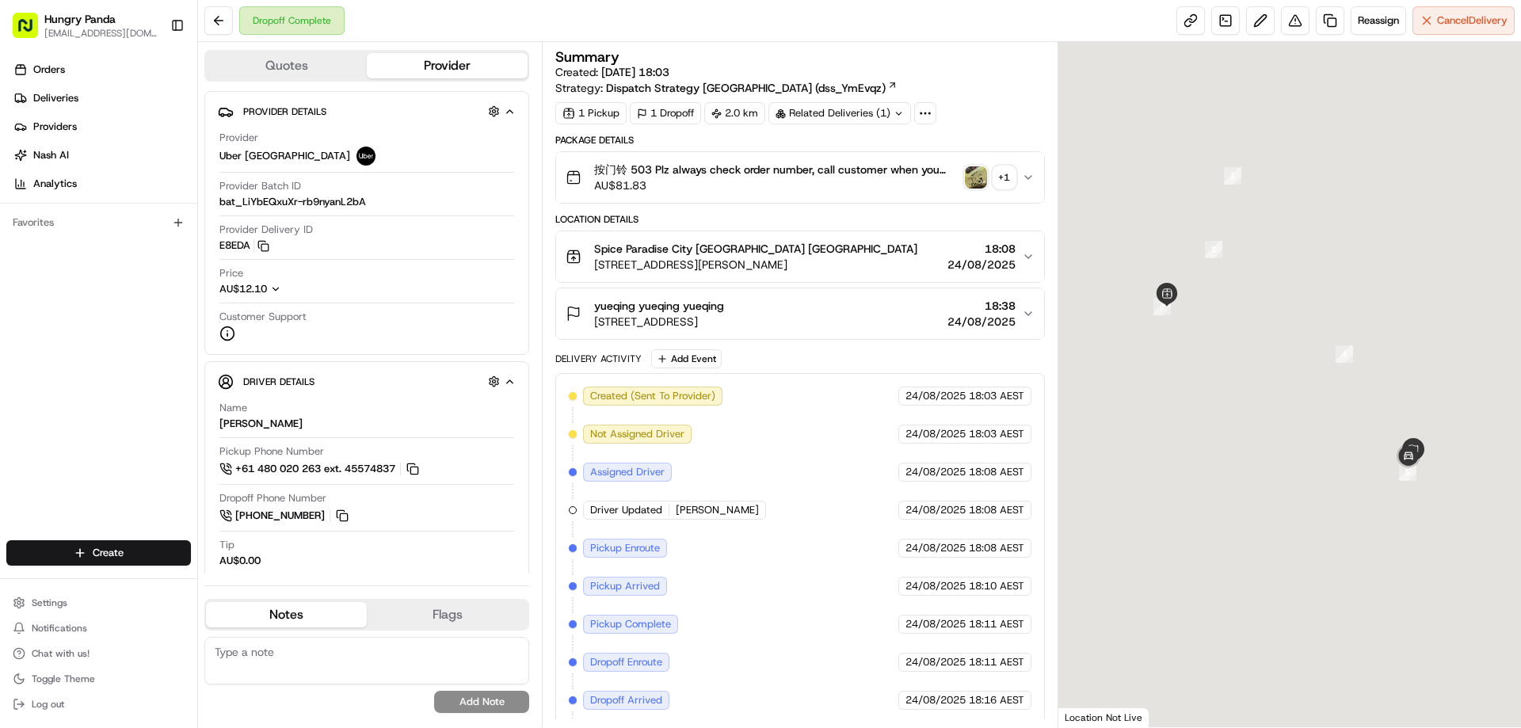
click at [979, 162] on div "按门铃 503 Plz always check order number, call customer when you arrive, any deliv…" at bounding box center [792, 178] width 455 height 32
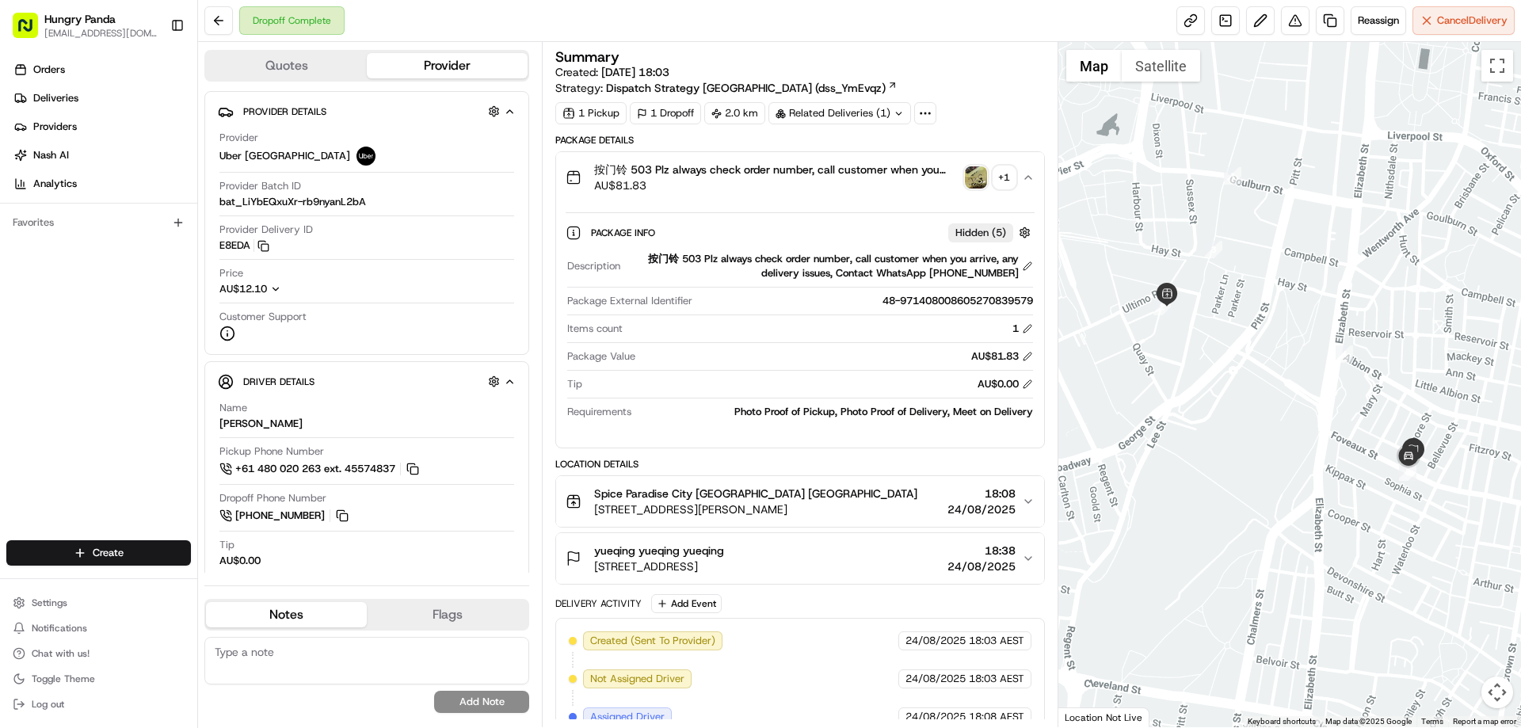
click at [974, 181] on img "button" at bounding box center [976, 177] width 22 height 22
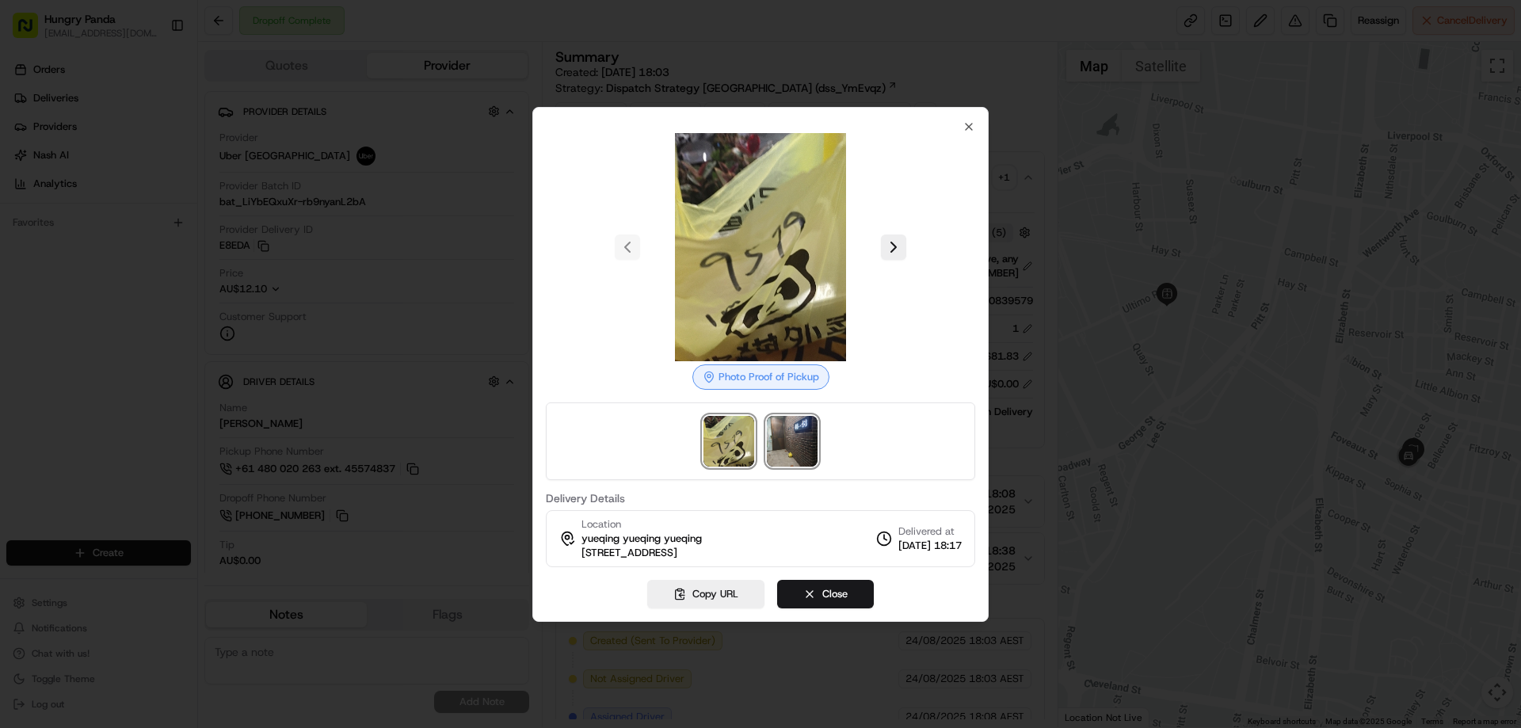
drag, startPoint x: 804, startPoint y: 432, endPoint x: 839, endPoint y: 394, distance: 51.5
click at [804, 432] on img at bounding box center [792, 441] width 51 height 51
click at [1057, 246] on div at bounding box center [760, 364] width 1521 height 728
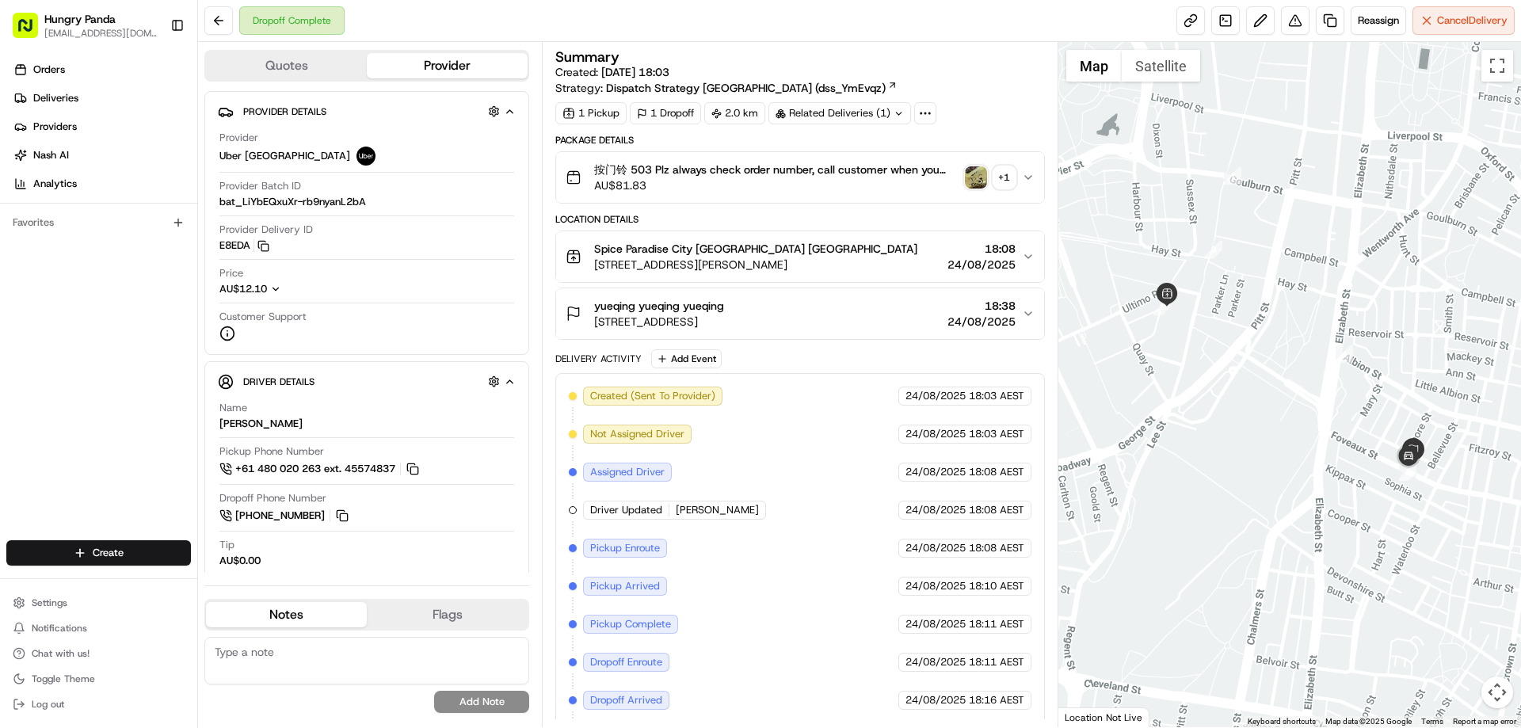
click at [1033, 173] on icon "button" at bounding box center [1028, 177] width 13 height 13
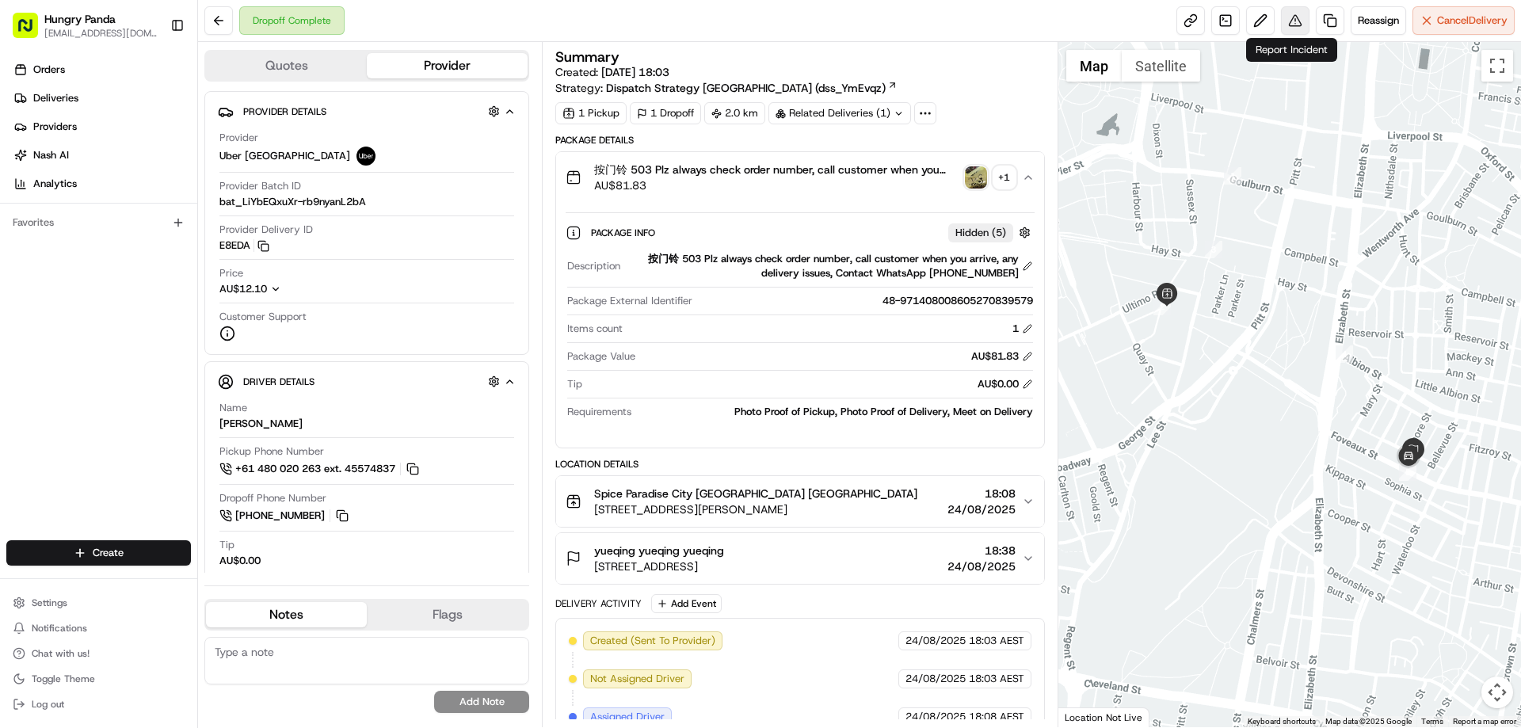
click at [1293, 24] on button at bounding box center [1295, 20] width 29 height 29
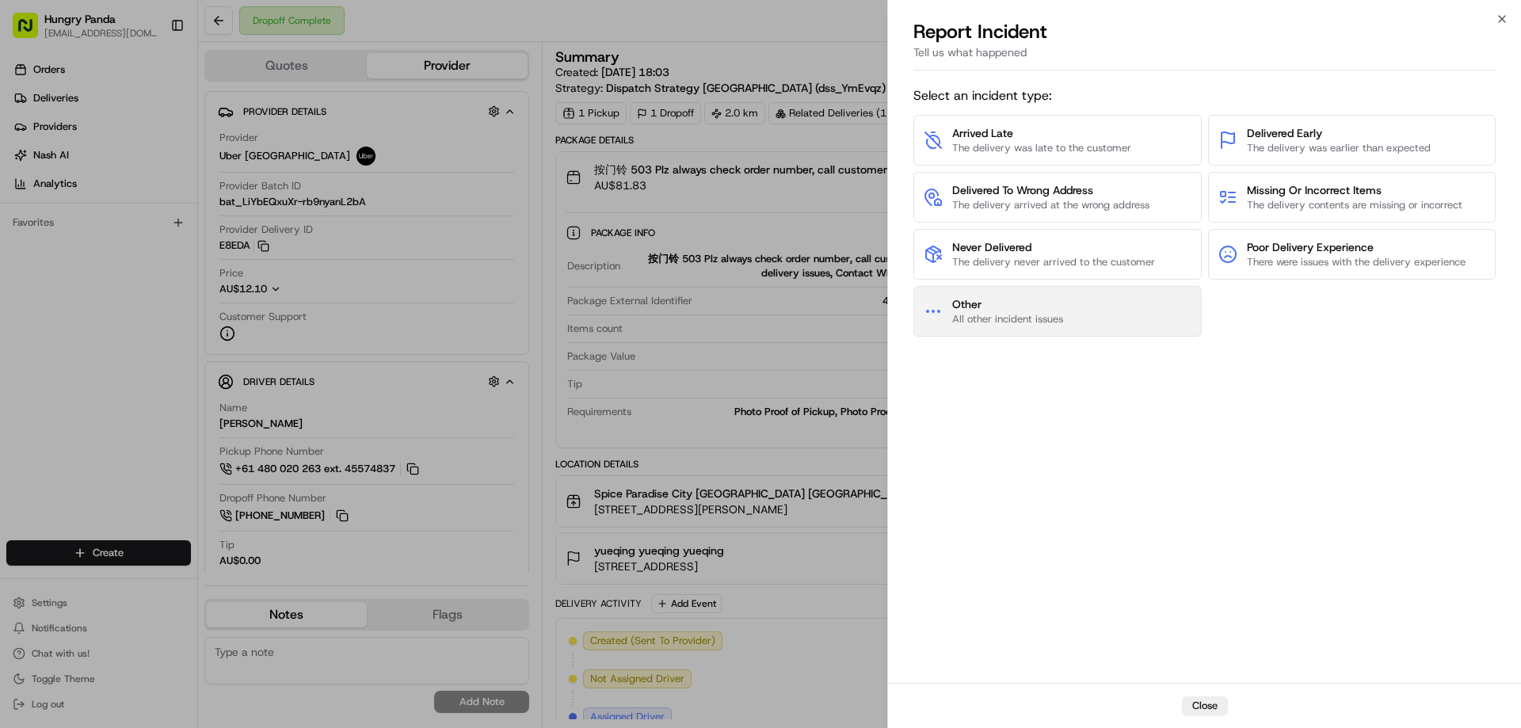
click at [1018, 318] on span "All other incident issues" at bounding box center [1007, 319] width 111 height 14
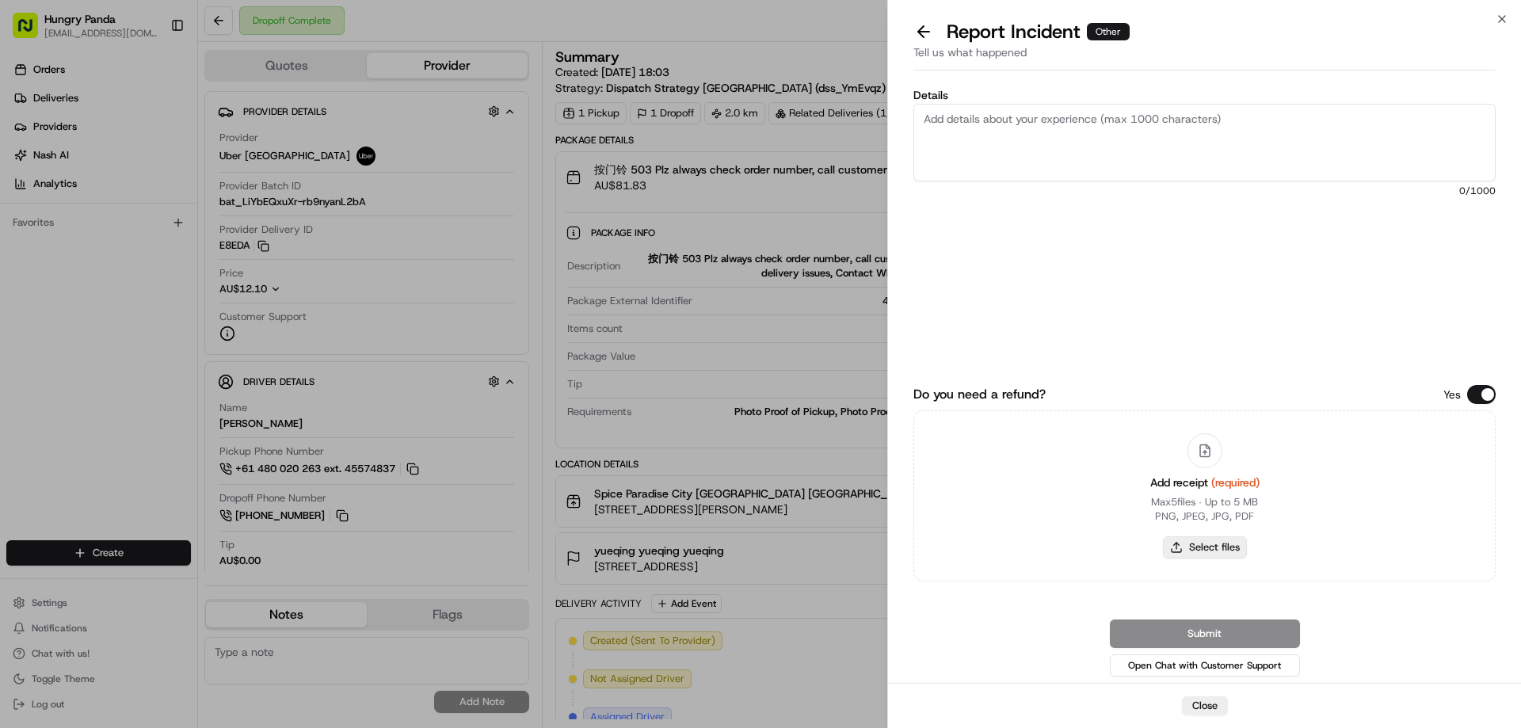
click at [1197, 542] on button "Select files" at bounding box center [1205, 547] width 84 height 22
type input "C:\fakepath\screenshot_2025-08-24_20-53-45.png"
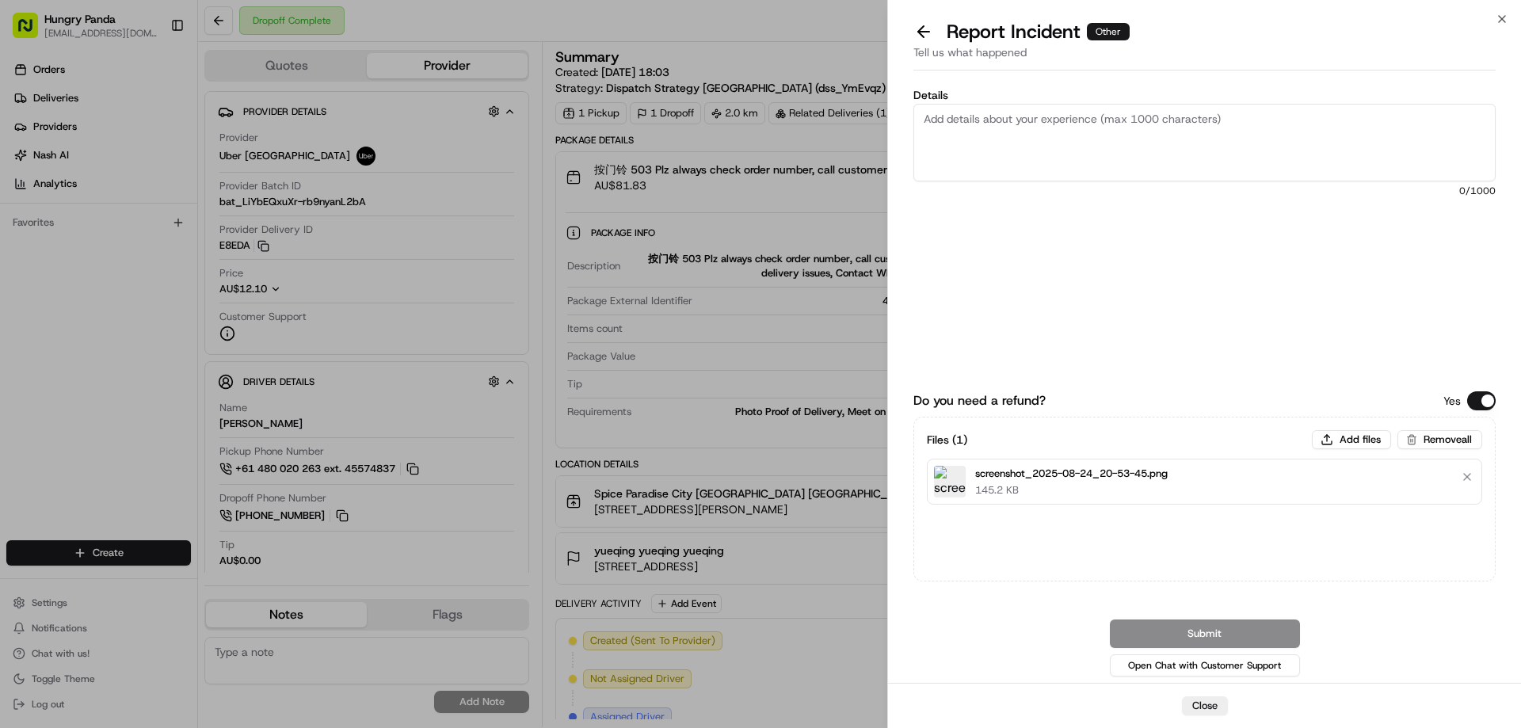
click at [1042, 207] on div "Details 0 /1000" at bounding box center [1204, 207] width 582 height 236
click at [1052, 163] on textarea "Details" at bounding box center [1204, 143] width 582 height 78
paste textarea "The customer reported that he did not receive the meal, and the delivery photo …"
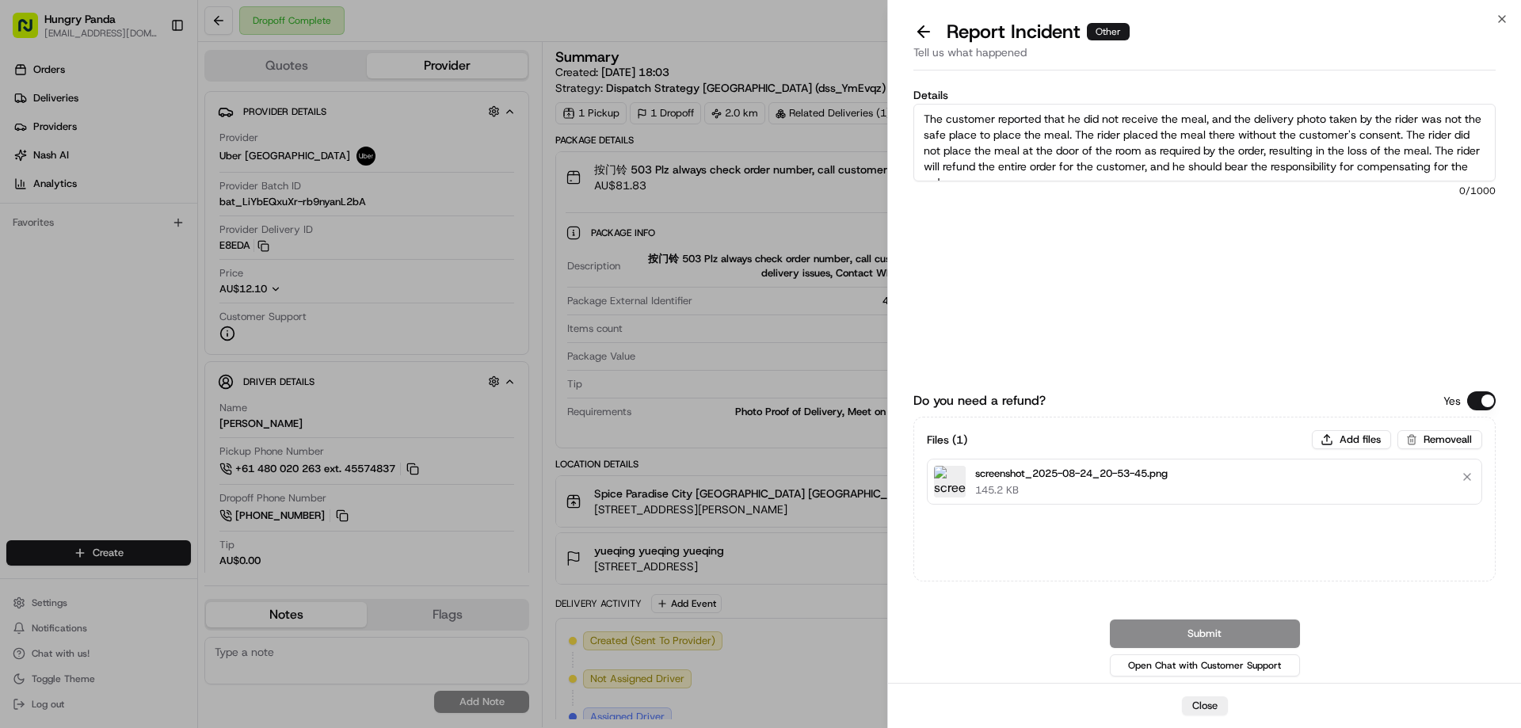
scroll to position [9, 0]
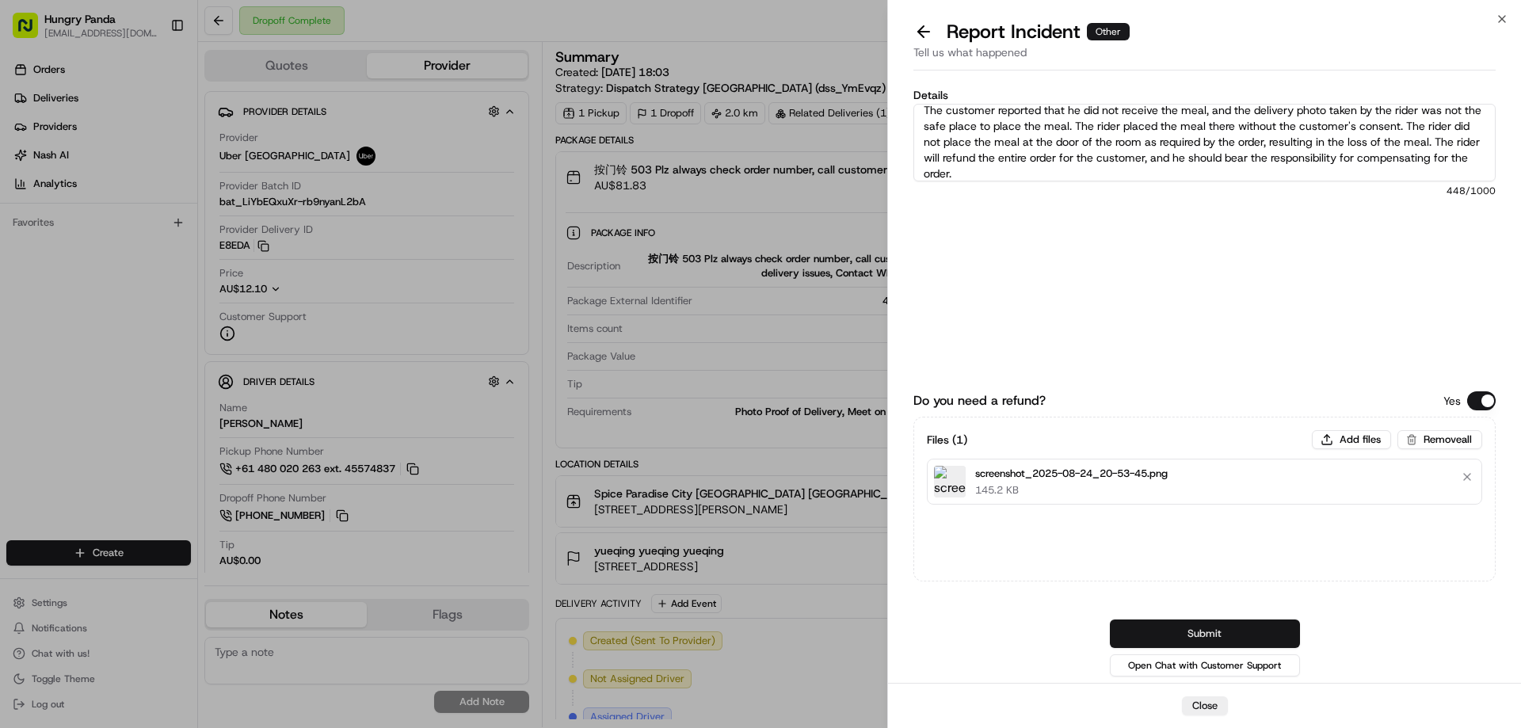
type textarea "The customer reported that he did not receive the meal, and the delivery photo …"
click at [1223, 624] on button "Submit" at bounding box center [1205, 633] width 190 height 29
